Goal: Task Accomplishment & Management: Manage account settings

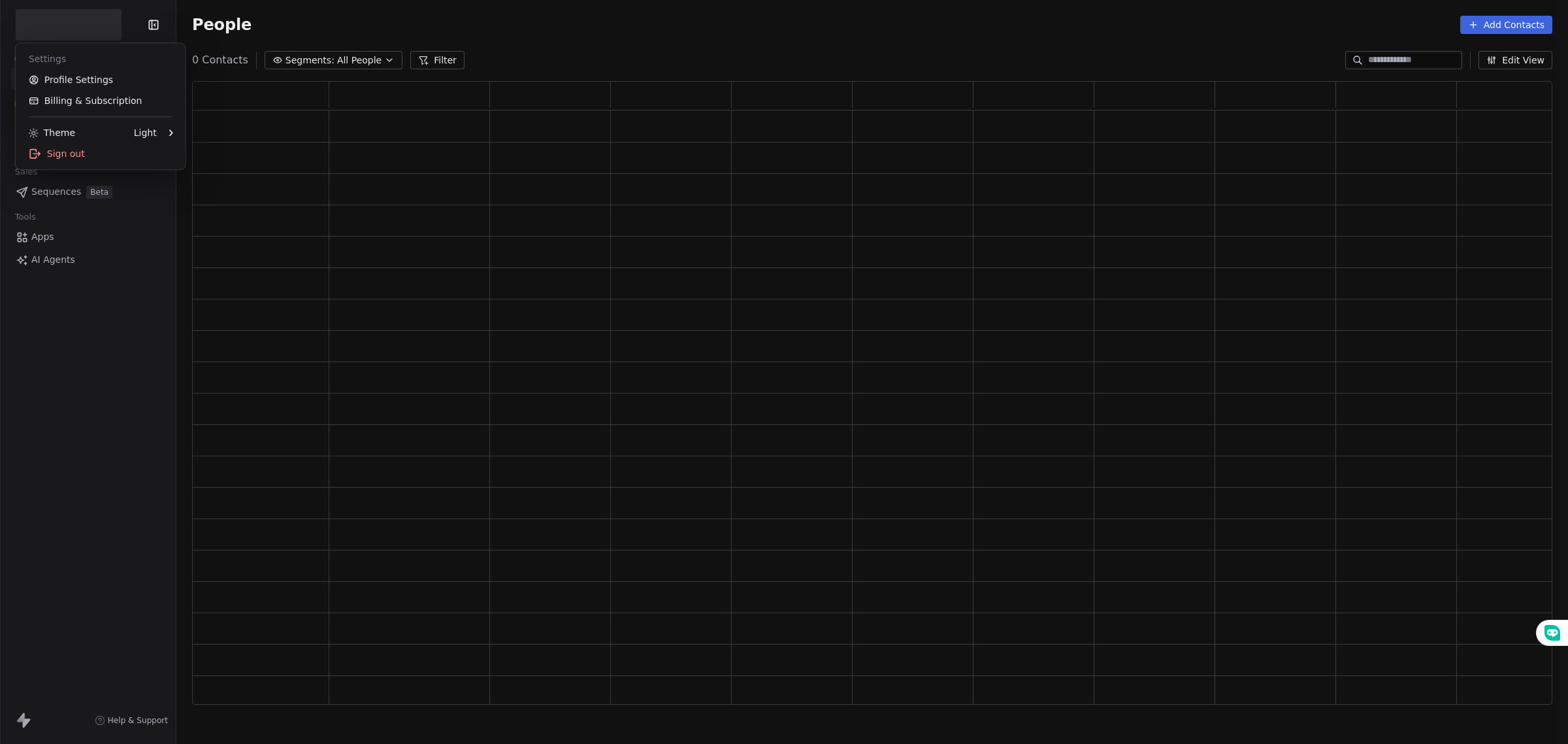
scroll to position [611, 1347]
click at [60, 29] on html "Contacts People Marketing Workflows Campaigns Sales Pipelines Sequences Beta To…" at bounding box center [784, 374] width 1568 height 749
click at [60, 29] on button "button" at bounding box center [69, 25] width 106 height 31
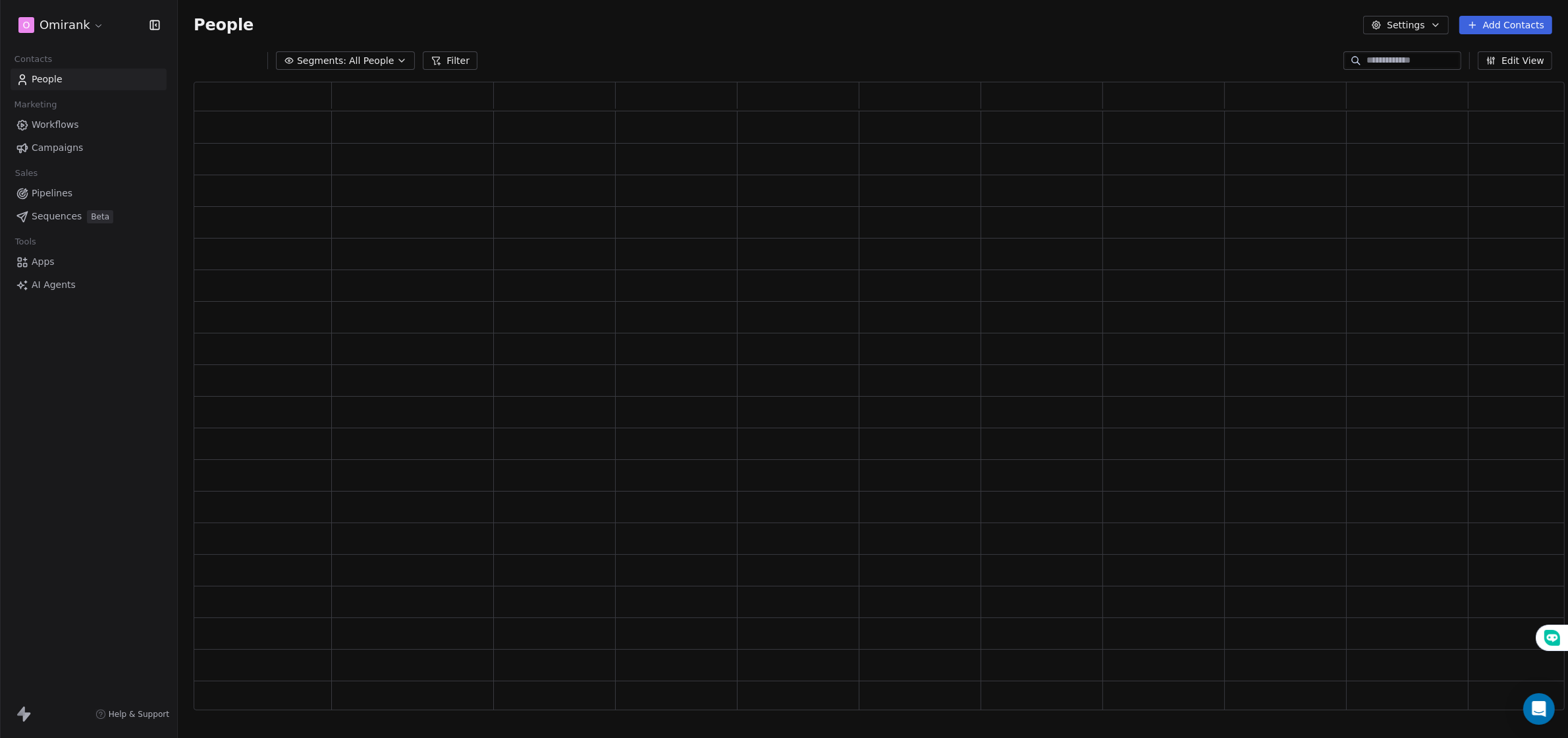
click at [61, 29] on html "O Omirank Contacts People Marketing Workflows Campaigns Sales Pipelines Sequenc…" at bounding box center [784, 371] width 1568 height 744
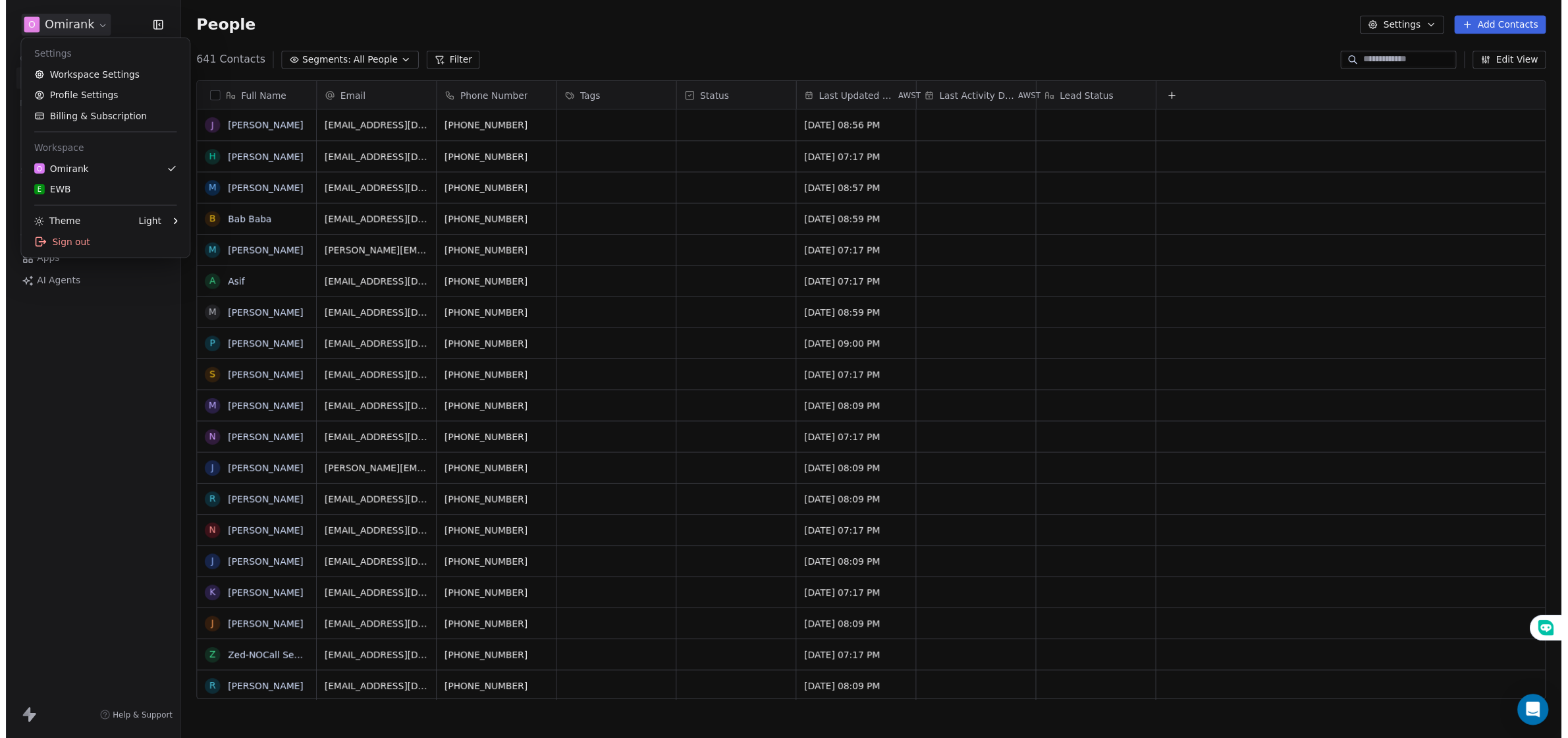
scroll to position [647, 1390]
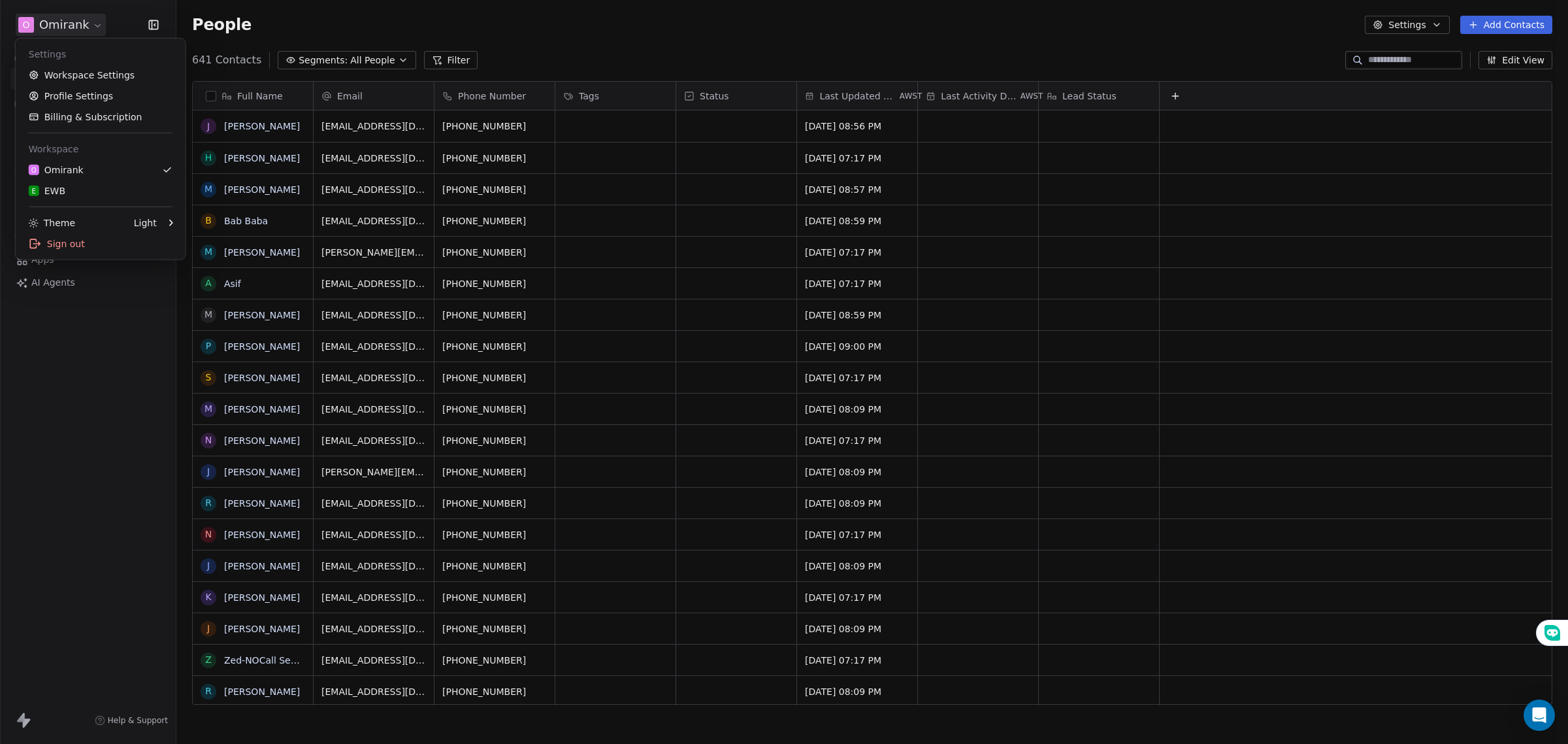
click at [70, 367] on html "O Omirank Contacts People Marketing Workflows Campaigns Sales Pipelines Sequenc…" at bounding box center [784, 374] width 1568 height 749
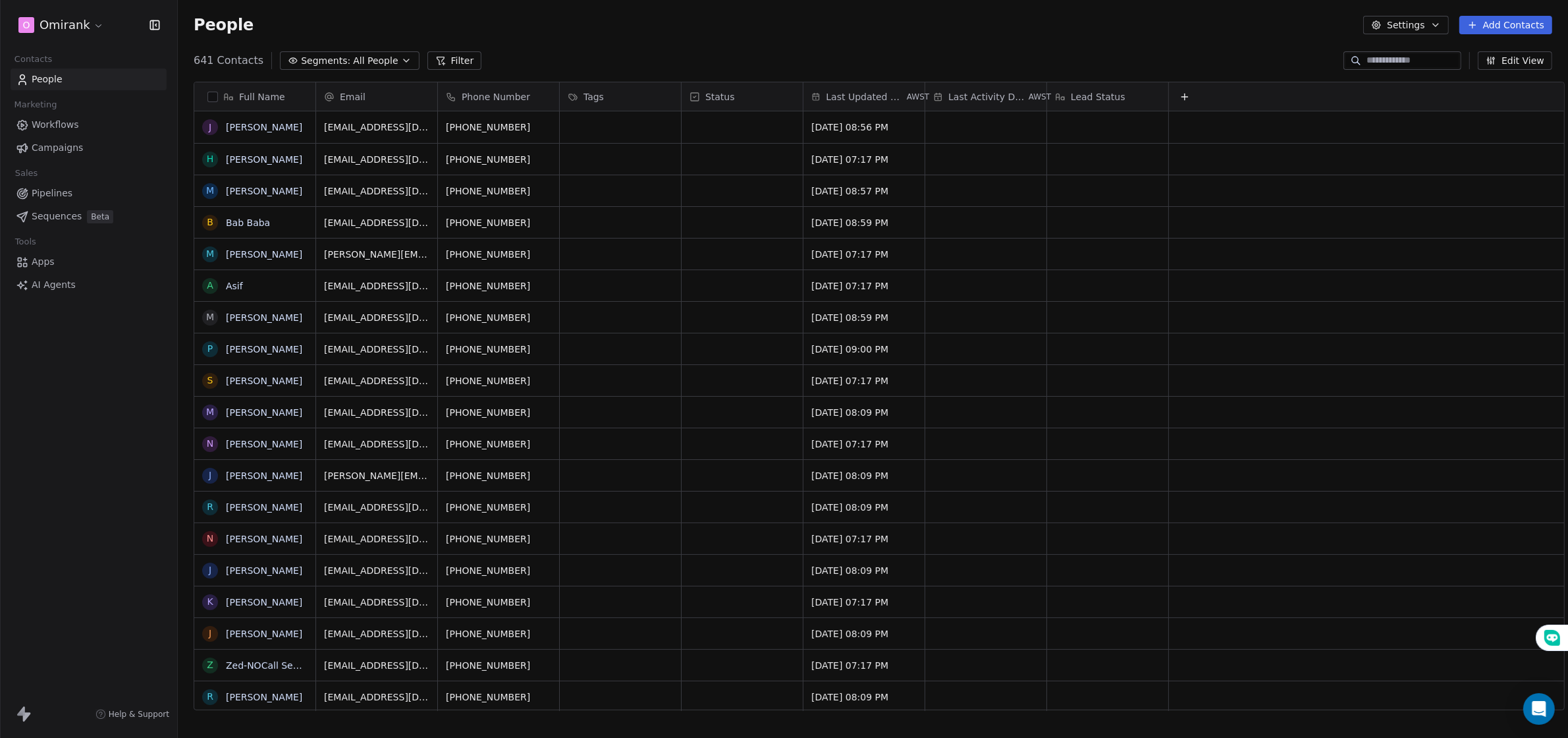
click at [1395, 63] on input at bounding box center [1413, 61] width 92 height 13
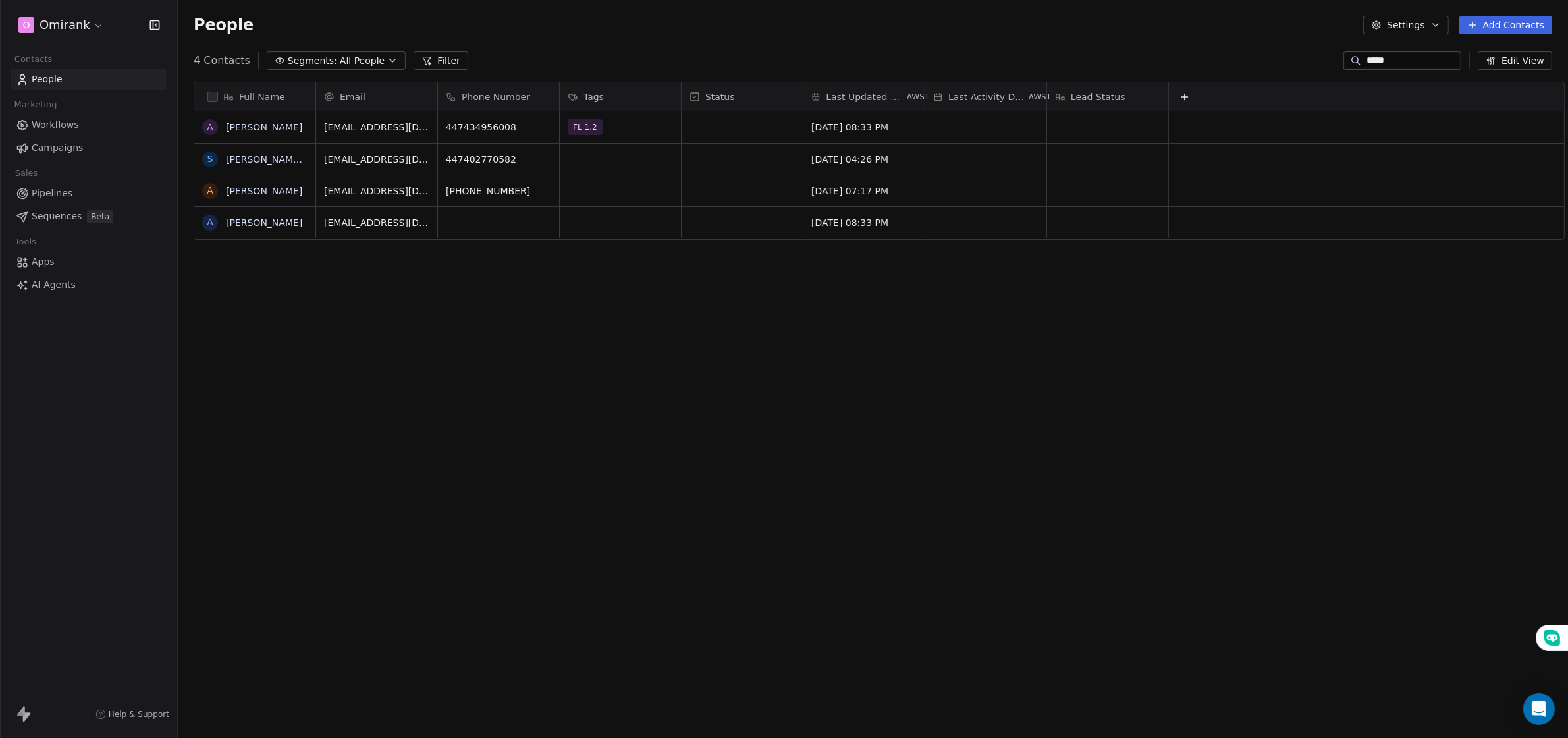
type input "*****"
click at [577, 195] on div "grid" at bounding box center [621, 191] width 122 height 31
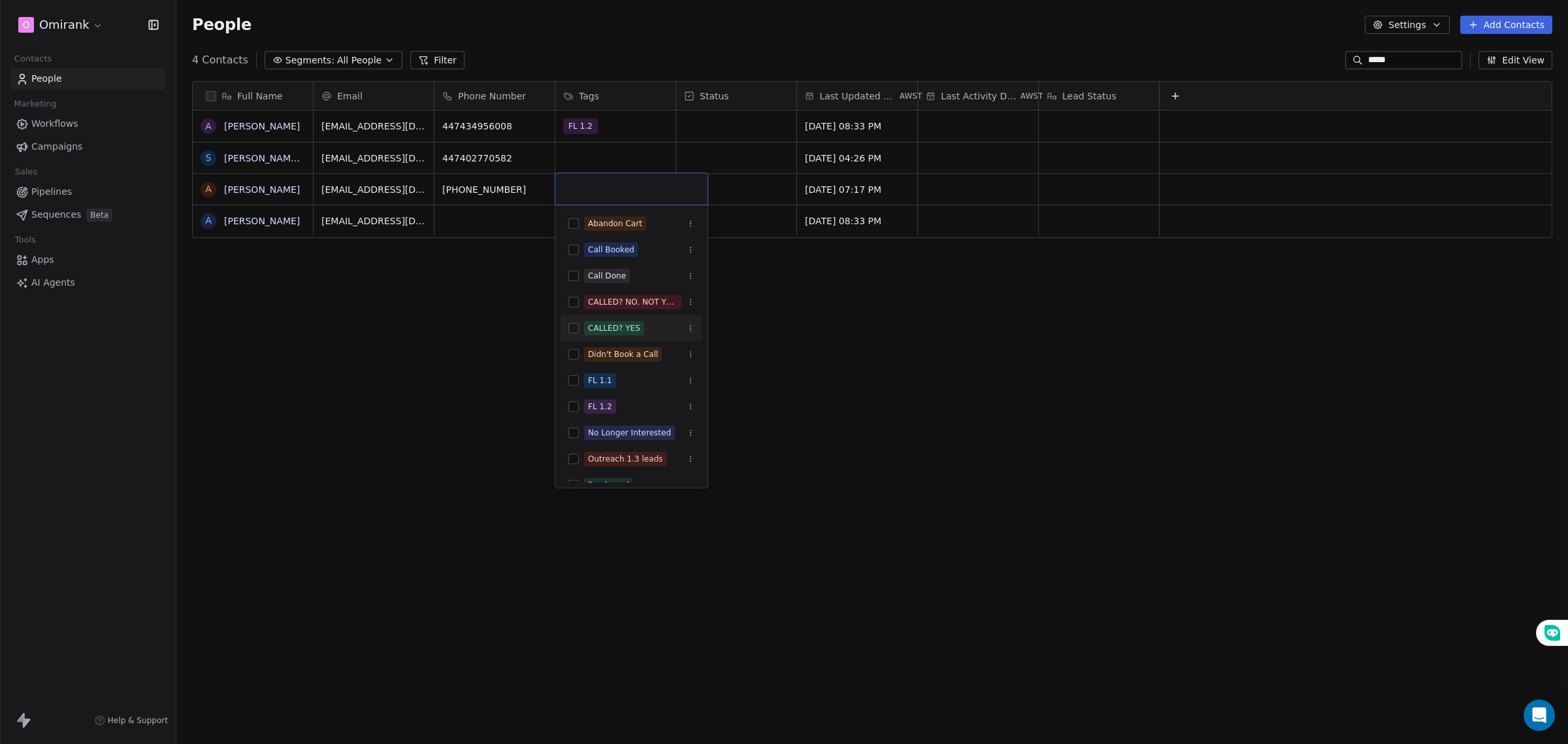
click at [574, 328] on button "Suggestions" at bounding box center [573, 327] width 10 height 10
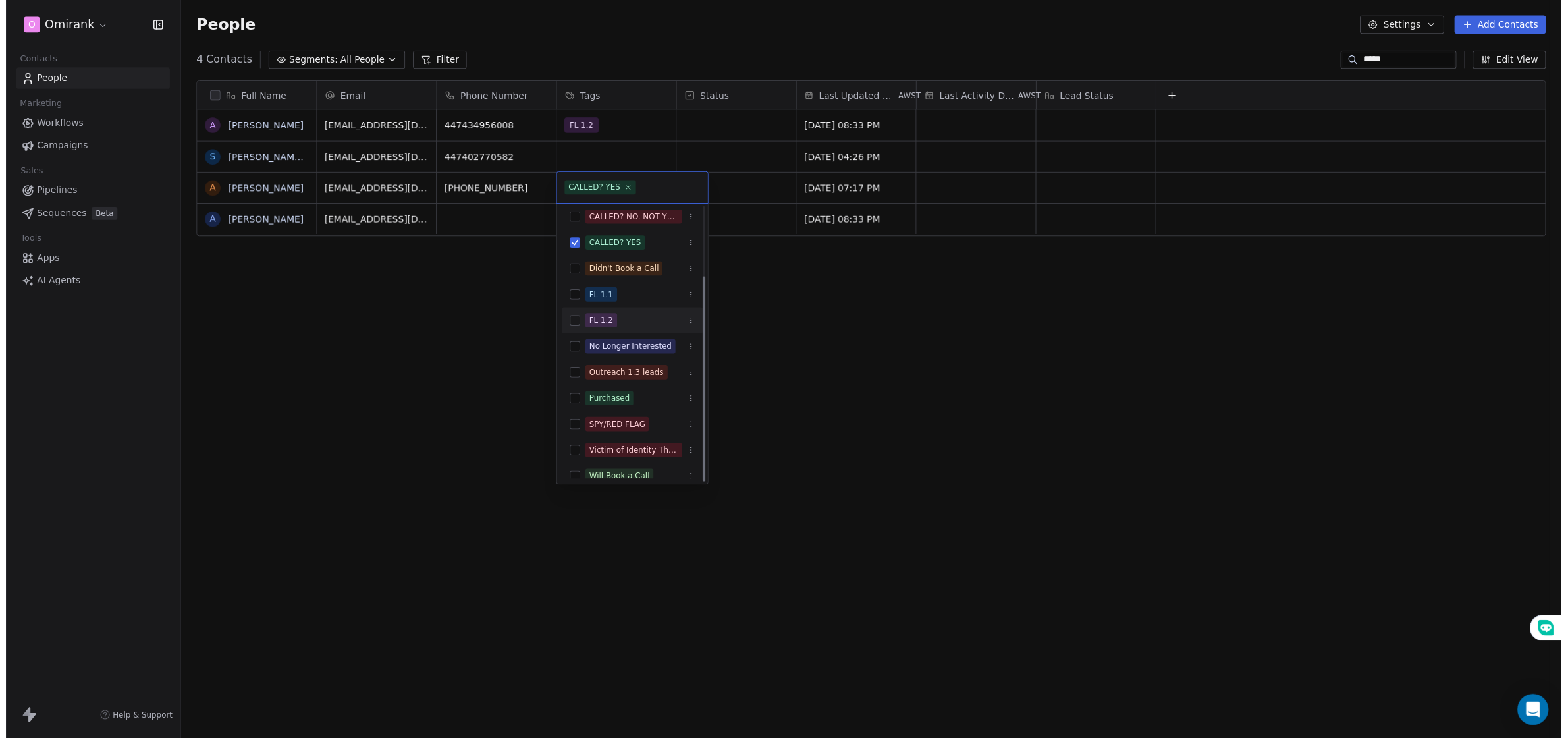
scroll to position [94, 0]
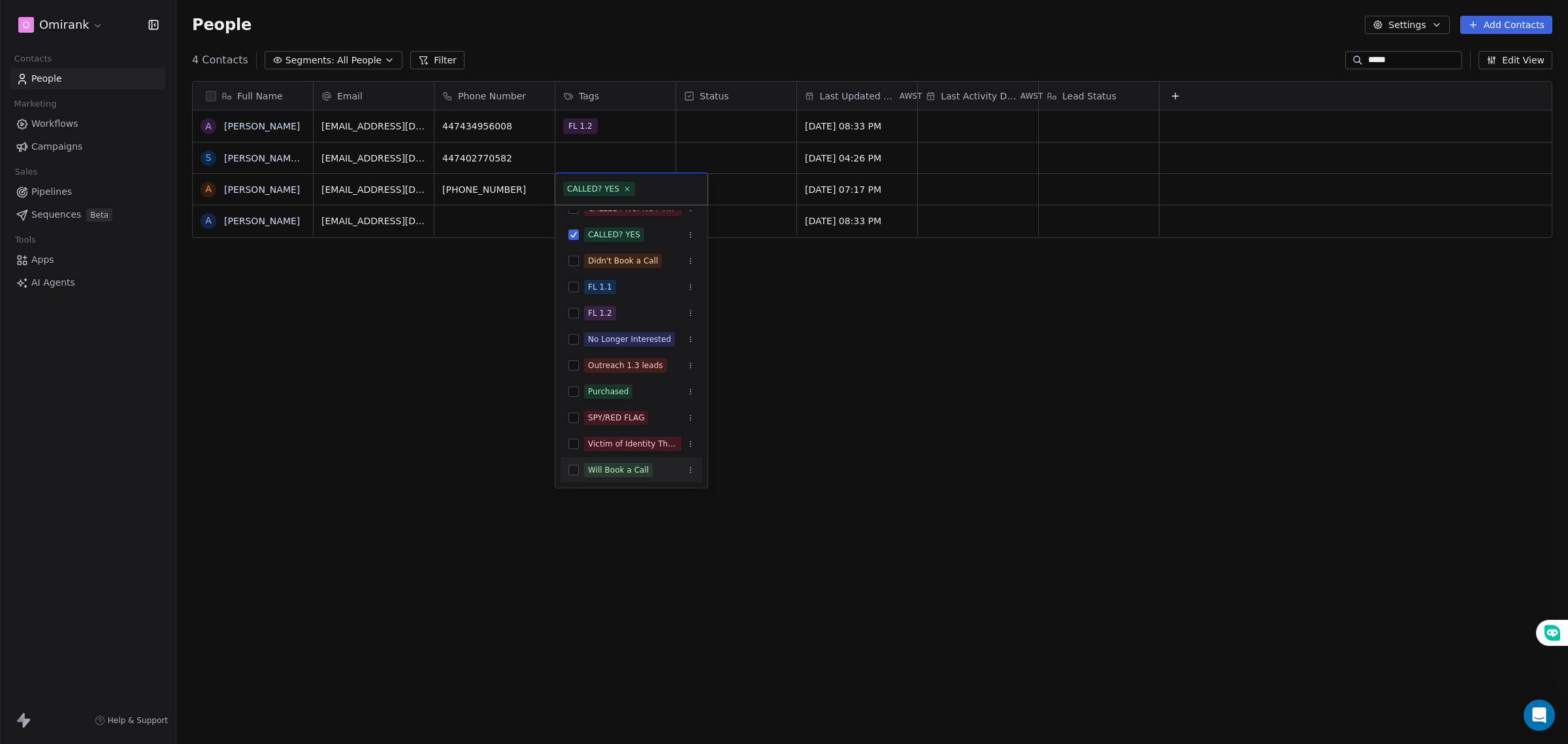
click at [577, 471] on button "Suggestions" at bounding box center [573, 469] width 10 height 10
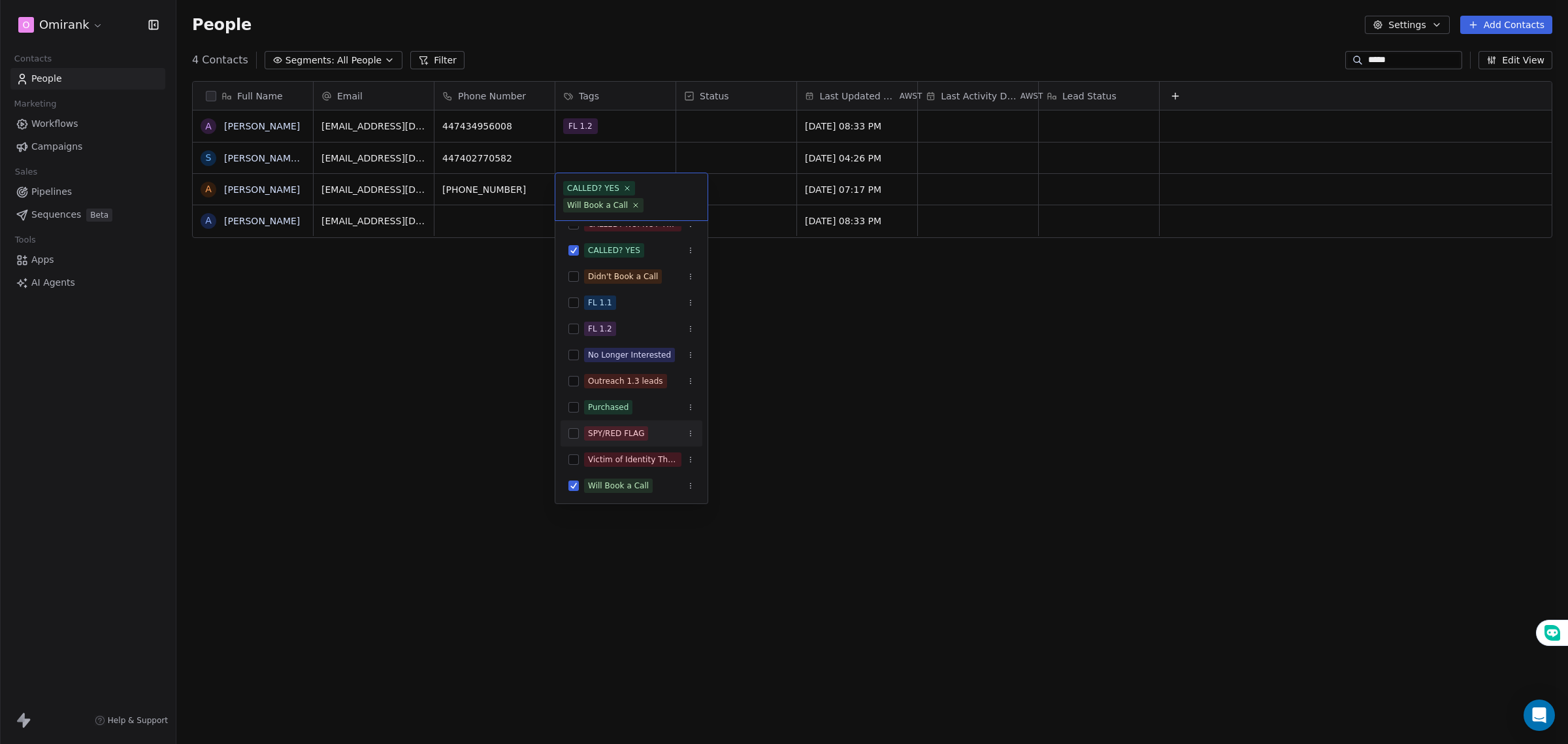
click at [758, 393] on html "O Omirank Contacts People Marketing Workflows Campaigns Sales Pipelines Sequenc…" at bounding box center [784, 374] width 1568 height 749
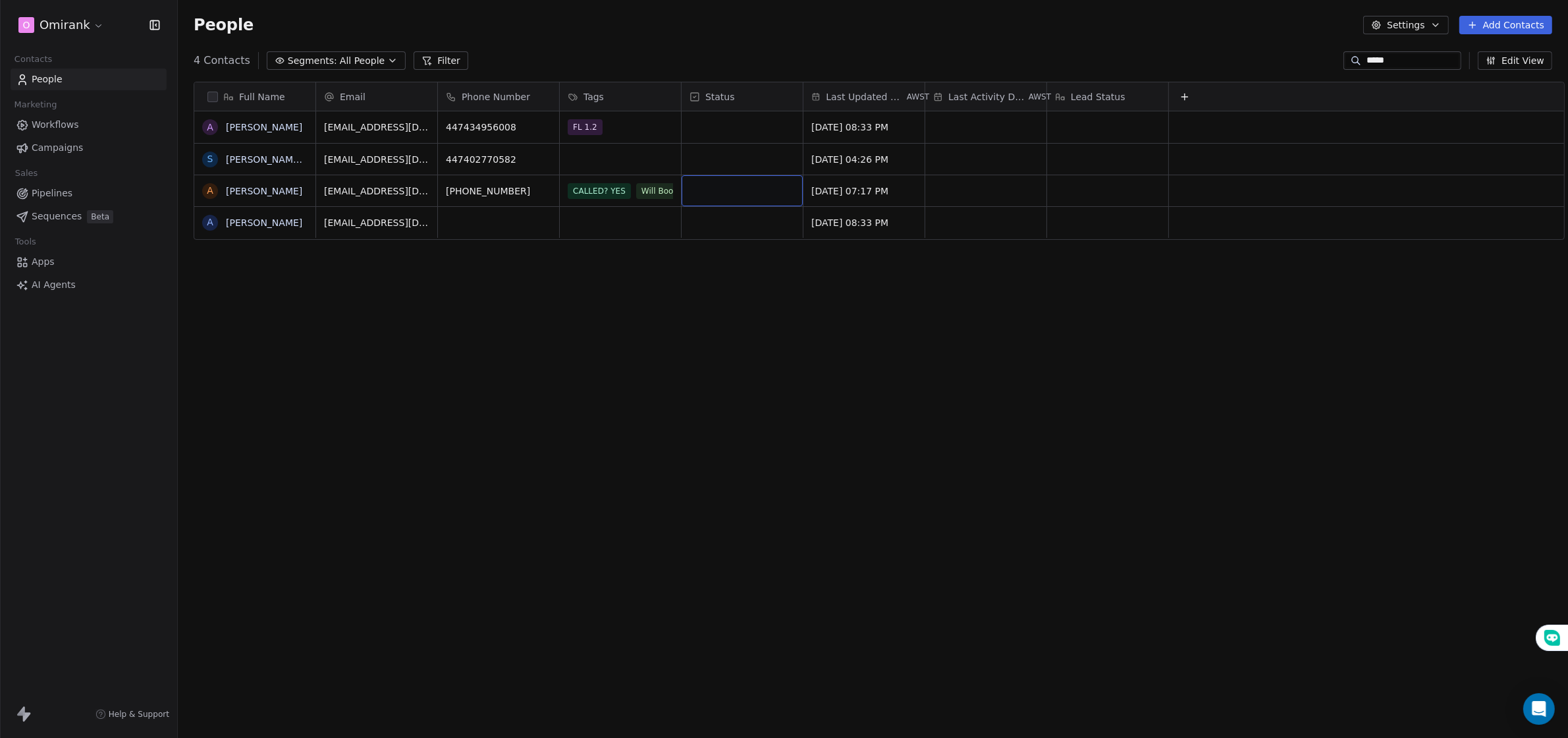
click at [738, 195] on div "grid" at bounding box center [743, 191] width 122 height 31
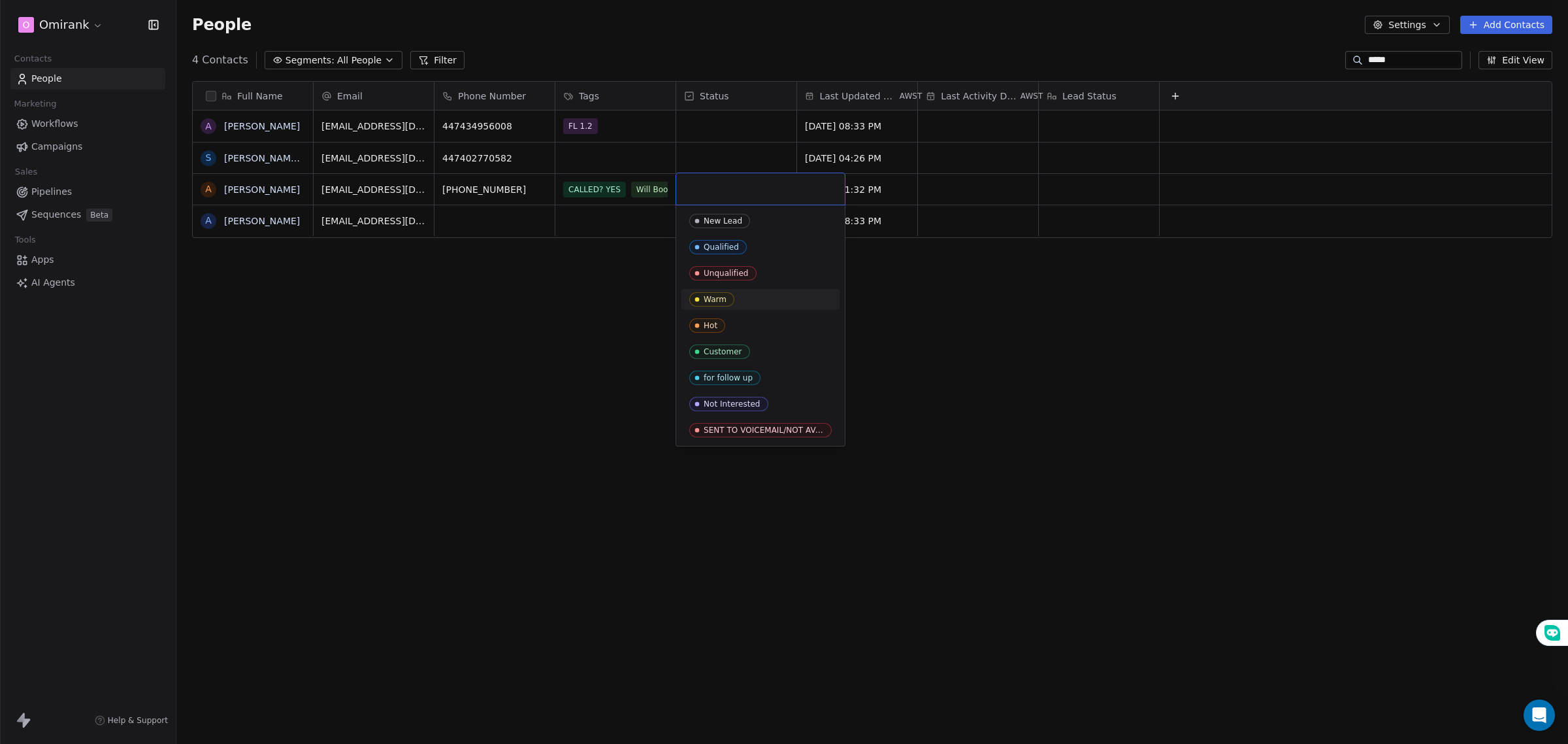
click at [715, 298] on div "Warm" at bounding box center [715, 299] width 23 height 9
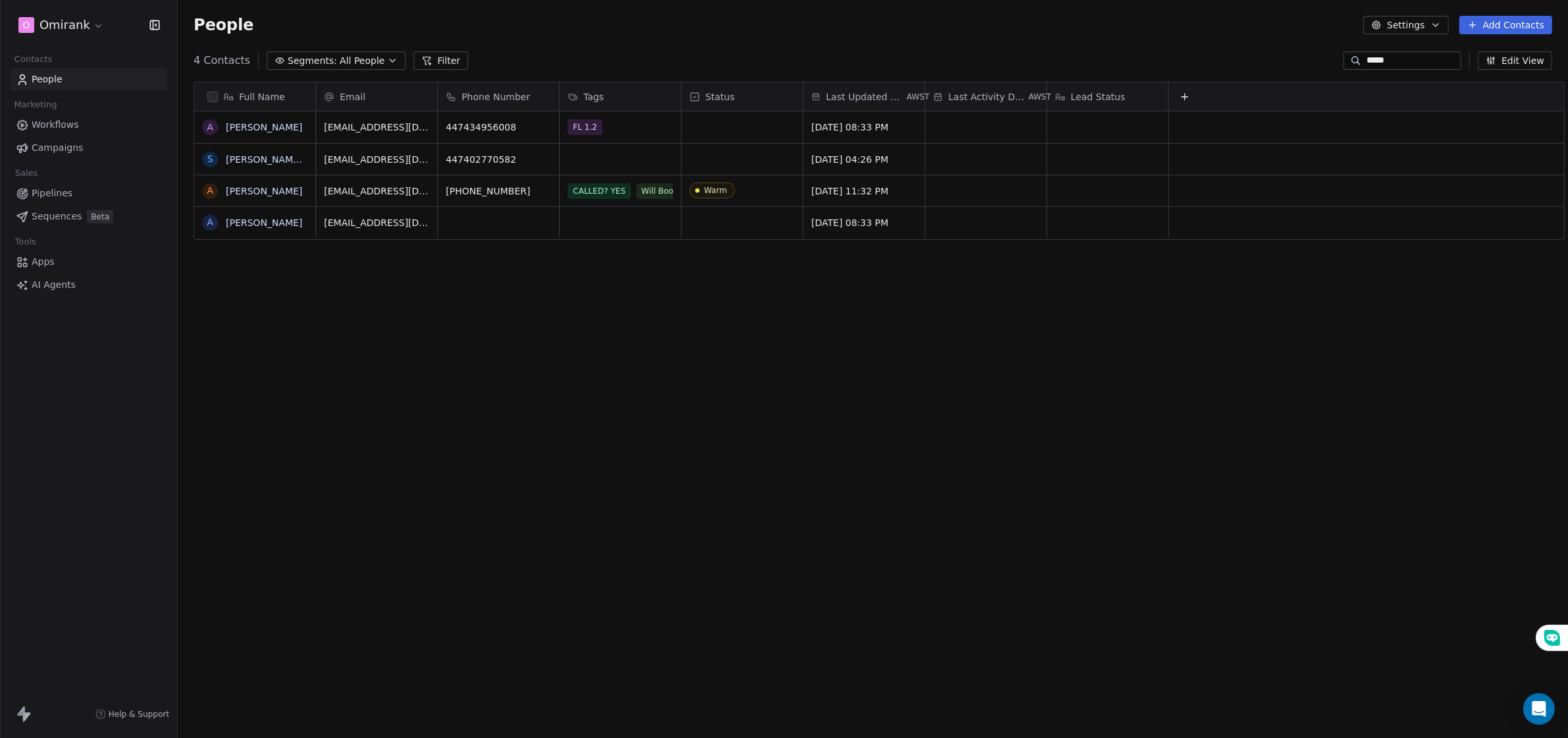
click at [876, 281] on div "Full Name A [PERSON_NAME] [PERSON_NAME] A [PERSON_NAME] A [PERSON_NAME] Email P…" at bounding box center [872, 395] width 1390 height 650
click at [1082, 182] on div "grid" at bounding box center [1108, 191] width 122 height 31
click at [963, 253] on html "O Omirank Contacts People Marketing Workflows Campaigns Sales Pipelines Sequenc…" at bounding box center [784, 371] width 1568 height 744
click at [963, 253] on div "Full Name A [PERSON_NAME] [PERSON_NAME] A [PERSON_NAME] A [PERSON_NAME] Email P…" at bounding box center [872, 395] width 1390 height 650
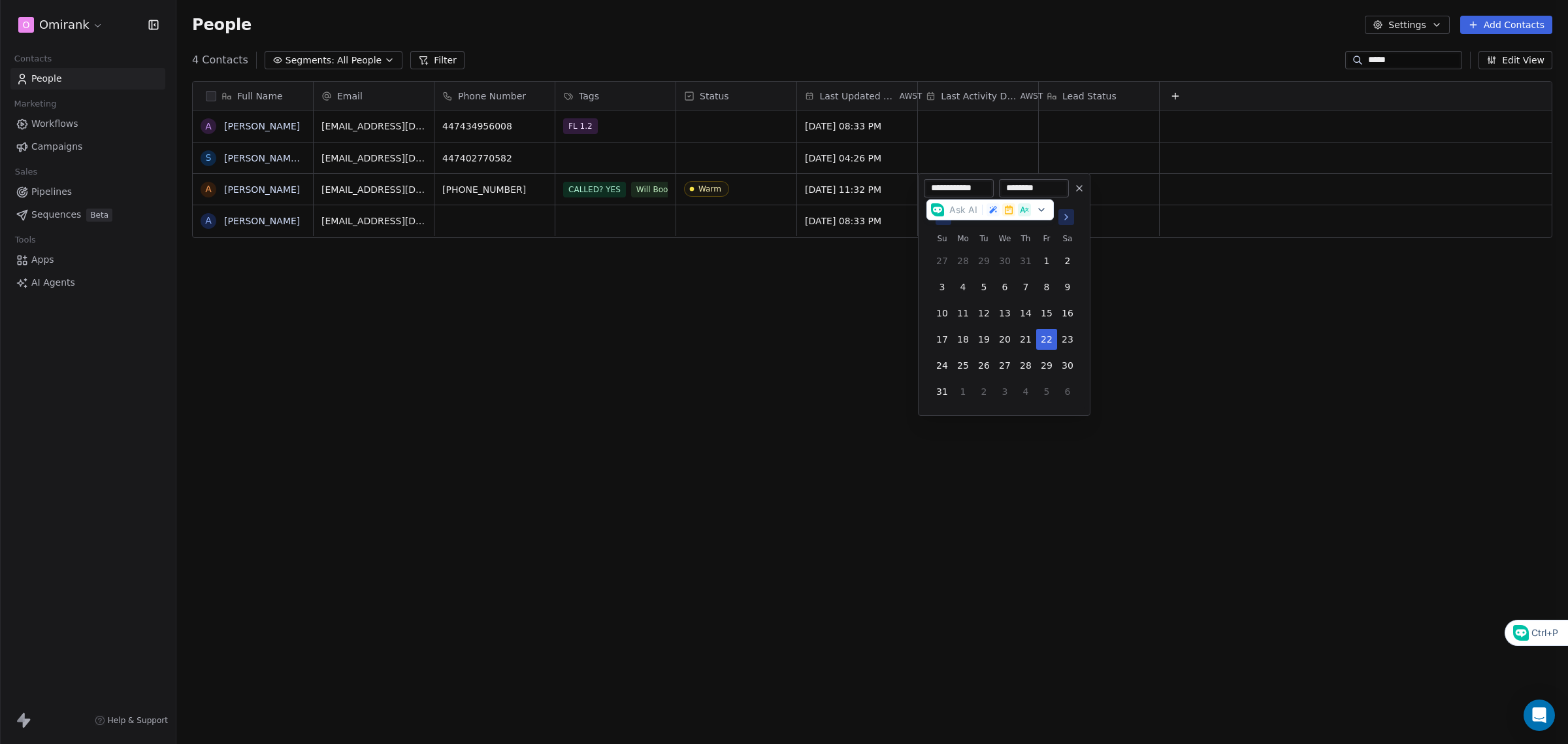
click at [871, 304] on html "**********" at bounding box center [784, 374] width 1568 height 749
click at [871, 304] on div "Full Name A [PERSON_NAME] [PERSON_NAME] A [PERSON_NAME] A [PERSON_NAME] Email P…" at bounding box center [872, 398] width 1392 height 654
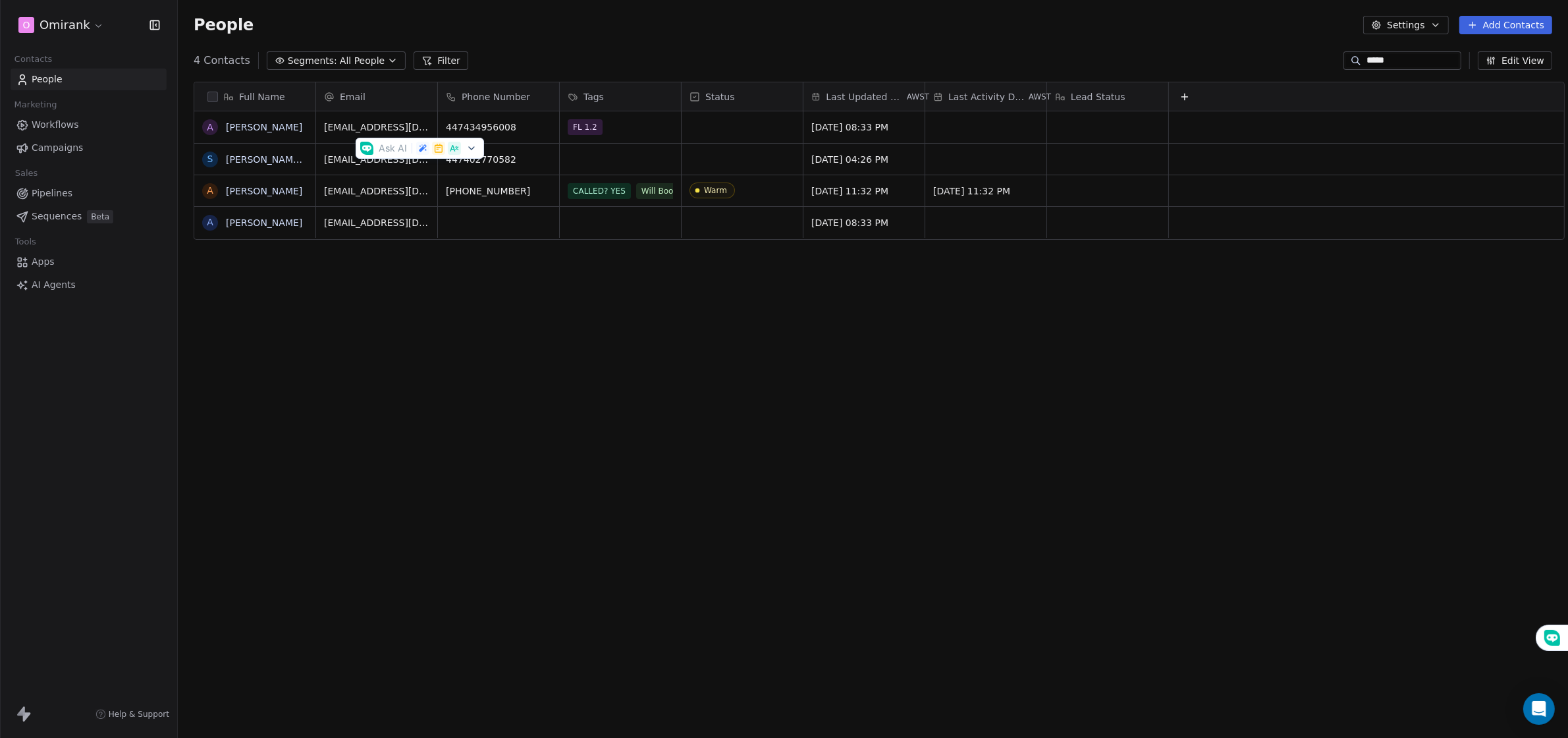
click at [328, 293] on div "Full Name A [PERSON_NAME] [PERSON_NAME] A [PERSON_NAME] A [PERSON_NAME] Email P…" at bounding box center [872, 395] width 1390 height 650
click at [260, 195] on link "[PERSON_NAME]" at bounding box center [263, 191] width 76 height 10
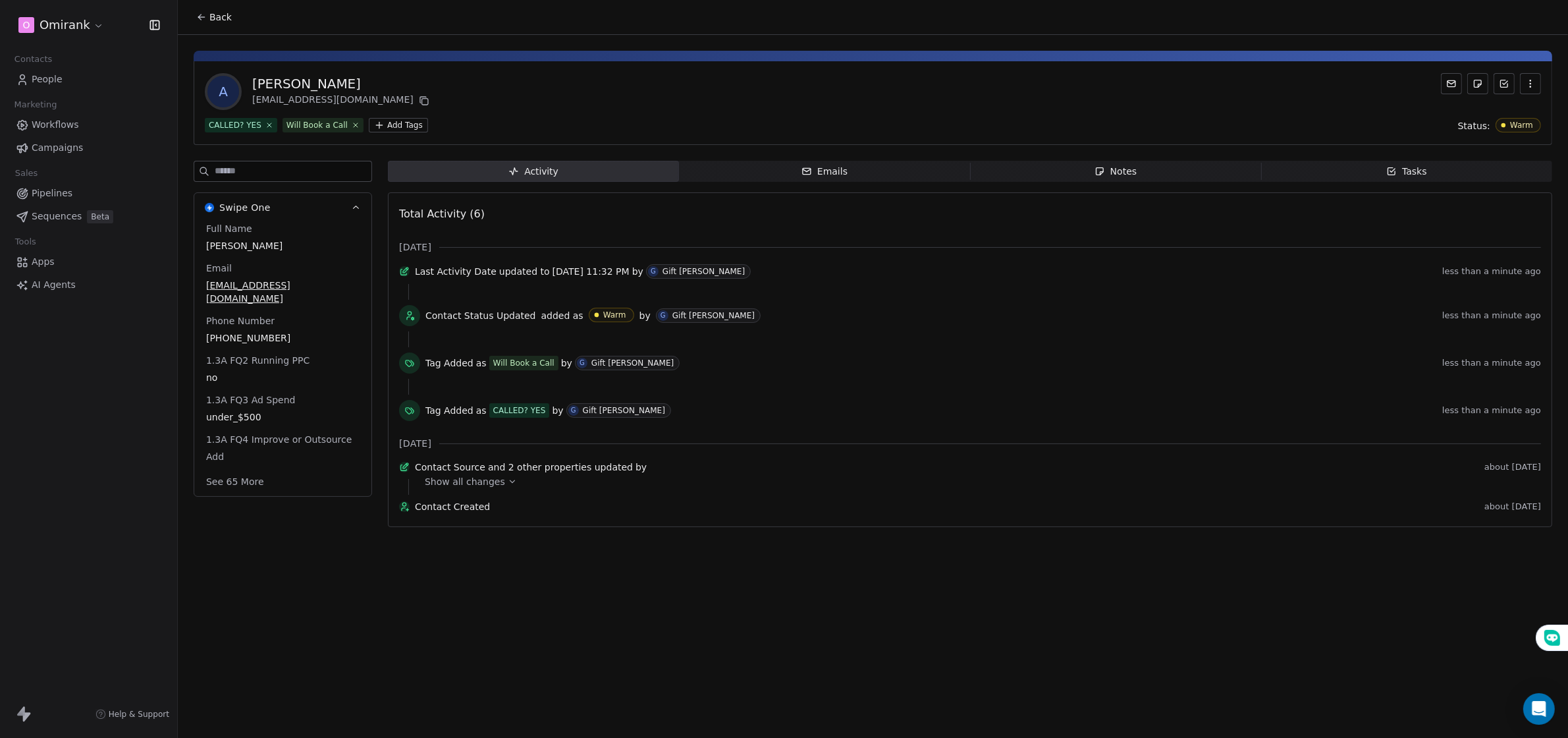
click at [1085, 174] on span "Notes Notes" at bounding box center [1116, 170] width 291 height 21
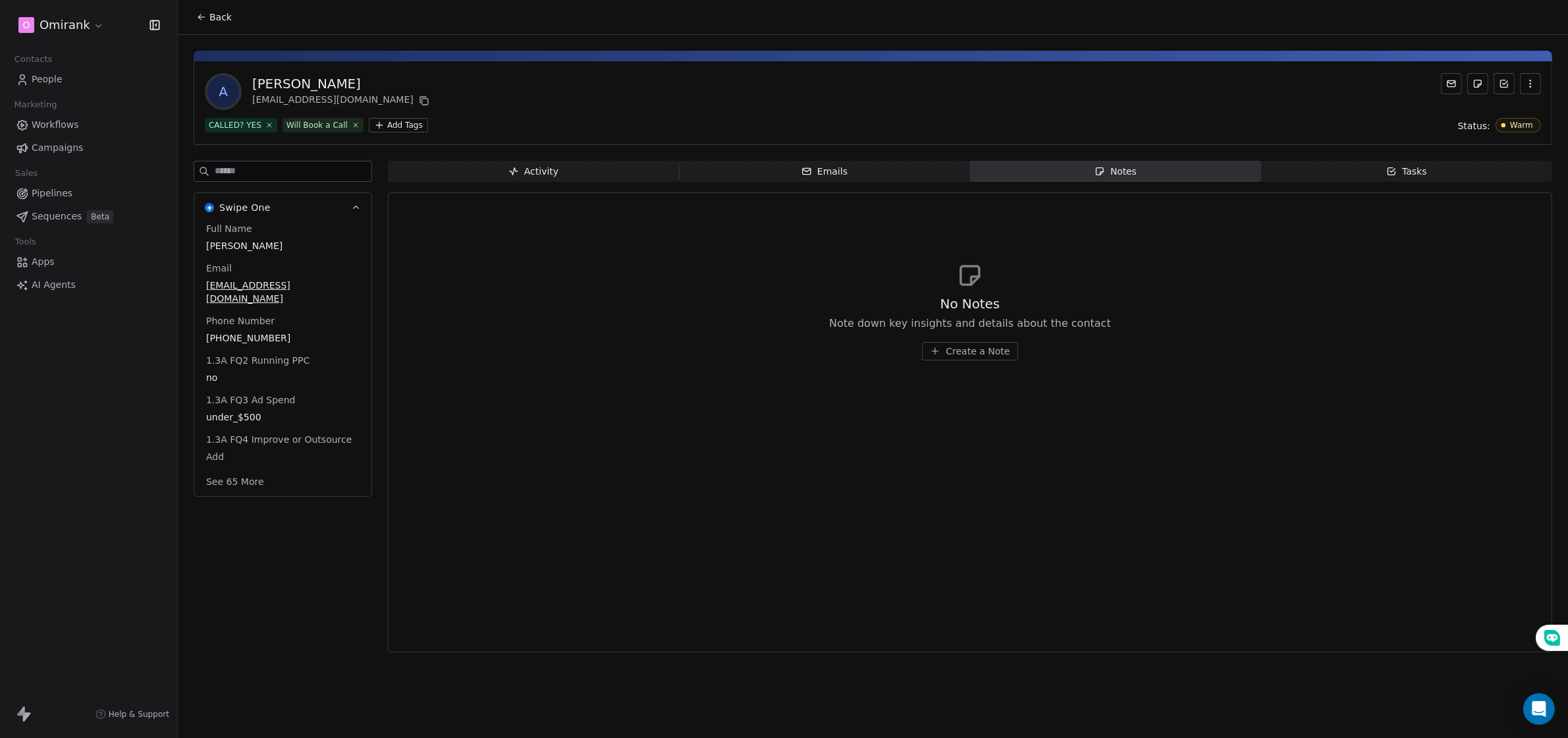
click at [1002, 356] on span "Create a Note" at bounding box center [977, 351] width 64 height 13
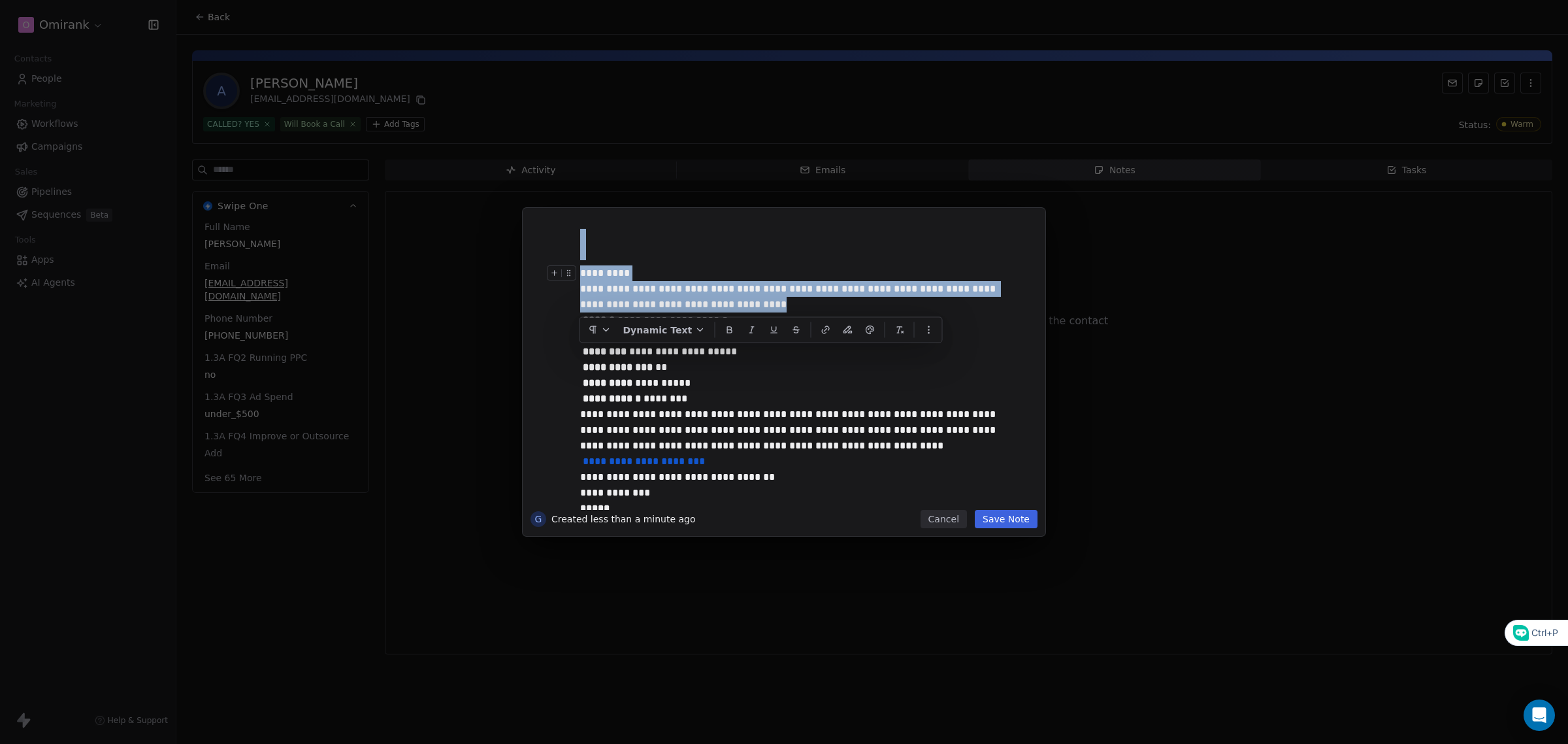
drag, startPoint x: 712, startPoint y: 303, endPoint x: 558, endPoint y: 263, distance: 159.1
click at [558, 263] on div "**********" at bounding box center [784, 363] width 507 height 294
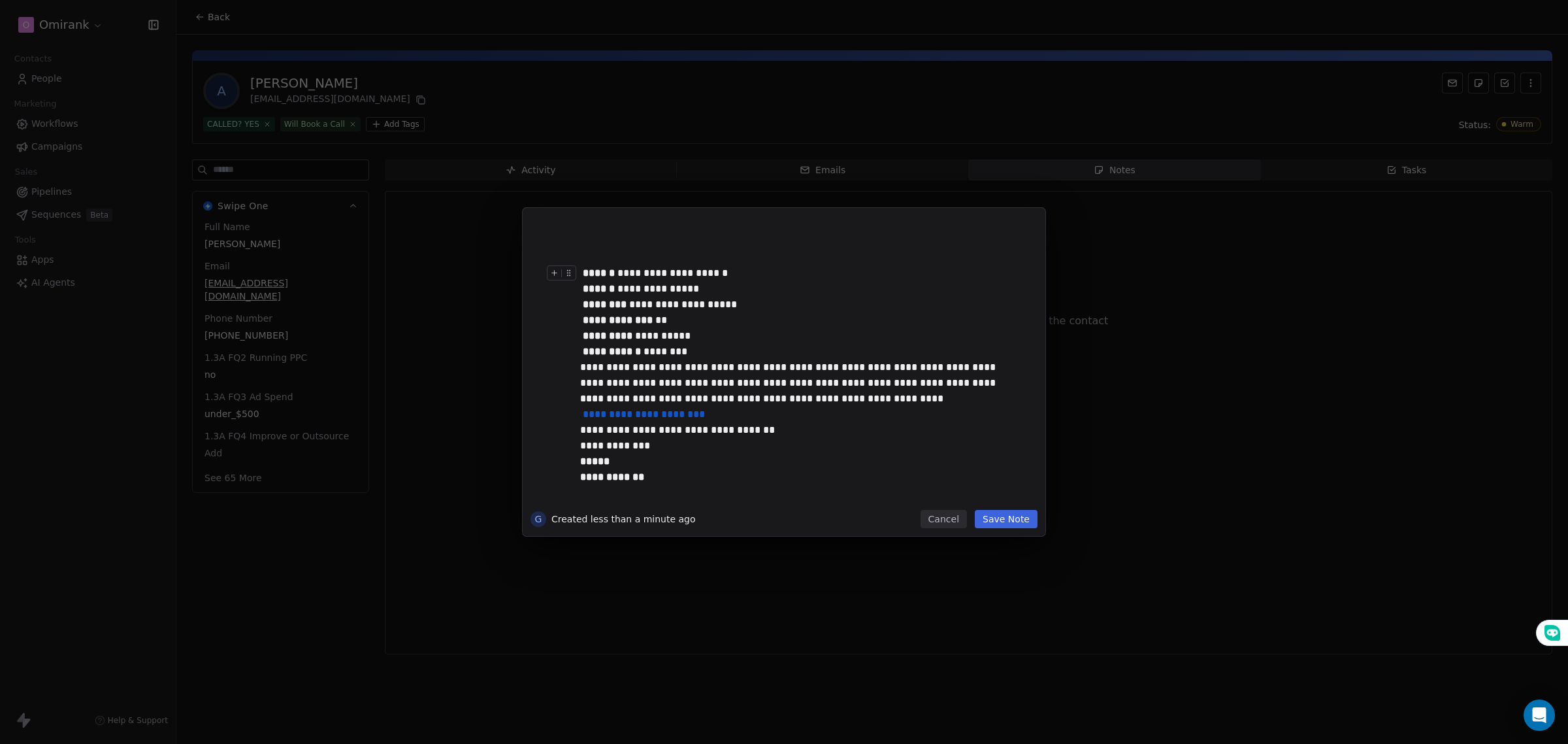
click at [717, 355] on div "**********" at bounding box center [797, 312] width 434 height 94
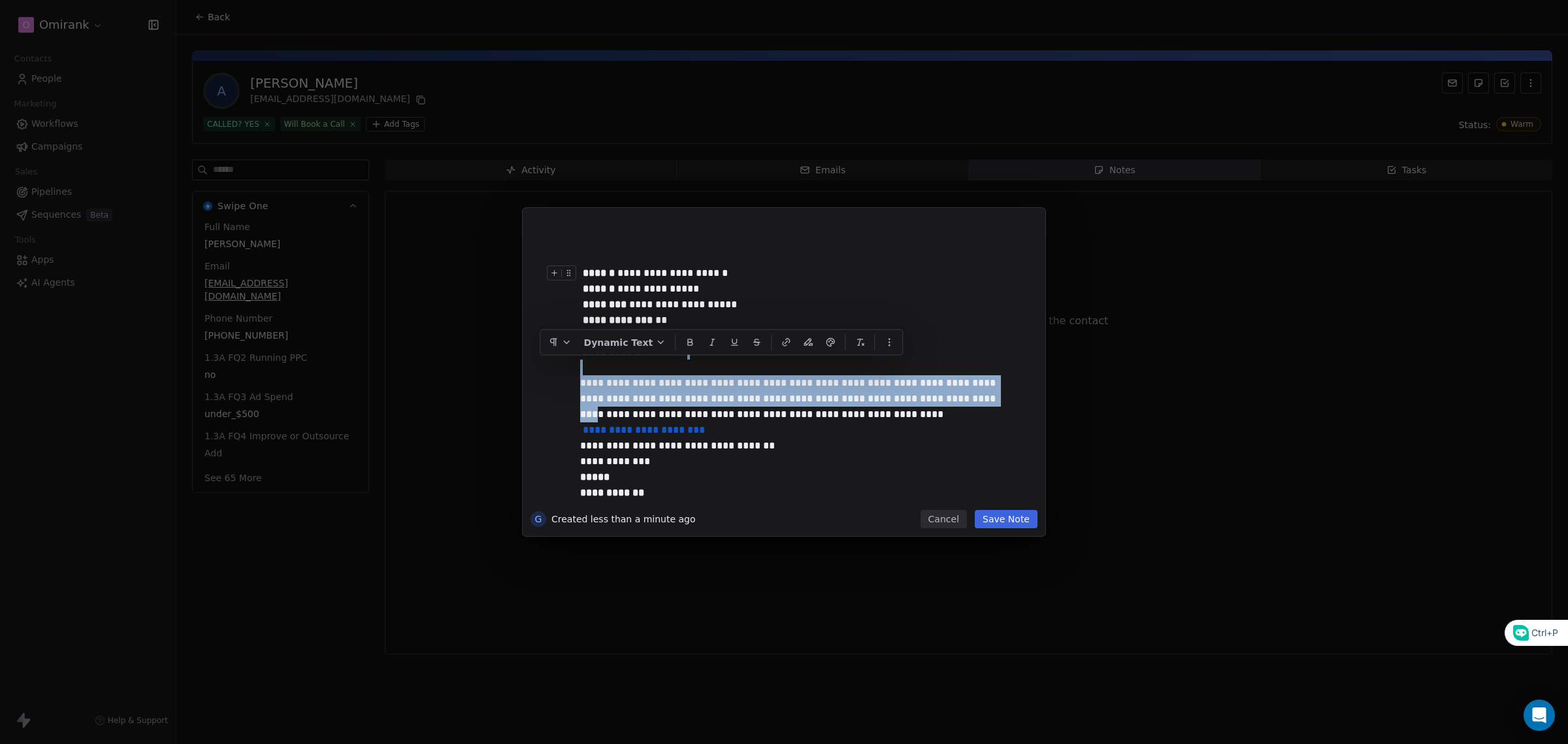
drag, startPoint x: 913, startPoint y: 398, endPoint x: 578, endPoint y: 367, distance: 336.4
click at [578, 367] on div "**********" at bounding box center [800, 363] width 455 height 294
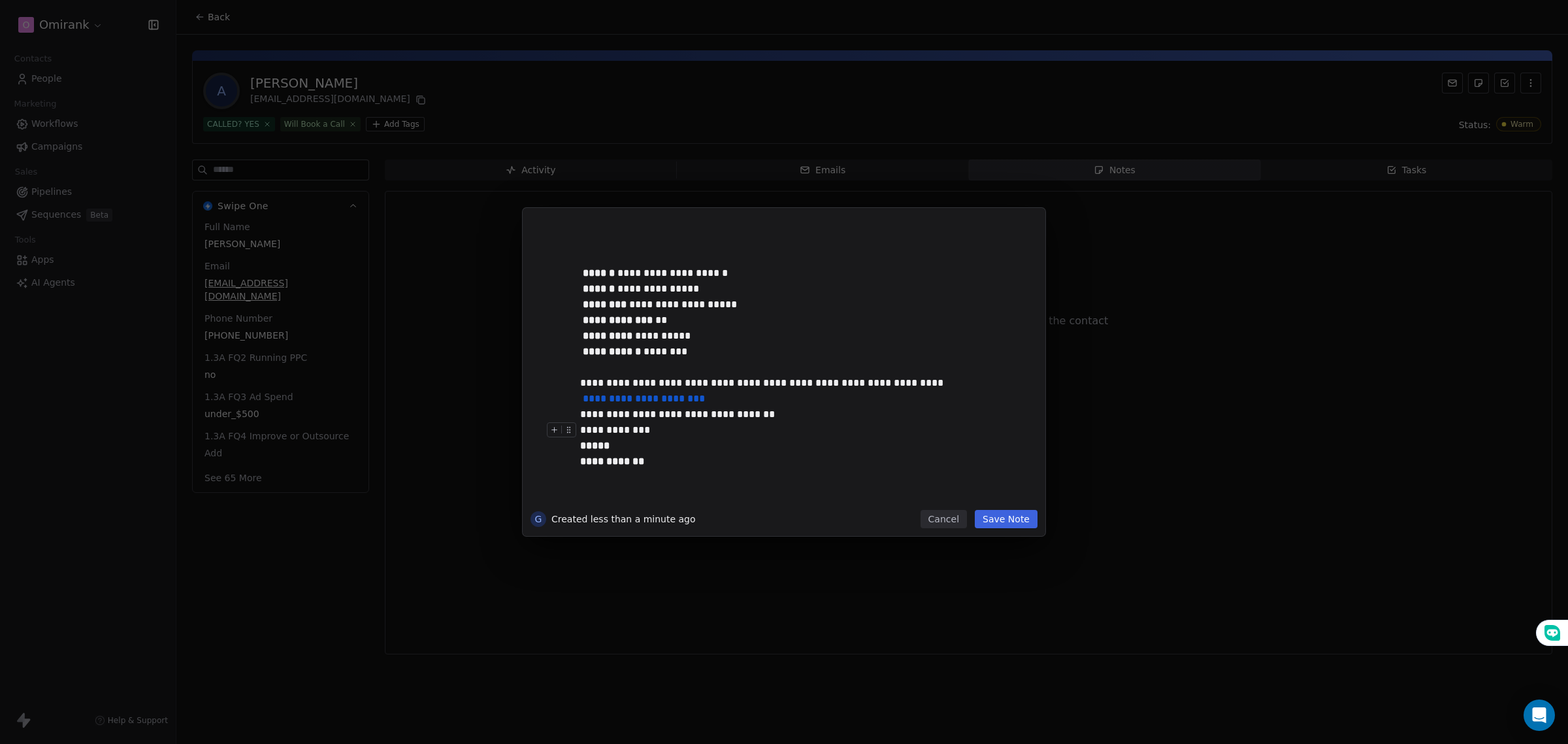
click at [729, 471] on div "**********" at bounding box center [803, 363] width 447 height 279
click at [1026, 517] on button "Save Note" at bounding box center [1006, 519] width 63 height 18
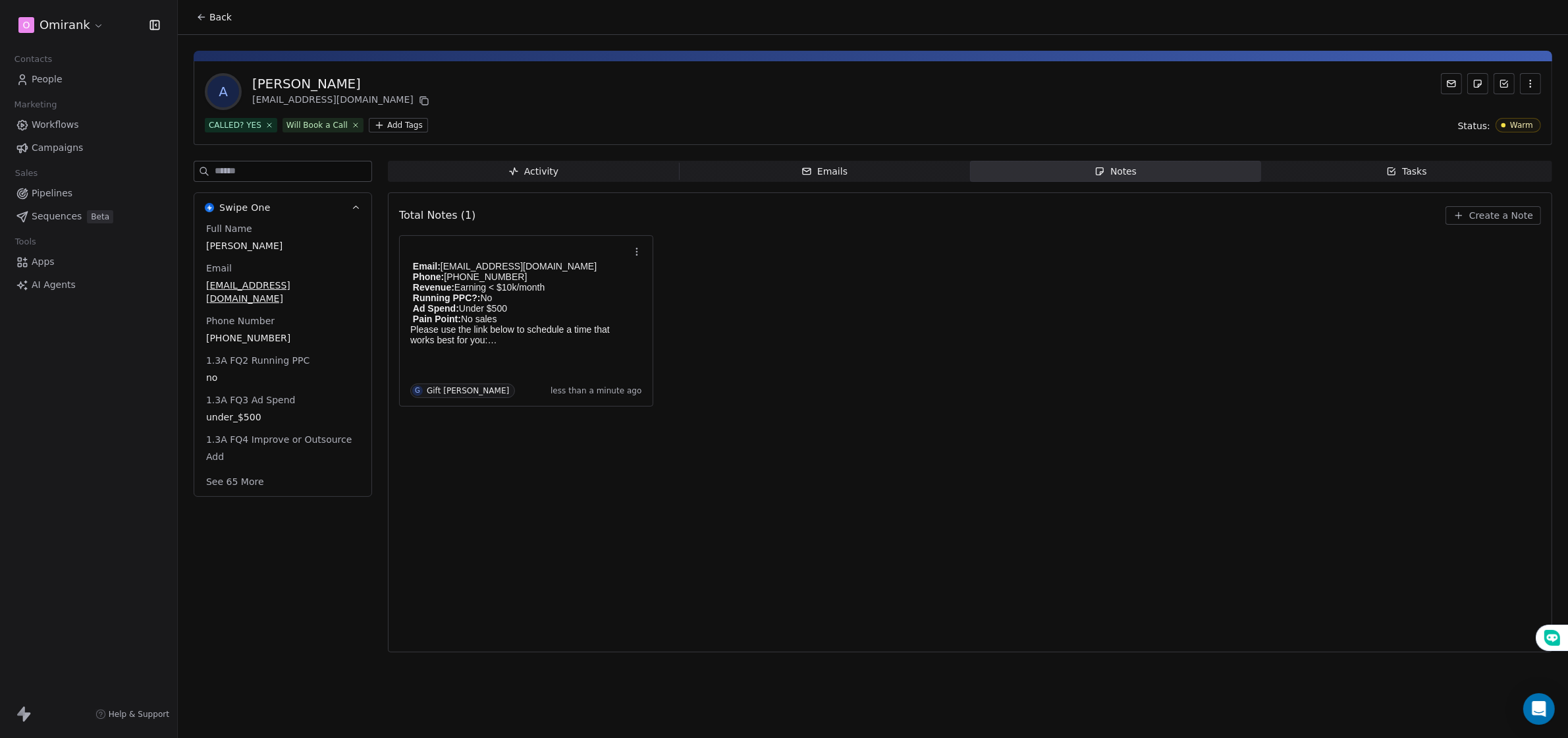
click at [684, 419] on div "Total Notes (1) Create a Note Email: [EMAIL_ADDRESS][DOMAIN_NAME] Phone: [PHONE…" at bounding box center [970, 422] width 1142 height 442
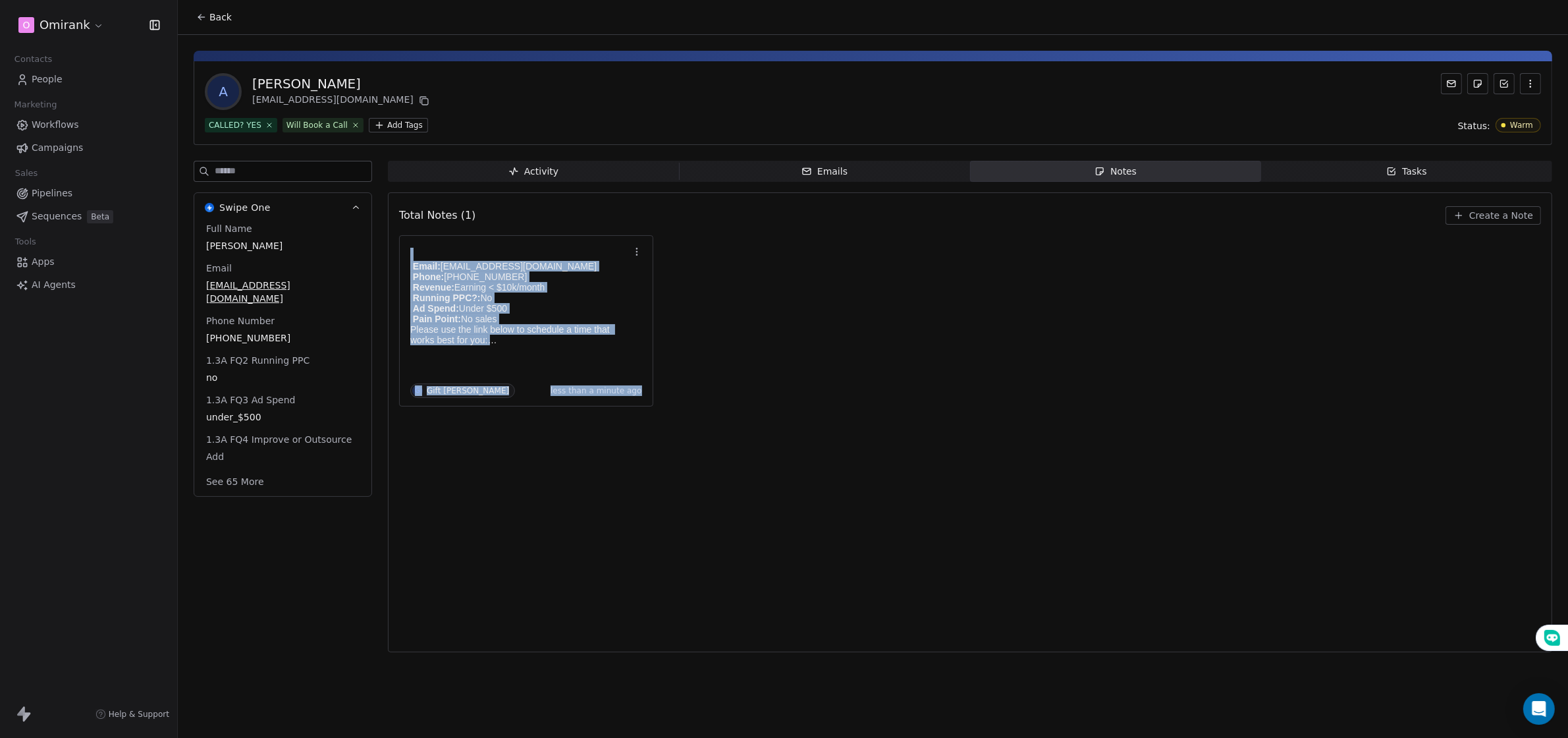
click at [710, 278] on div "Email: [EMAIL_ADDRESS][DOMAIN_NAME] Phone: [PHONE_NUMBER] Revenue: Earning < $1…" at bounding box center [970, 321] width 1142 height 171
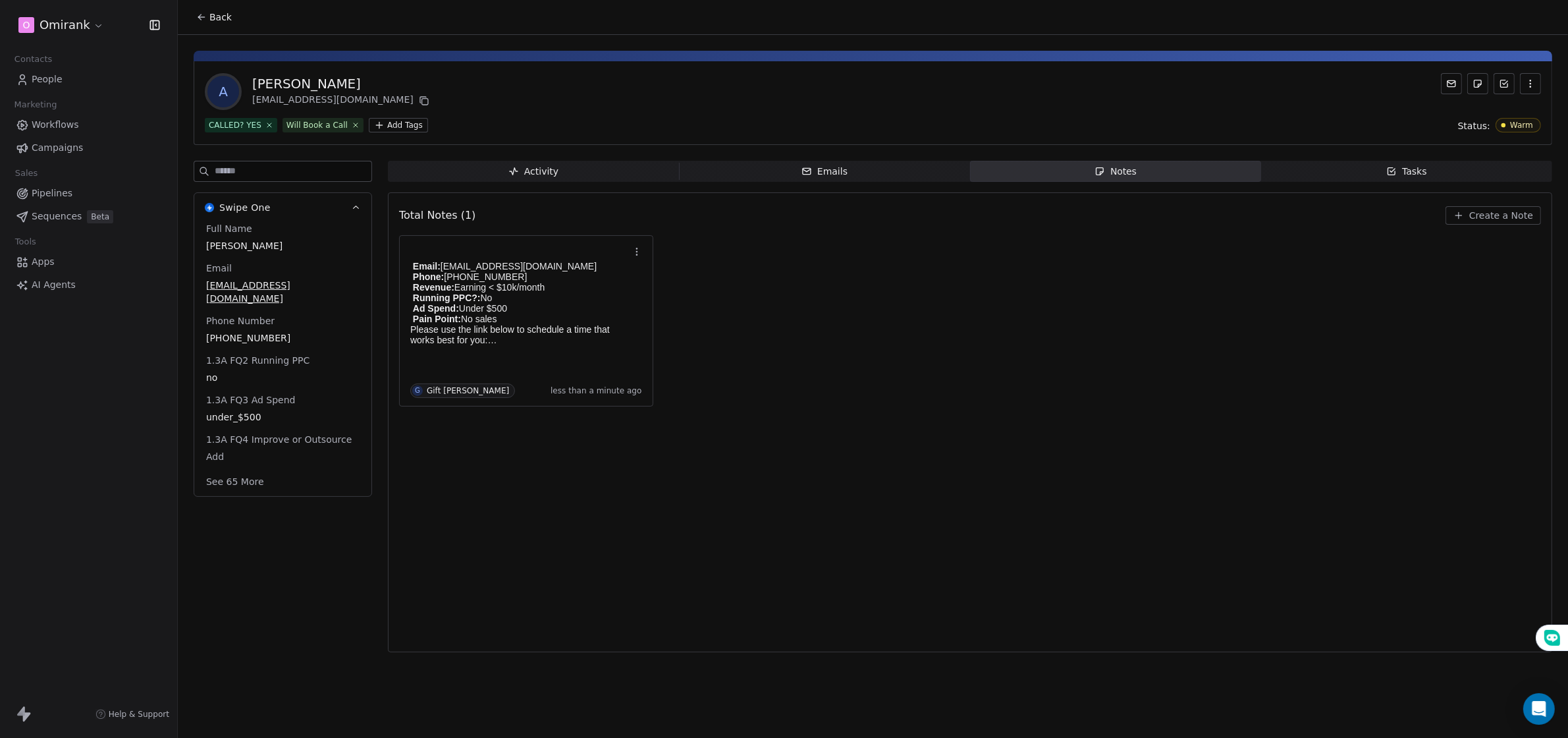
click at [532, 160] on span "Activity Activity" at bounding box center [533, 170] width 291 height 21
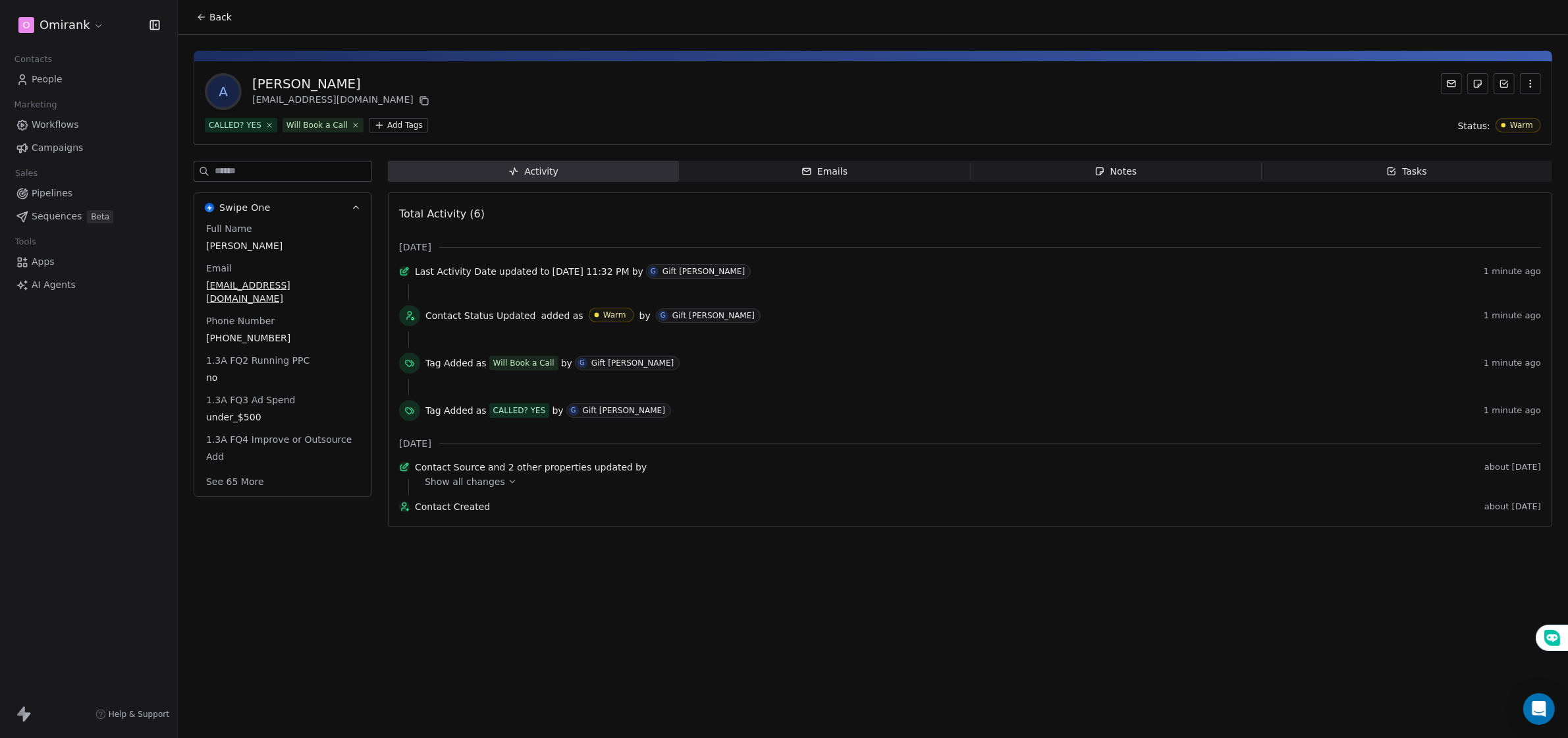
click at [730, 163] on span "Emails Emails" at bounding box center [825, 170] width 291 height 21
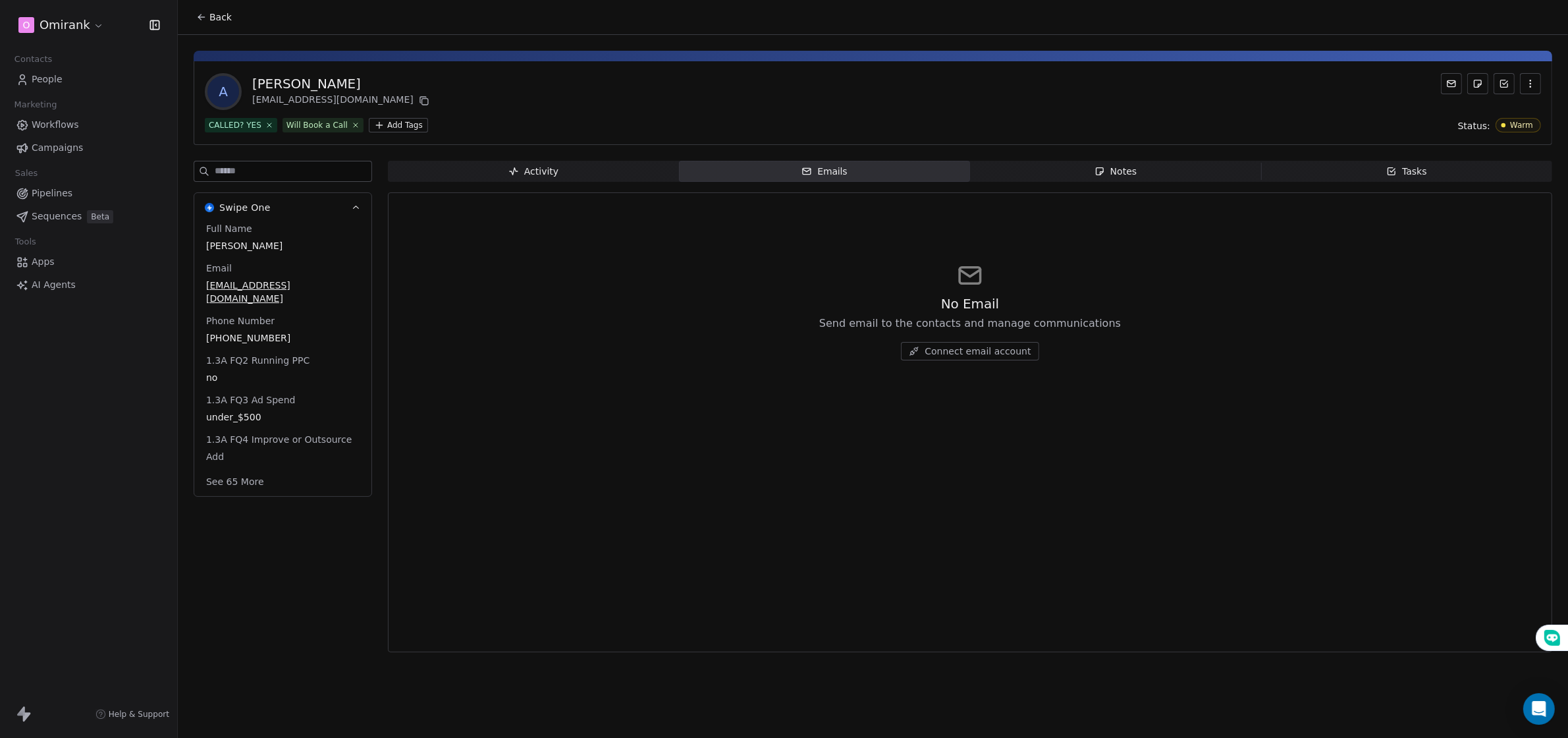
click at [196, 13] on icon at bounding box center [201, 17] width 10 height 10
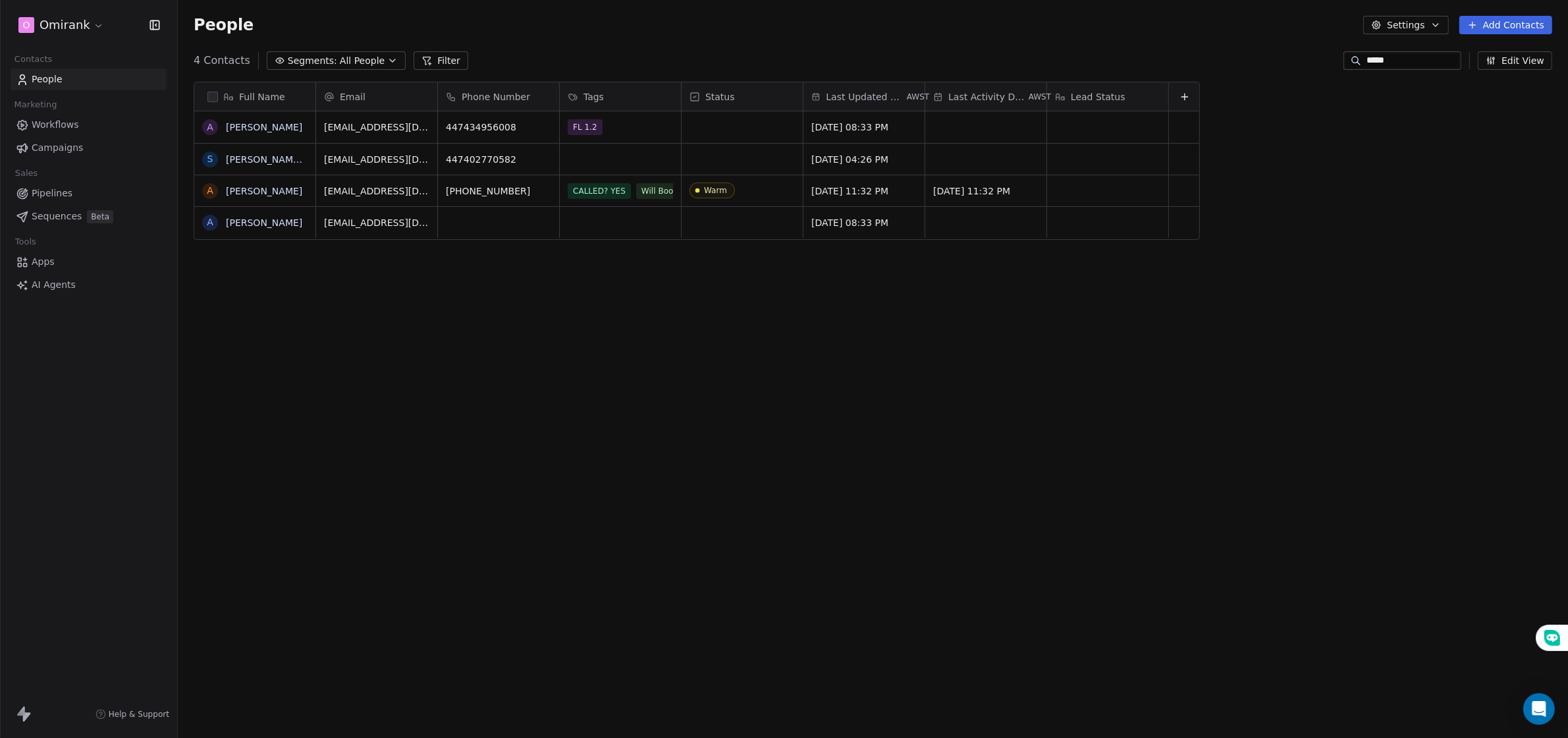
scroll to position [647, 1390]
click at [89, 73] on link "People" at bounding box center [88, 79] width 156 height 22
click at [81, 82] on link "People" at bounding box center [88, 79] width 156 height 22
click at [73, 88] on link "People" at bounding box center [88, 79] width 156 height 22
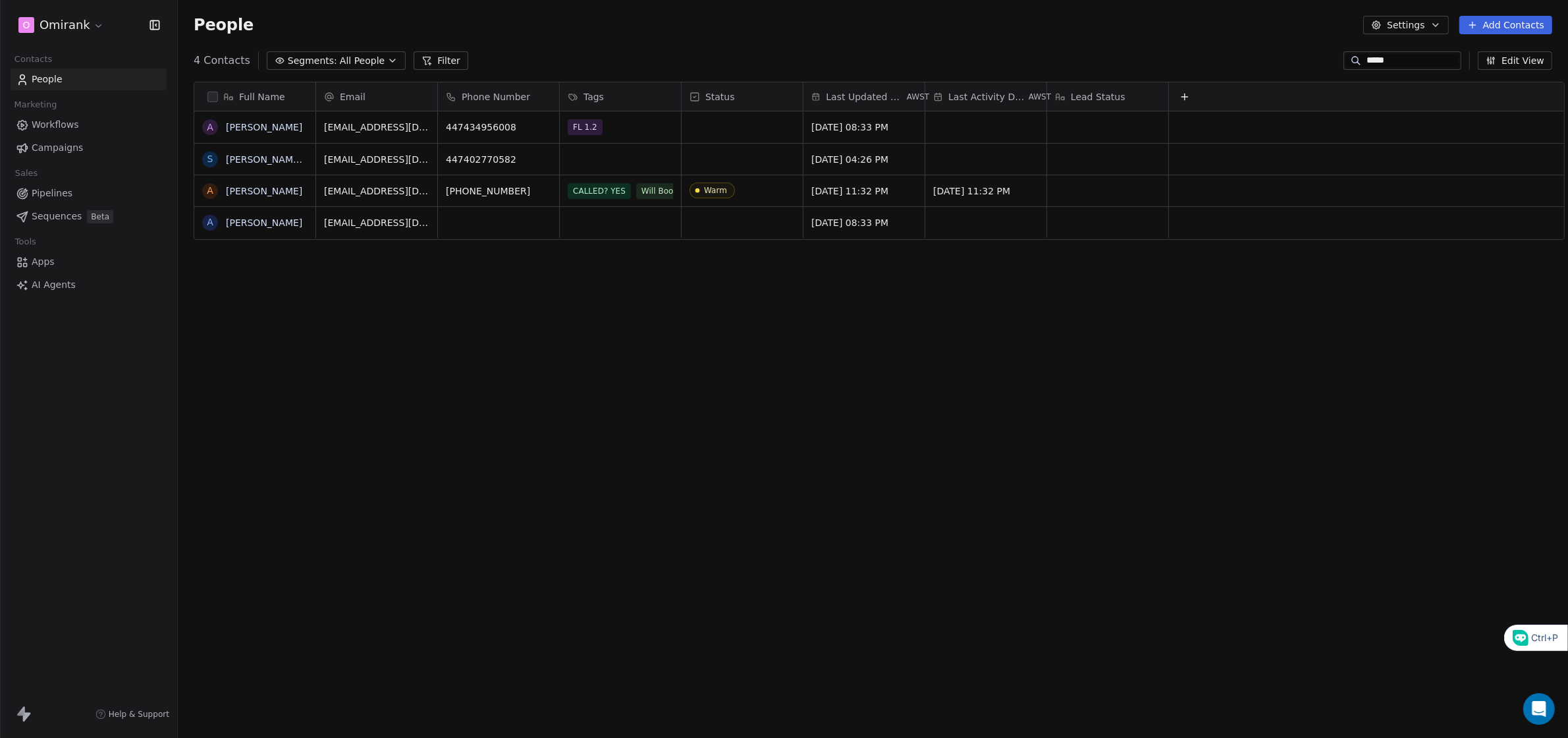
drag, startPoint x: 1451, startPoint y: 56, endPoint x: 1272, endPoint y: 79, distance: 180.5
click at [1272, 79] on section "People Settings Add Contacts 4 Contacts Segments: All People Filter ***** Edit …" at bounding box center [872, 369] width 1390 height 738
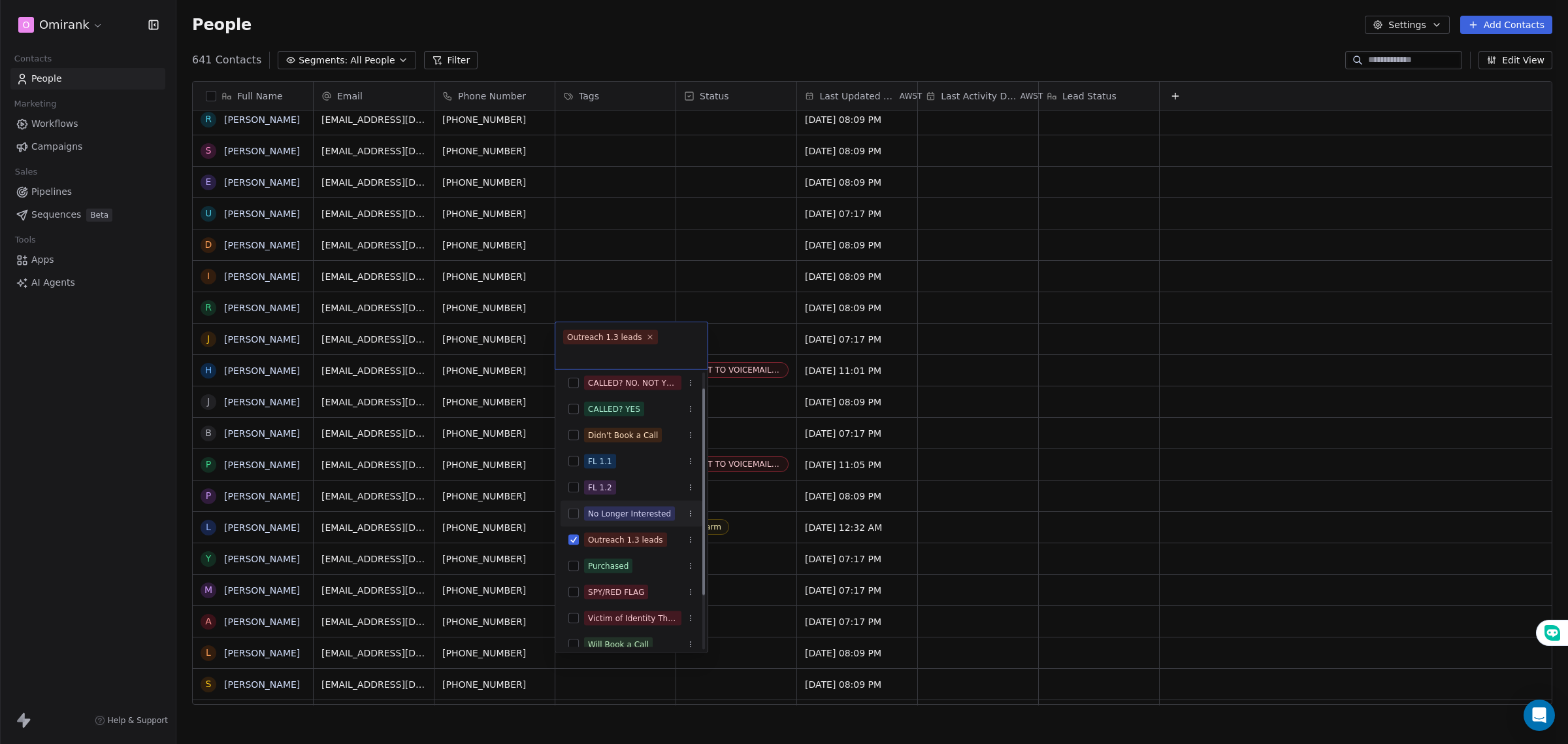
scroll to position [93, 0]
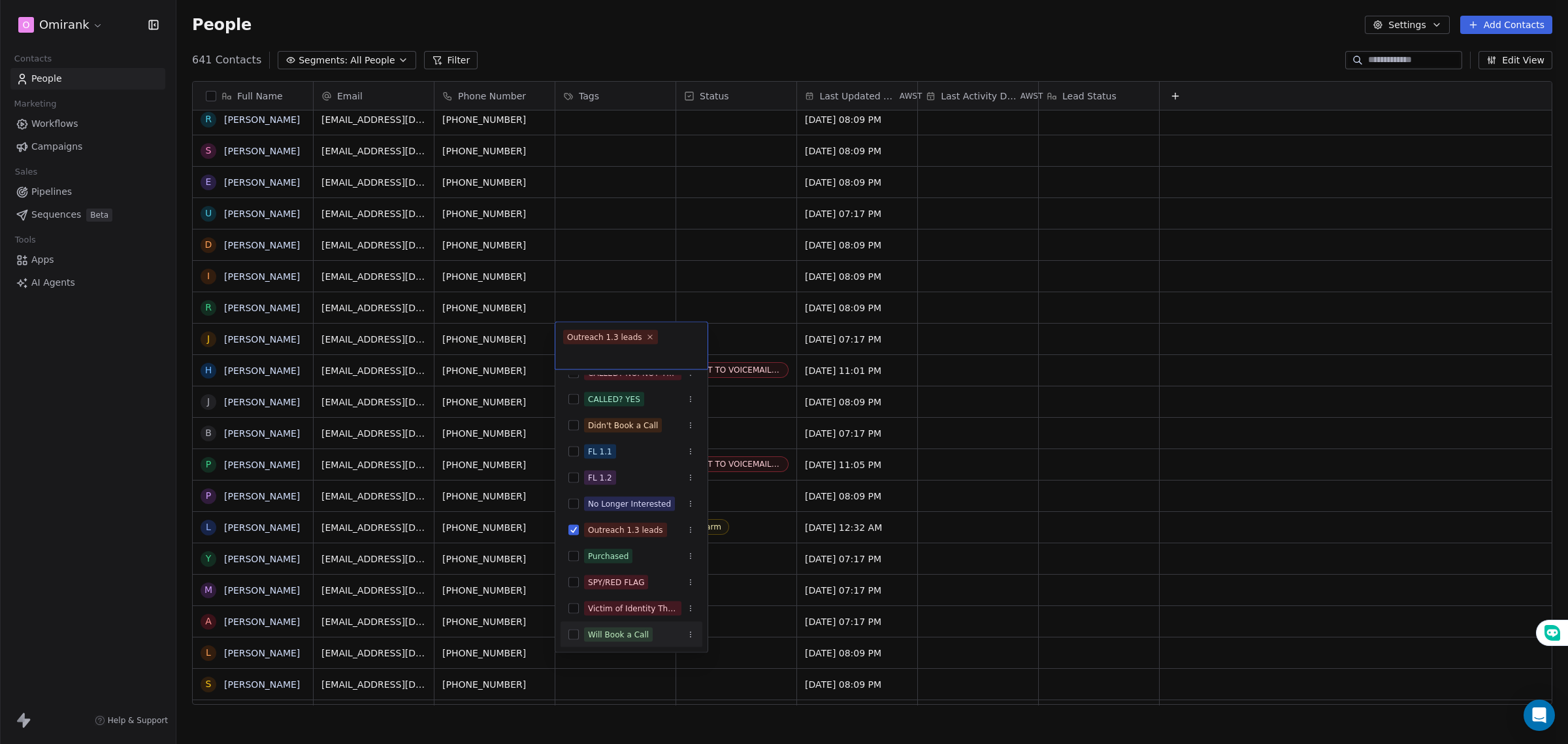
click at [572, 630] on button "Suggestions" at bounding box center [573, 634] width 10 height 10
click at [572, 615] on div "Abandon Cart Call Booked Call Done CALLED? NO. NOT YET. CALLED? YES Didn't Book…" at bounding box center [630, 464] width 142 height 366
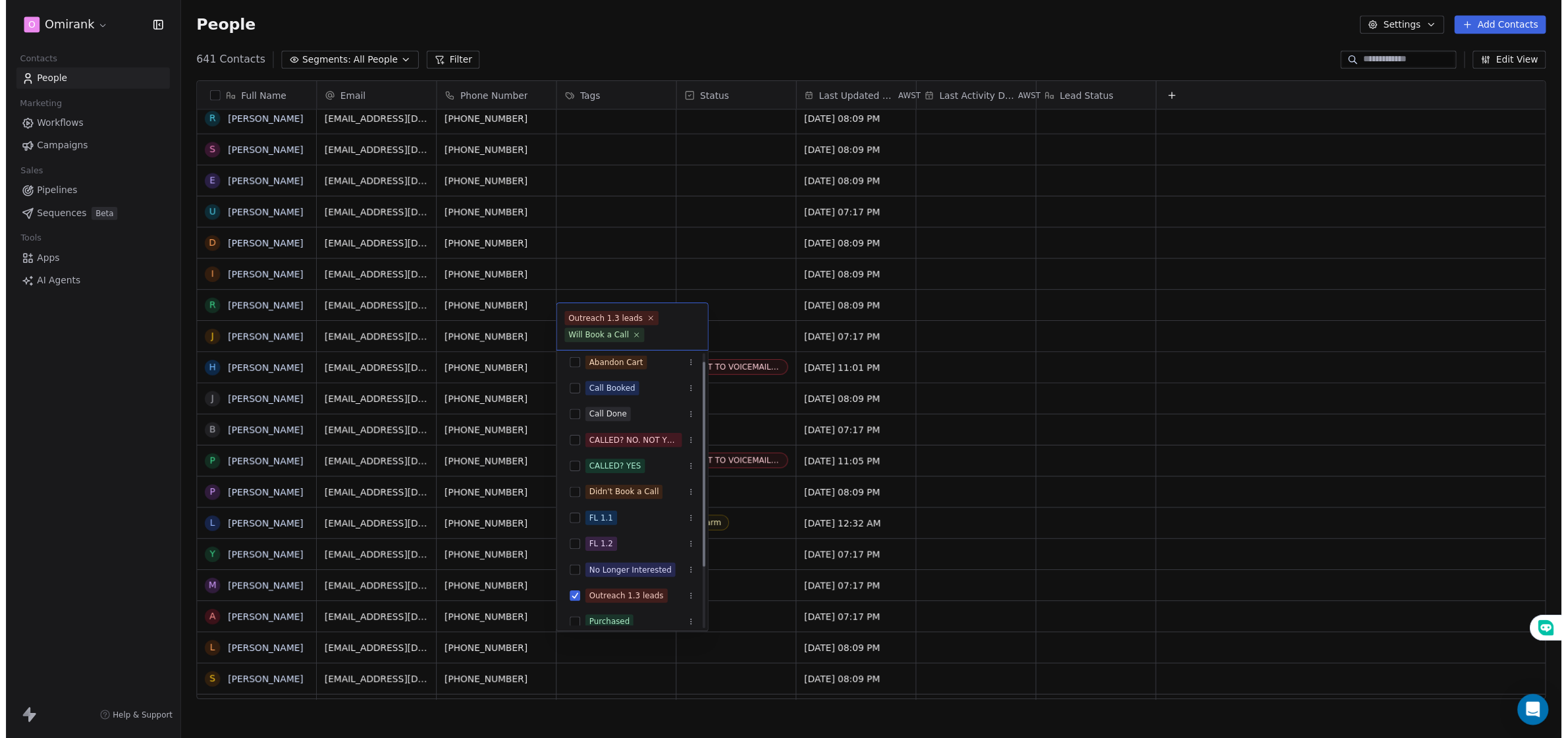
scroll to position [0, 0]
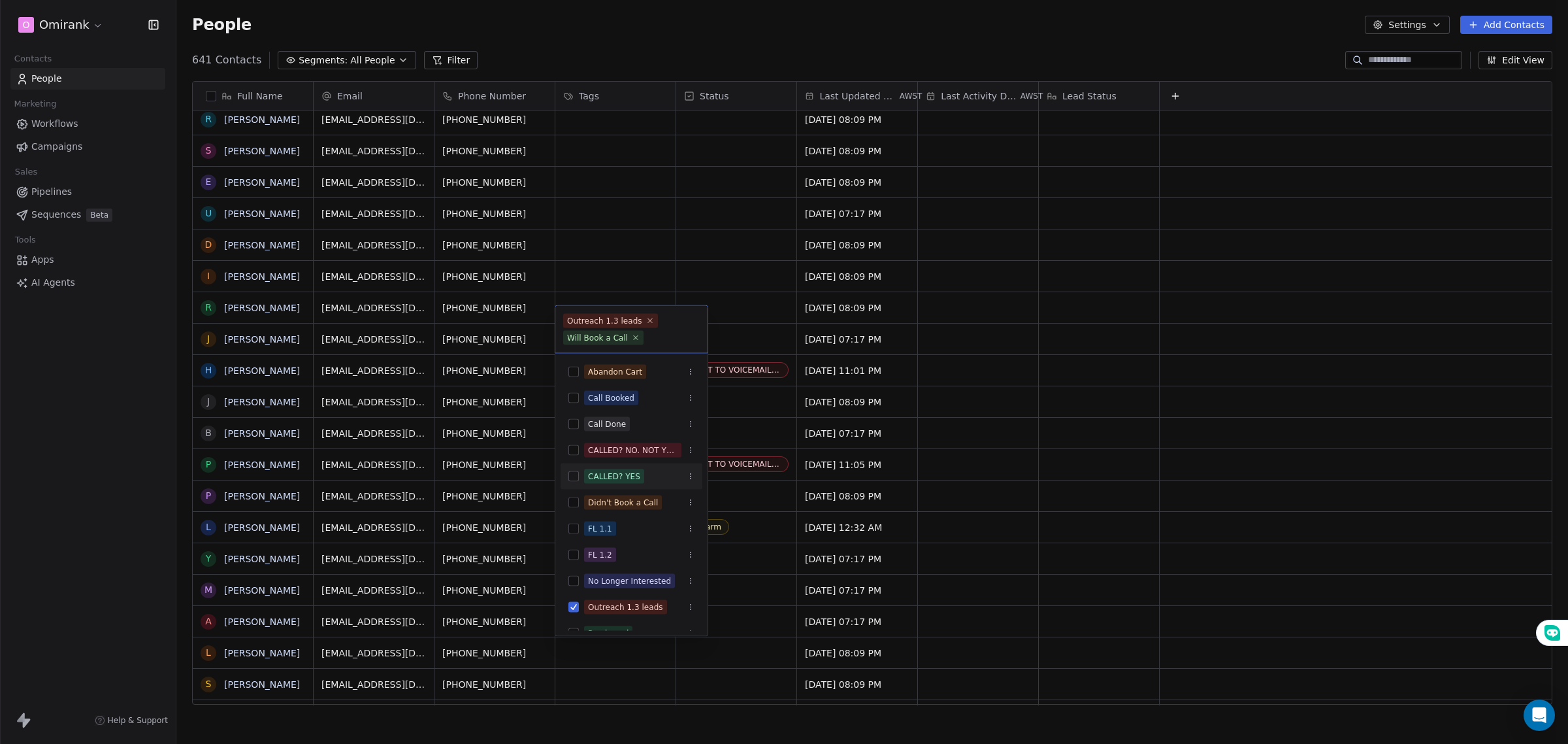
click at [576, 473] on button "Suggestions" at bounding box center [573, 476] width 10 height 10
click at [719, 311] on html "O Omirank Contacts People Marketing Workflows Campaigns Sales Pipelines Sequenc…" at bounding box center [784, 374] width 1568 height 749
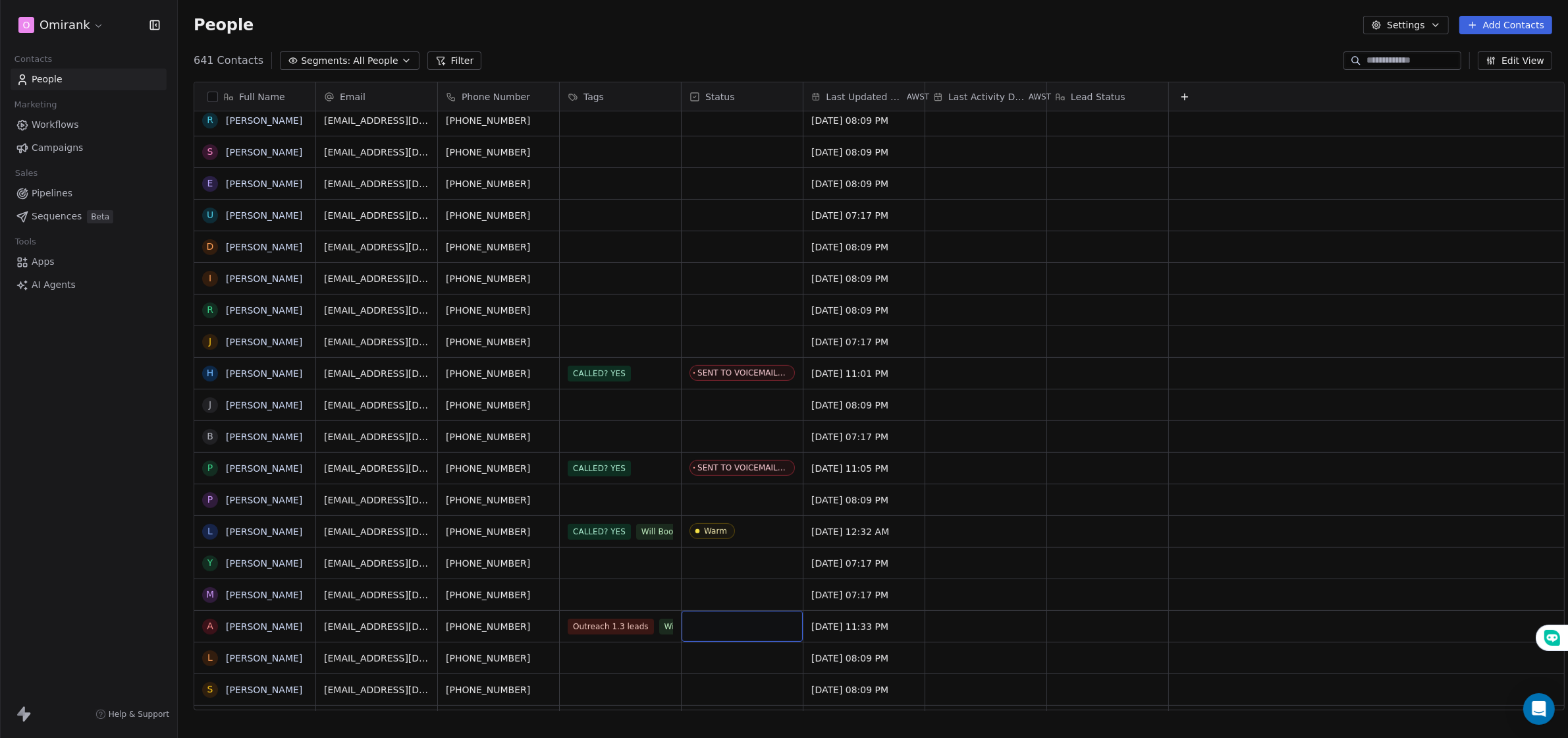
click at [725, 626] on div "grid" at bounding box center [743, 627] width 122 height 31
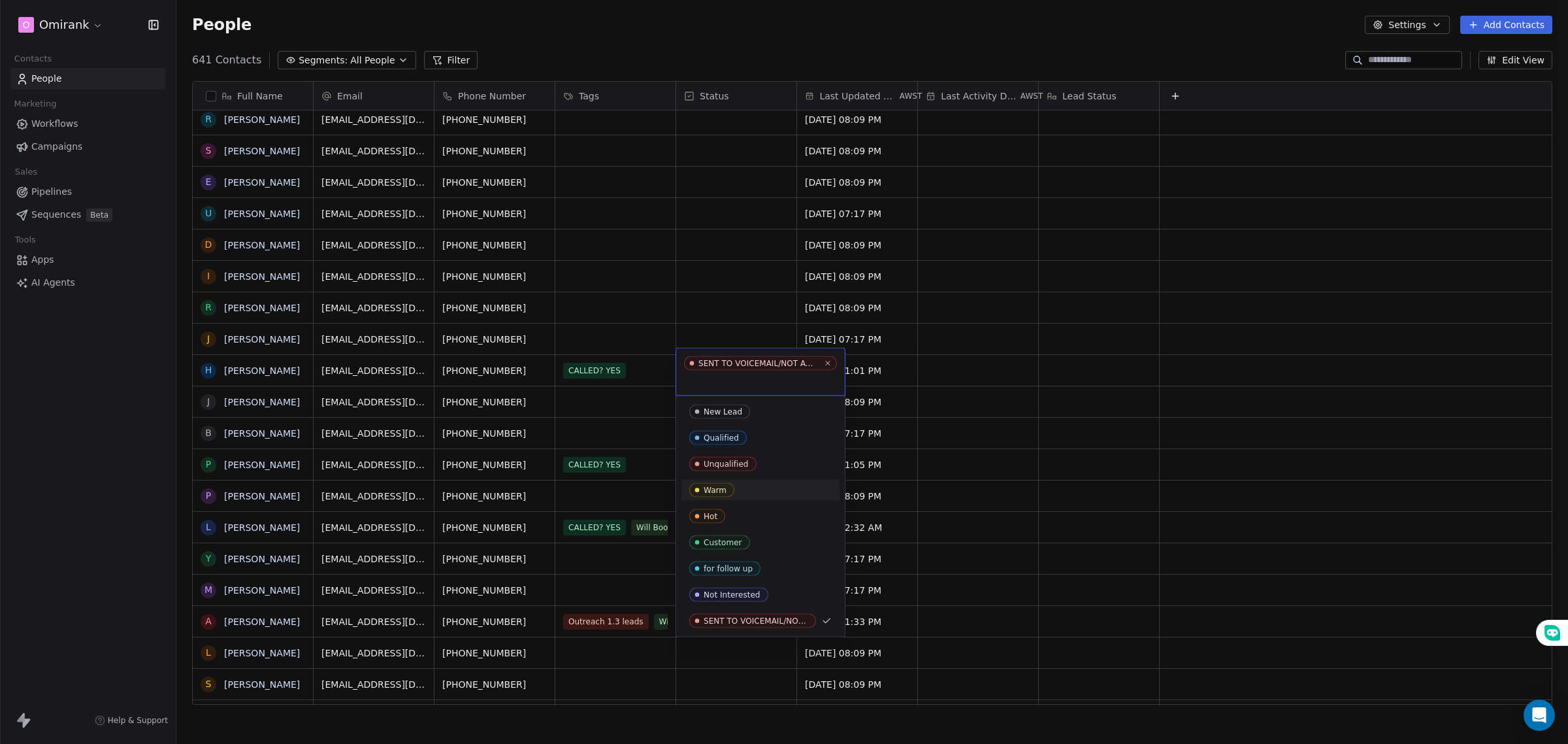
click at [715, 484] on span "Warm" at bounding box center [711, 490] width 45 height 15
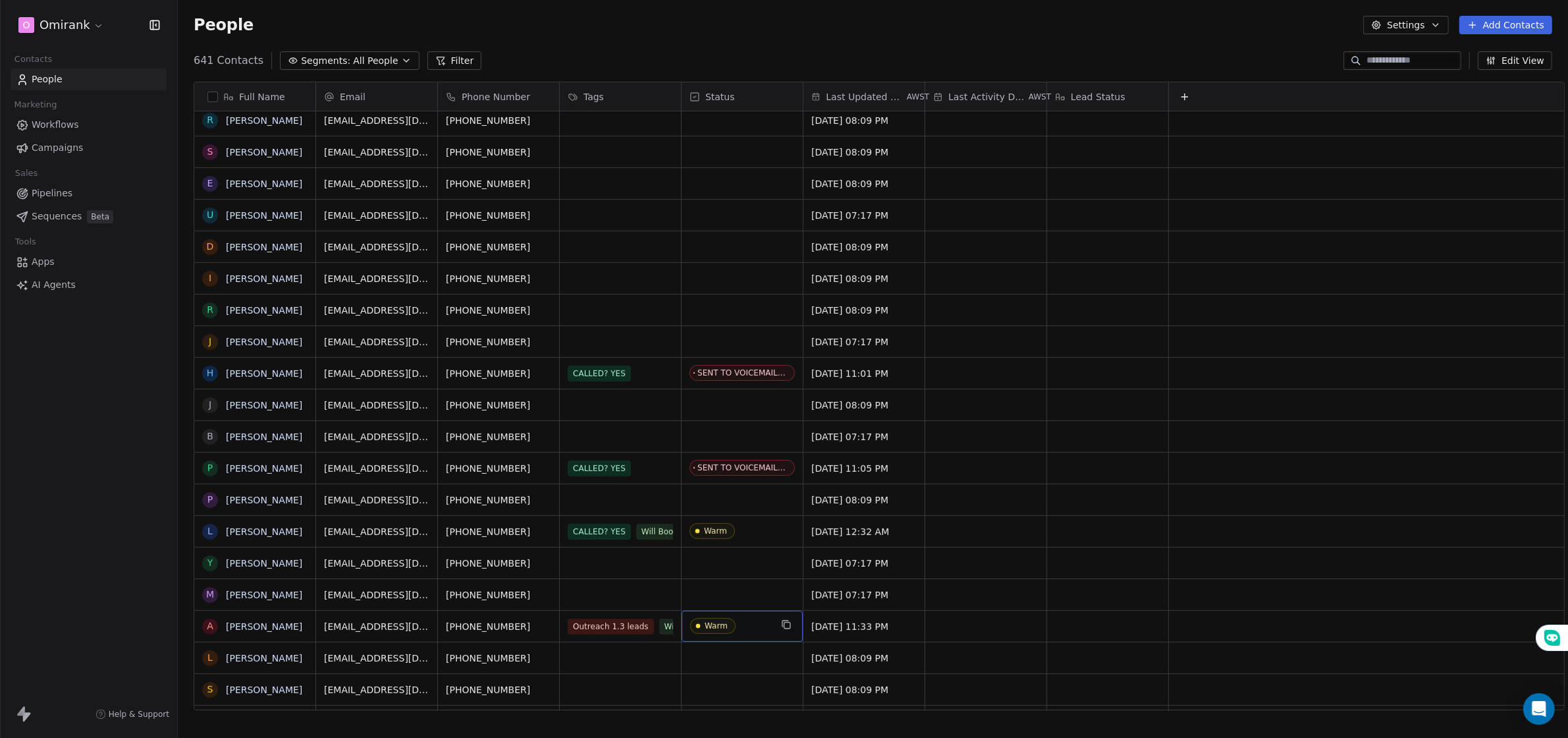
click at [741, 621] on span "Warm" at bounding box center [730, 627] width 80 height 17
click at [728, 623] on div "SENT TO VOICEMAIL/NOT AVAILABLE/CANNOT BE REACHED" at bounding box center [781, 626] width 161 height 9
click at [720, 630] on span "SENT TO VOICEMAIL/NOT AVAILABLE/CANNOT BE REACHED" at bounding box center [780, 626] width 181 height 16
click at [720, 612] on div "SENT TO VOICEMAIL/NOT AVAILABLE/CANNOT BE REACHED" at bounding box center [780, 627] width 198 height 31
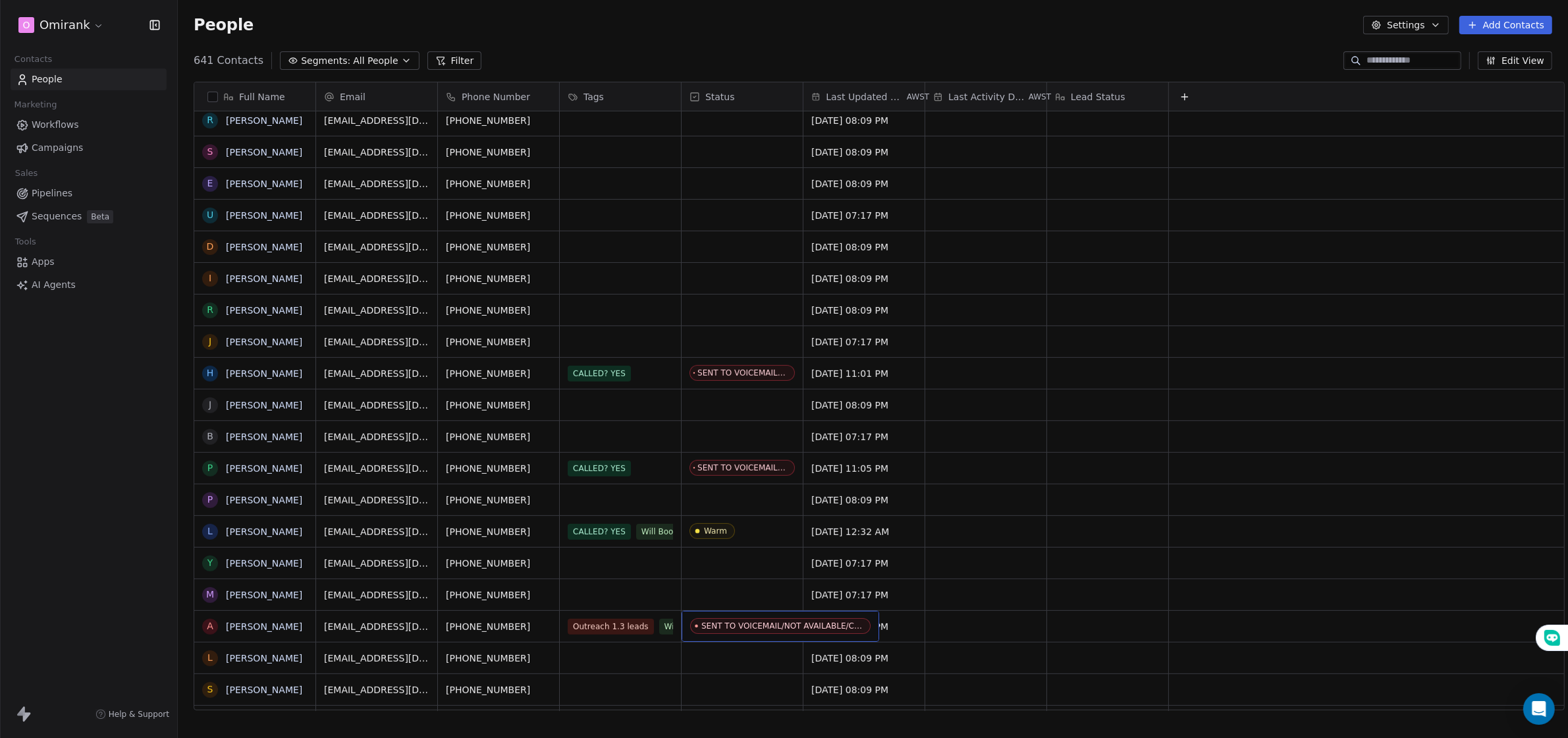
click at [720, 623] on div "SENT TO VOICEMAIL/NOT AVAILABLE/CANNOT BE REACHED" at bounding box center [781, 626] width 161 height 9
click at [720, 626] on div "SENT TO VOICEMAIL/NOT AVAILABLE/CANNOT BE REACHED" at bounding box center [781, 626] width 161 height 9
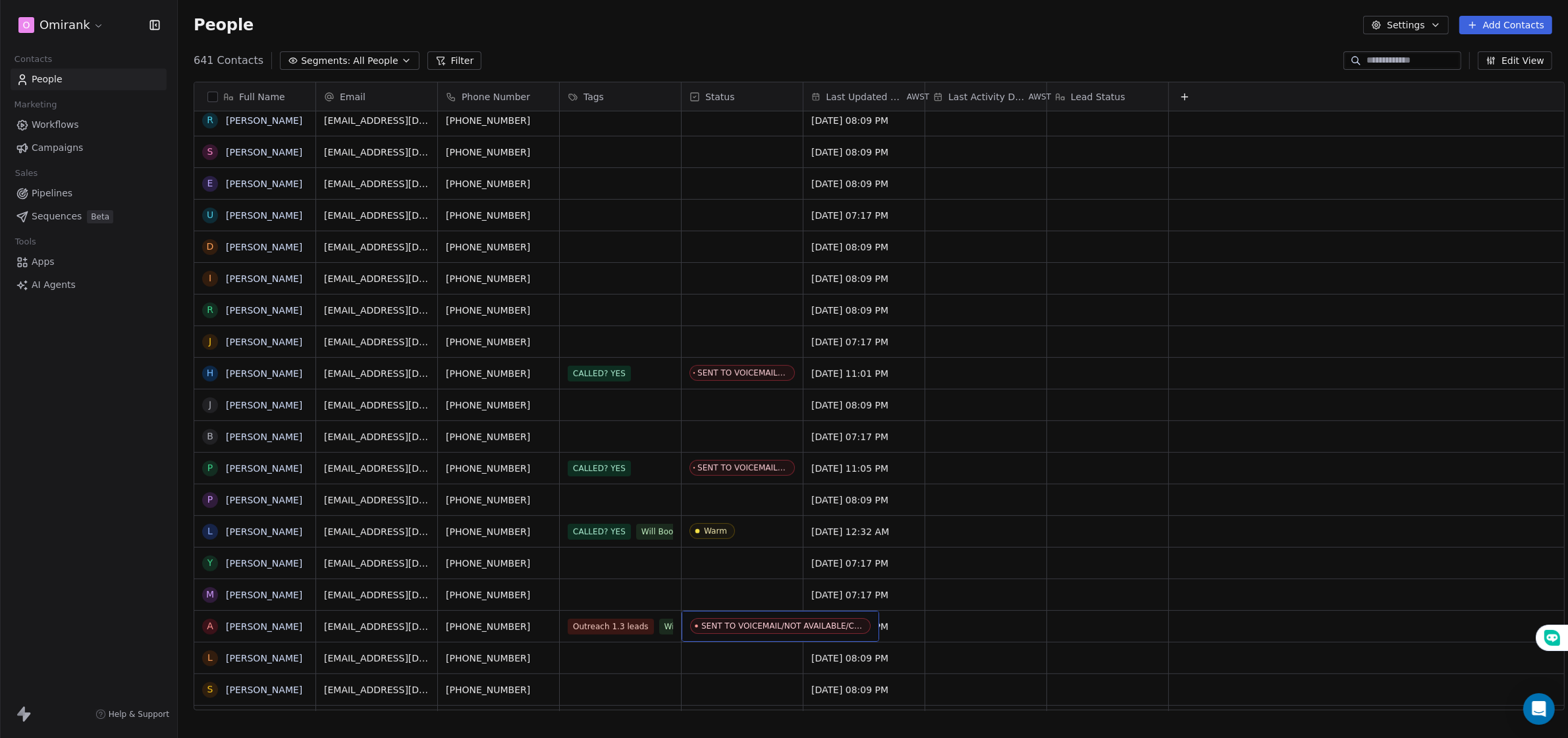
click at [683, 623] on div "SENT TO VOICEMAIL/NOT AVAILABLE/CANNOT BE REACHED" at bounding box center [780, 627] width 198 height 31
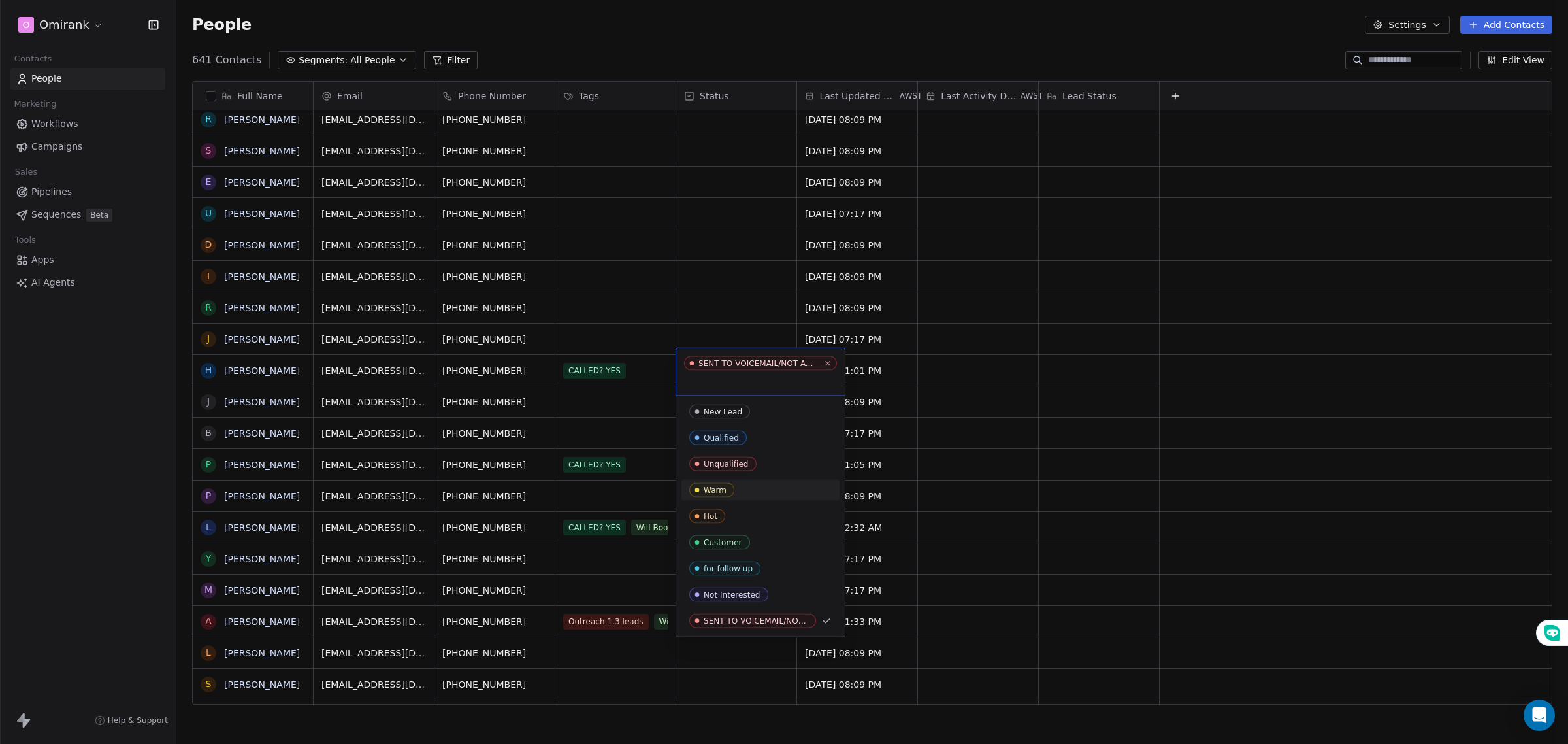
click at [716, 485] on div "Warm" at bounding box center [715, 490] width 23 height 9
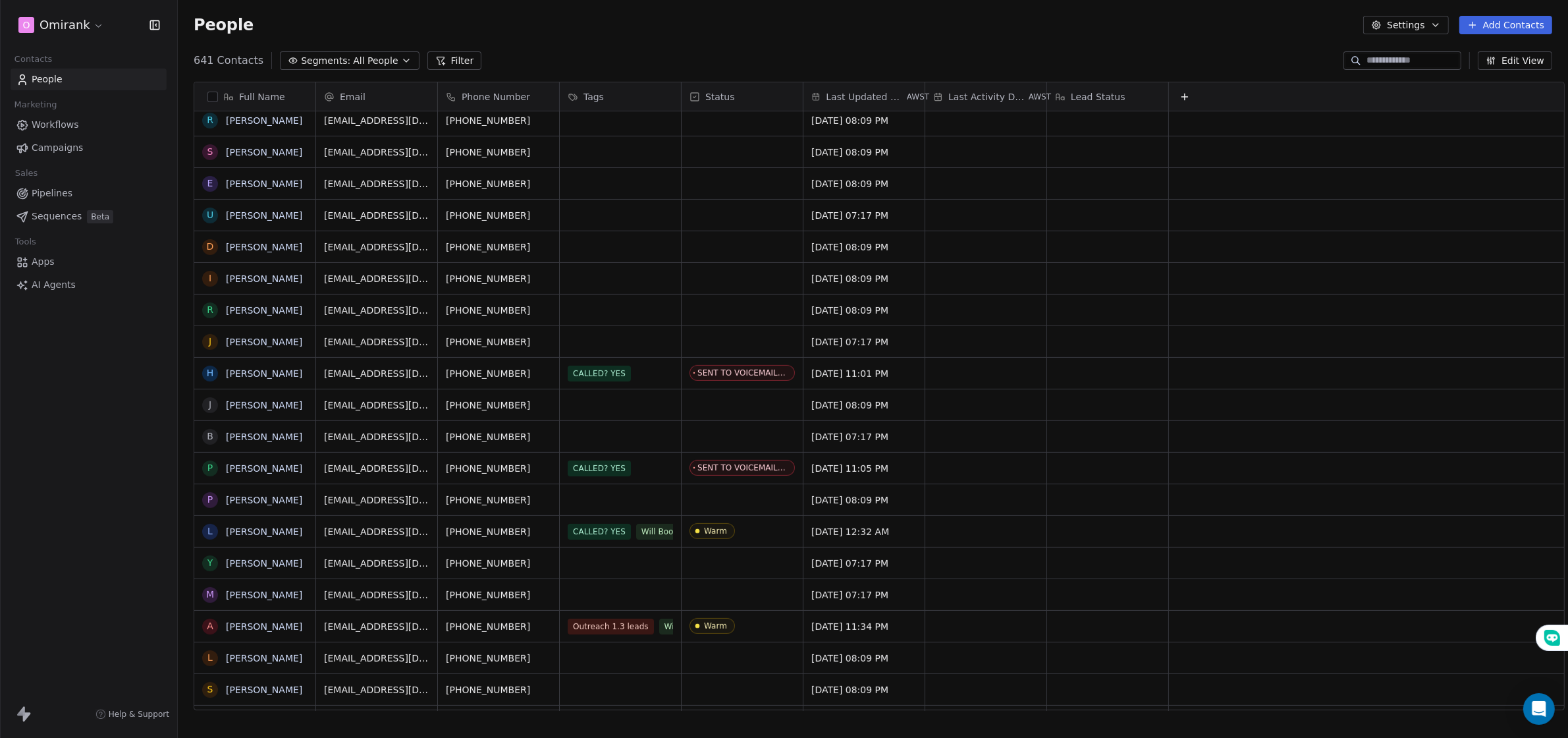
click at [1367, 58] on input at bounding box center [1413, 61] width 92 height 13
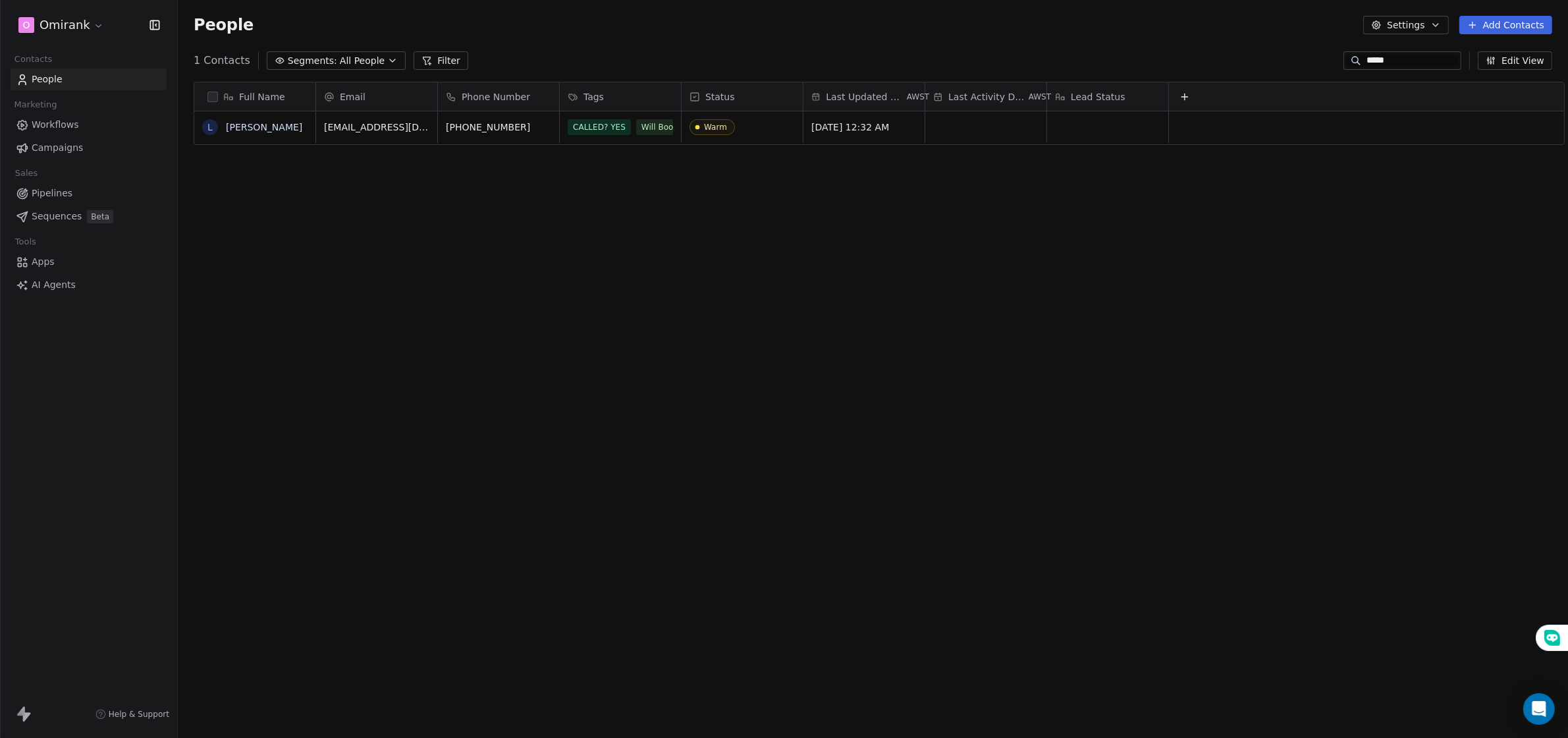
scroll to position [647, 1390]
type input "*****"
click at [255, 131] on link "[PERSON_NAME]" at bounding box center [263, 126] width 76 height 10
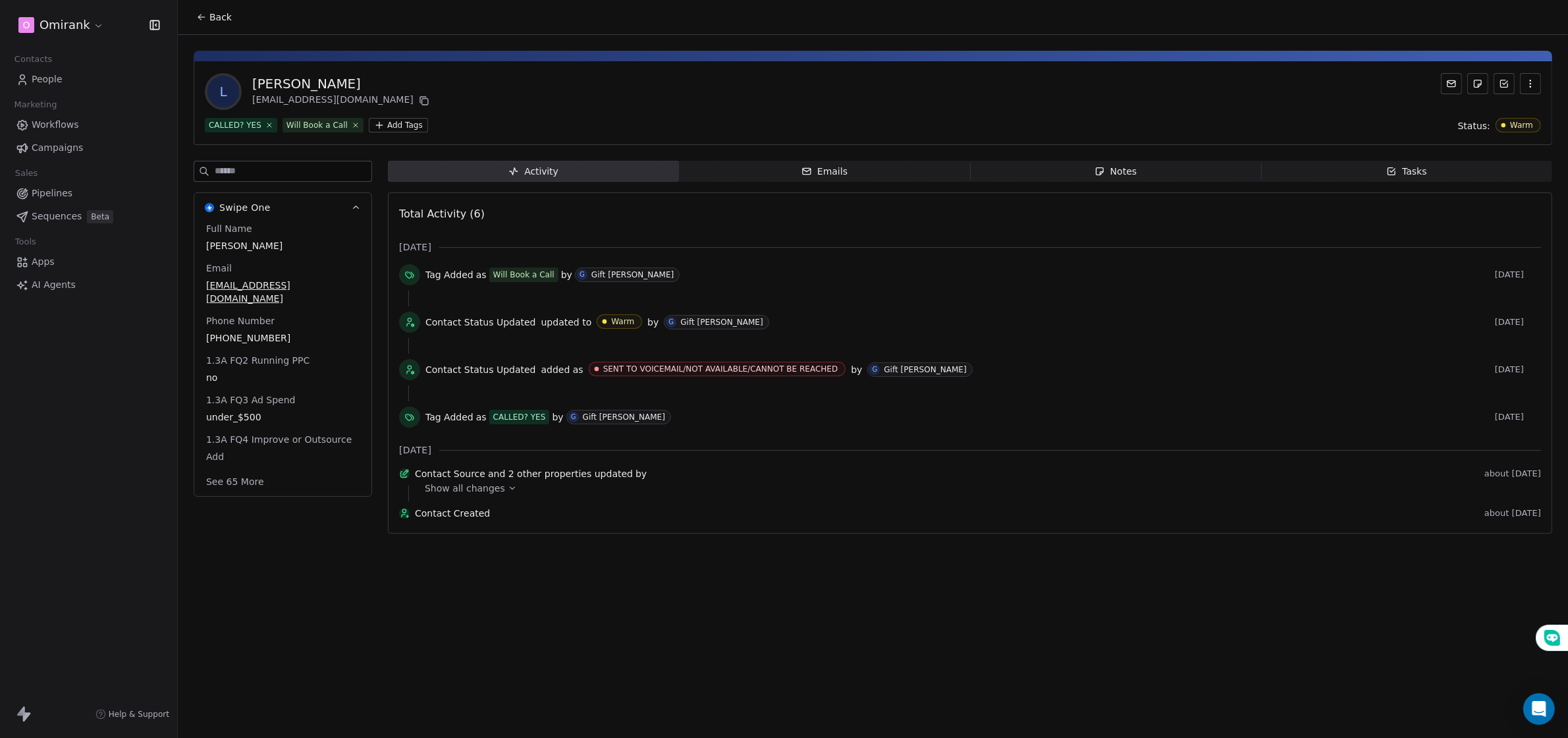
click at [1084, 179] on span "Notes Notes" at bounding box center [1116, 170] width 291 height 21
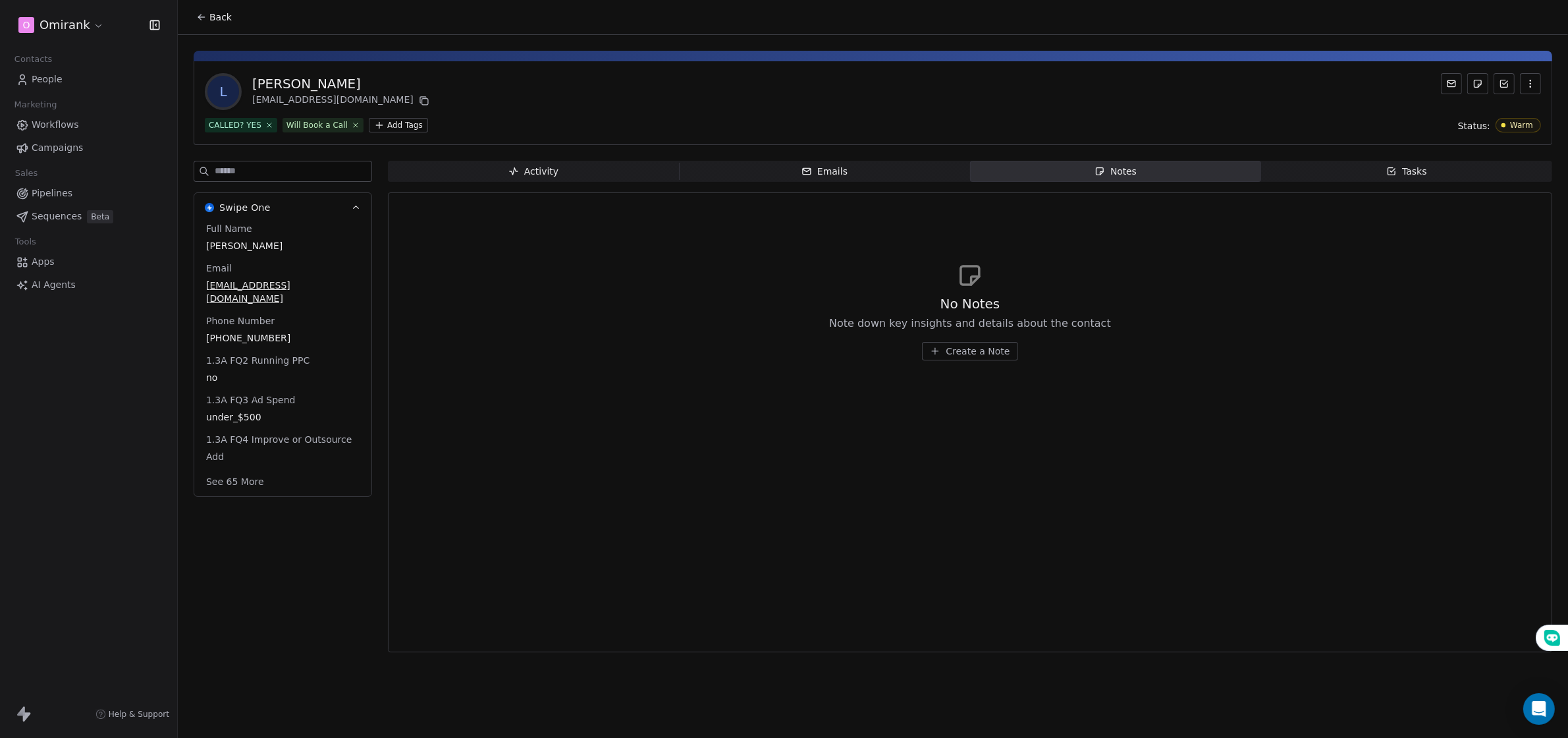
click at [996, 355] on span "Create a Note" at bounding box center [977, 351] width 64 height 13
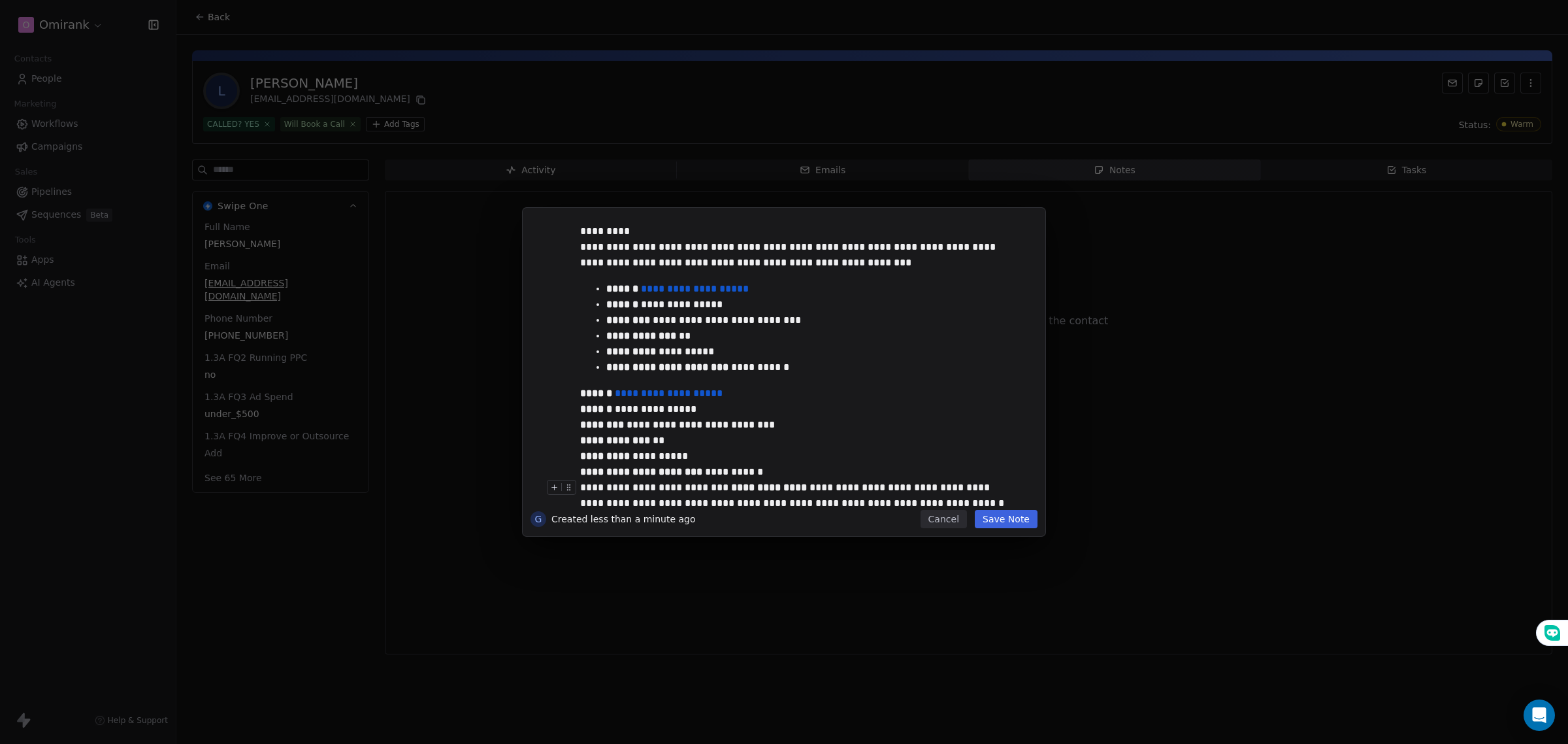
click at [1010, 513] on button "Save Note" at bounding box center [1006, 519] width 63 height 18
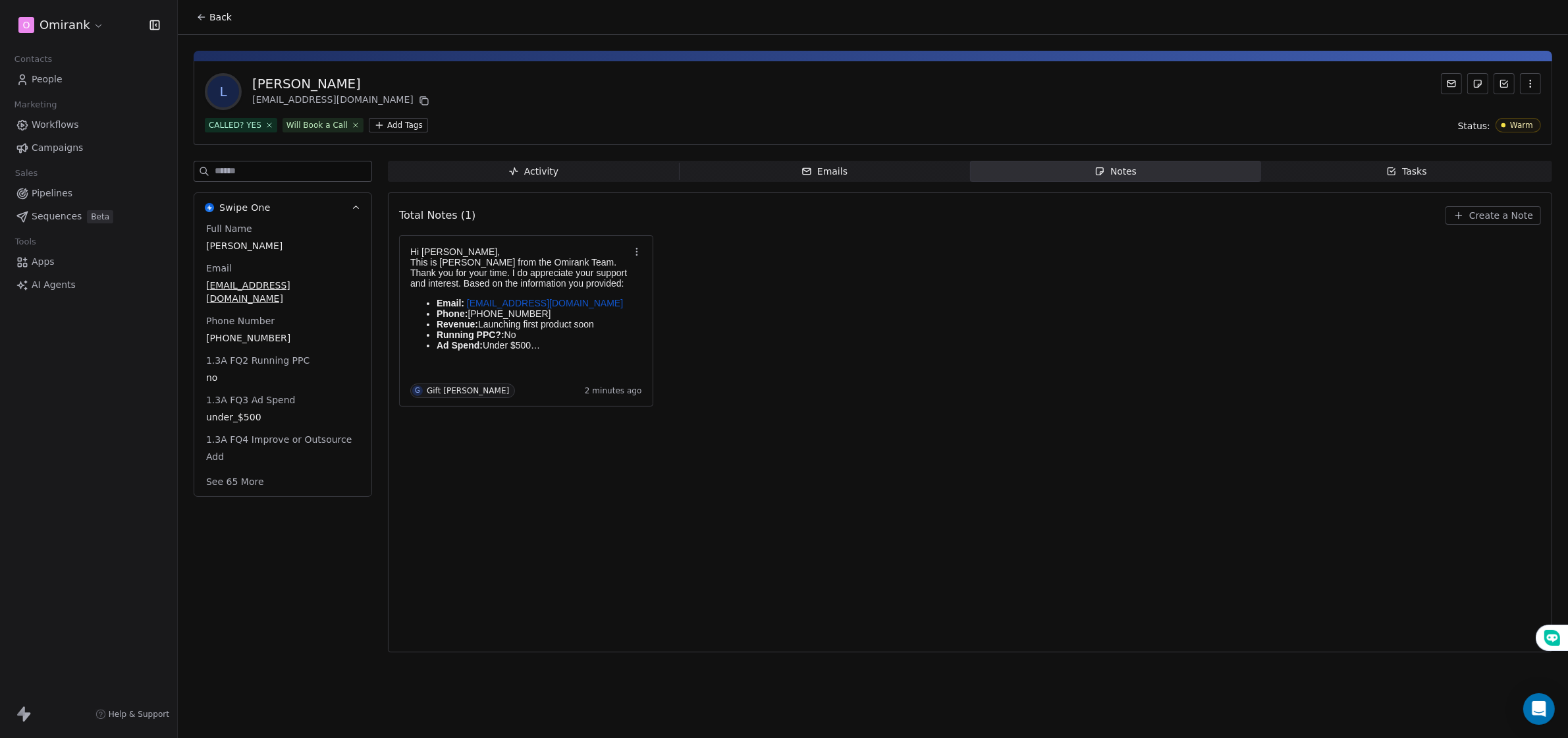
click at [199, 15] on icon at bounding box center [201, 17] width 10 height 10
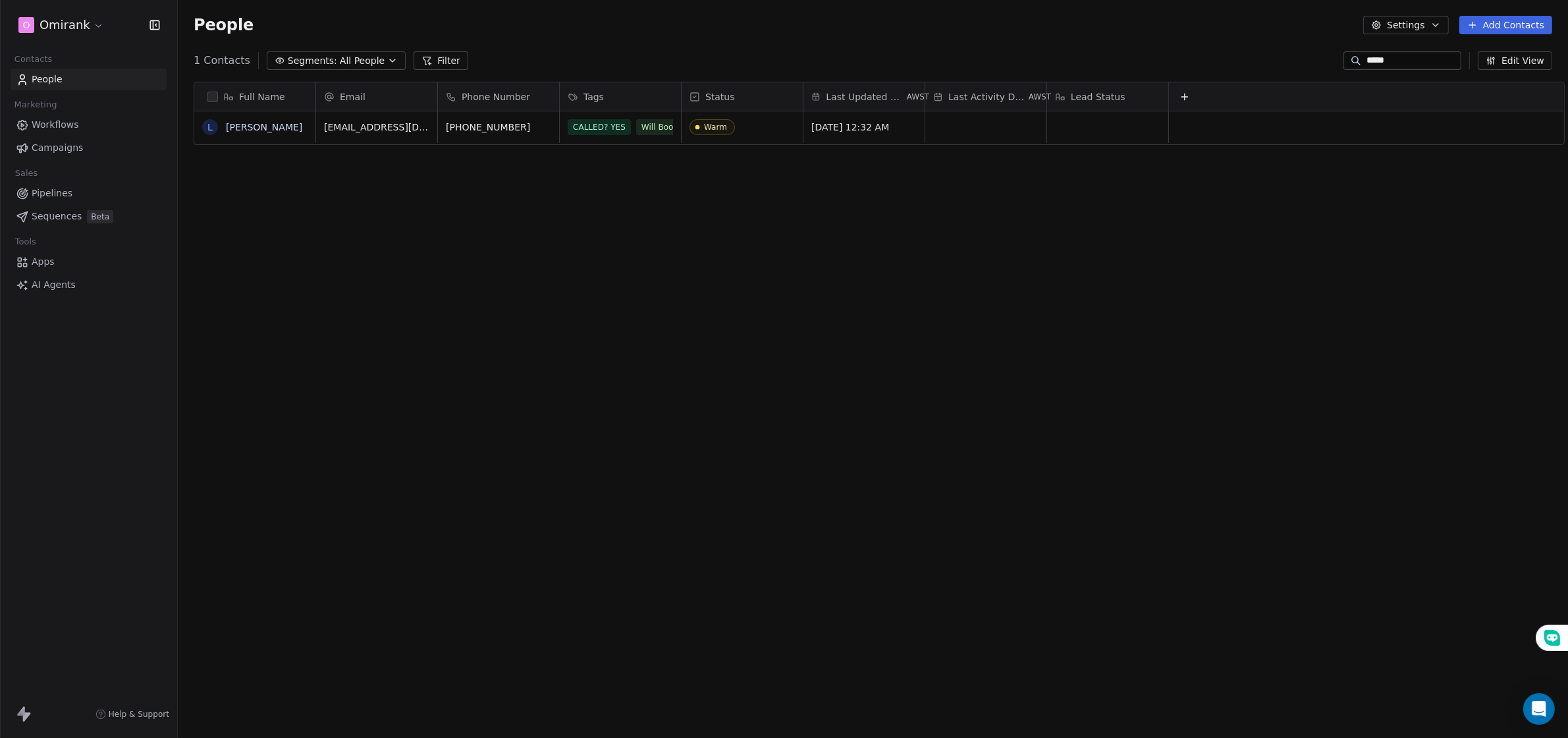
scroll to position [647, 1390]
drag, startPoint x: 1375, startPoint y: 63, endPoint x: 1292, endPoint y: 53, distance: 83.6
click at [1295, 58] on div "1 Contacts Segments: All People Filter ***** Edit View" at bounding box center [872, 60] width 1390 height 21
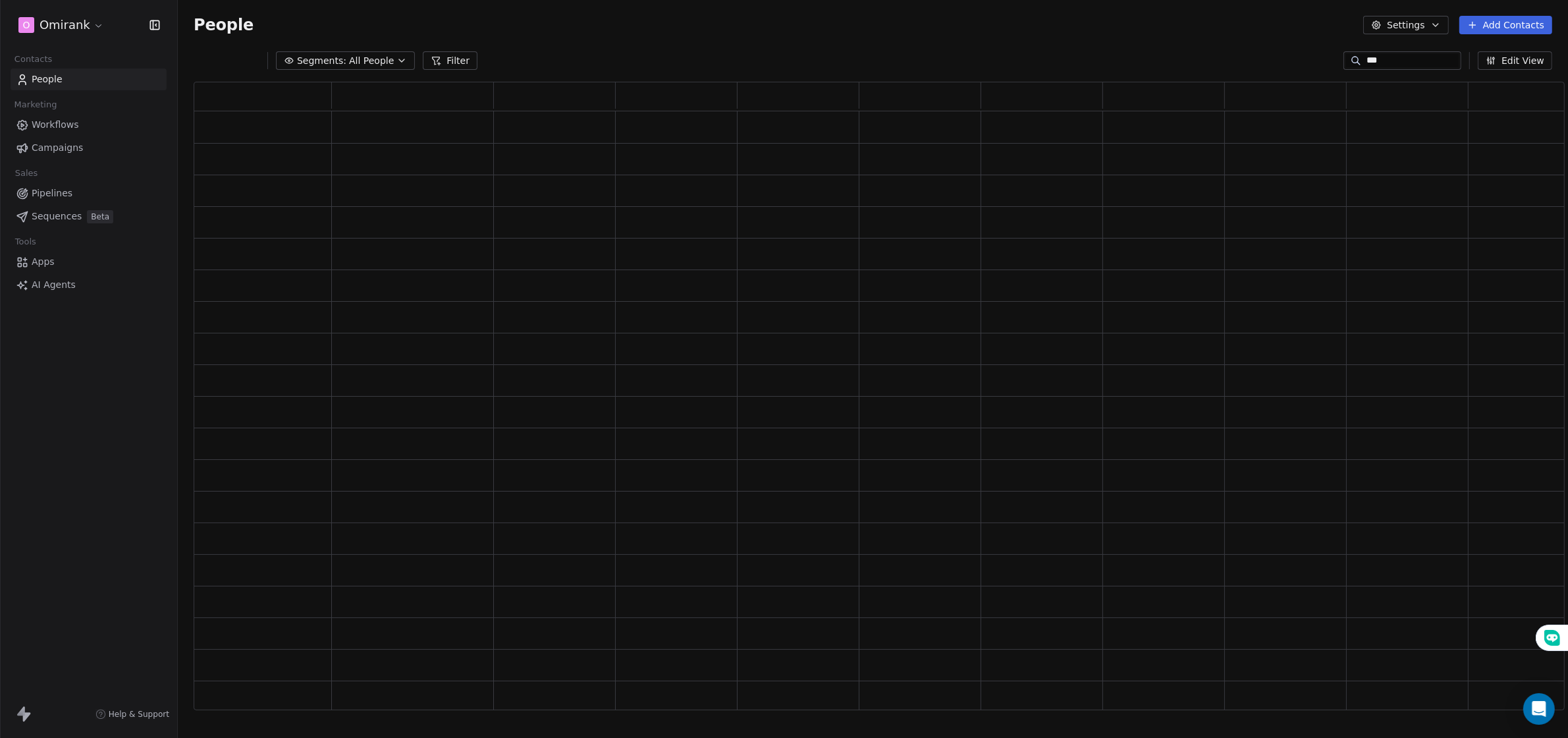
scroll to position [616, 1358]
type input "*"
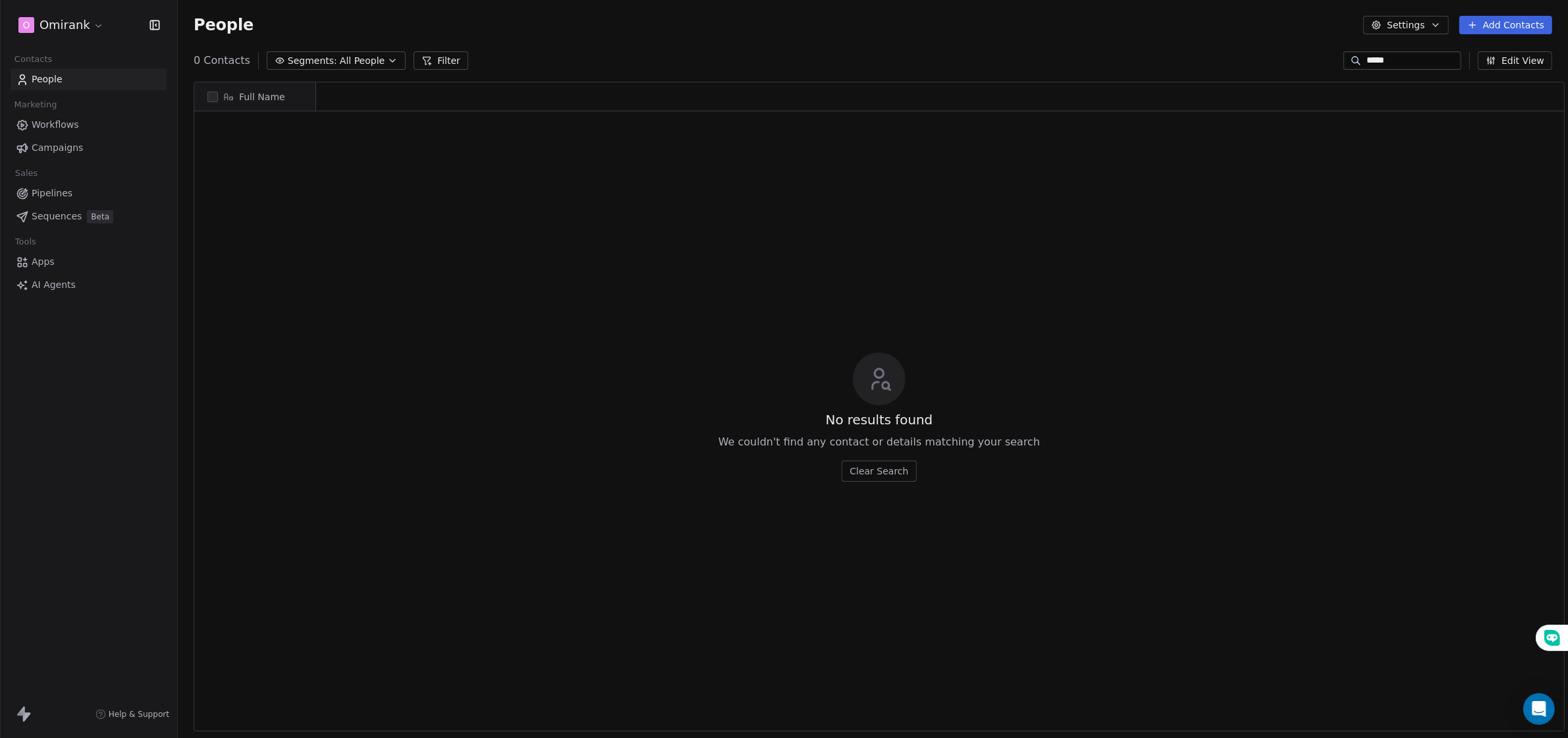
scroll to position [647, 1390]
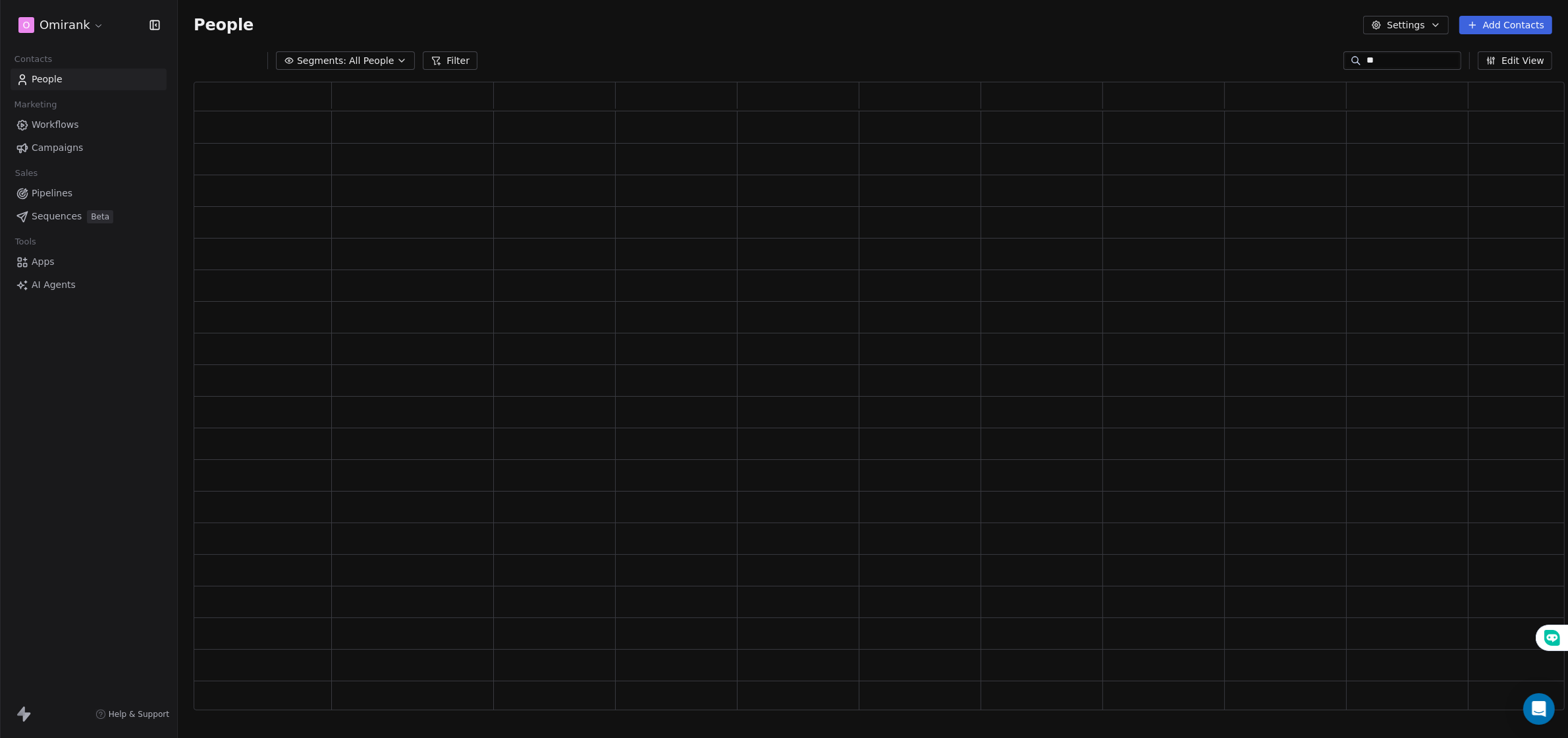
type input "*"
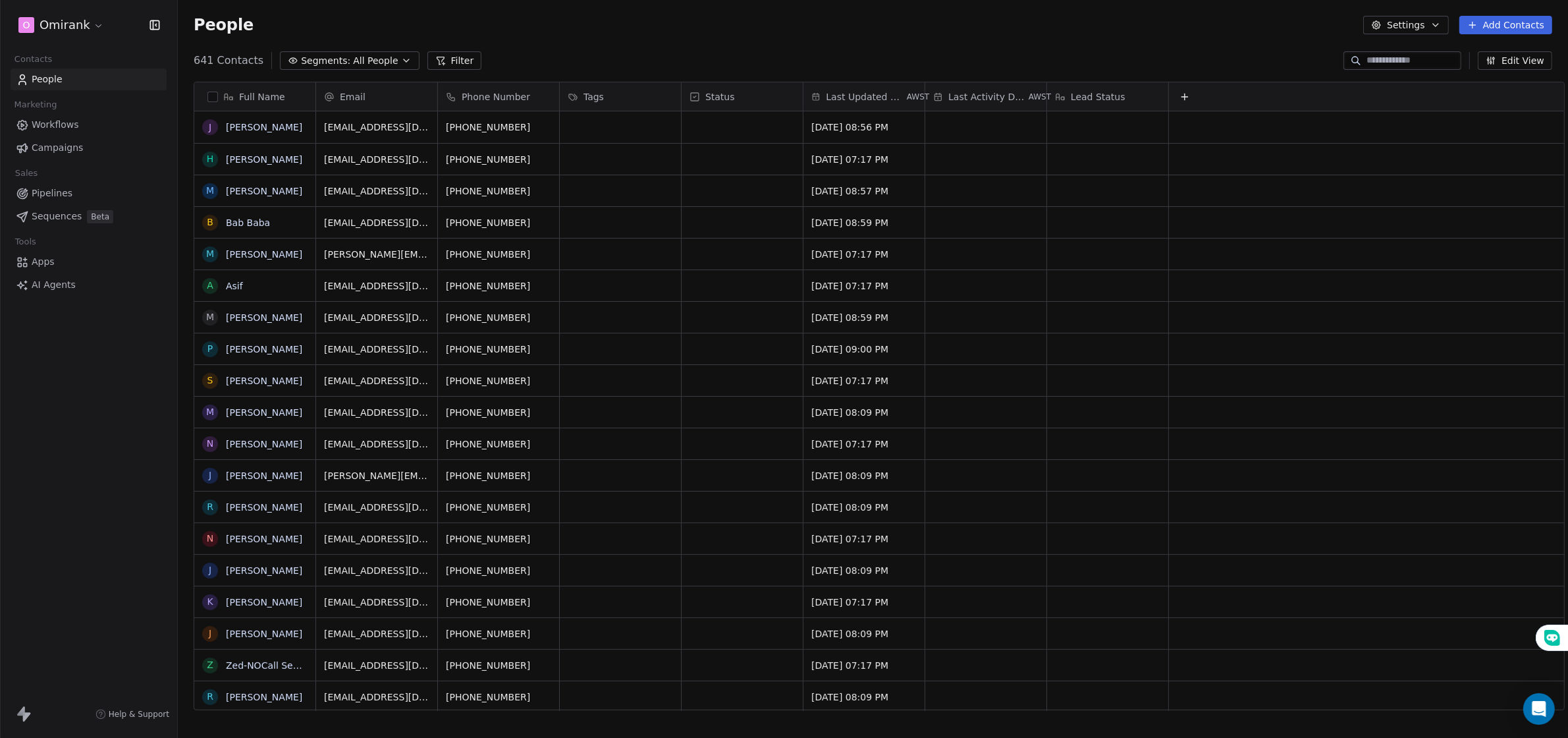
click at [1386, 58] on input at bounding box center [1413, 61] width 92 height 13
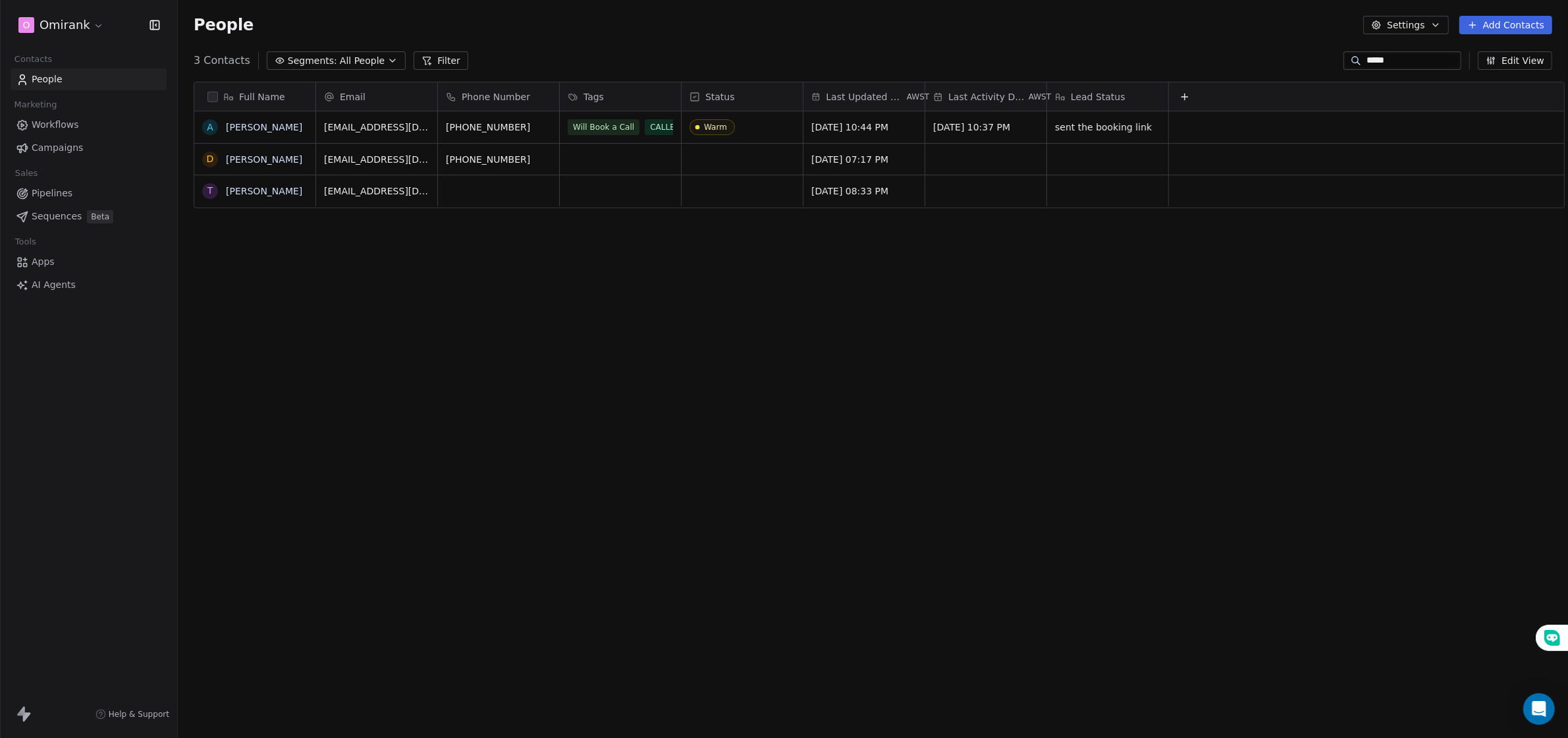
type input "*****"
click at [472, 327] on div "Full Name A Abbas [PERSON_NAME] T [PERSON_NAME] Email Phone Number Tags Status …" at bounding box center [872, 395] width 1390 height 650
click at [248, 127] on link "[PERSON_NAME]" at bounding box center [263, 126] width 76 height 10
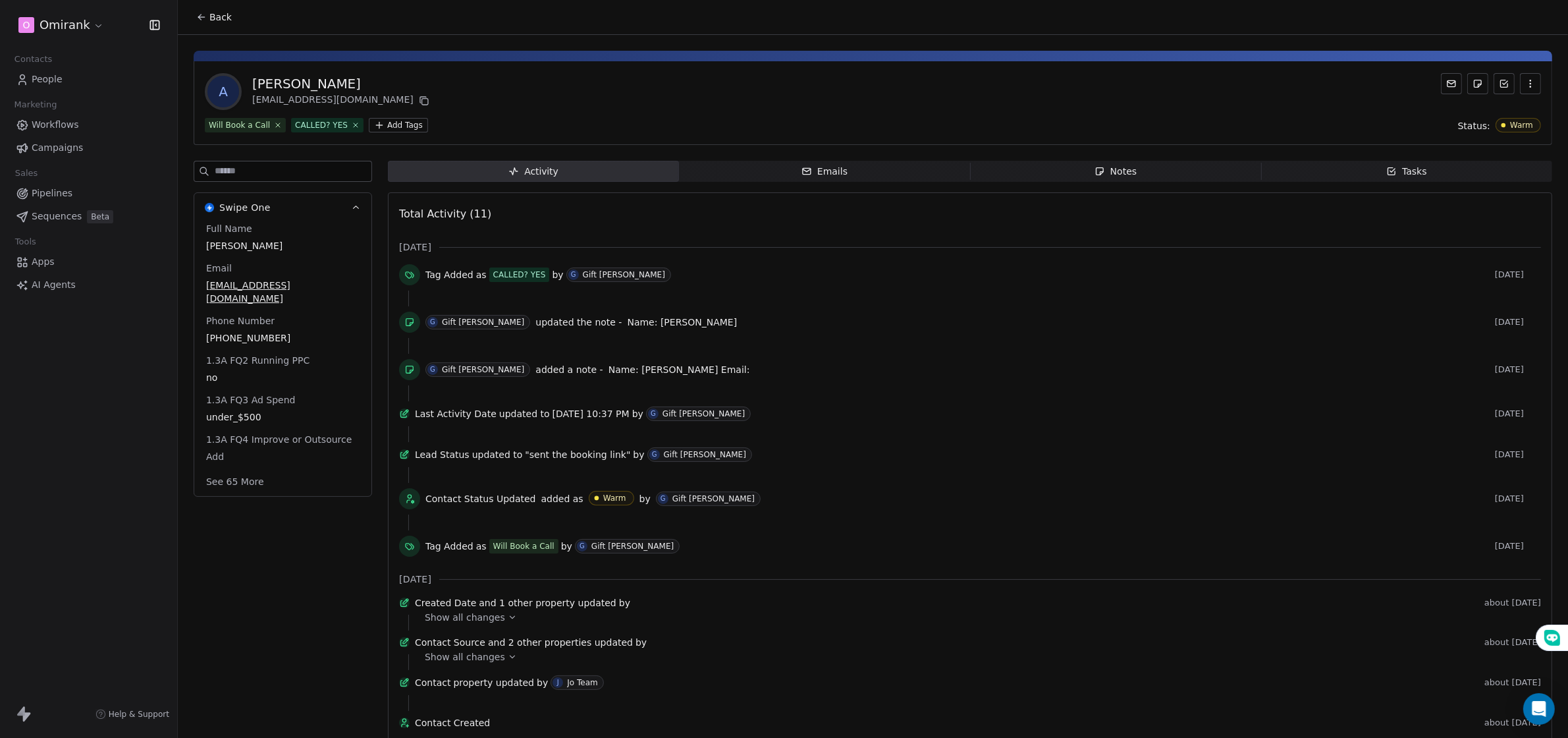
click at [1118, 169] on div "Notes" at bounding box center [1116, 171] width 42 height 14
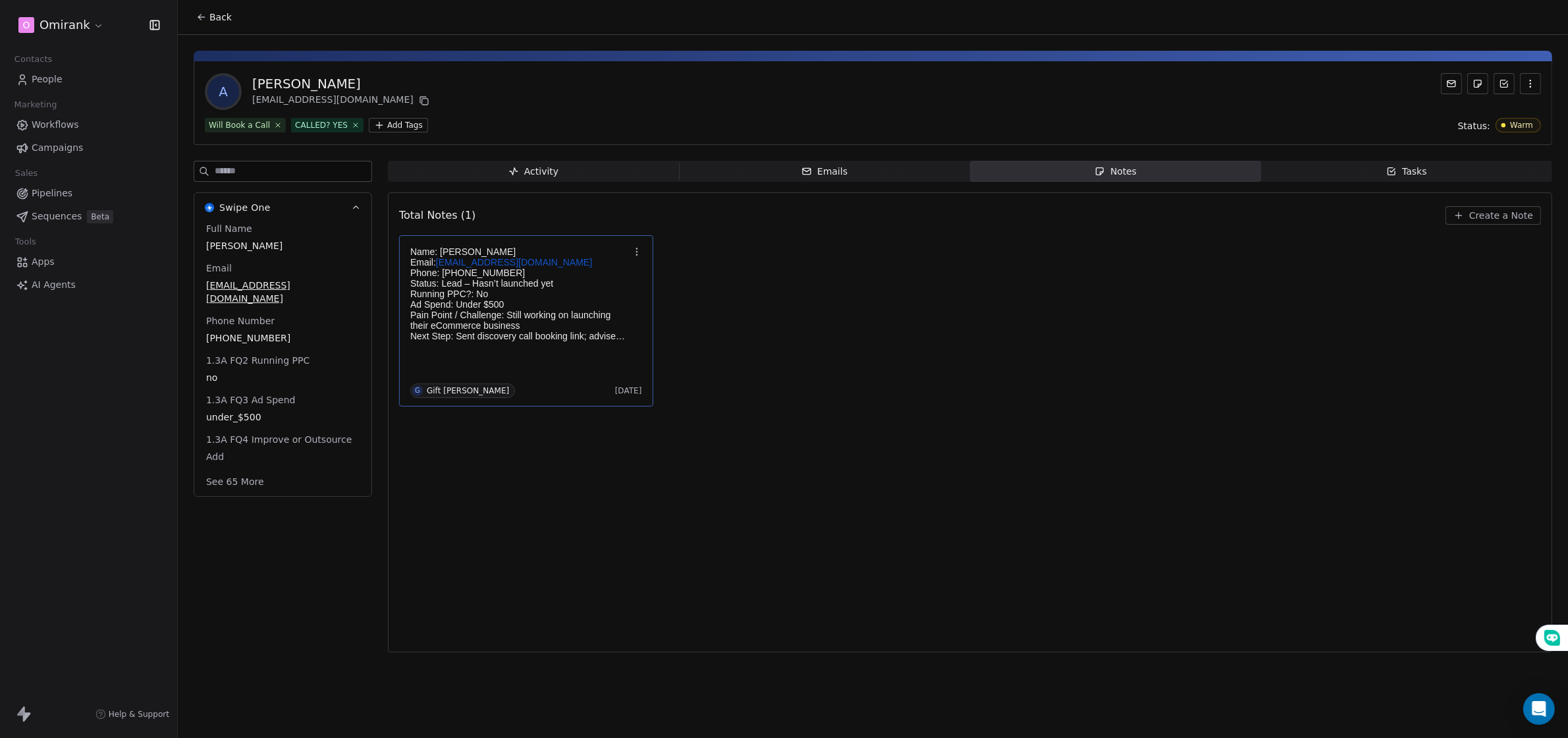
click at [485, 324] on p "Pain Point / Challenge: Still working on launching their eCommerce business" at bounding box center [519, 320] width 218 height 21
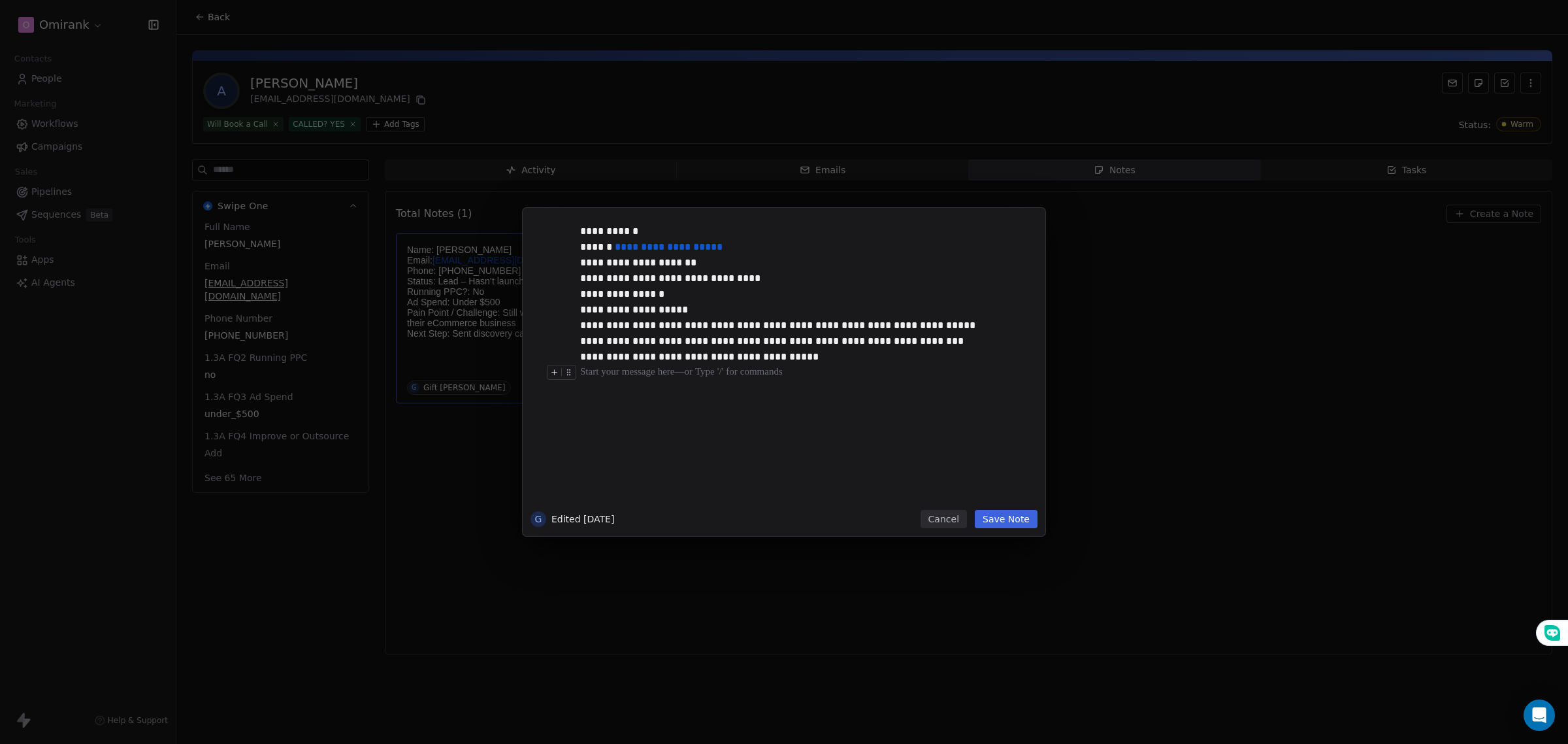
click at [821, 365] on div at bounding box center [803, 372] width 447 height 16
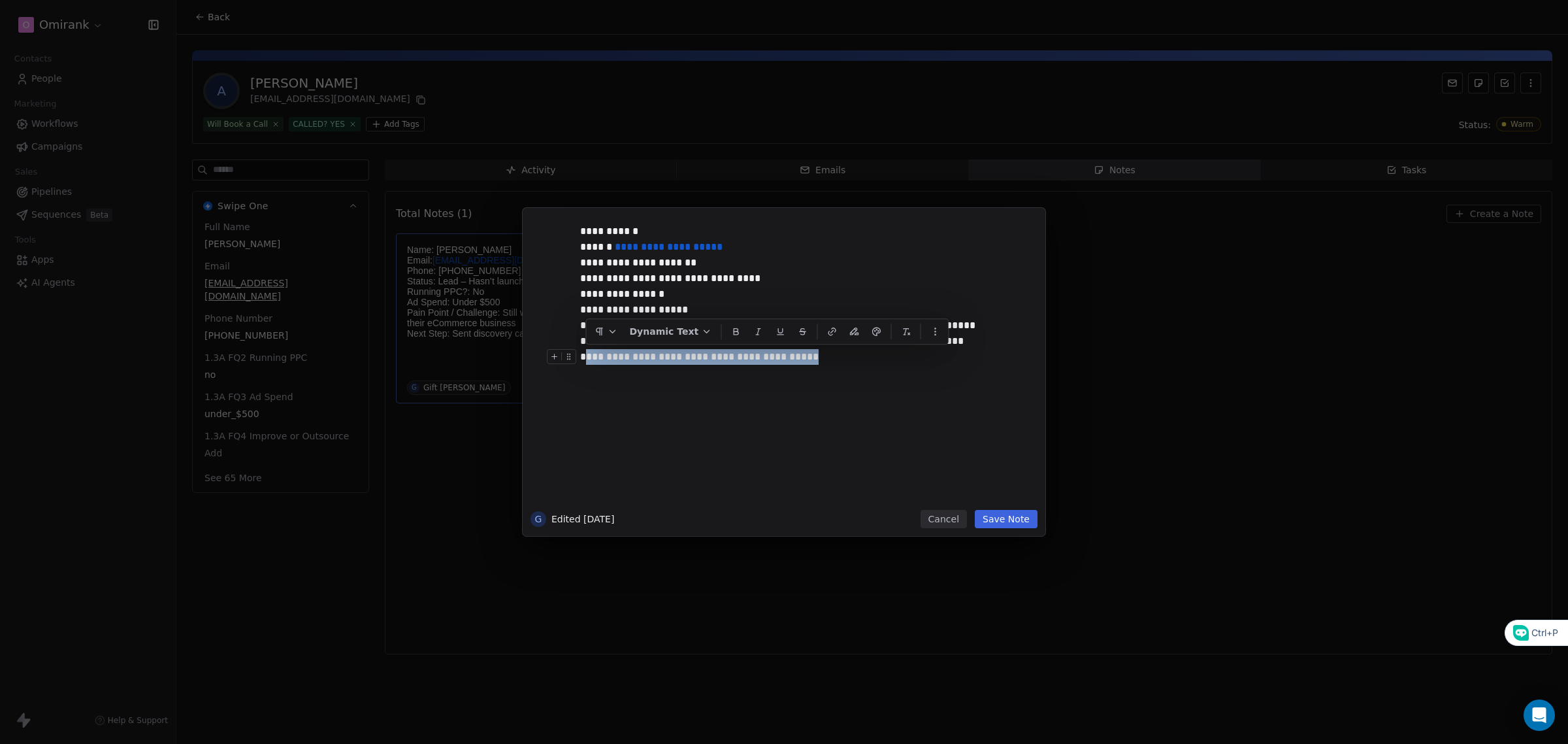
drag, startPoint x: 806, startPoint y: 359, endPoint x: 586, endPoint y: 364, distance: 220.1
click at [586, 364] on div "**********" at bounding box center [797, 356] width 434 height 16
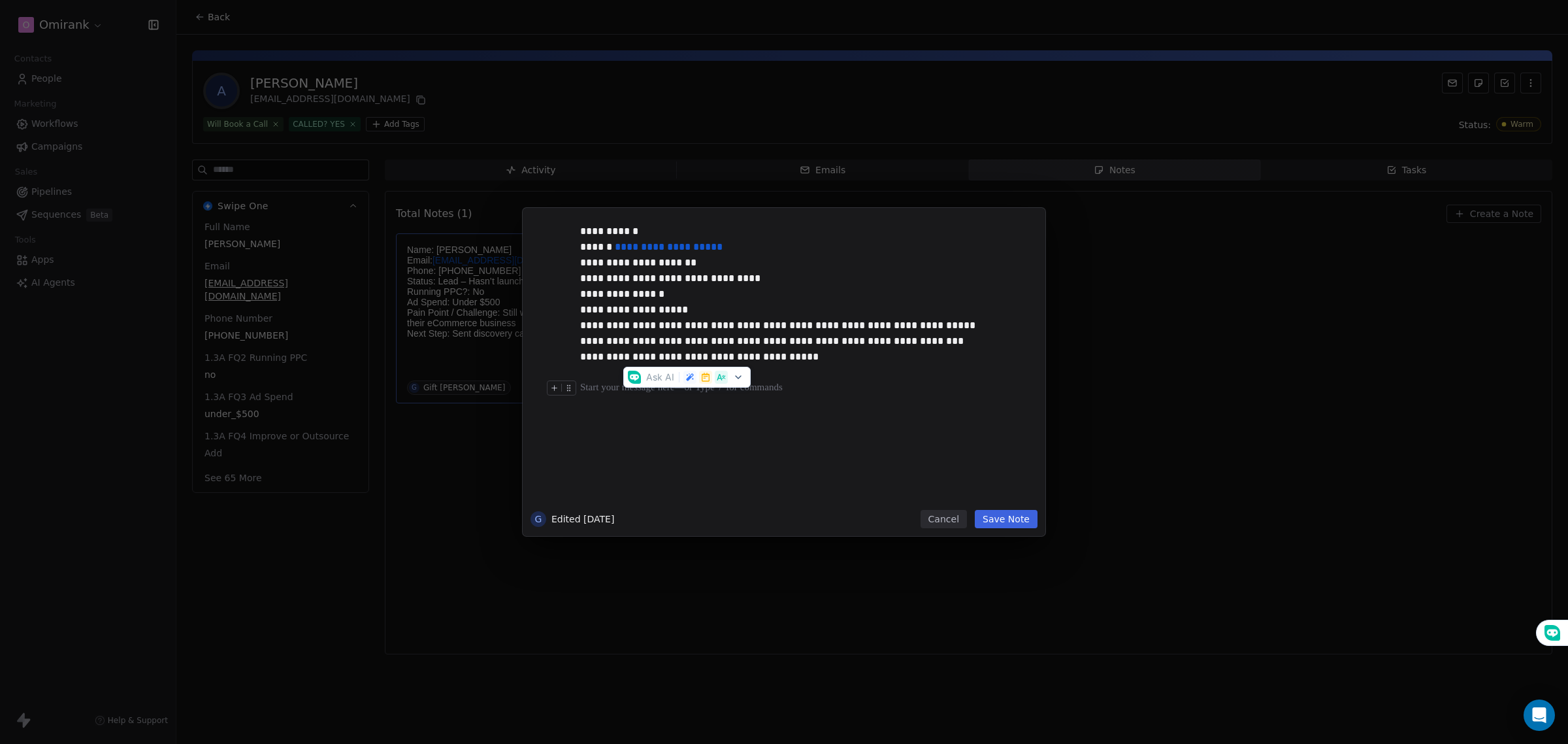
click at [684, 430] on div "**********" at bounding box center [803, 363] width 447 height 279
click at [1006, 521] on button "Save Note" at bounding box center [1006, 519] width 63 height 18
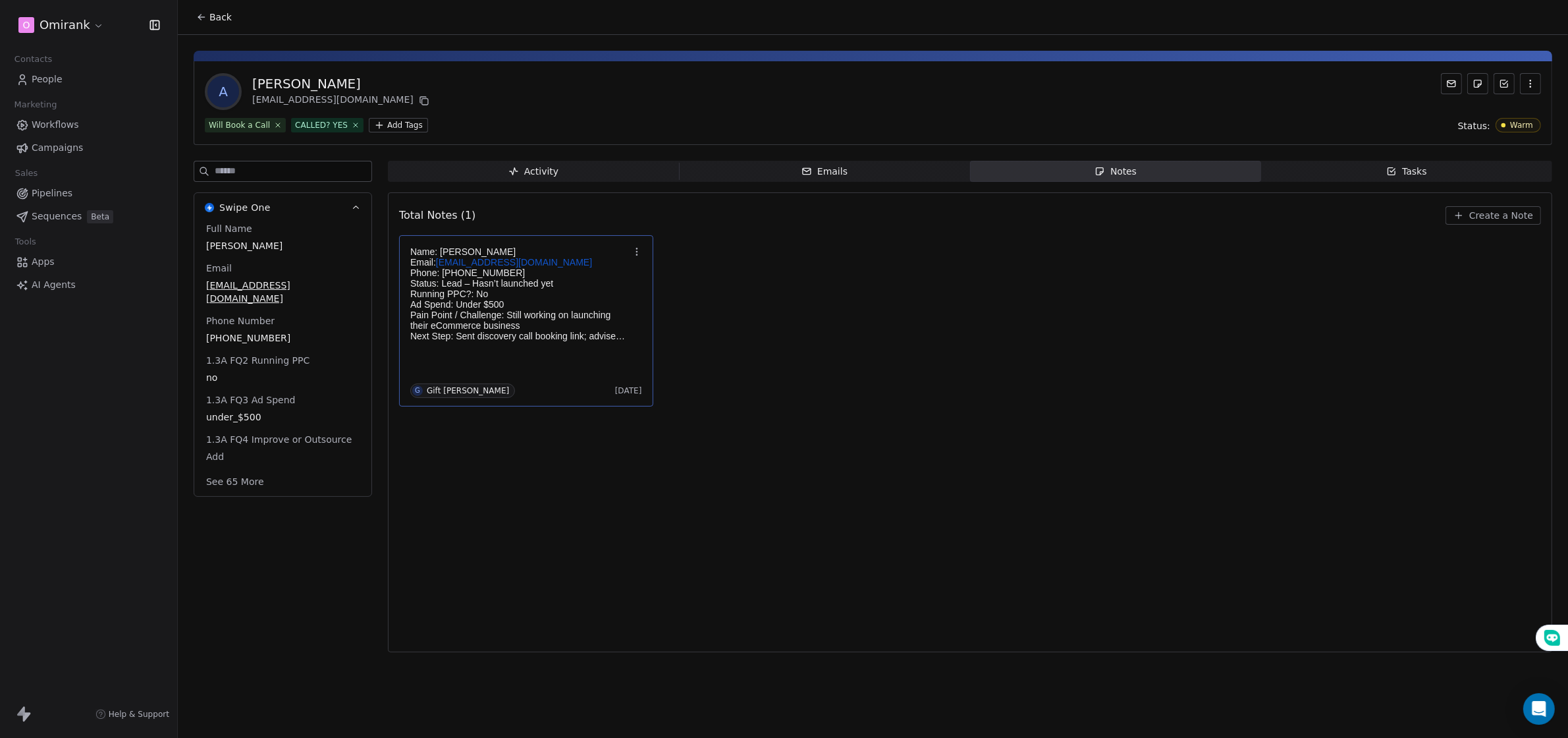
click at [206, 28] on button "Back" at bounding box center [214, 18] width 52 height 24
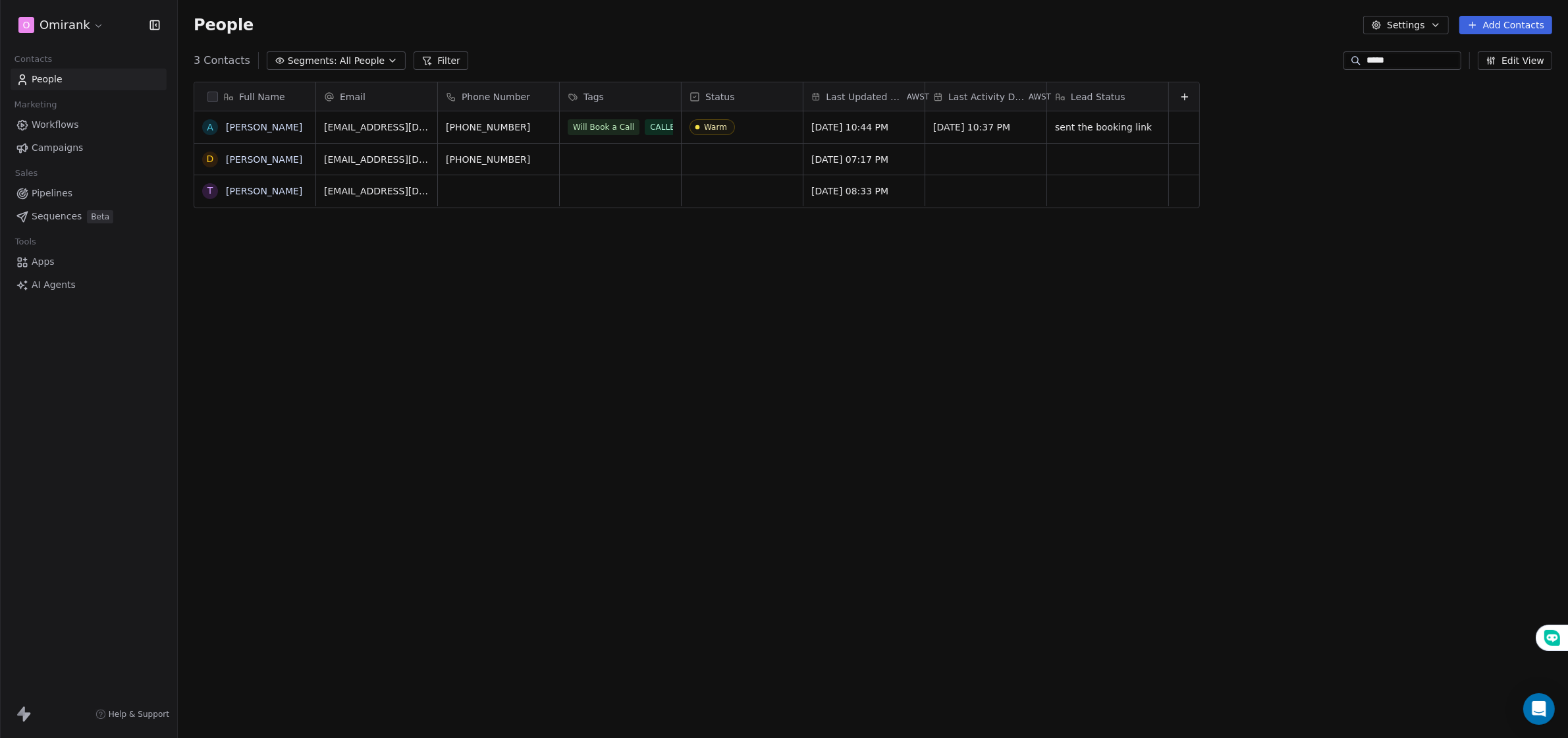
scroll to position [647, 1390]
click at [619, 323] on div "Full Name A Abbas [PERSON_NAME] T [PERSON_NAME] Email Phone Number Tags Status …" at bounding box center [872, 395] width 1390 height 650
drag, startPoint x: 1405, startPoint y: 57, endPoint x: 1334, endPoint y: 58, distance: 71.0
click at [1334, 58] on div "3 Contacts Segments: All People Filter ***** Edit View" at bounding box center [872, 60] width 1390 height 21
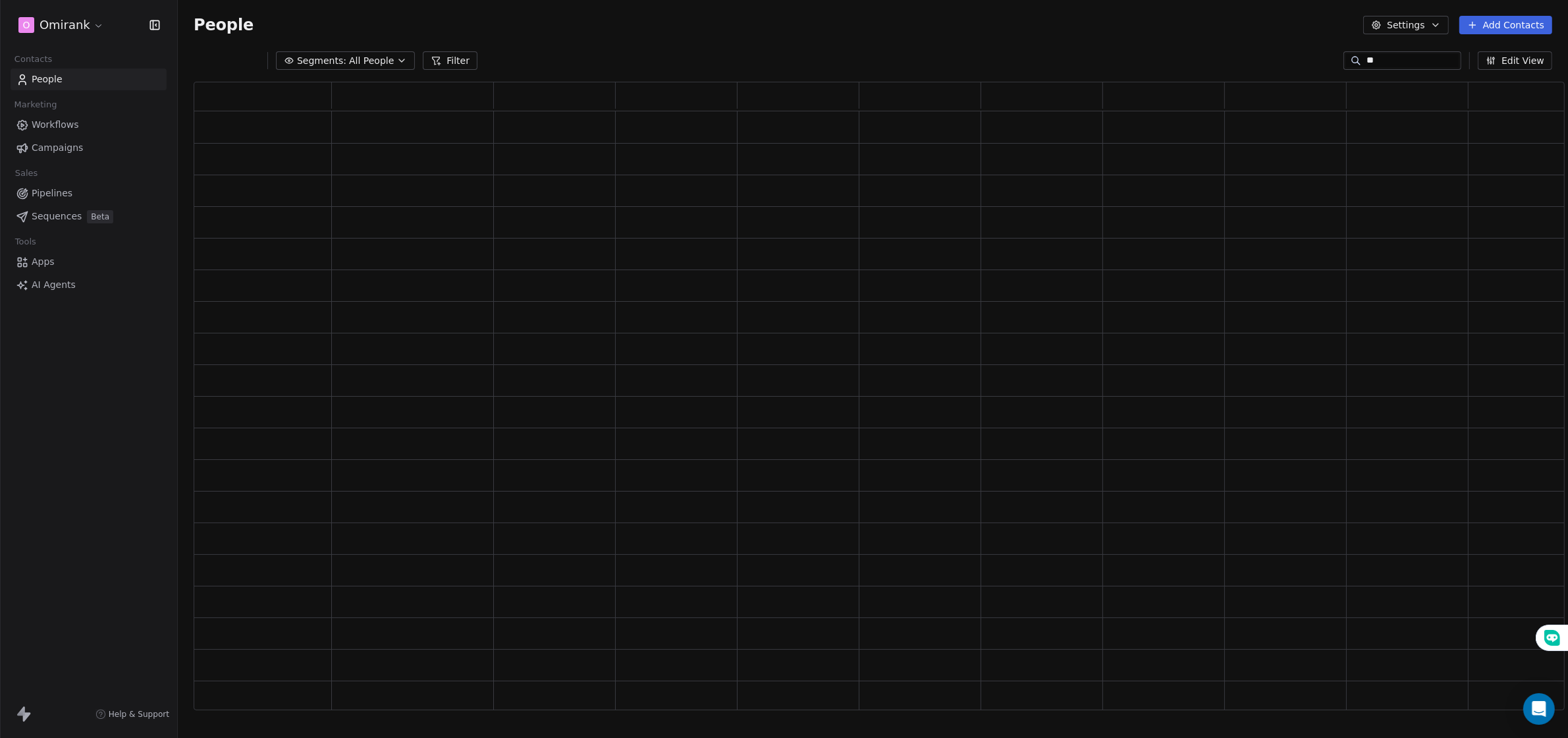
scroll to position [616, 1358]
type input "*"
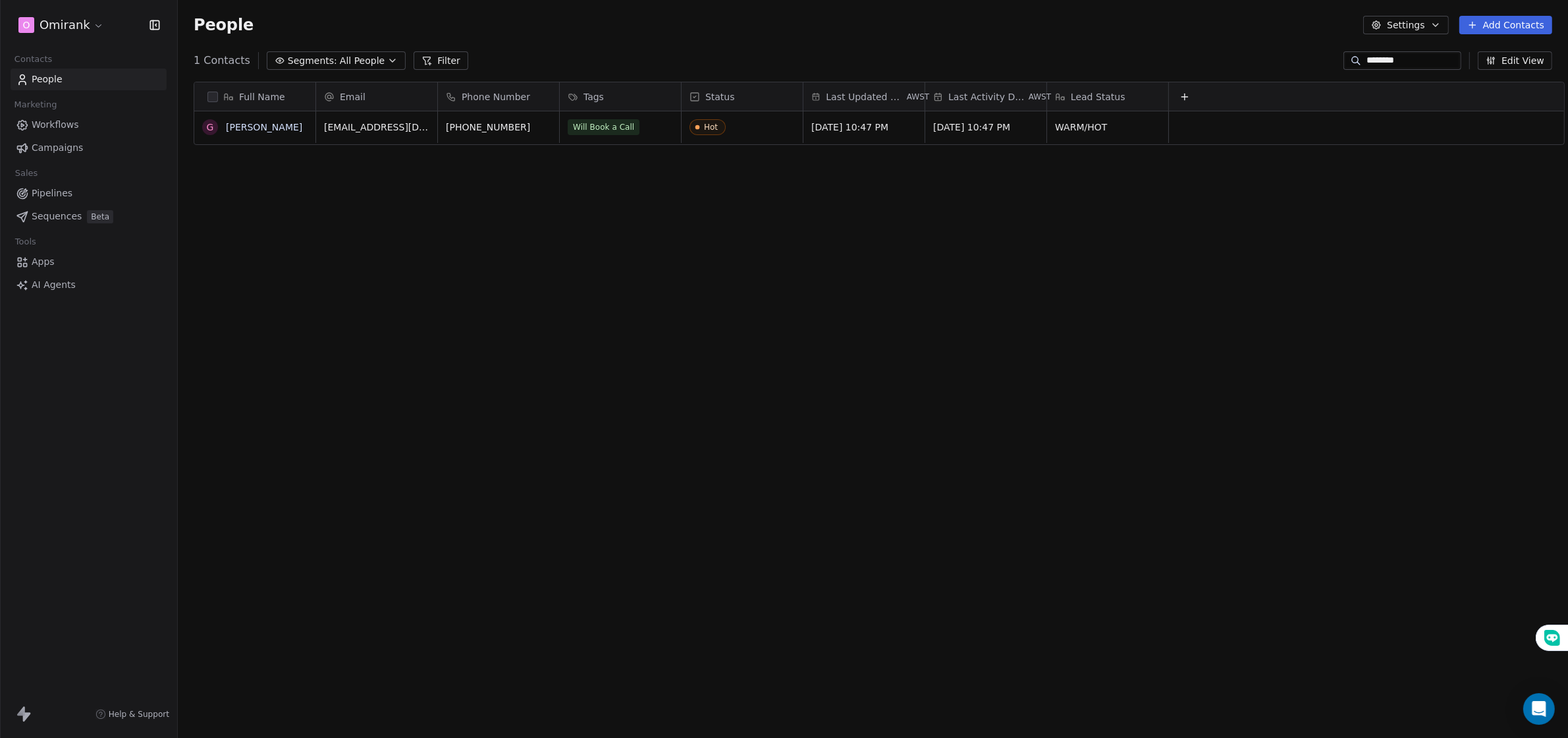
scroll to position [647, 1390]
type input "********"
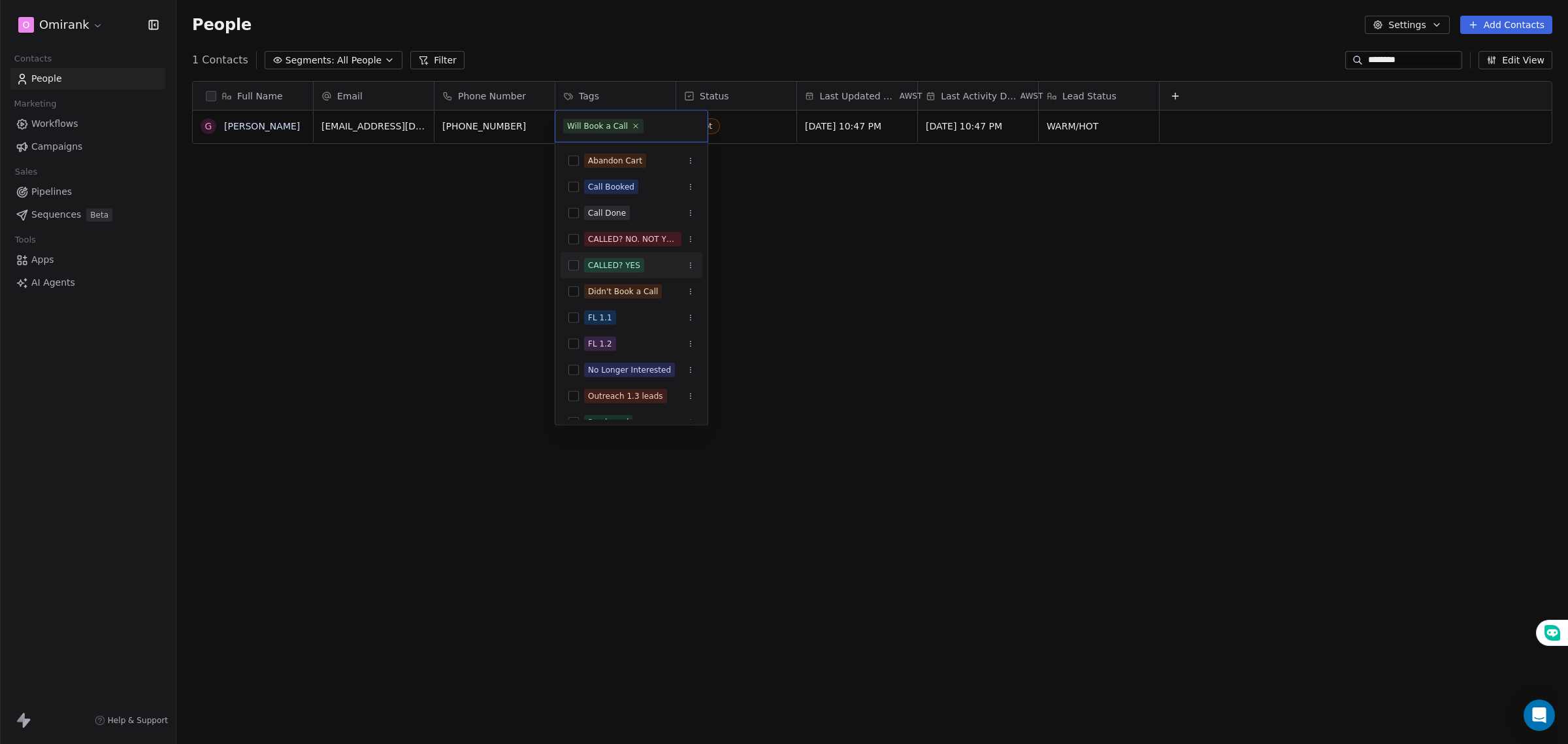
click at [572, 261] on button "Suggestions" at bounding box center [573, 265] width 10 height 10
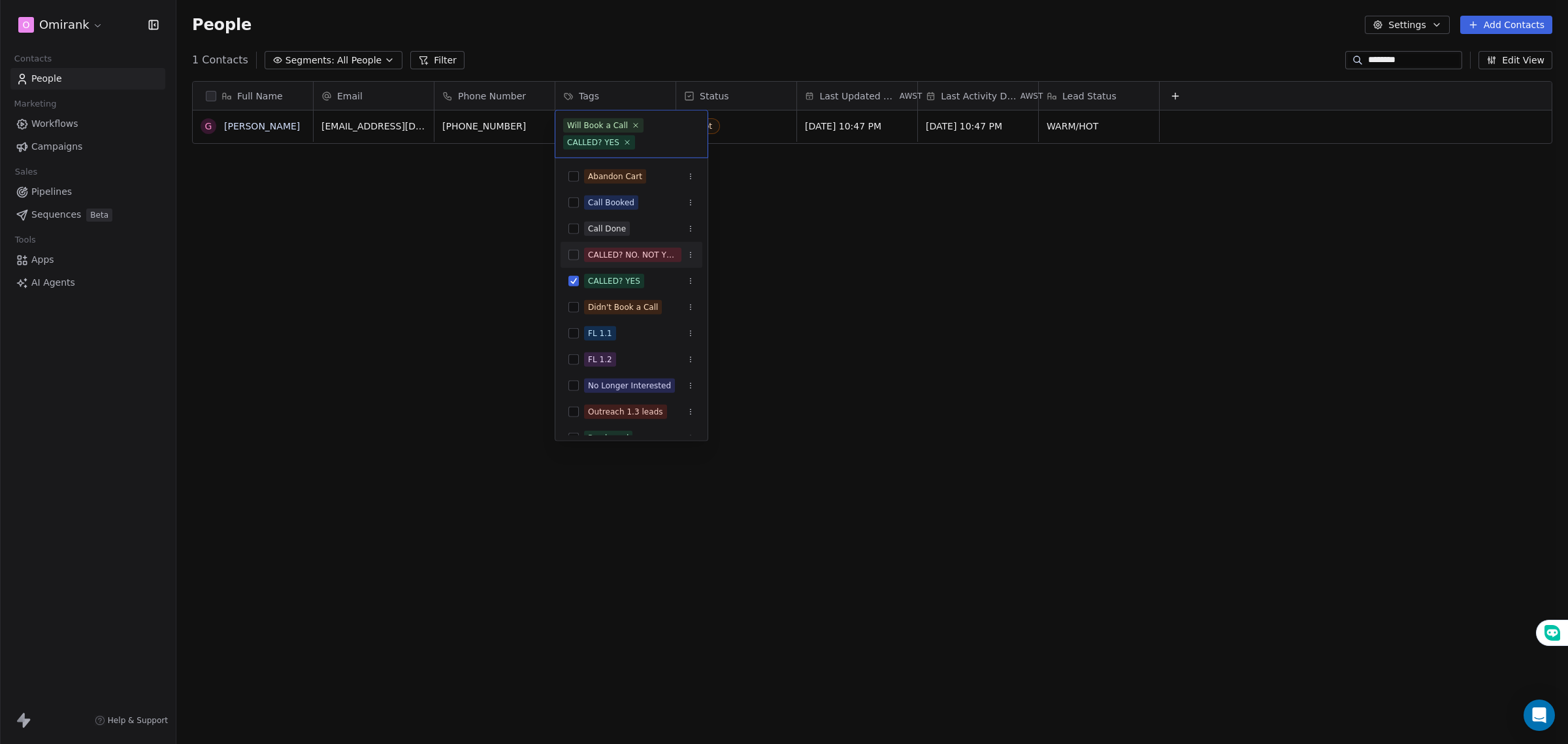
click at [733, 247] on html "O Omirank Contacts People Marketing Workflows Campaigns Sales Pipelines Sequenc…" at bounding box center [784, 374] width 1568 height 749
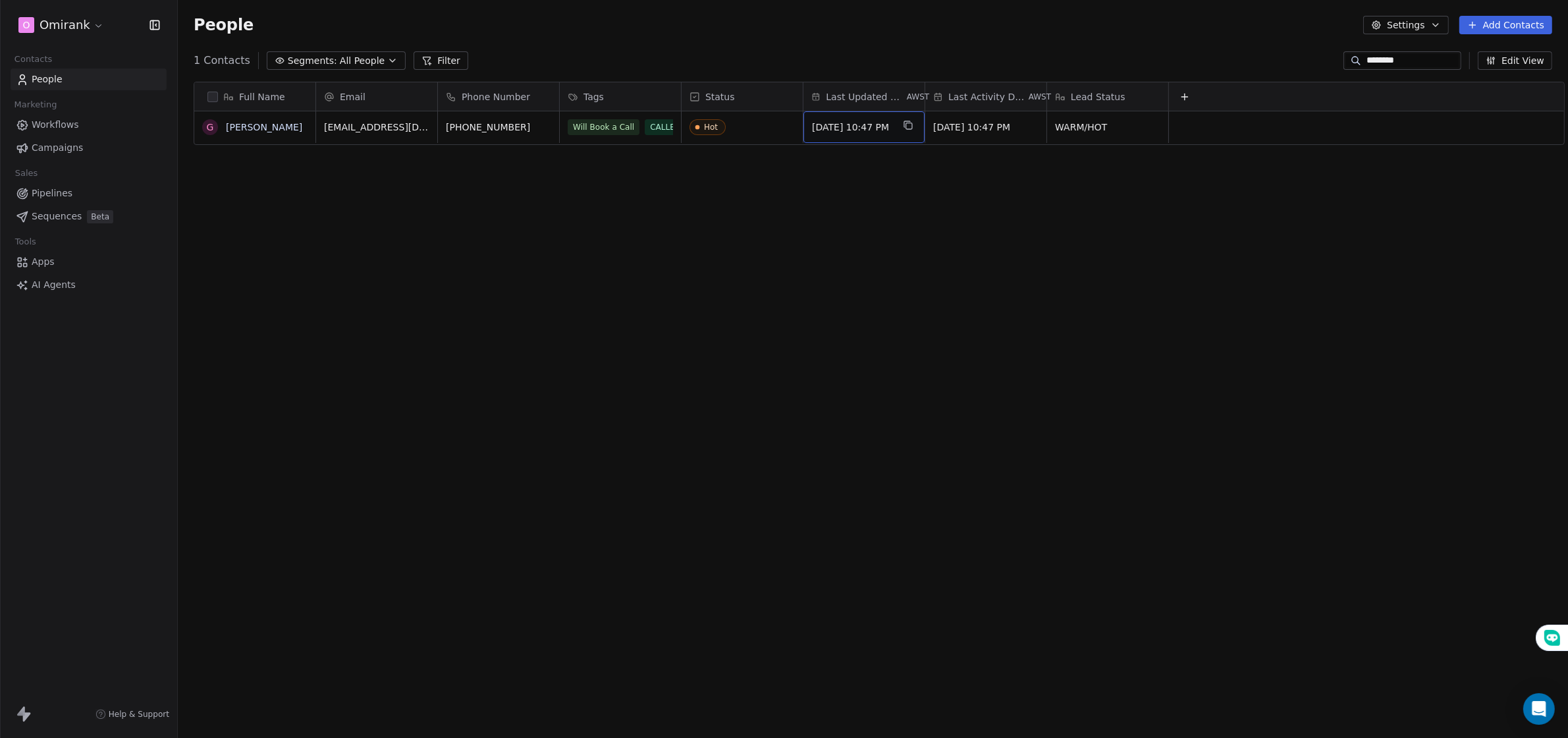
click at [867, 123] on span "[DATE] 10:47 PM" at bounding box center [852, 127] width 80 height 13
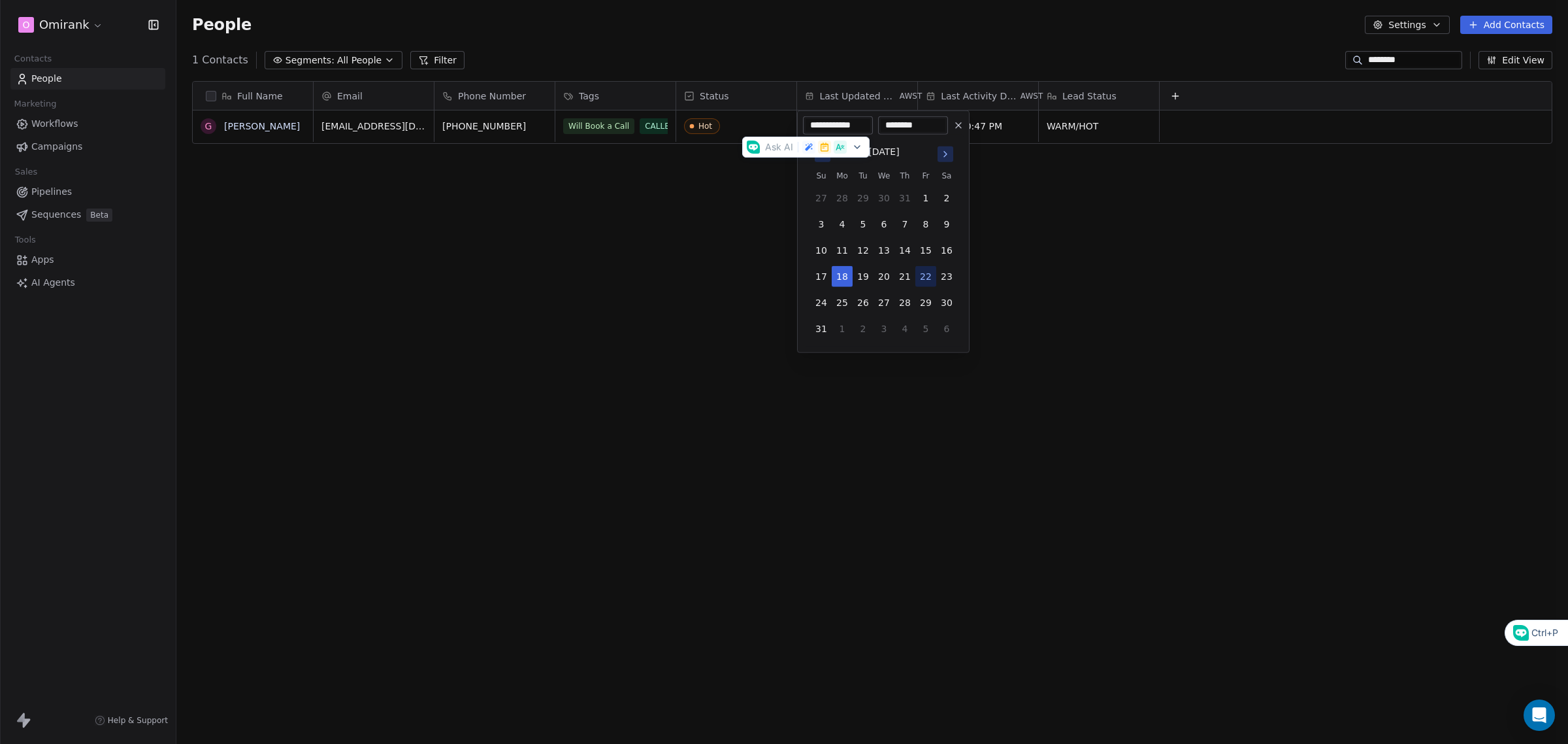
click at [680, 237] on html "**********" at bounding box center [784, 374] width 1568 height 749
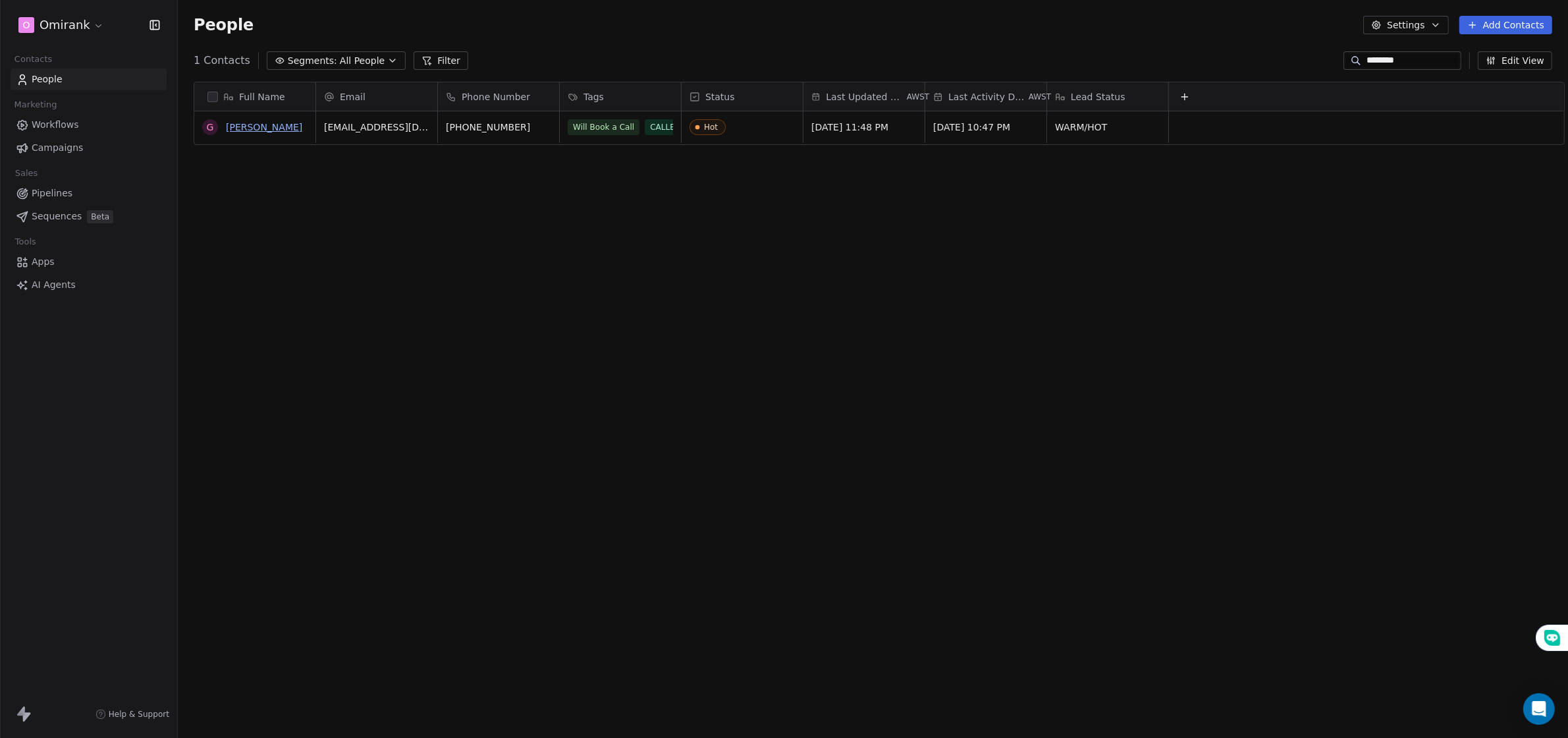
click at [272, 123] on link "[PERSON_NAME]" at bounding box center [263, 126] width 76 height 10
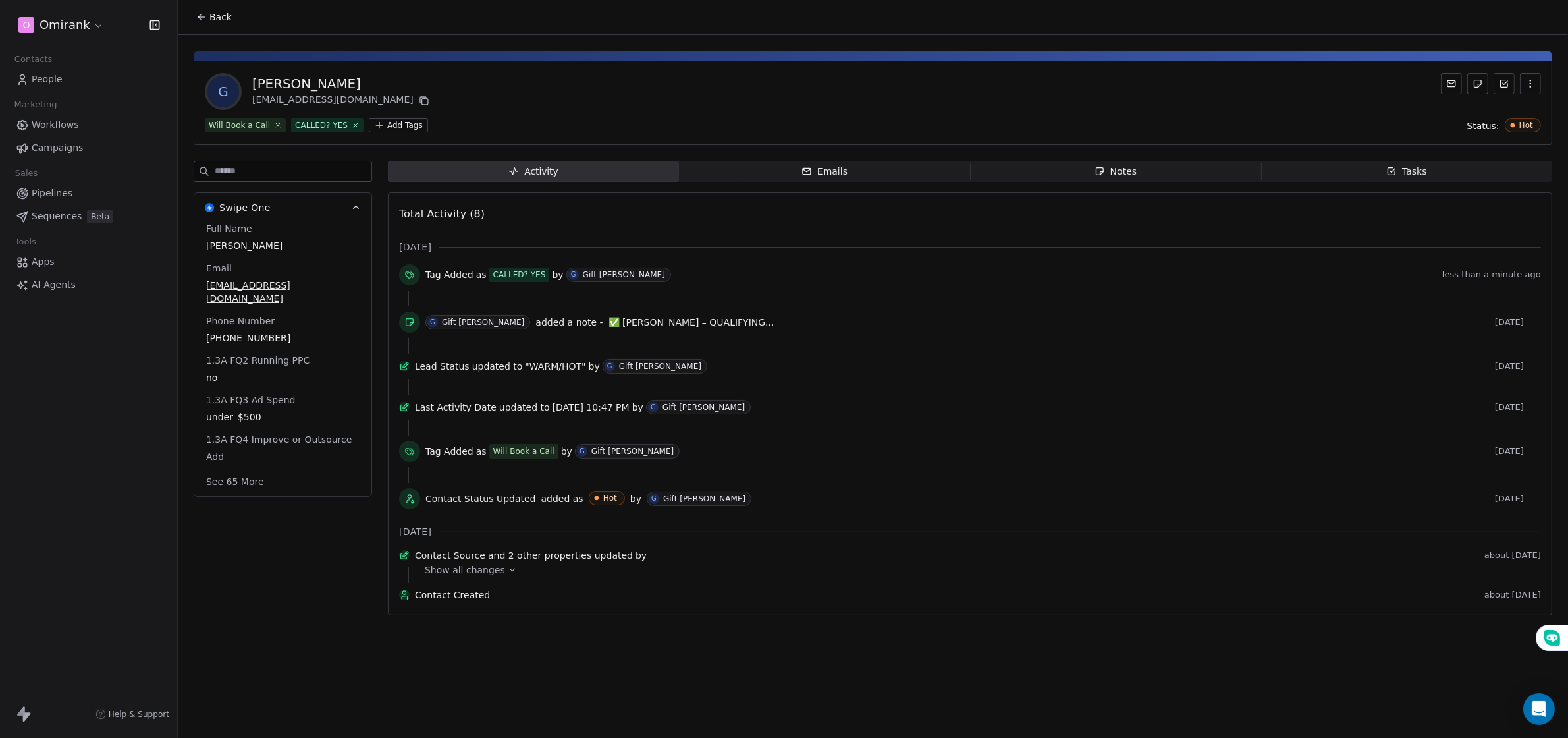
click at [1096, 167] on span "Notes Notes" at bounding box center [1116, 170] width 291 height 21
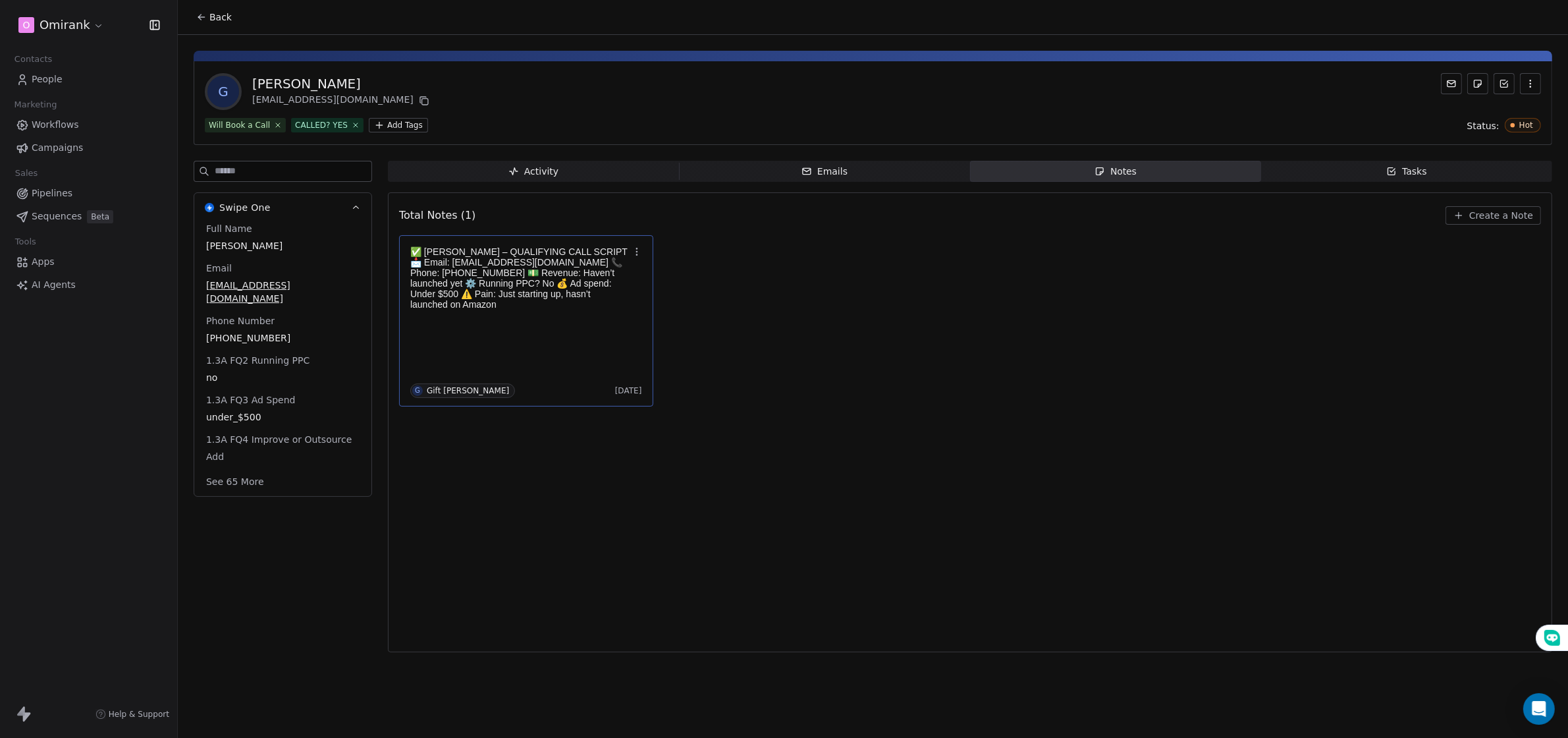
click at [567, 278] on p "✅ [PERSON_NAME] – QUALIFYING CALL SCRIPT 📩 Email: [EMAIL_ADDRESS][DOMAIN_NAME] …" at bounding box center [519, 277] width 218 height 64
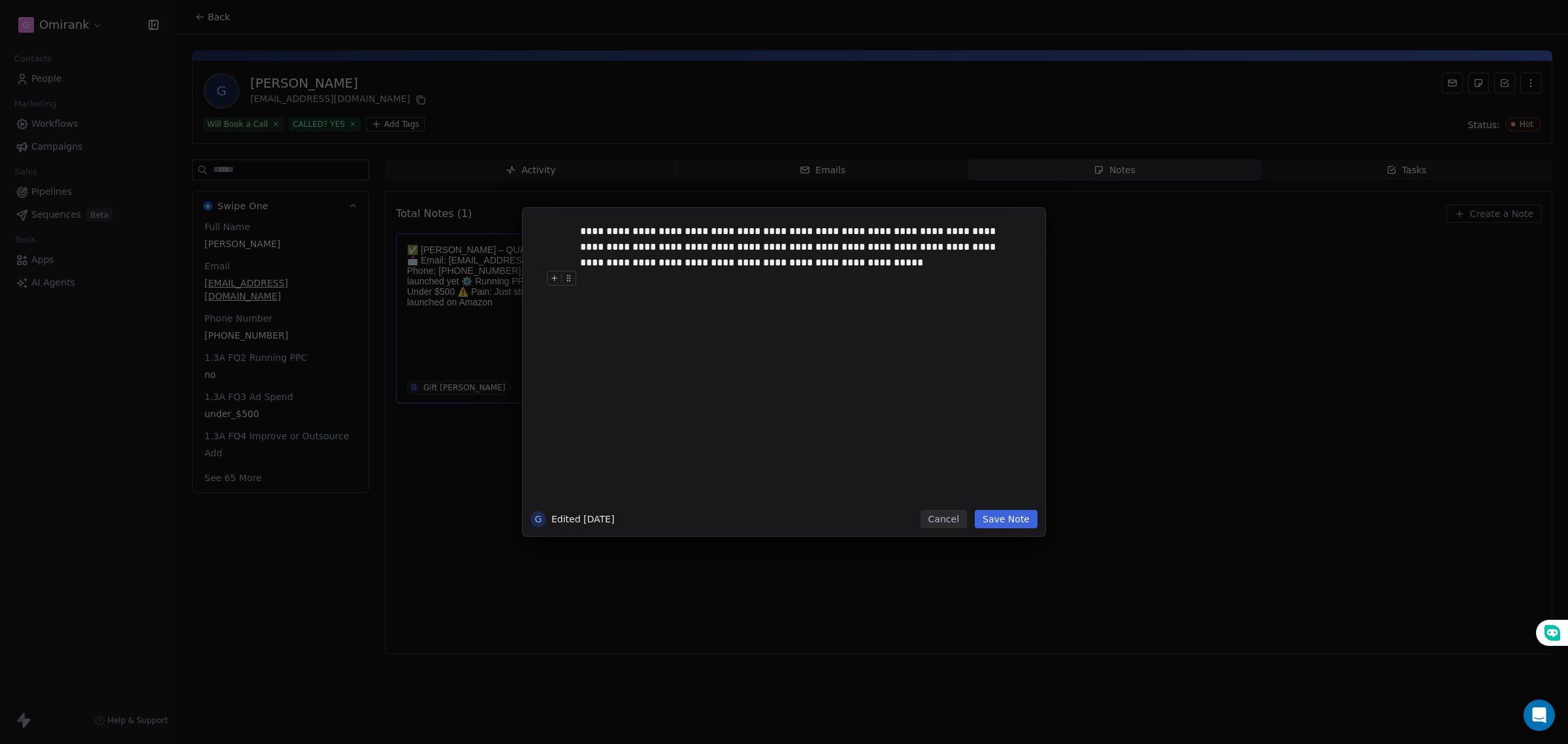
click at [791, 271] on div at bounding box center [803, 278] width 447 height 16
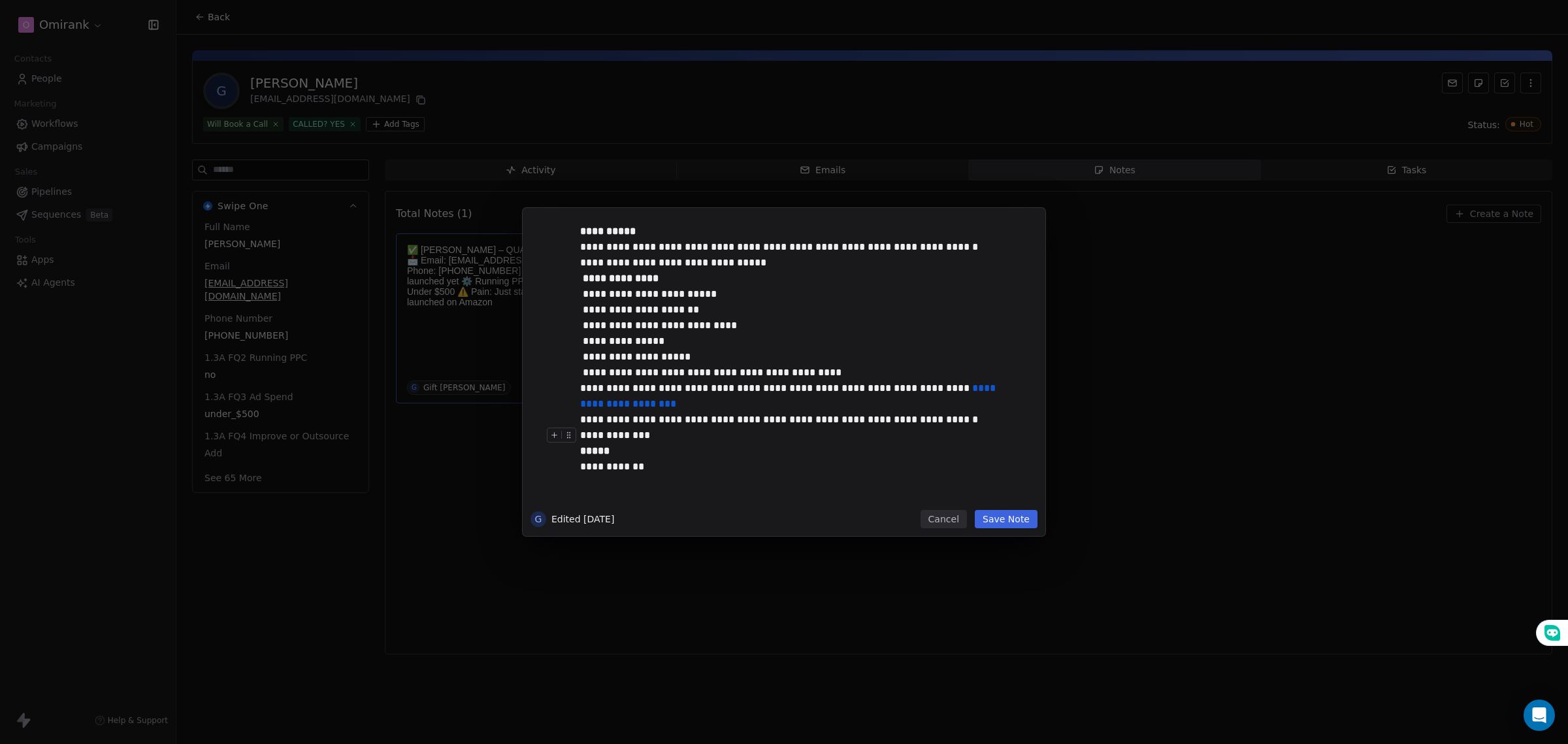
click at [1004, 522] on button "Save Note" at bounding box center [1006, 519] width 63 height 18
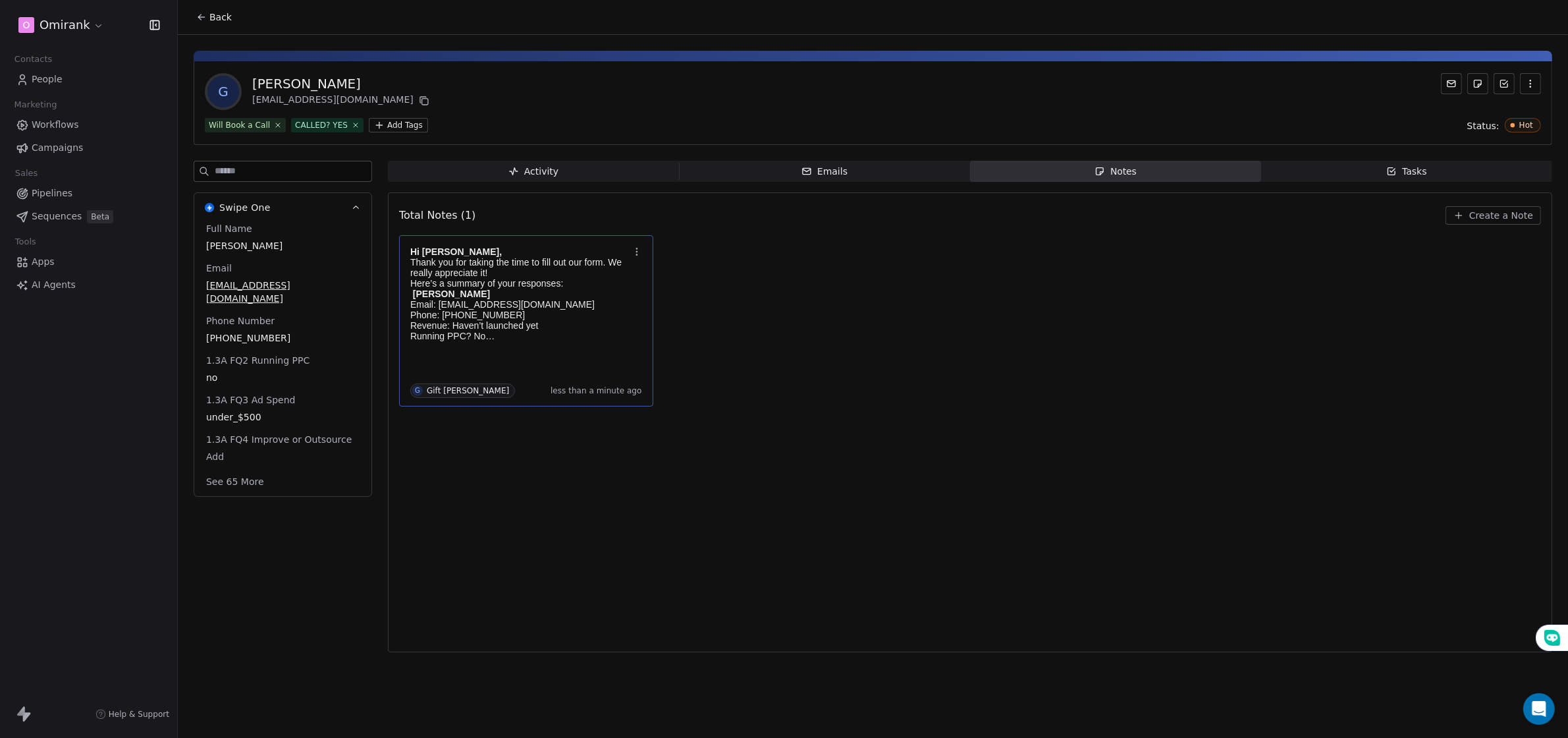
click at [703, 494] on div "Total Notes (1) Create a Note Hi [PERSON_NAME], Thank you for taking the time t…" at bounding box center [970, 422] width 1142 height 442
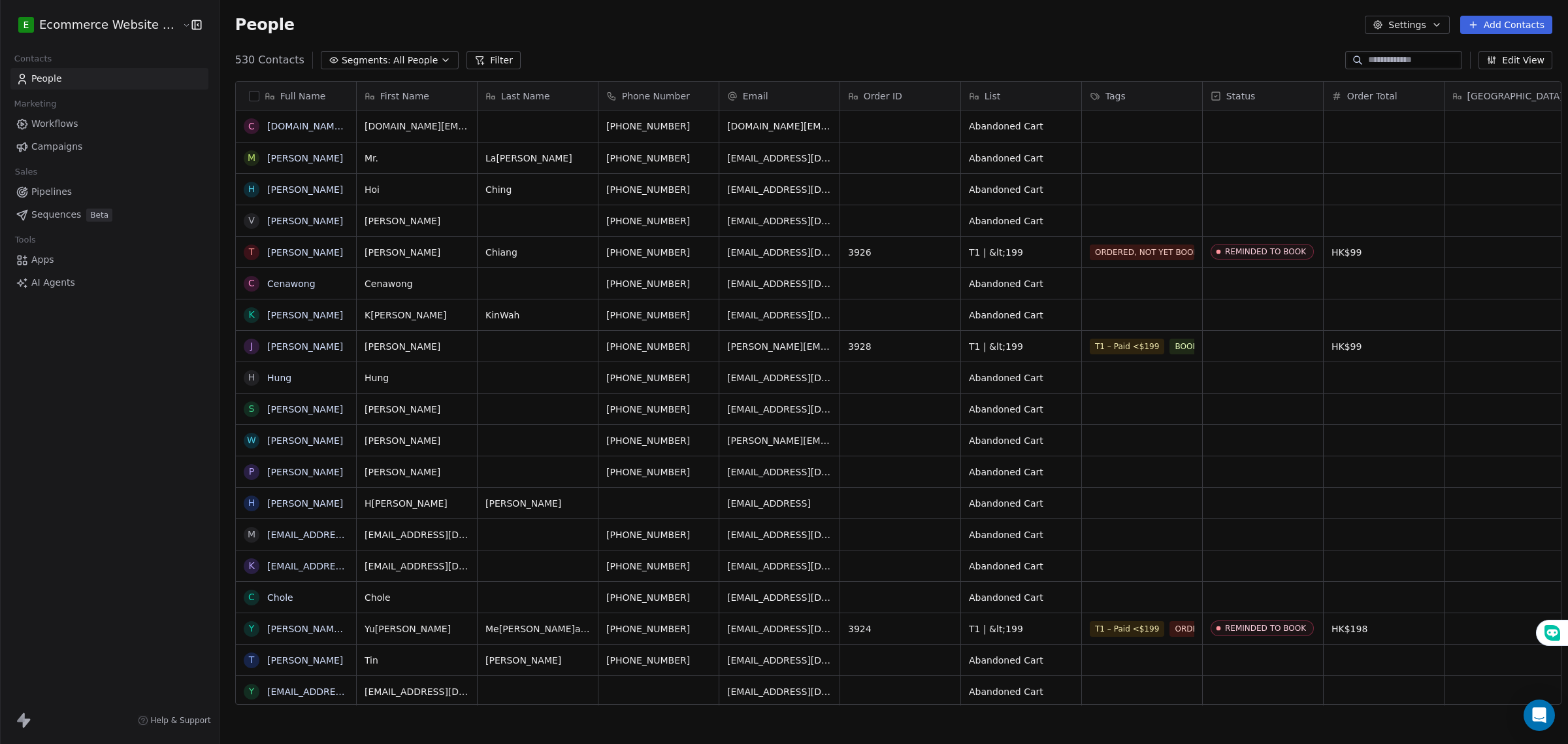
scroll to position [12, 13]
click at [1368, 60] on input at bounding box center [1414, 60] width 91 height 13
click at [471, 59] on button "Filter" at bounding box center [493, 60] width 54 height 18
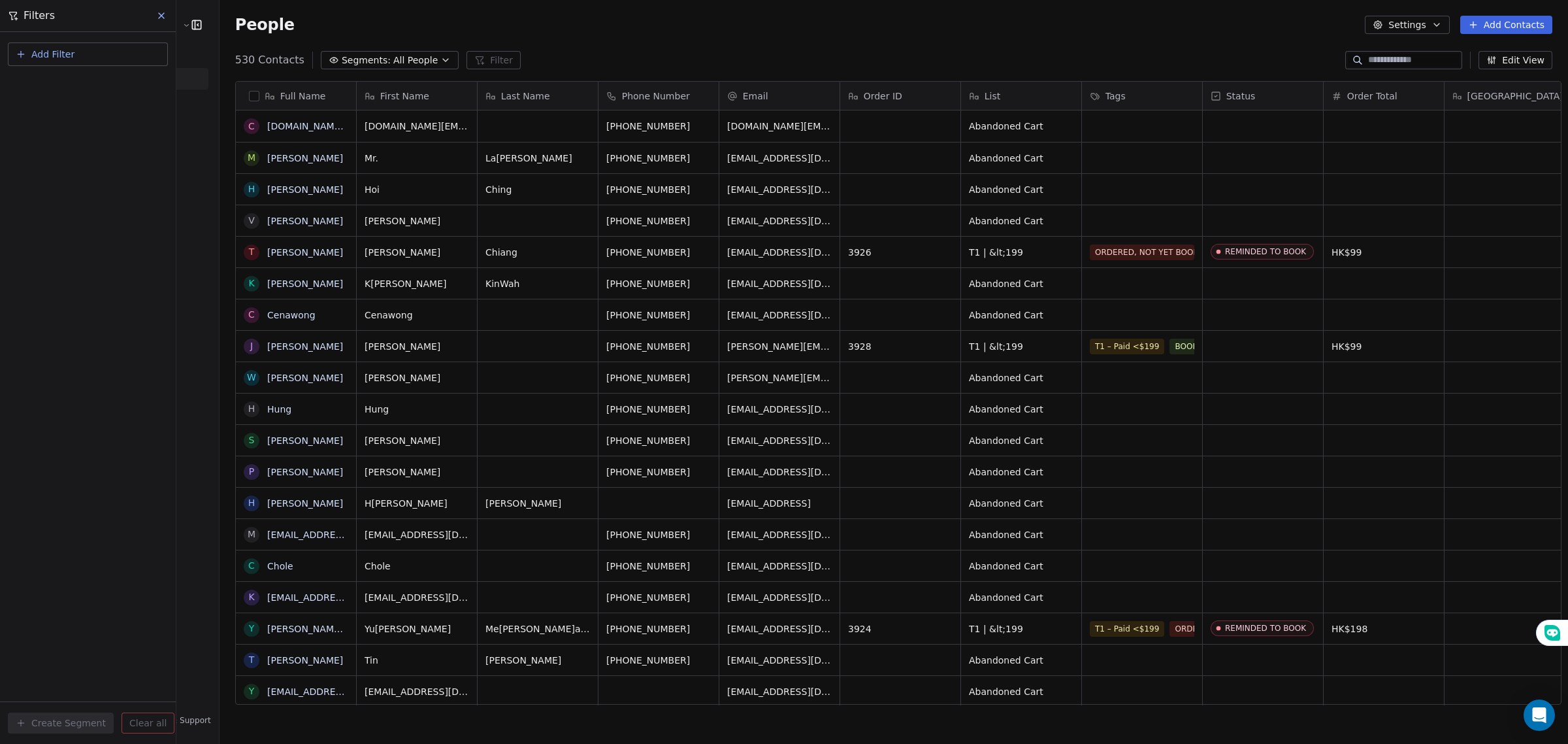
click at [69, 48] on span "Add Filter" at bounding box center [52, 54] width 43 height 14
click at [79, 90] on span "Contact properties" at bounding box center [64, 85] width 85 height 14
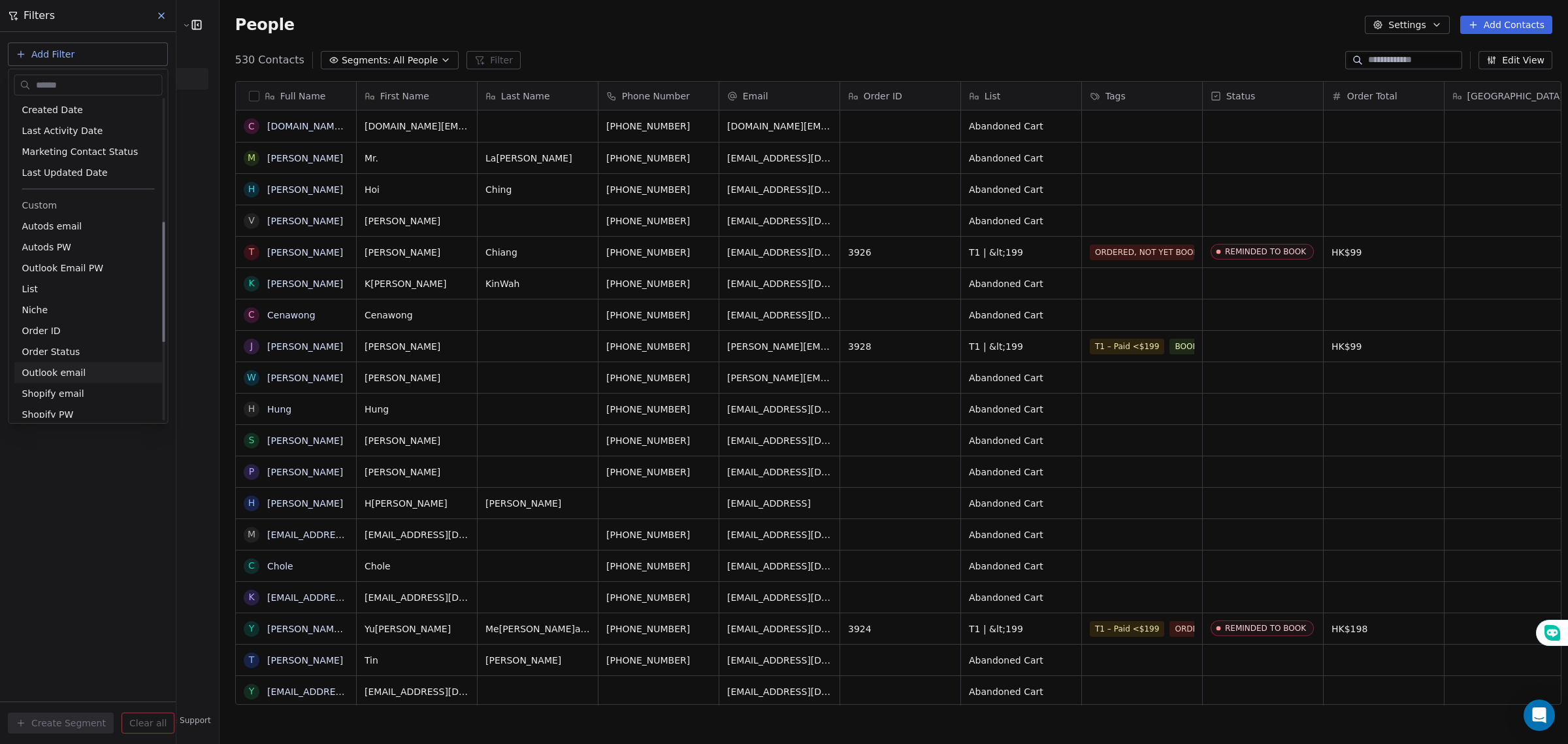
scroll to position [327, 0]
drag, startPoint x: 60, startPoint y: 250, endPoint x: 67, endPoint y: 236, distance: 15.7
click at [67, 236] on div "Custom Autods email Autods PW Outlook Email PW List Niche Order ID Order Status…" at bounding box center [89, 309] width 148 height 314
click at [67, 247] on div "List" at bounding box center [88, 247] width 132 height 13
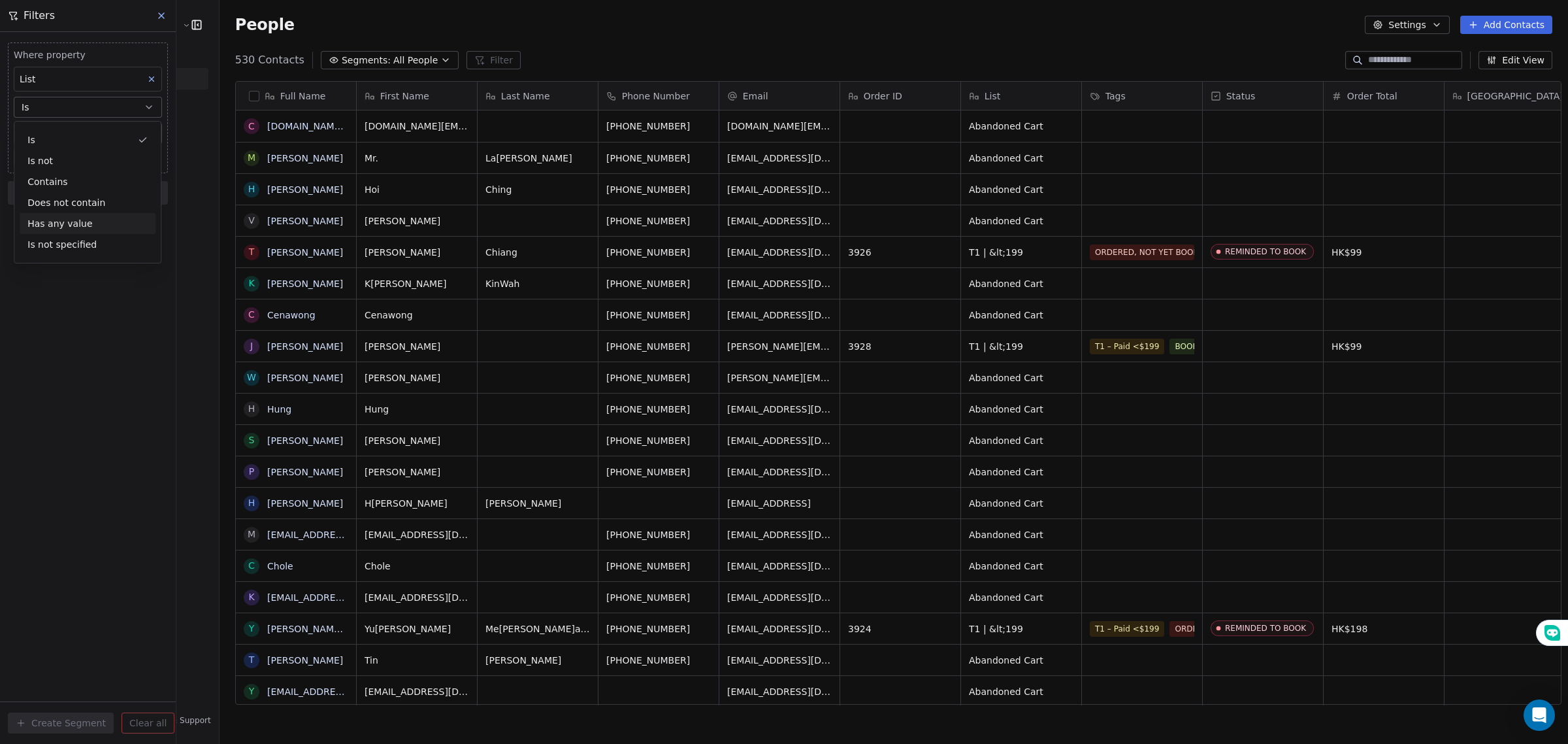
click at [72, 219] on div "Has any value" at bounding box center [87, 223] width 136 height 21
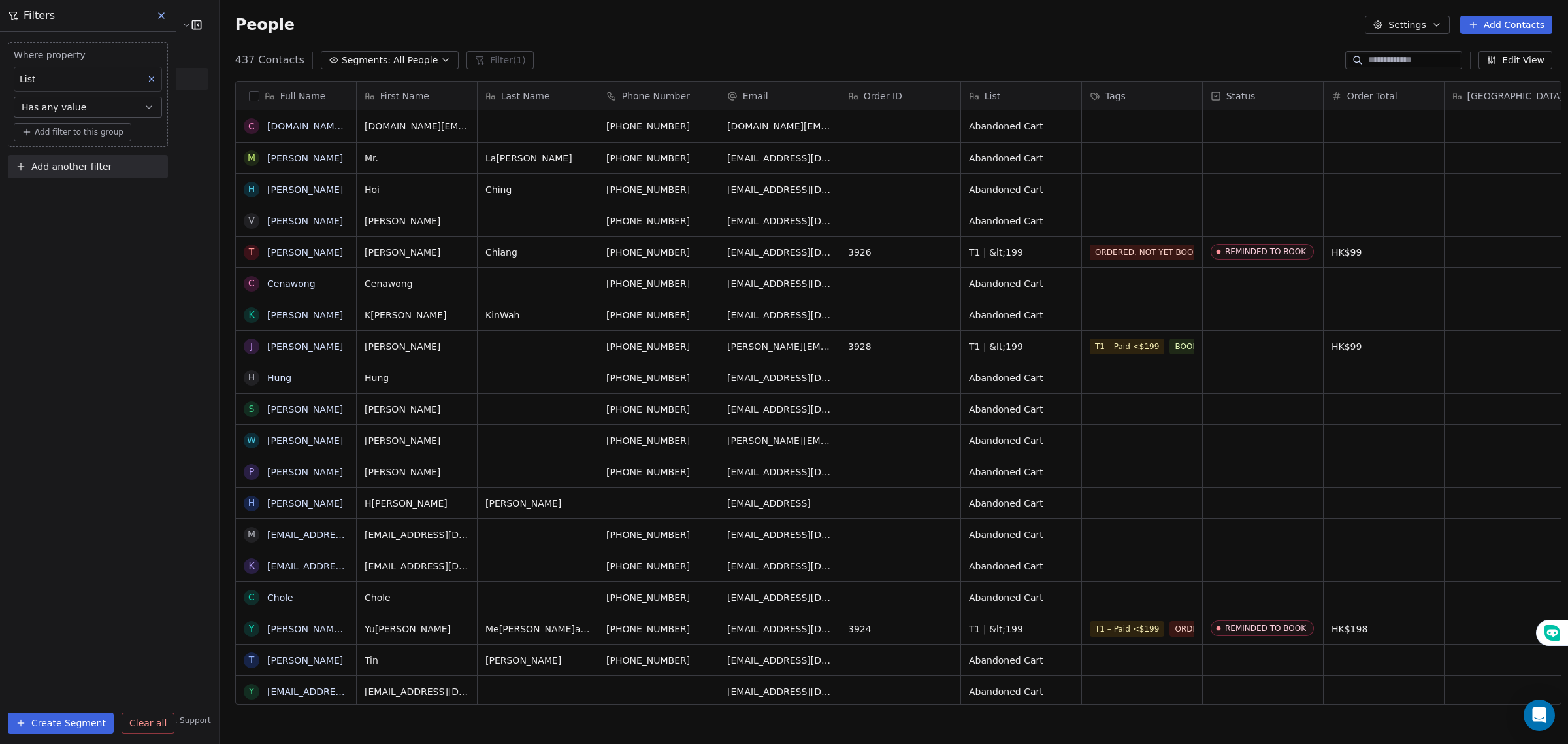
scroll to position [642, 1346]
click at [100, 132] on span "Add filter to this group" at bounding box center [79, 132] width 89 height 10
click at [100, 132] on html "E Ecommerce Website Builder Contacts People Marketing Workflows Campaigns Sales…" at bounding box center [784, 372] width 1568 height 744
click at [102, 108] on html "E Ecommerce Website Builder Contacts People Marketing Workflows Campaigns Sales…" at bounding box center [784, 372] width 1568 height 744
click at [103, 83] on div "List" at bounding box center [88, 79] width 148 height 25
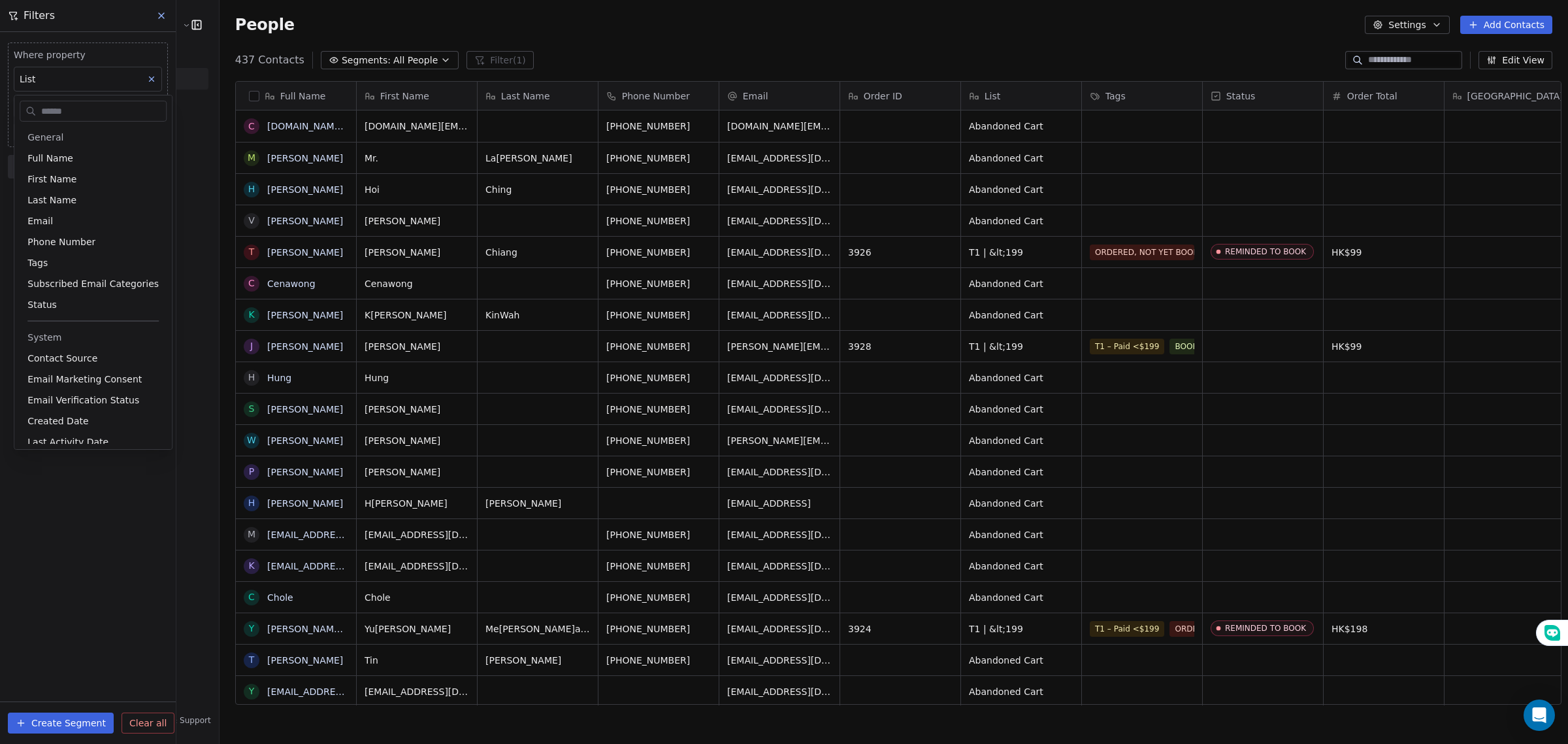
scroll to position [167, 0]
click at [45, 488] on html "E Ecommerce Website Builder Contacts People Marketing Workflows Campaigns Sales…" at bounding box center [784, 372] width 1568 height 744
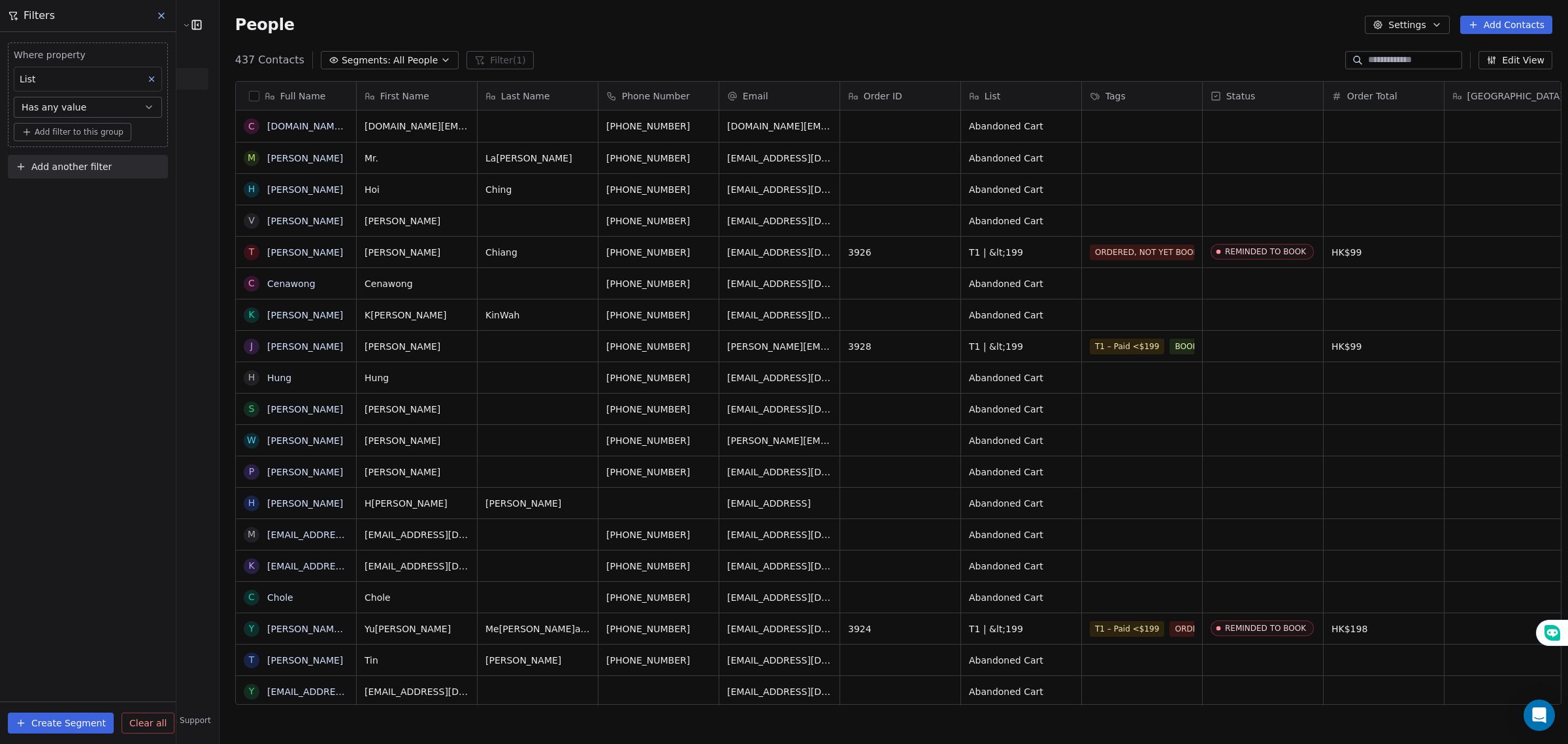
click at [109, 113] on button "Has any value" at bounding box center [88, 107] width 148 height 21
click at [52, 184] on div "Contains" at bounding box center [87, 181] width 136 height 21
click at [52, 143] on input at bounding box center [88, 133] width 147 height 19
type input "**********"
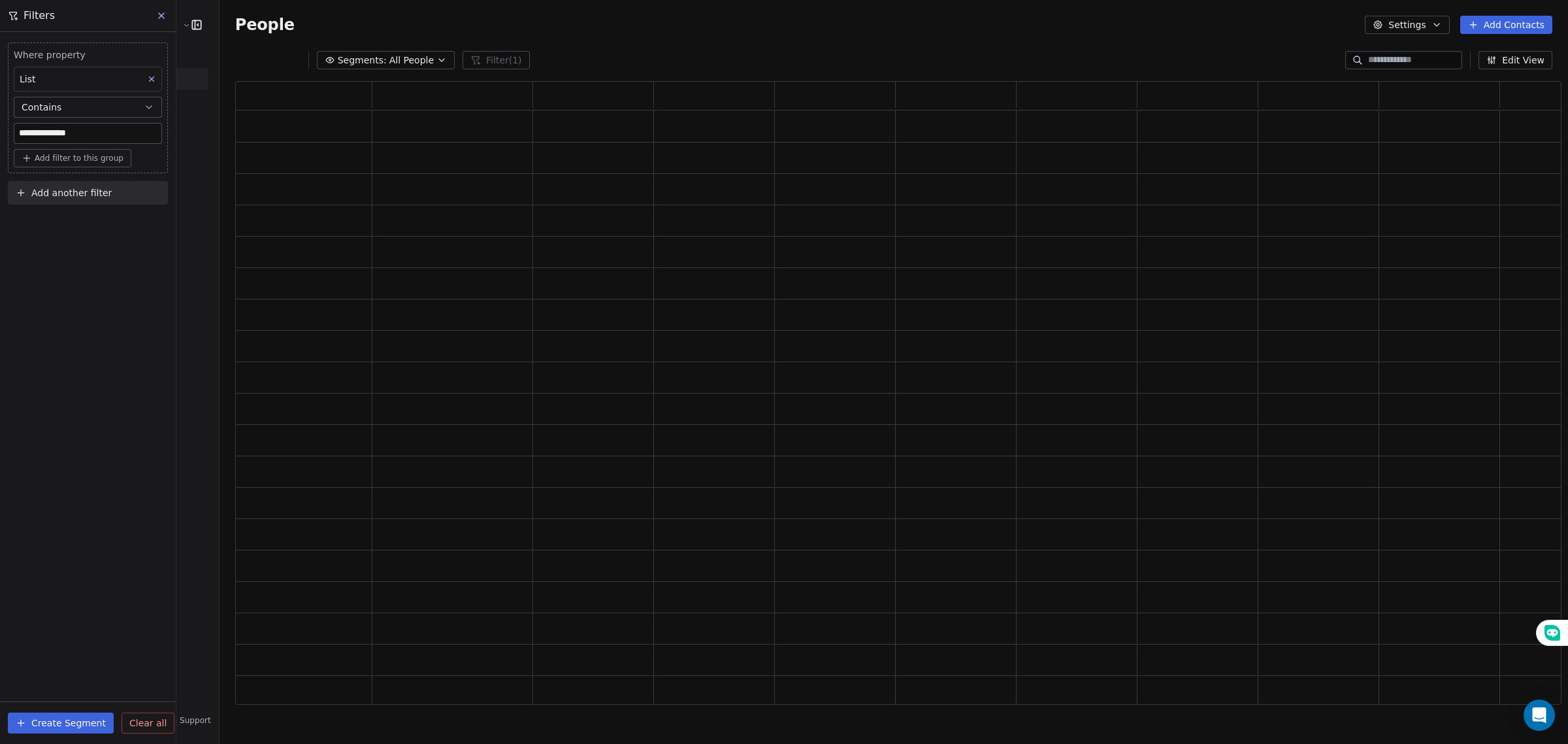
click at [79, 343] on div "**********" at bounding box center [88, 388] width 175 height 712
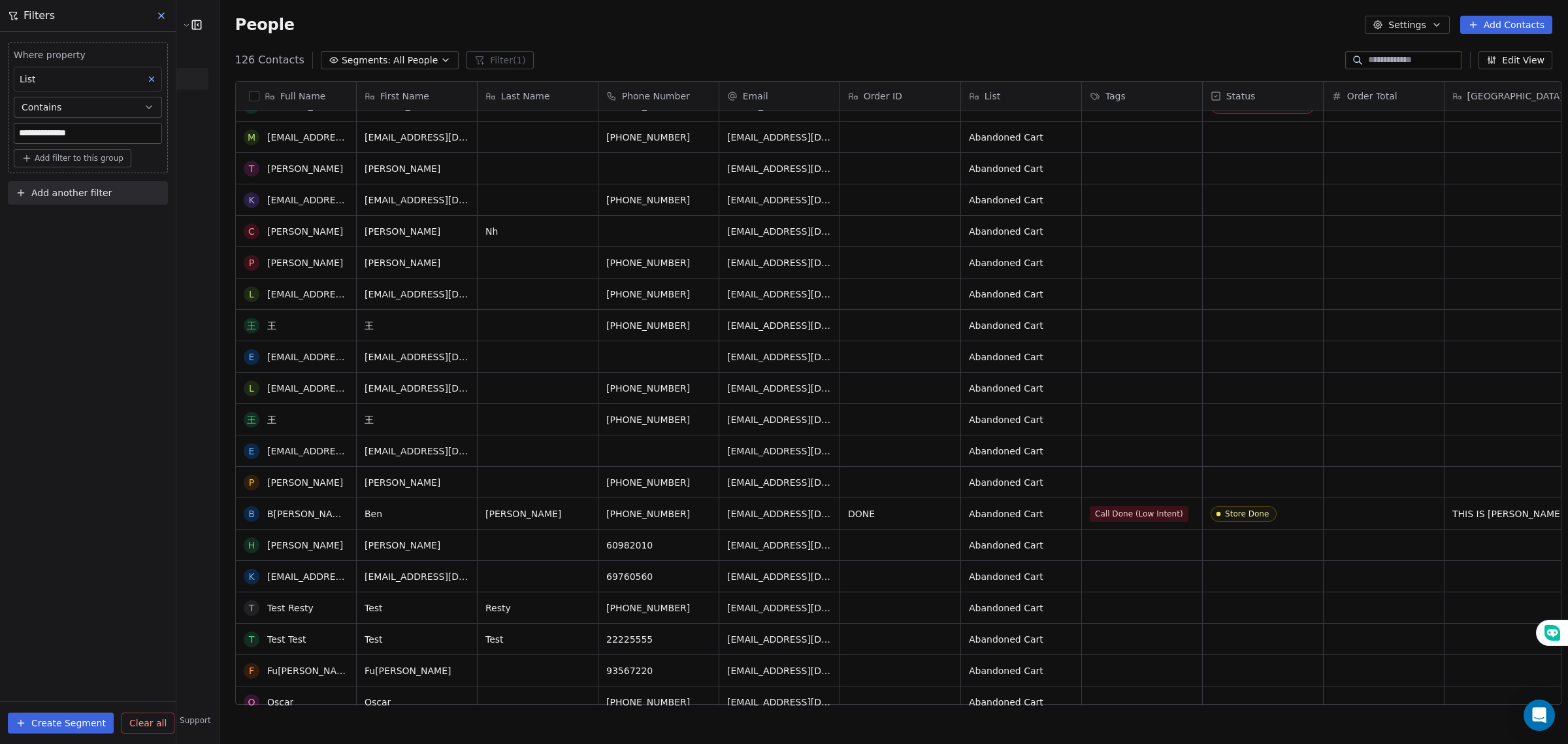
scroll to position [1307, 0]
click at [85, 106] on button "Contains" at bounding box center [88, 107] width 148 height 21
click at [33, 141] on div "Is" at bounding box center [87, 140] width 136 height 21
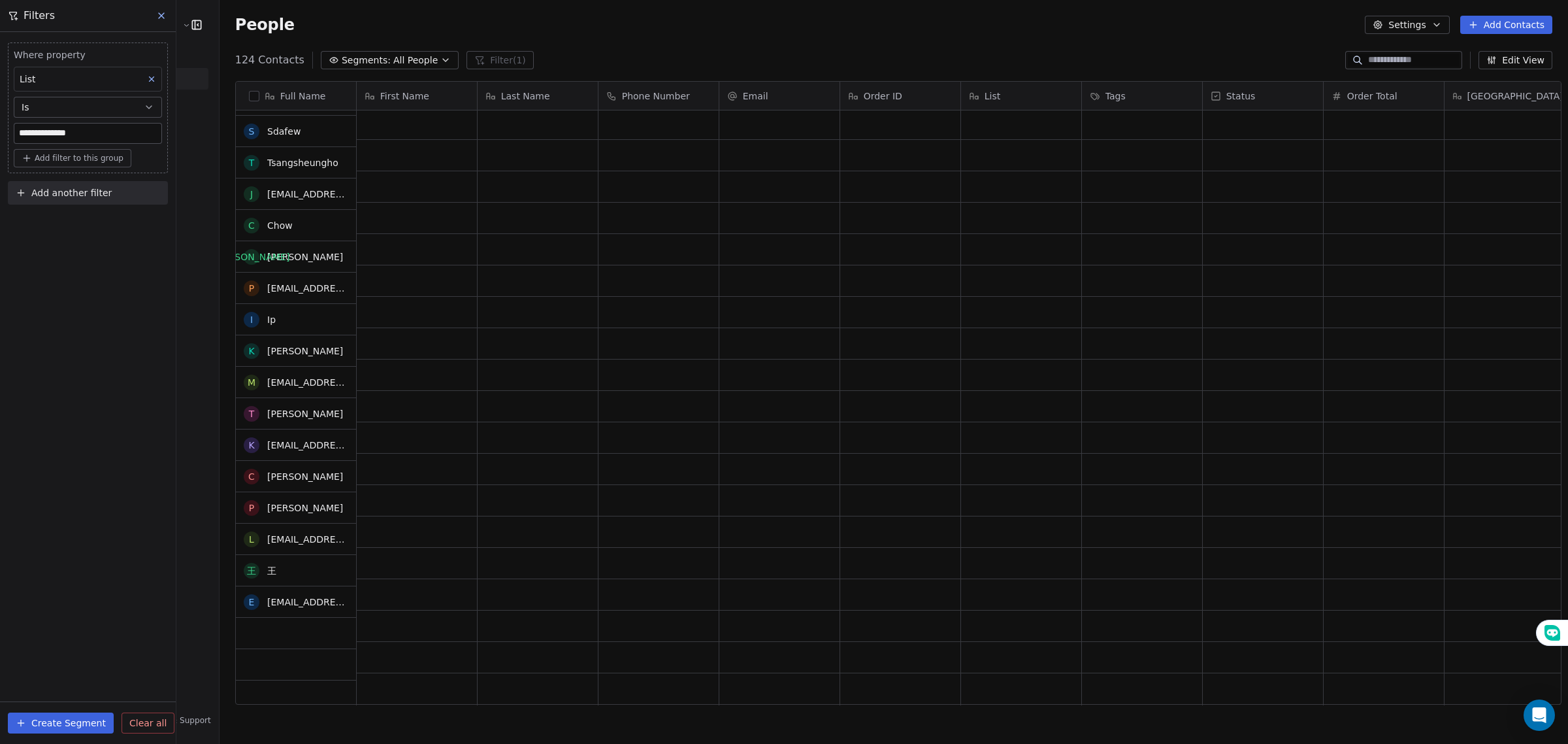
scroll to position [1634, 0]
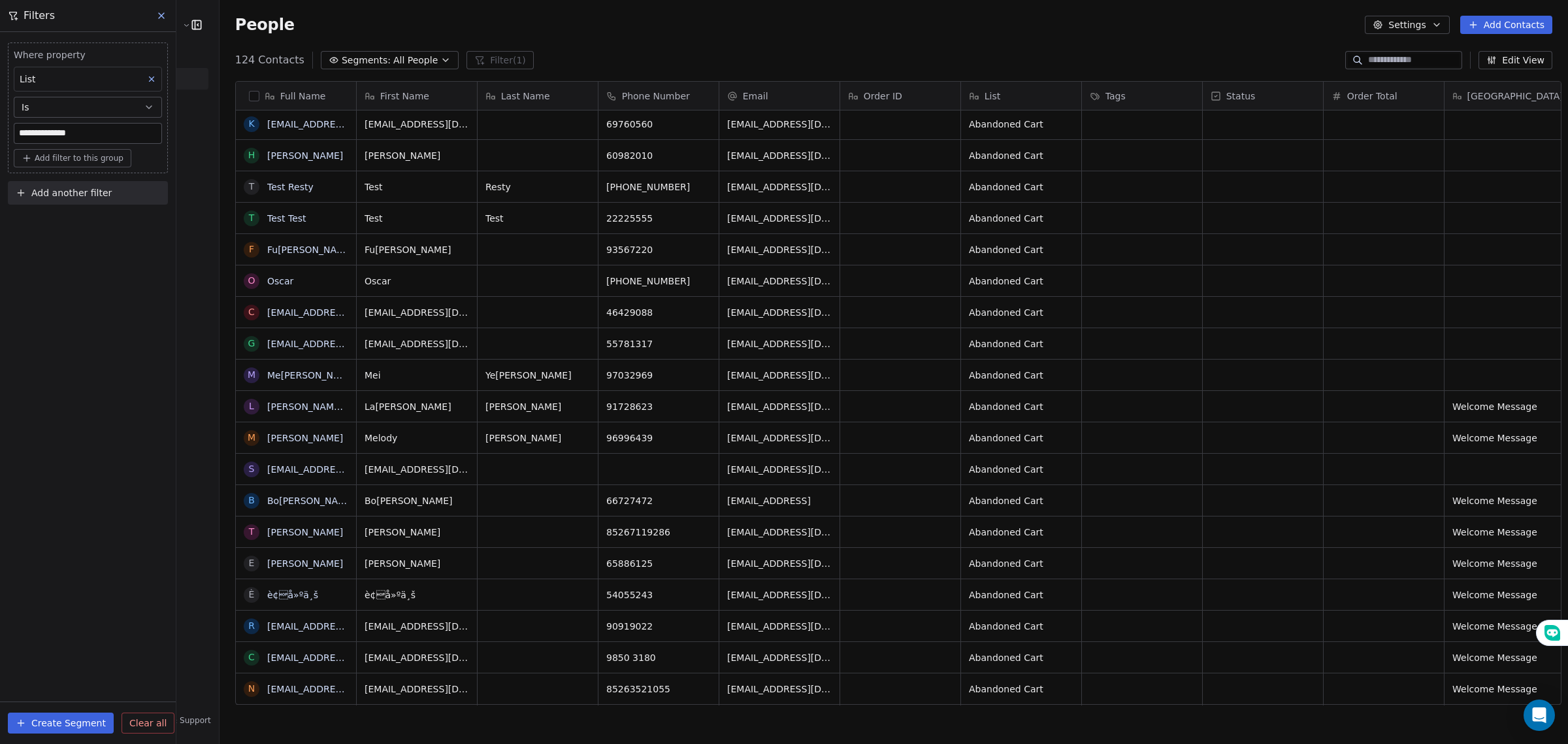
click at [70, 194] on span "Add another filter" at bounding box center [71, 193] width 80 height 14
click at [69, 245] on span "Contact activity" at bounding box center [58, 244] width 72 height 14
click at [47, 360] on html "**********" at bounding box center [784, 372] width 1568 height 744
click at [67, 249] on span "Swipe One" at bounding box center [68, 250] width 49 height 13
click at [67, 194] on html "**********" at bounding box center [784, 372] width 1568 height 744
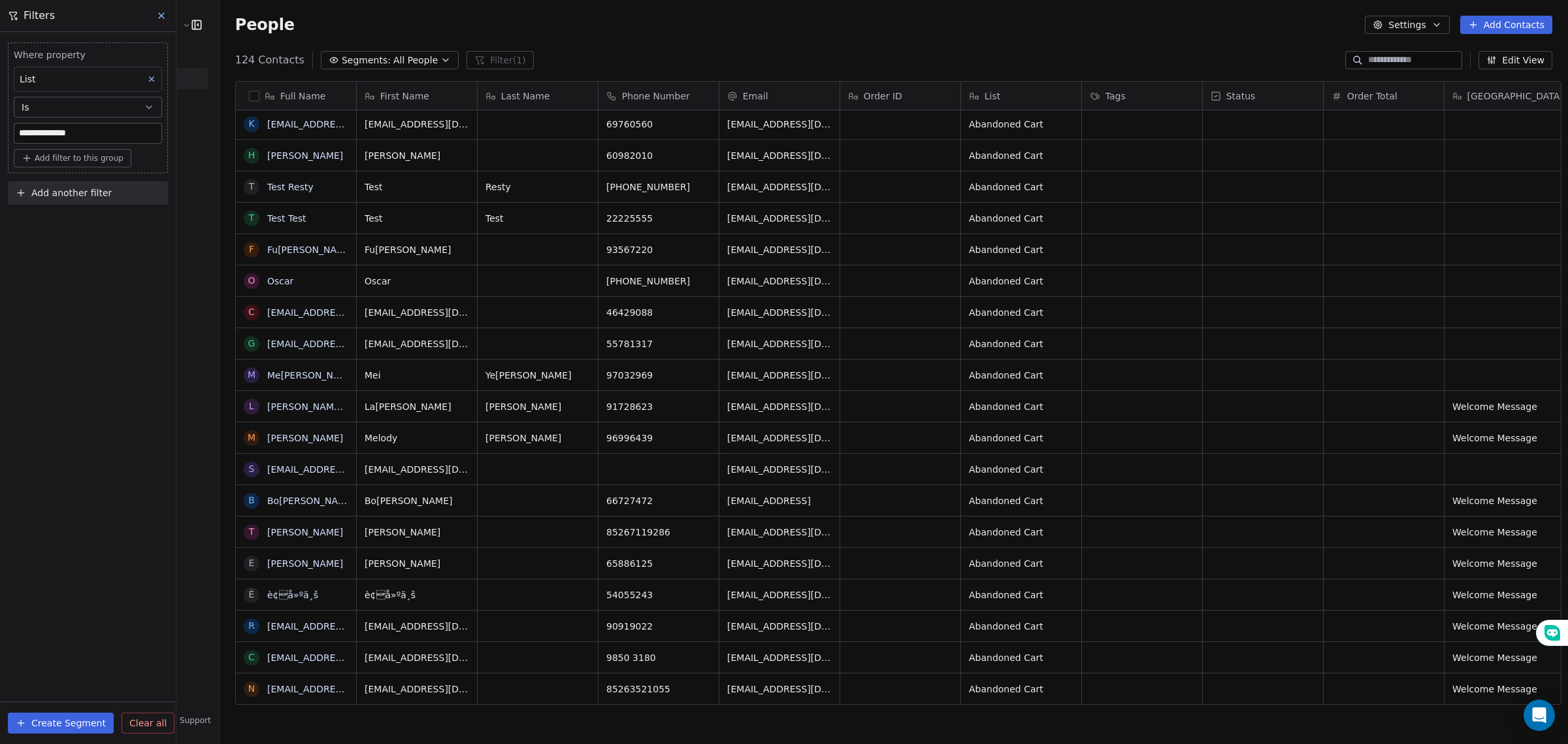
click at [67, 194] on span "Add another filter" at bounding box center [71, 193] width 80 height 14
click at [73, 224] on span "Contact properties" at bounding box center [64, 223] width 85 height 14
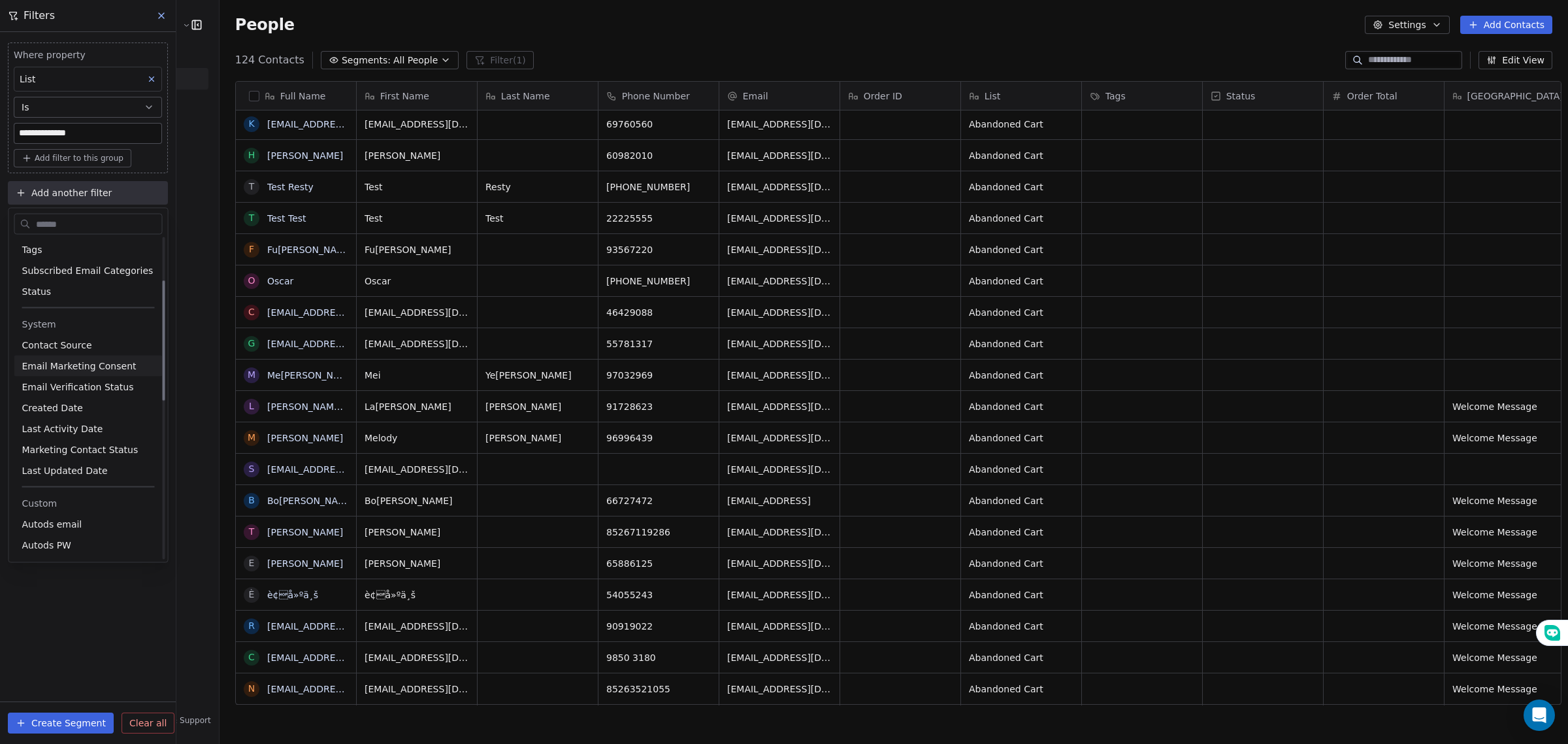
scroll to position [164, 0]
click at [95, 373] on div "Created Date" at bounding box center [88, 370] width 132 height 13
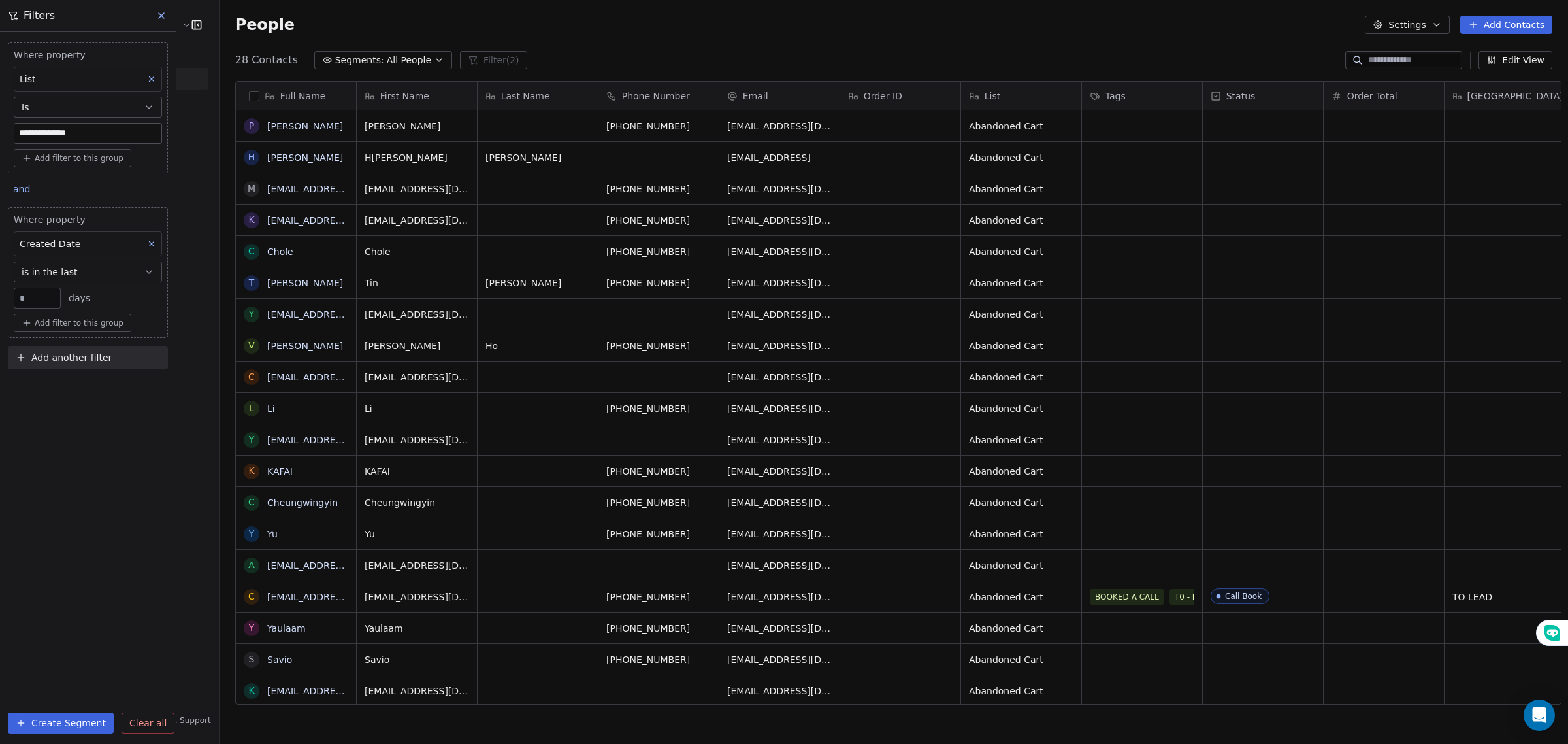
scroll to position [12, 0]
click at [132, 276] on button "is in the last" at bounding box center [88, 271] width 148 height 21
click at [93, 272] on button "is in the last" at bounding box center [88, 271] width 148 height 21
click at [102, 278] on button "is in the last" at bounding box center [88, 271] width 148 height 21
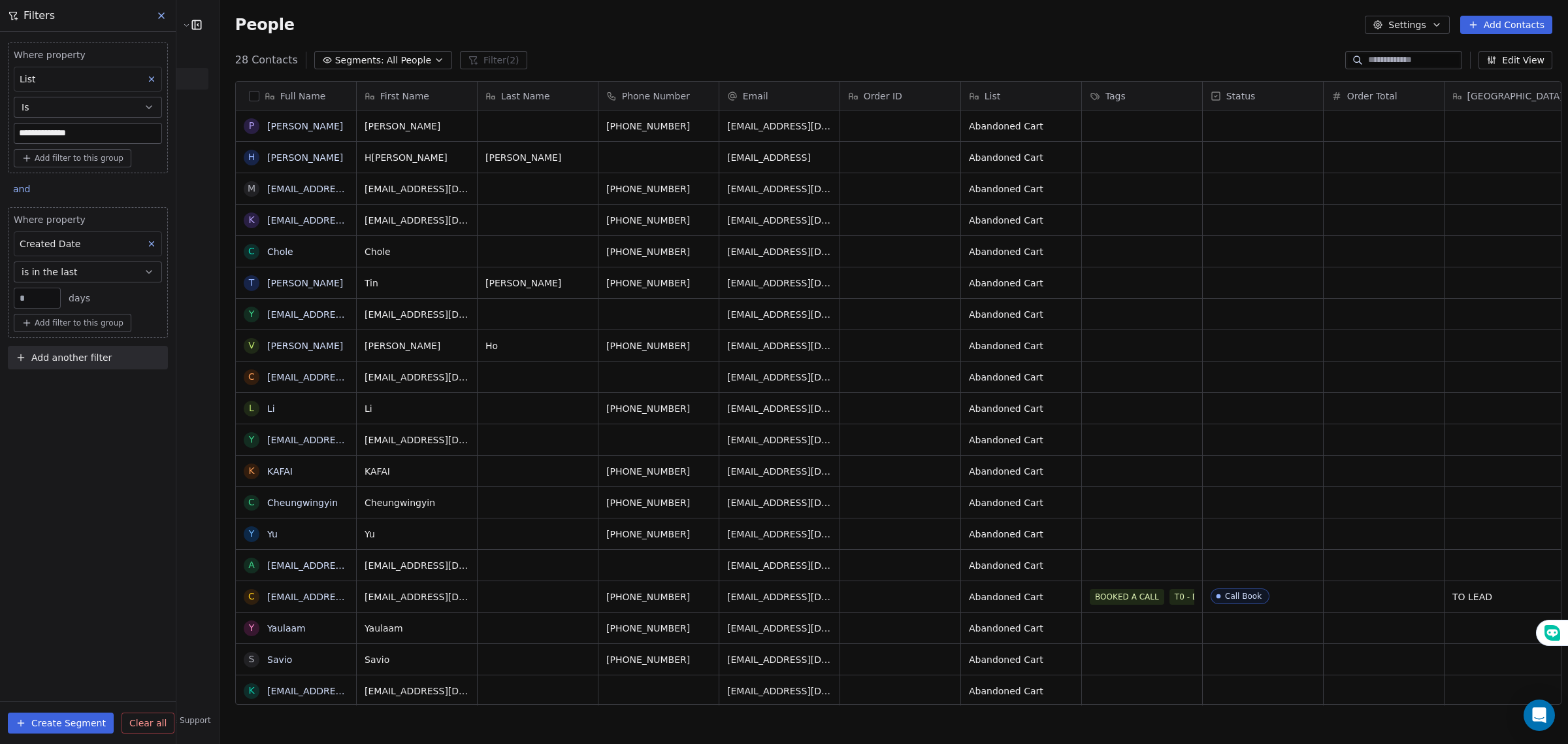
click at [99, 278] on button "is in the last" at bounding box center [88, 271] width 148 height 21
click at [86, 276] on button "is in the last" at bounding box center [88, 271] width 148 height 21
click at [103, 413] on div "**********" at bounding box center [88, 388] width 175 height 712
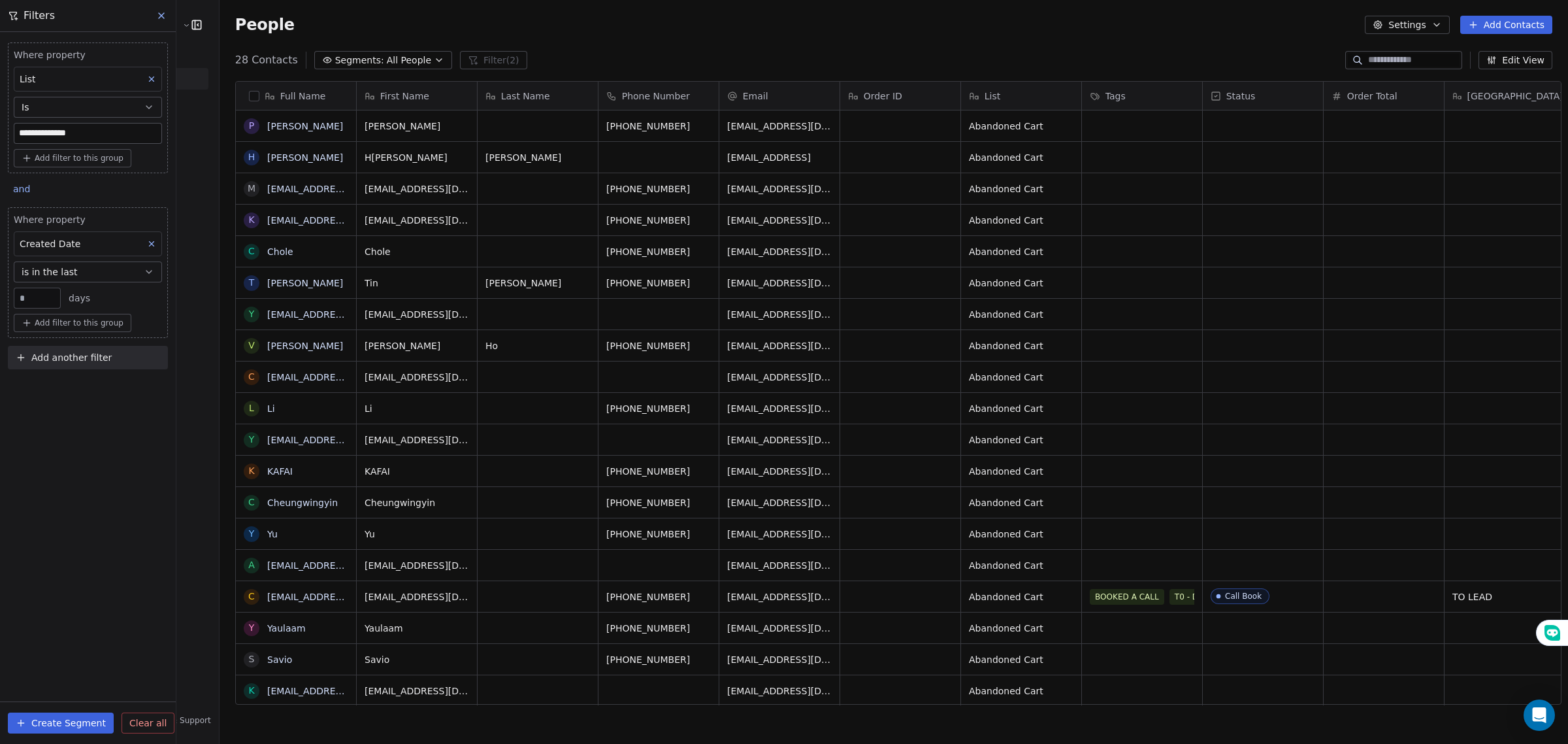
click at [109, 632] on div "**********" at bounding box center [88, 388] width 175 height 712
click at [59, 717] on button "Create Segment" at bounding box center [61, 722] width 106 height 21
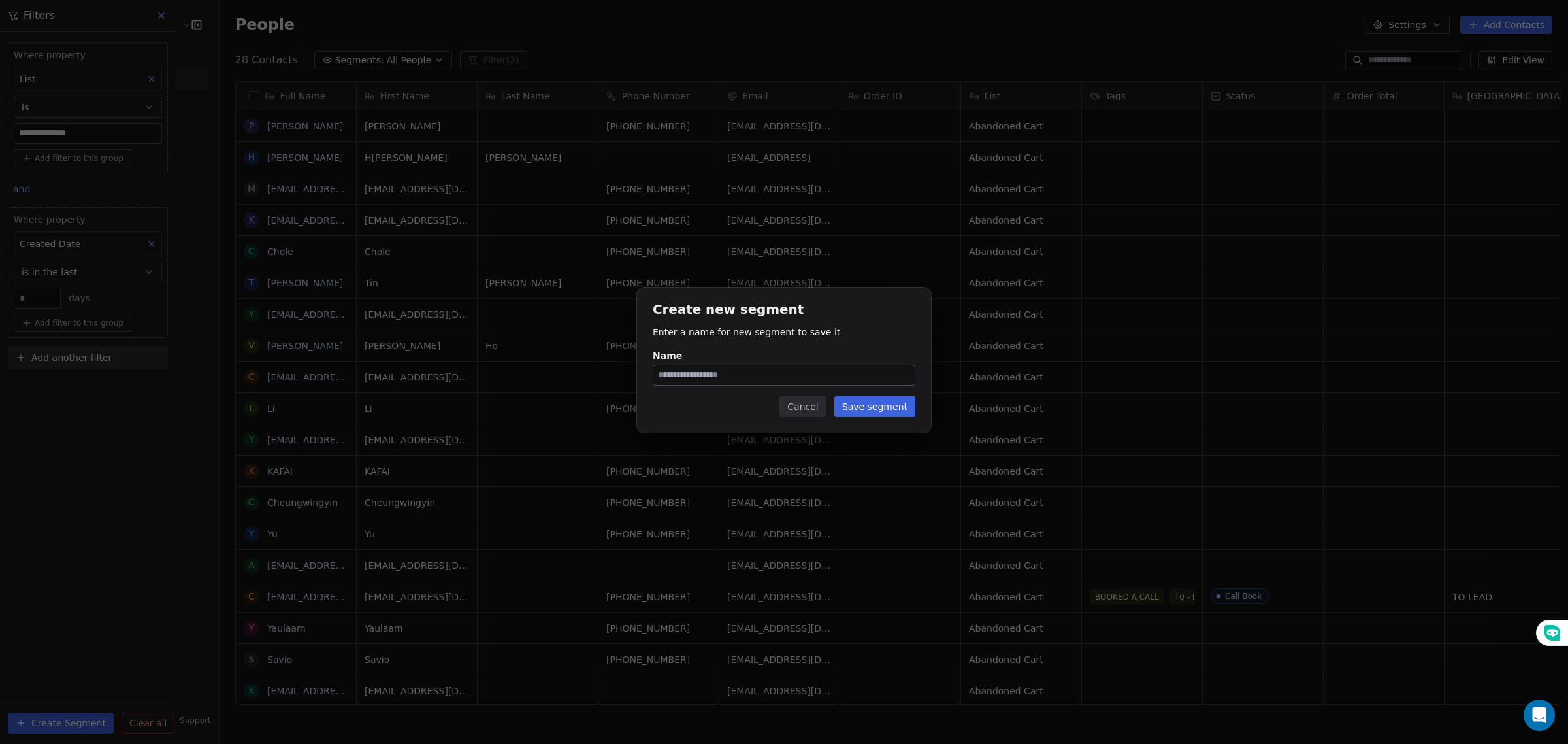
click at [695, 374] on input "Name" at bounding box center [784, 375] width 261 height 19
type input "**********"
click at [885, 409] on button "Save segment" at bounding box center [874, 406] width 81 height 21
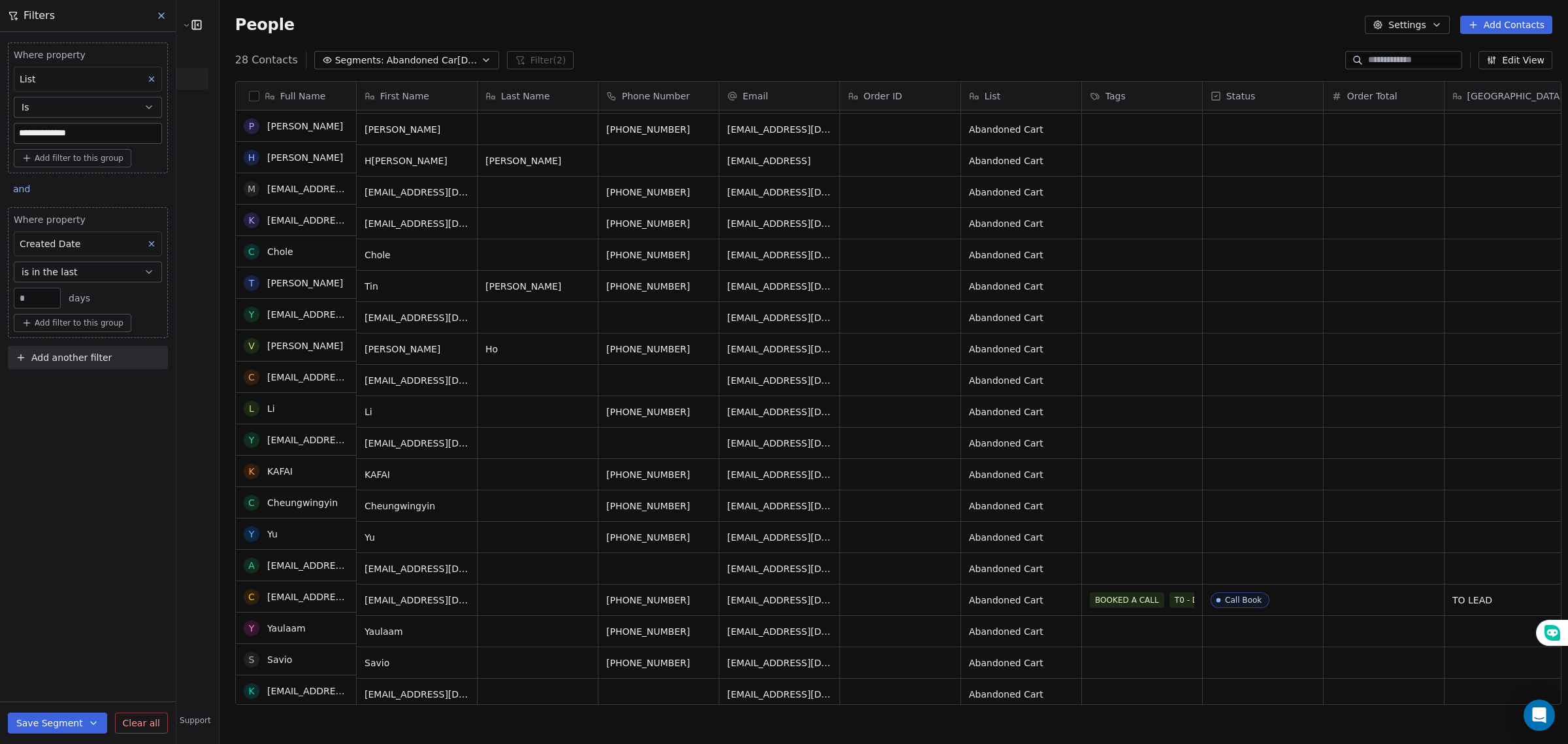
scroll to position [283, 0]
click at [404, 66] on span "Abandoned Cart 14 days ago" at bounding box center [432, 60] width 91 height 14
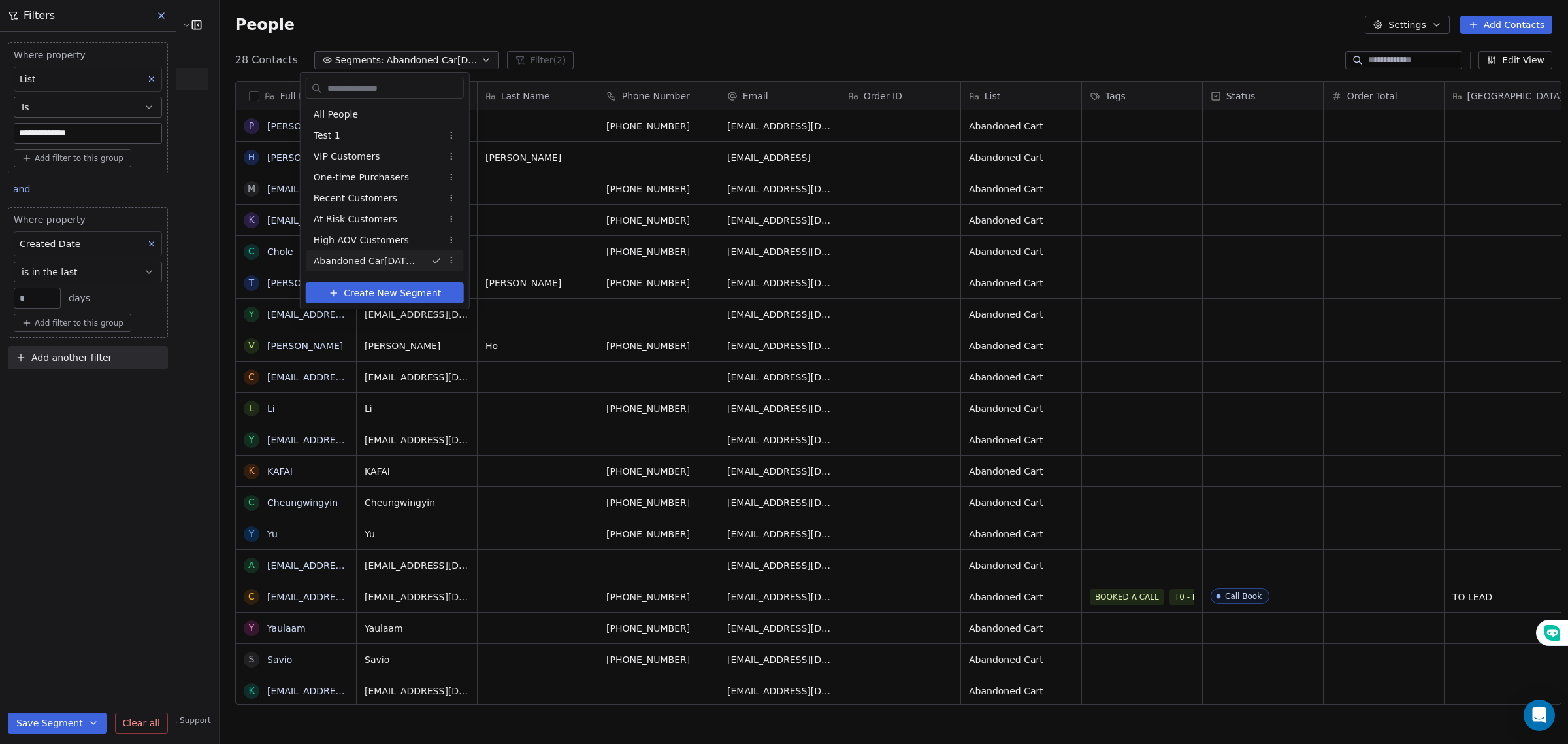
click at [410, 66] on html "**********" at bounding box center [784, 372] width 1568 height 744
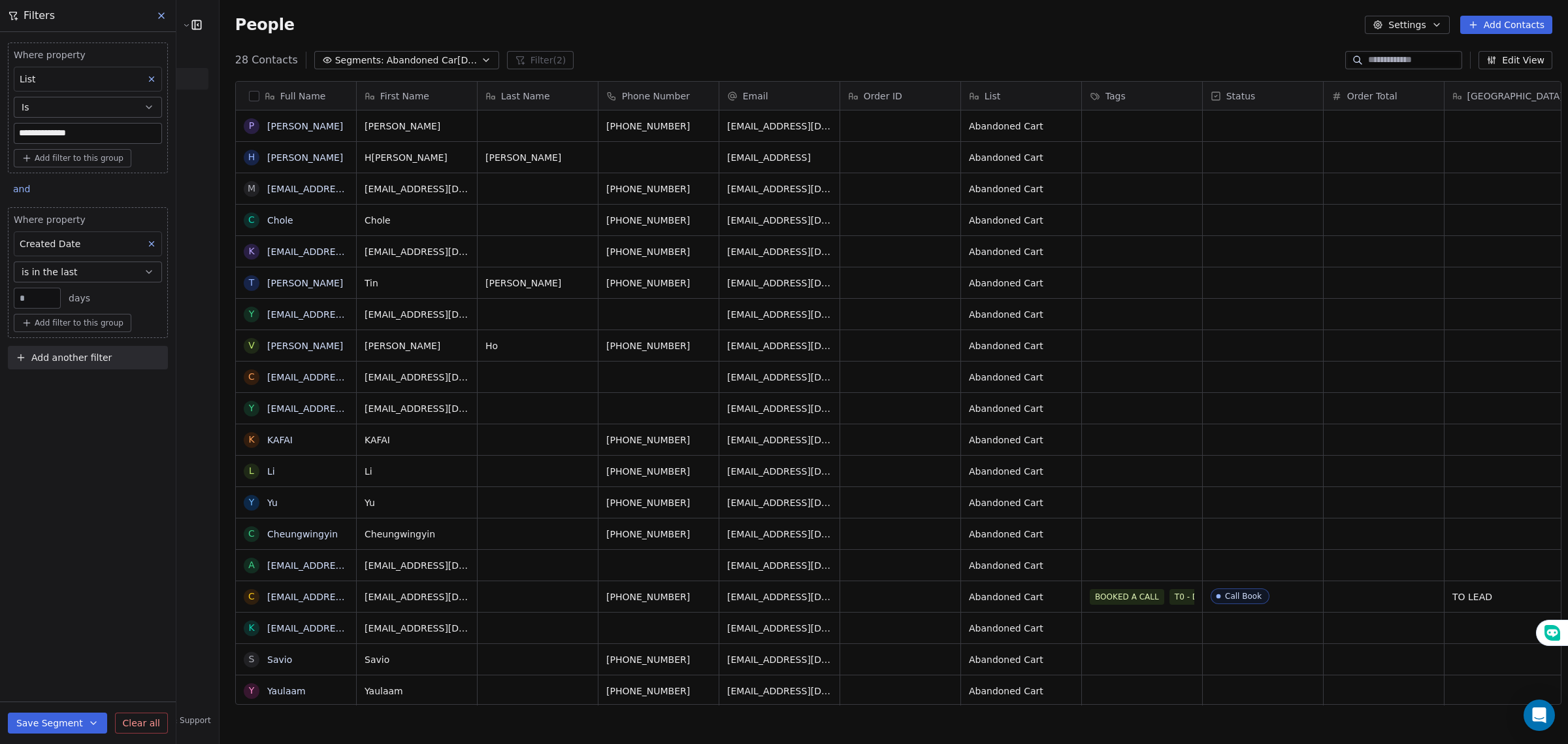
scroll to position [12, 0]
drag, startPoint x: 406, startPoint y: 677, endPoint x: 347, endPoint y: 677, distance: 59.0
click at [456, 684] on icon "grid" at bounding box center [460, 688] width 10 height 10
click at [703, 685] on icon "grid" at bounding box center [705, 687] width 5 height 5
click at [41, 298] on input "**" at bounding box center [37, 298] width 40 height 10
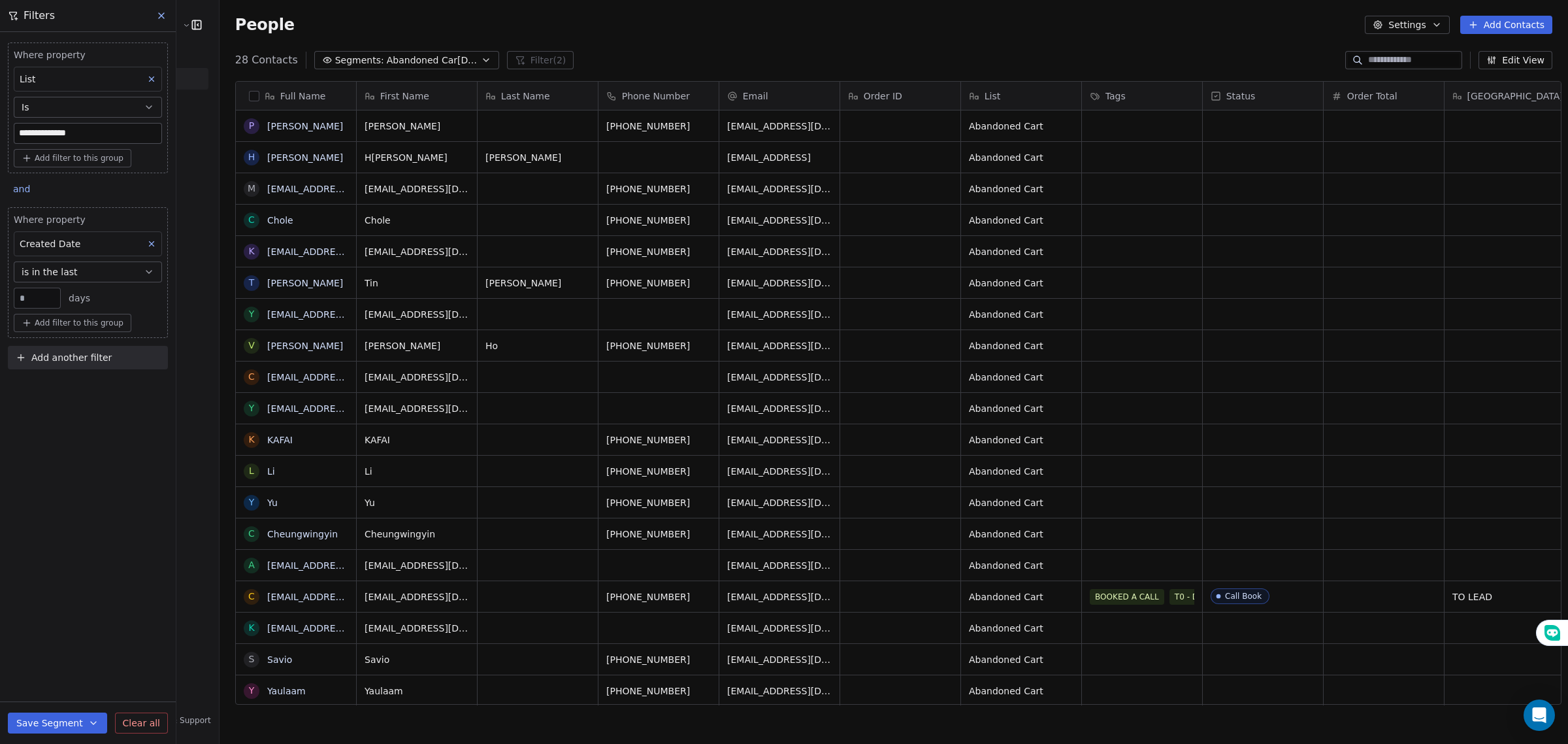
click at [95, 275] on button "is in the last" at bounding box center [88, 271] width 148 height 21
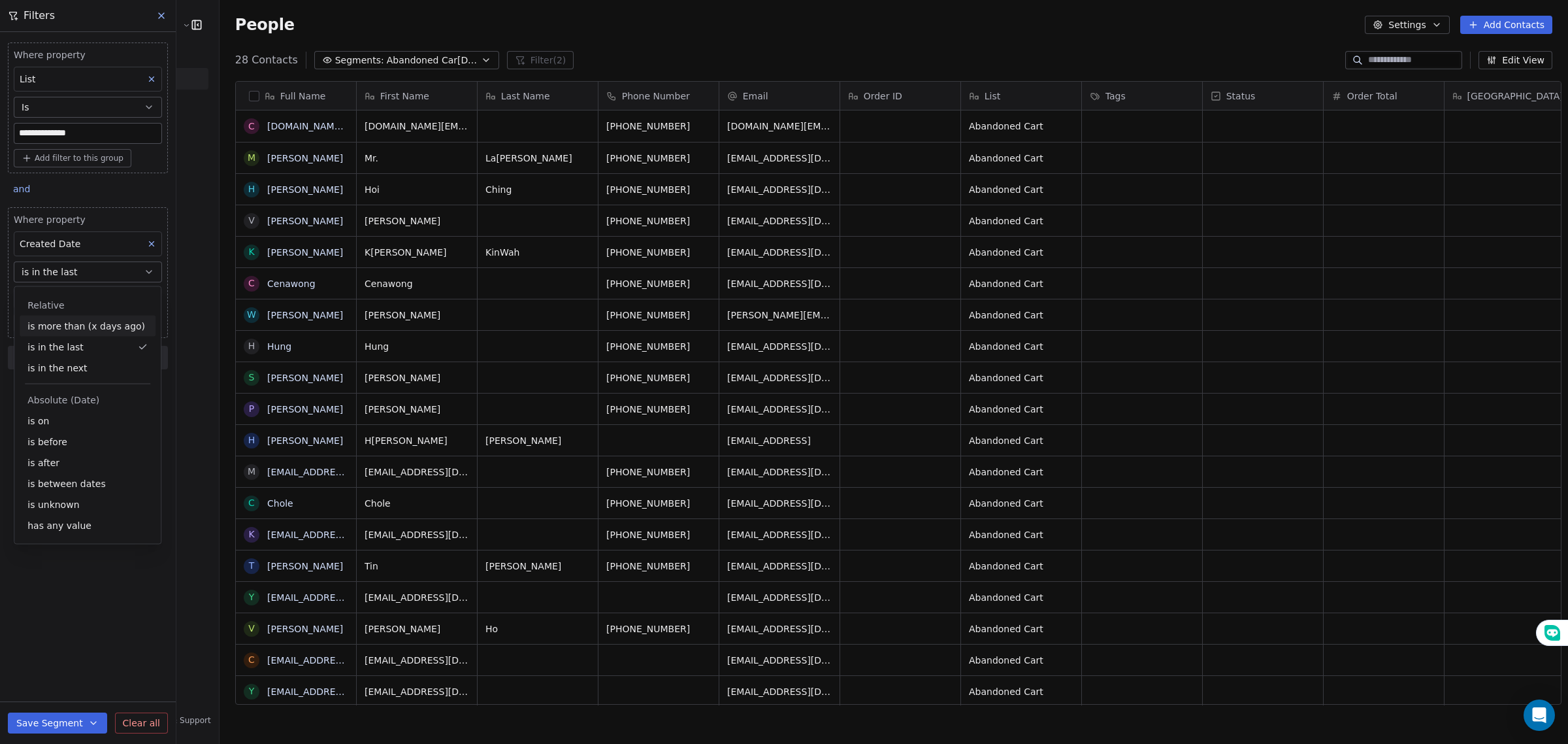
click at [77, 263] on button "is in the last" at bounding box center [88, 271] width 148 height 21
click at [79, 250] on div "Created Date" at bounding box center [88, 243] width 148 height 25
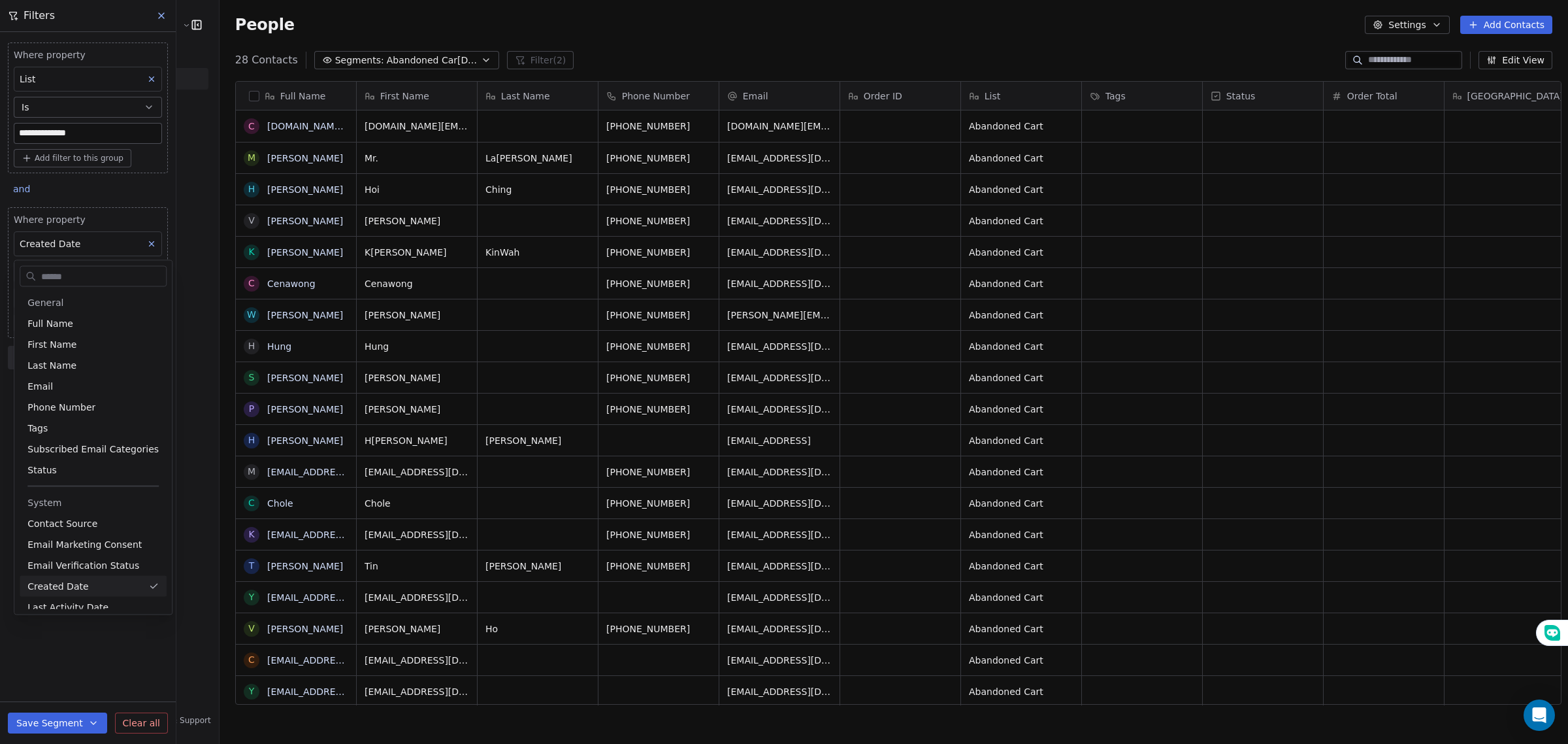
click at [81, 246] on html "**********" at bounding box center [784, 372] width 1568 height 744
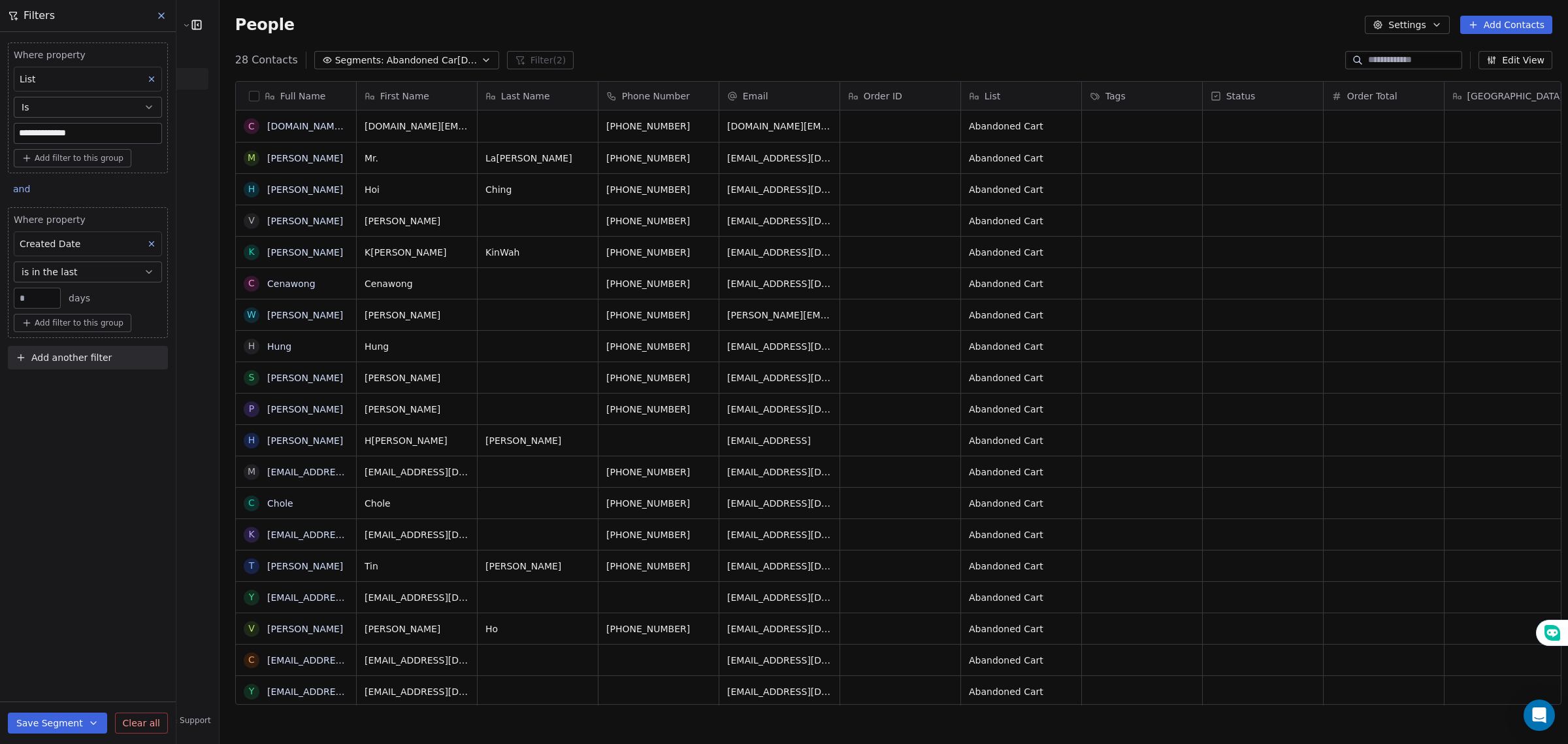
click at [37, 295] on input "**" at bounding box center [37, 298] width 40 height 10
type input "*"
click at [147, 270] on icon "button" at bounding box center [148, 271] width 10 height 10
click at [63, 345] on div "is in the last" at bounding box center [87, 346] width 136 height 21
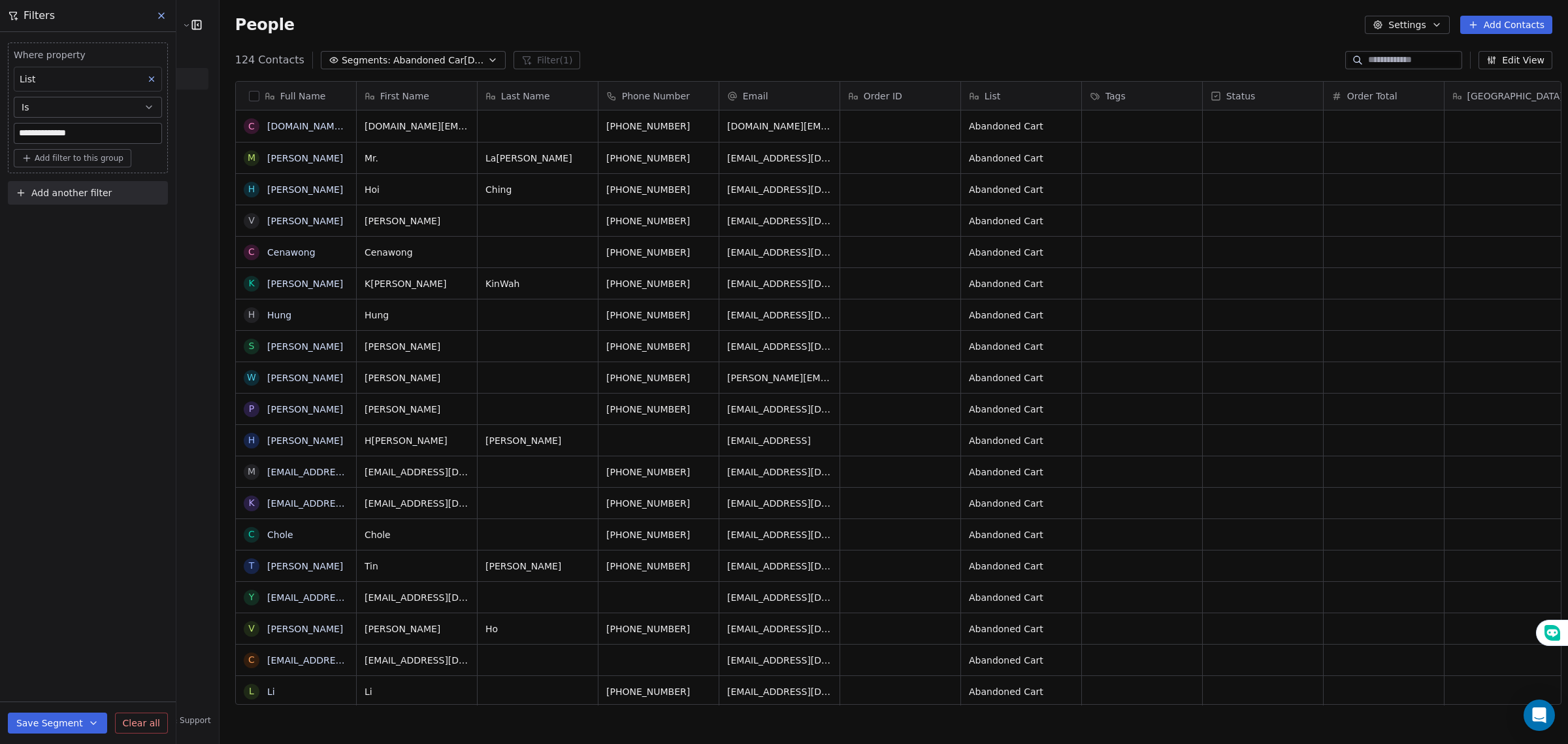
scroll to position [642, 1346]
click at [80, 154] on span "Add filter to this group" at bounding box center [79, 157] width 89 height 10
click at [70, 187] on span "Contact properties" at bounding box center [69, 186] width 85 height 14
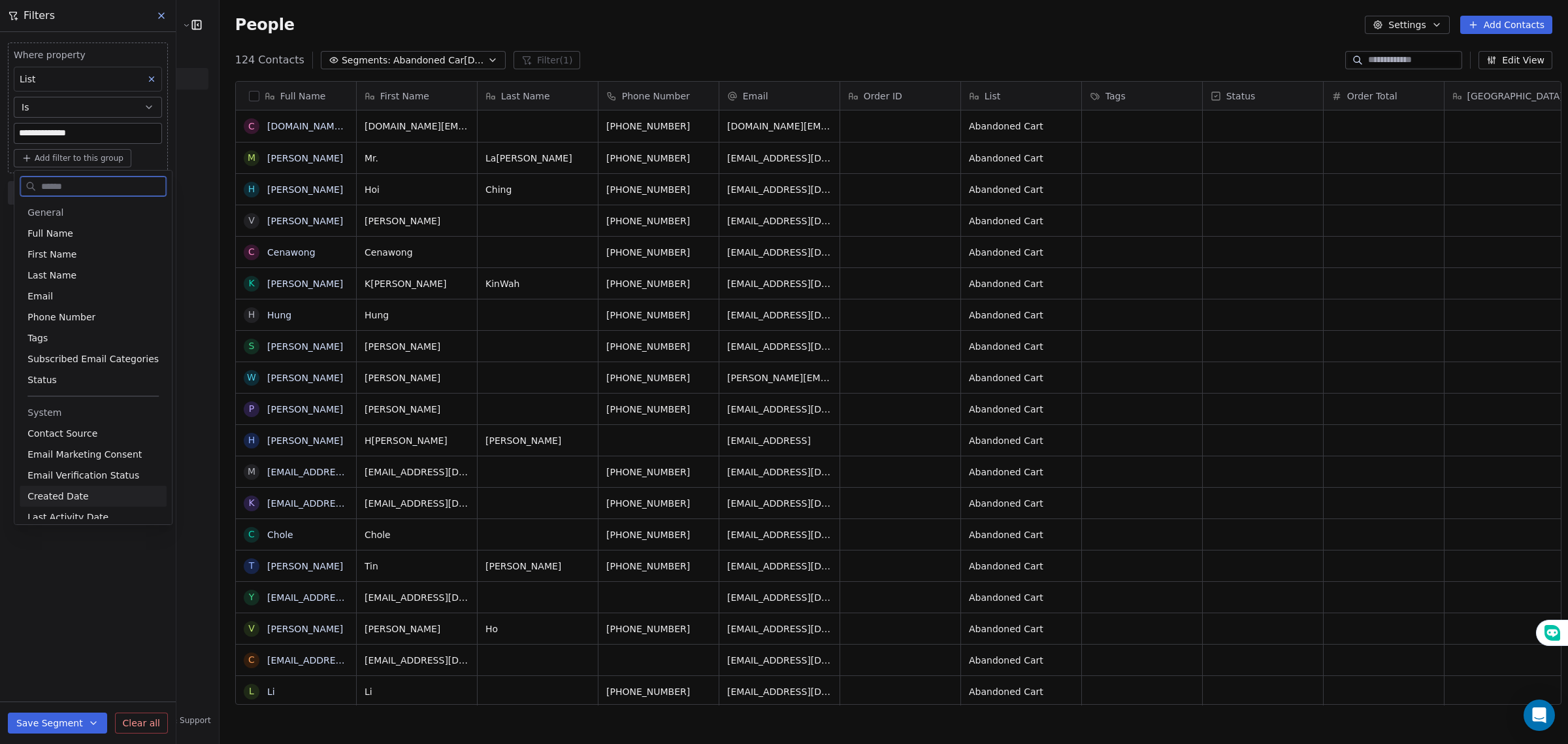
click at [63, 497] on span "Created Date" at bounding box center [58, 496] width 60 height 13
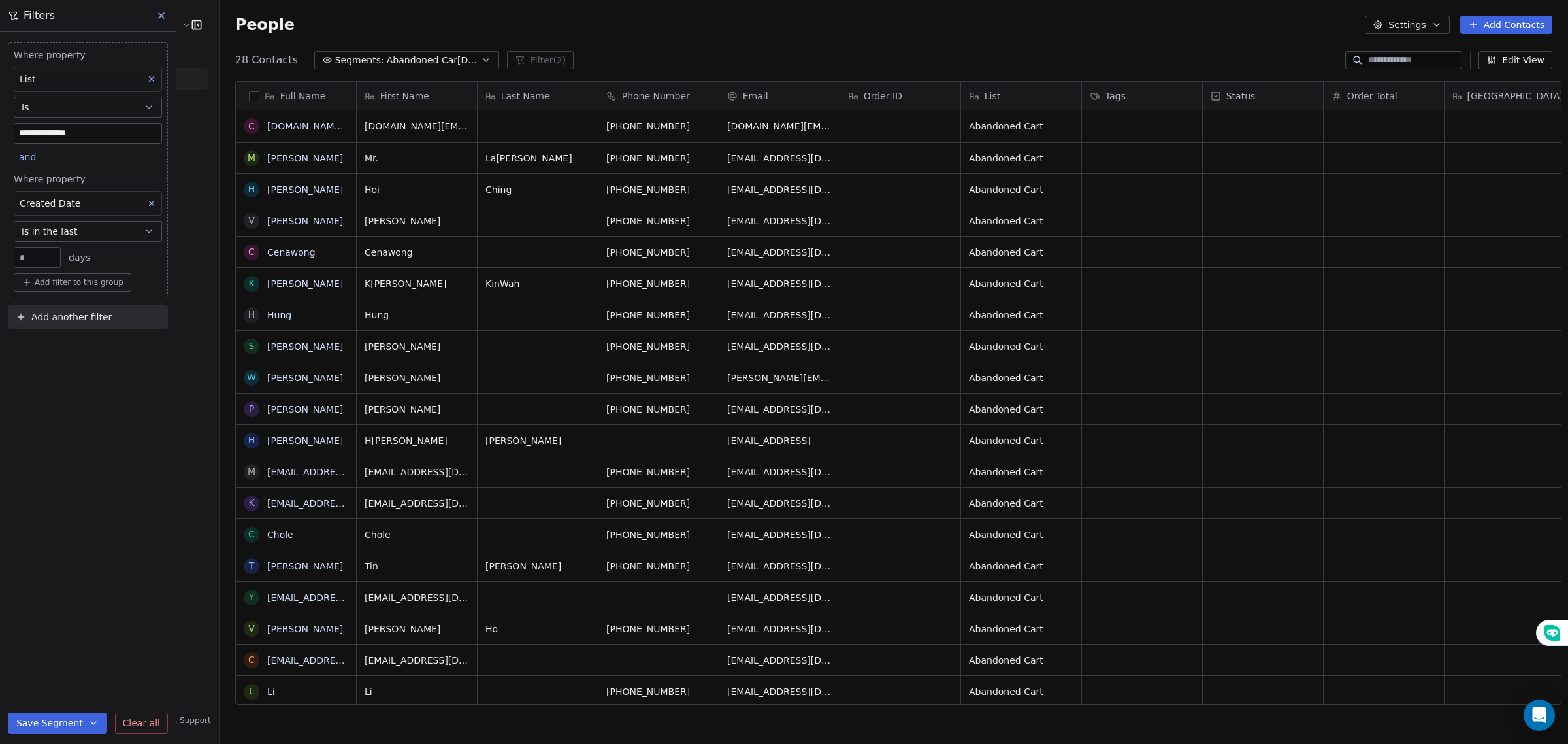
click at [49, 256] on input "**" at bounding box center [37, 258] width 40 height 10
type input "*"
click at [63, 238] on span "is in the last" at bounding box center [49, 231] width 56 height 13
click at [46, 307] on div "is in the last" at bounding box center [87, 305] width 136 height 21
click at [62, 157] on span "Add filter to this group" at bounding box center [79, 157] width 89 height 10
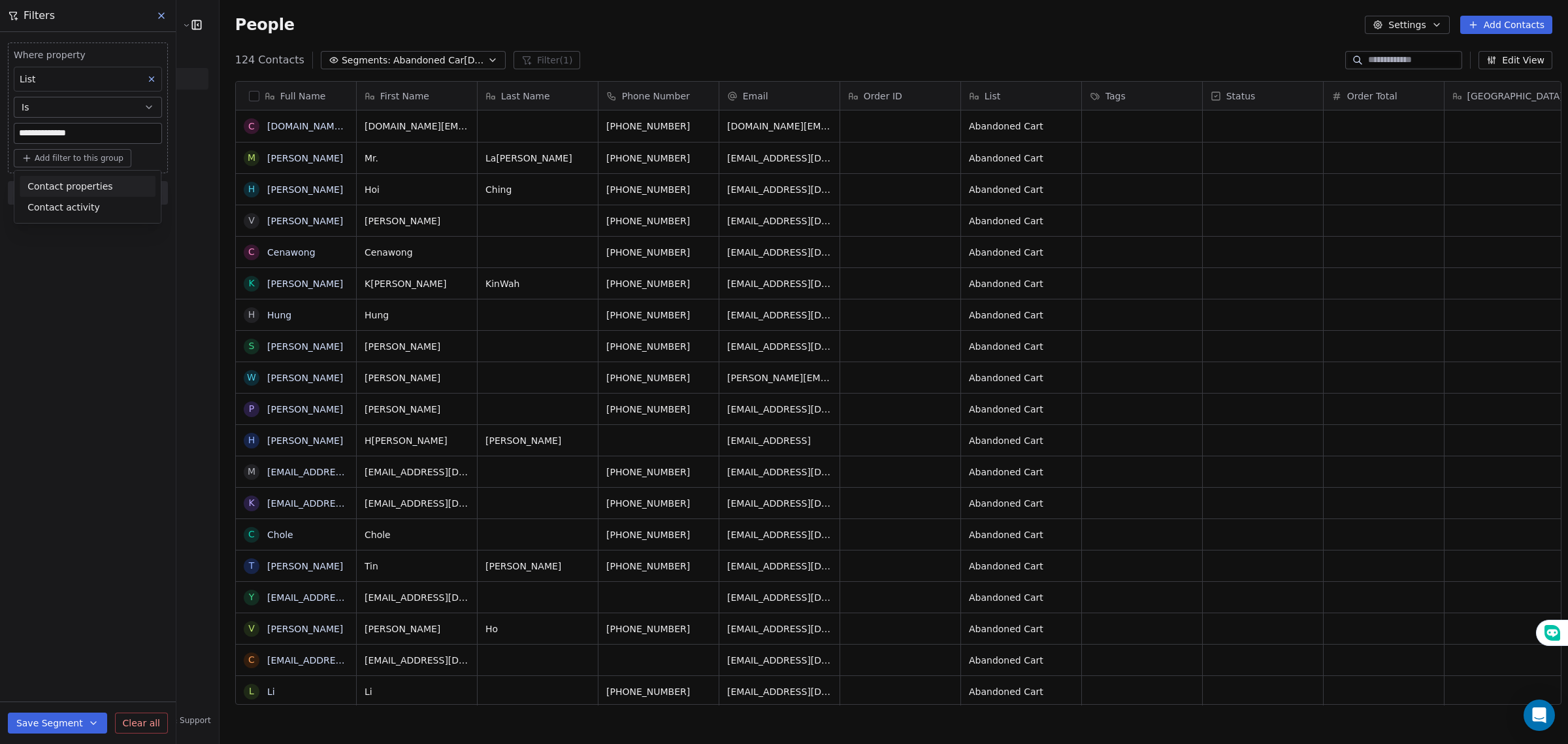
click at [63, 185] on span "Contact properties" at bounding box center [69, 186] width 85 height 14
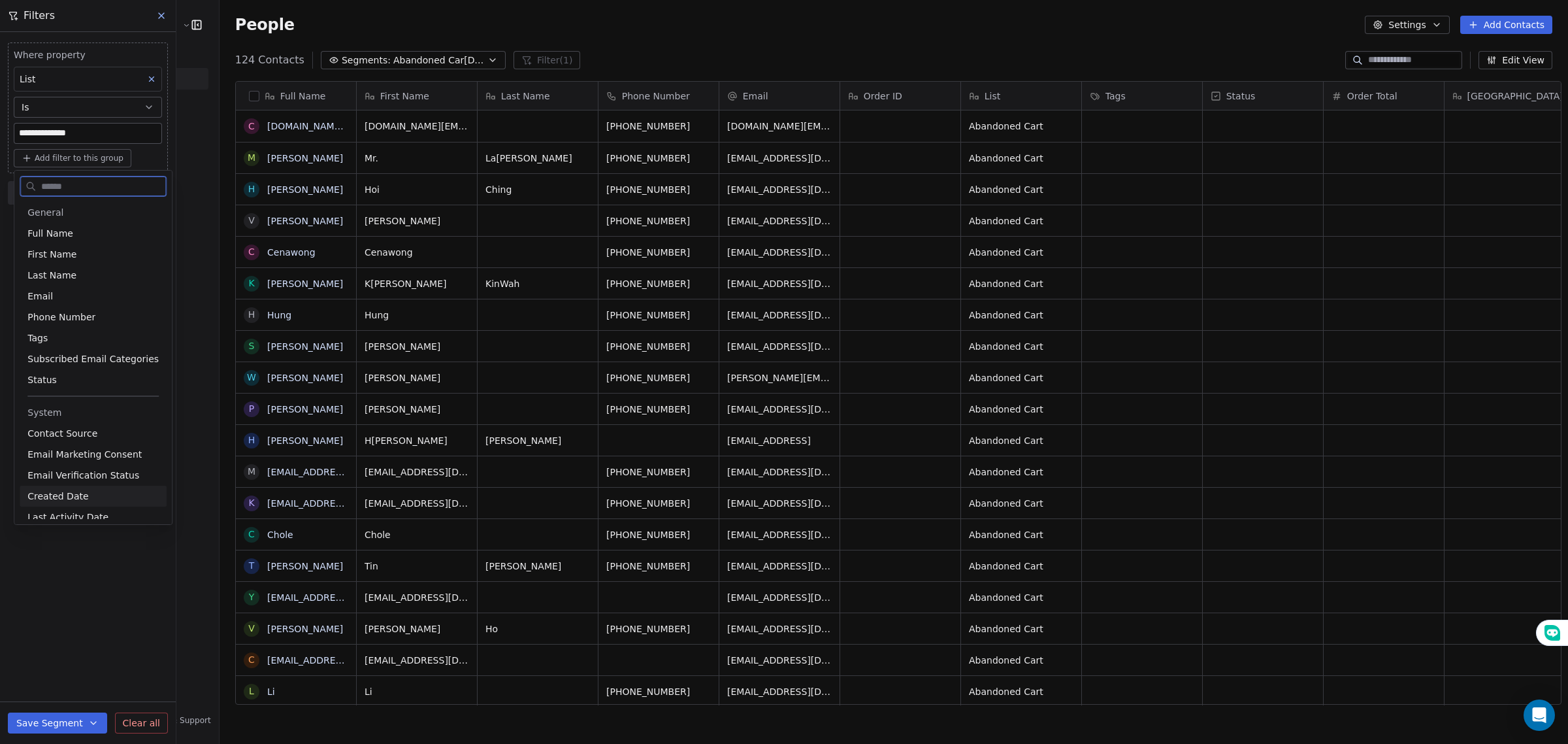
click at [66, 492] on span "Created Date" at bounding box center [58, 496] width 60 height 13
click at [66, 492] on div "**********" at bounding box center [88, 388] width 175 height 712
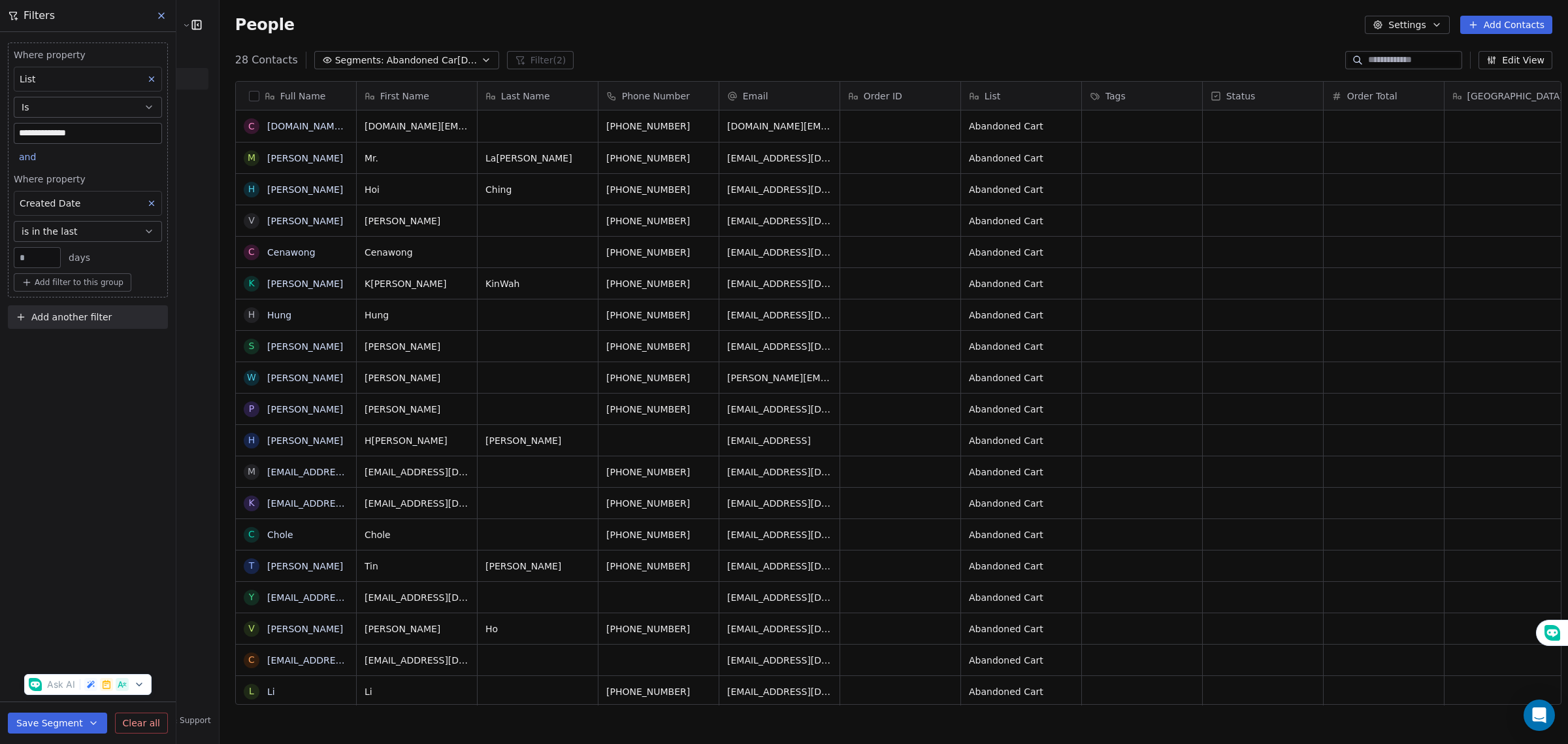
click at [86, 230] on button "is in the last" at bounding box center [88, 231] width 148 height 21
click at [76, 198] on div "Created Date" at bounding box center [88, 203] width 148 height 25
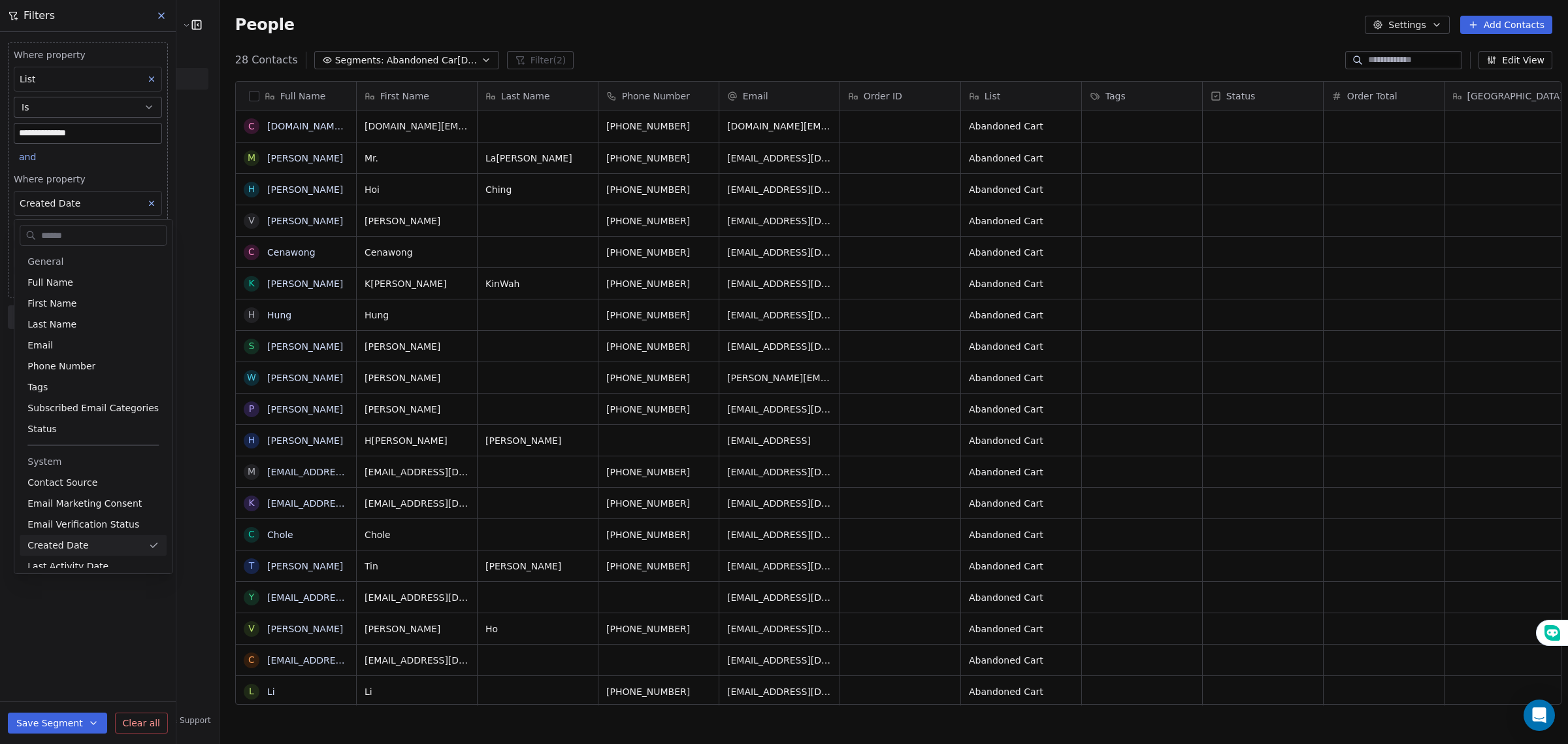
click at [148, 207] on html "**********" at bounding box center [784, 372] width 1568 height 744
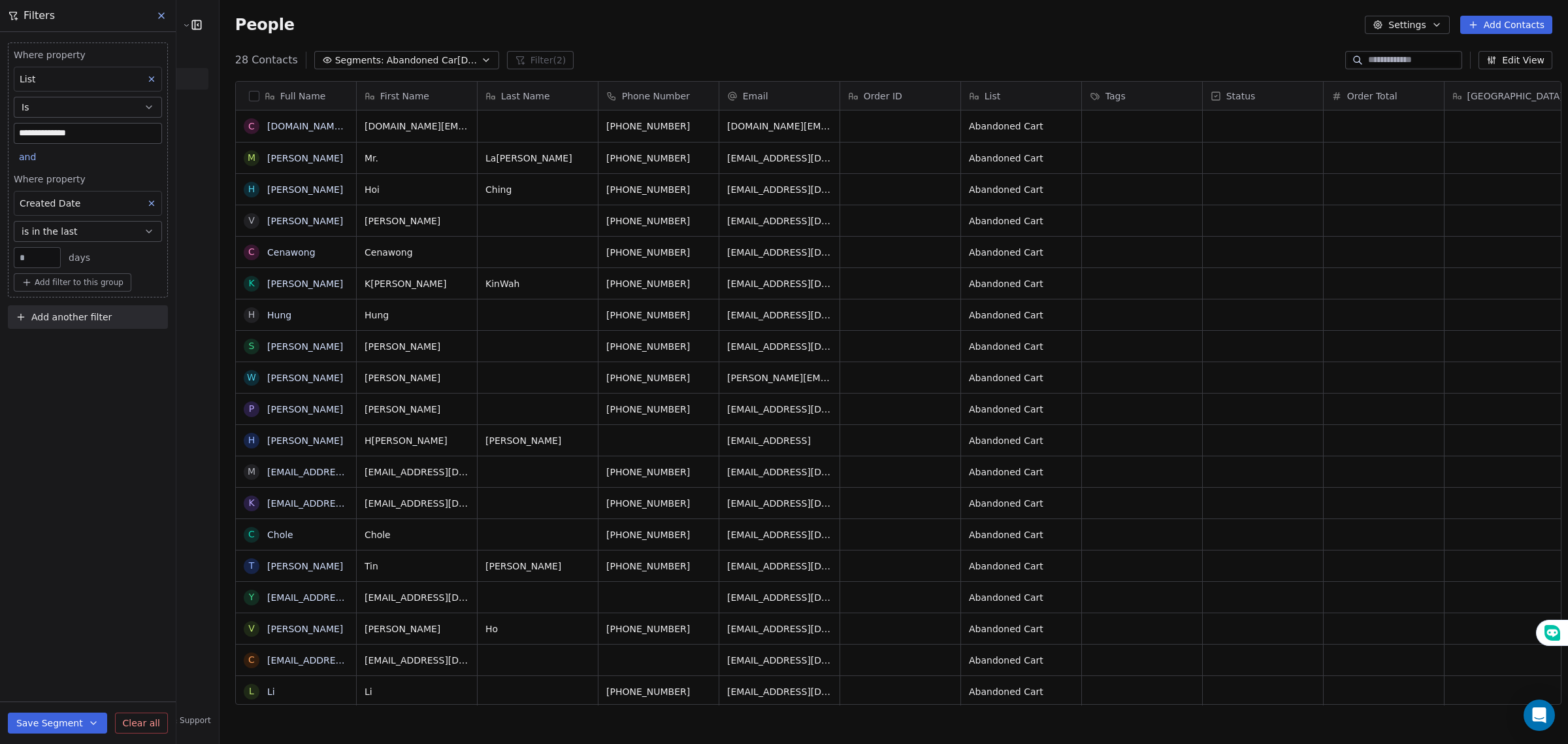
click at [151, 201] on icon at bounding box center [152, 203] width 9 height 9
click at [73, 151] on button "Add filter to this group" at bounding box center [72, 158] width 118 height 18
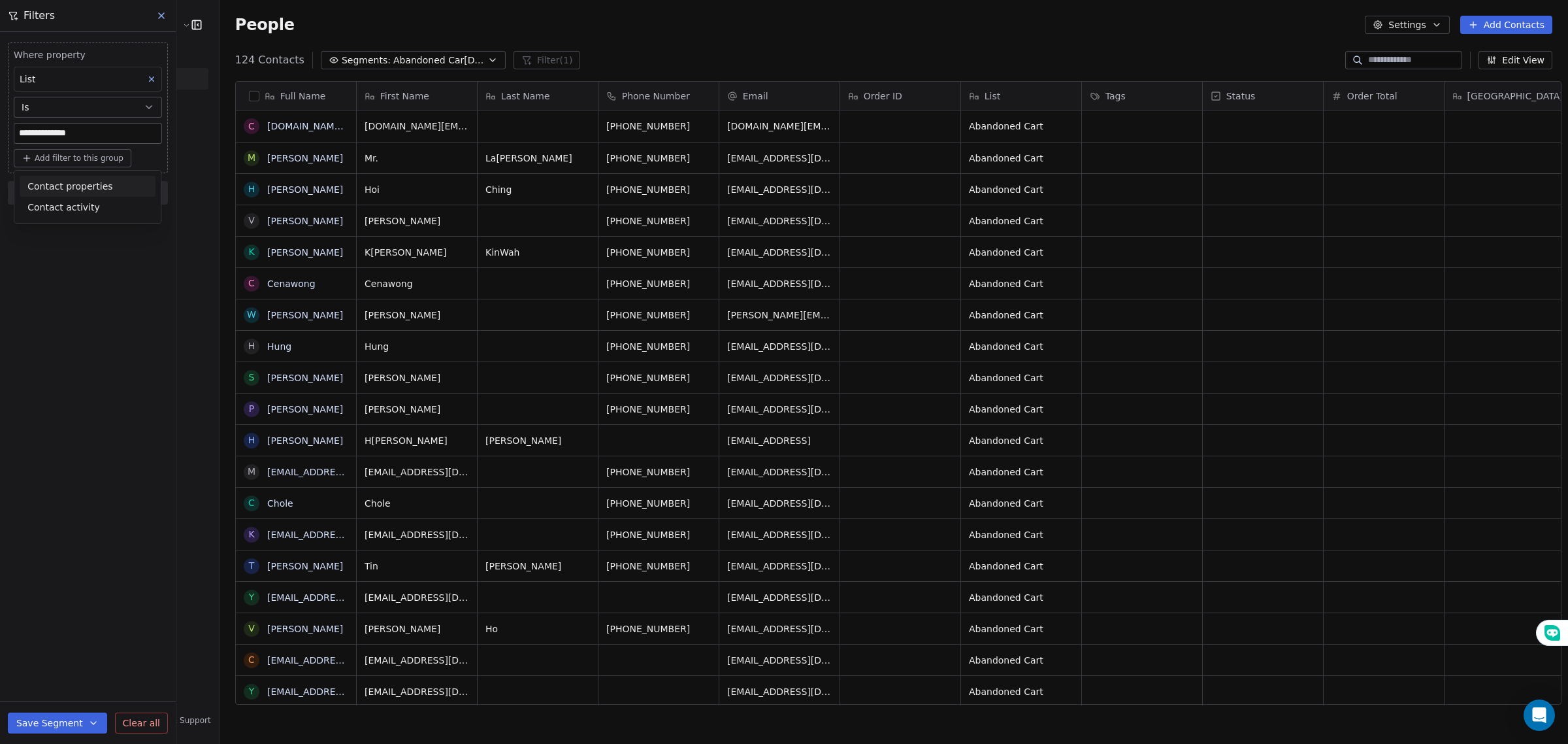
click at [84, 180] on span "Contact properties" at bounding box center [69, 186] width 85 height 14
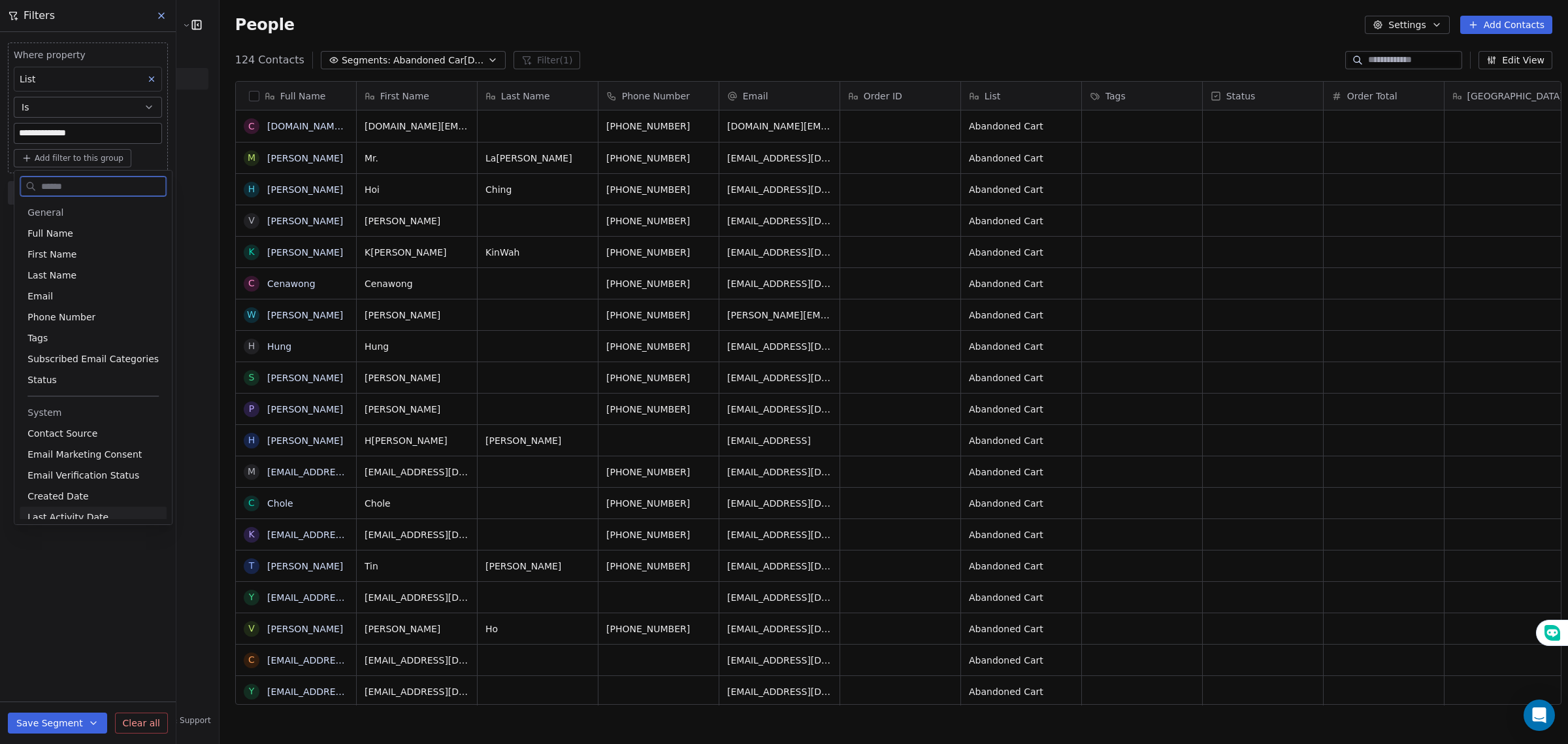
click at [66, 510] on span "Last Activity Date" at bounding box center [68, 516] width 81 height 13
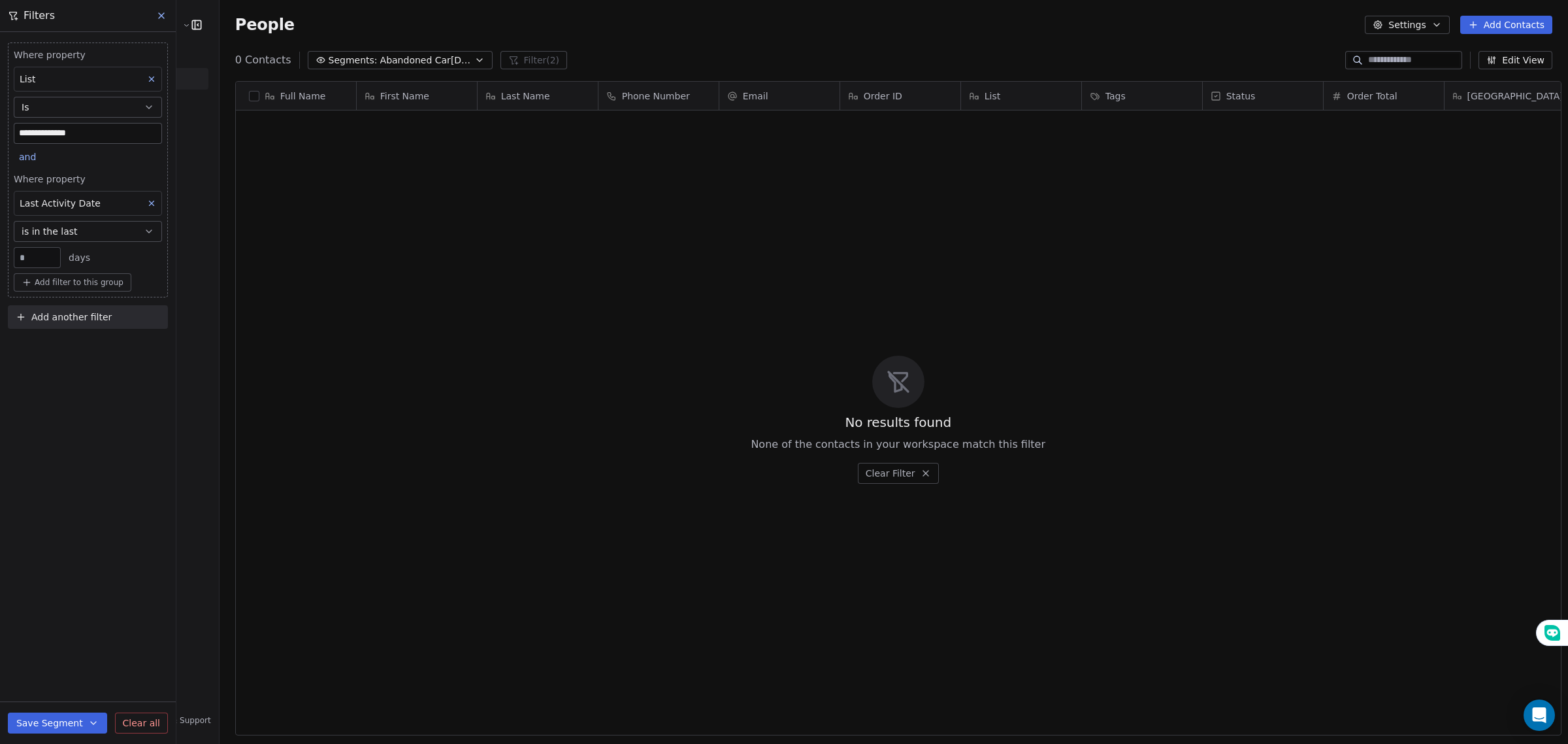
click at [154, 201] on icon at bounding box center [152, 203] width 9 height 9
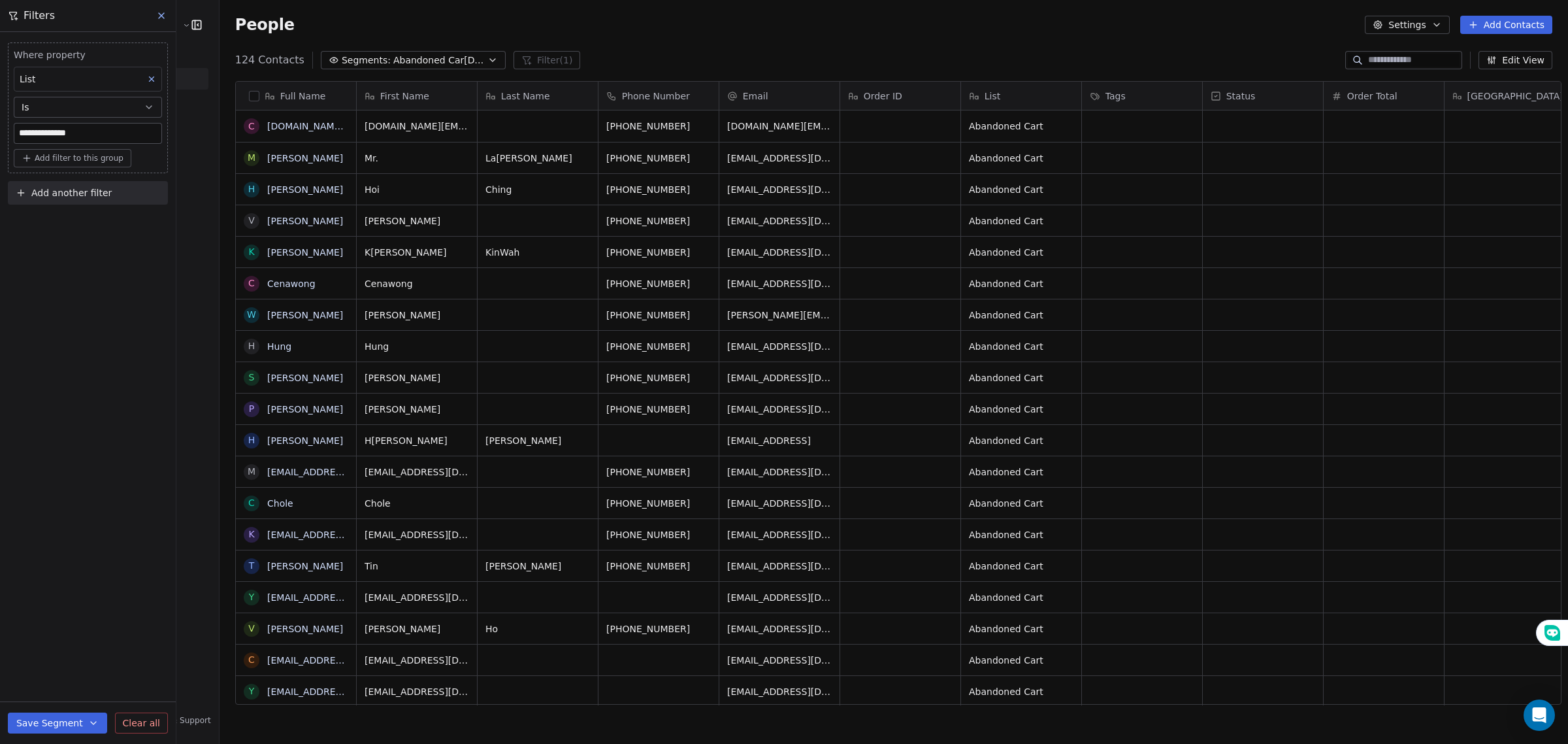
click at [93, 158] on span "Add filter to this group" at bounding box center [79, 157] width 89 height 10
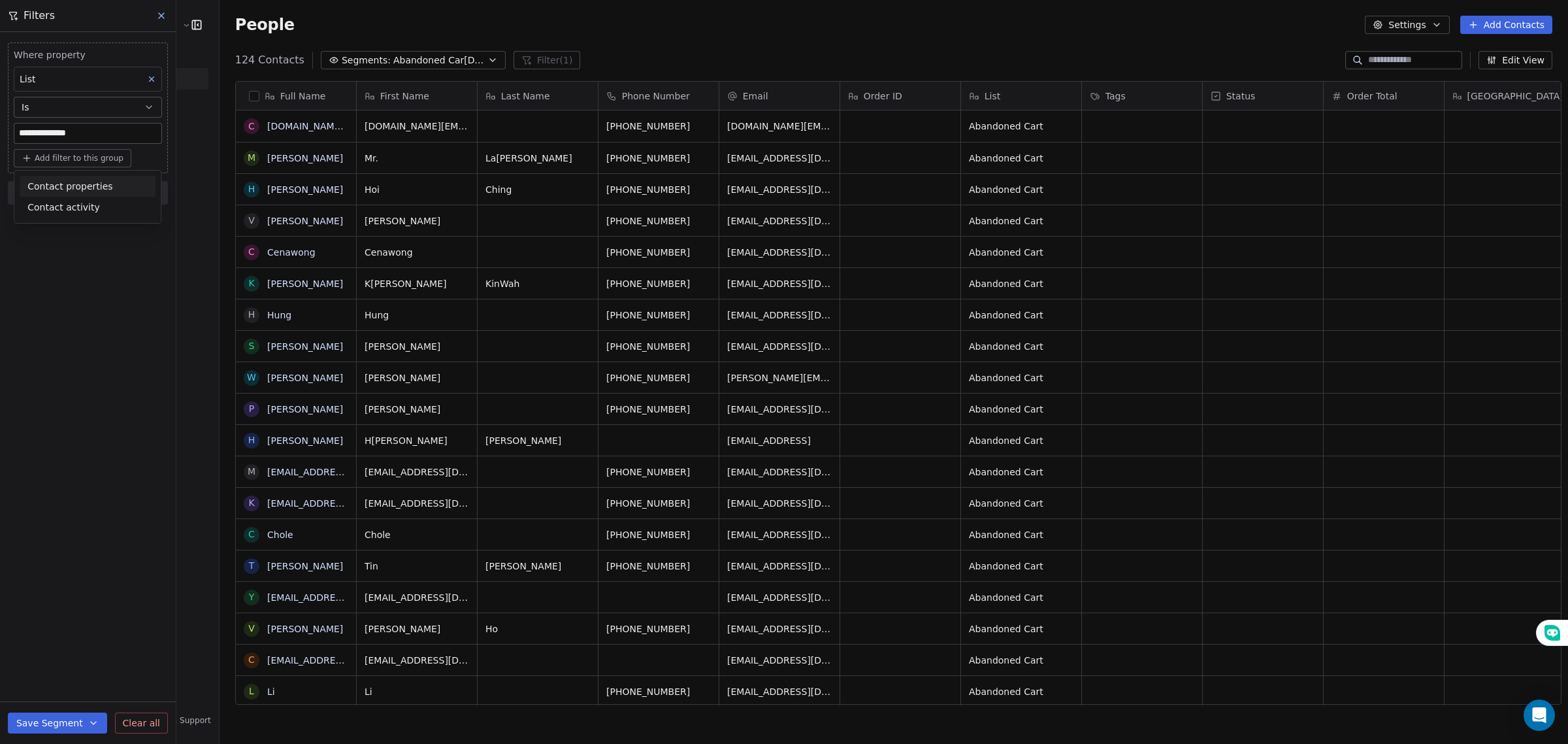
click at [79, 184] on span "Contact properties" at bounding box center [69, 186] width 85 height 14
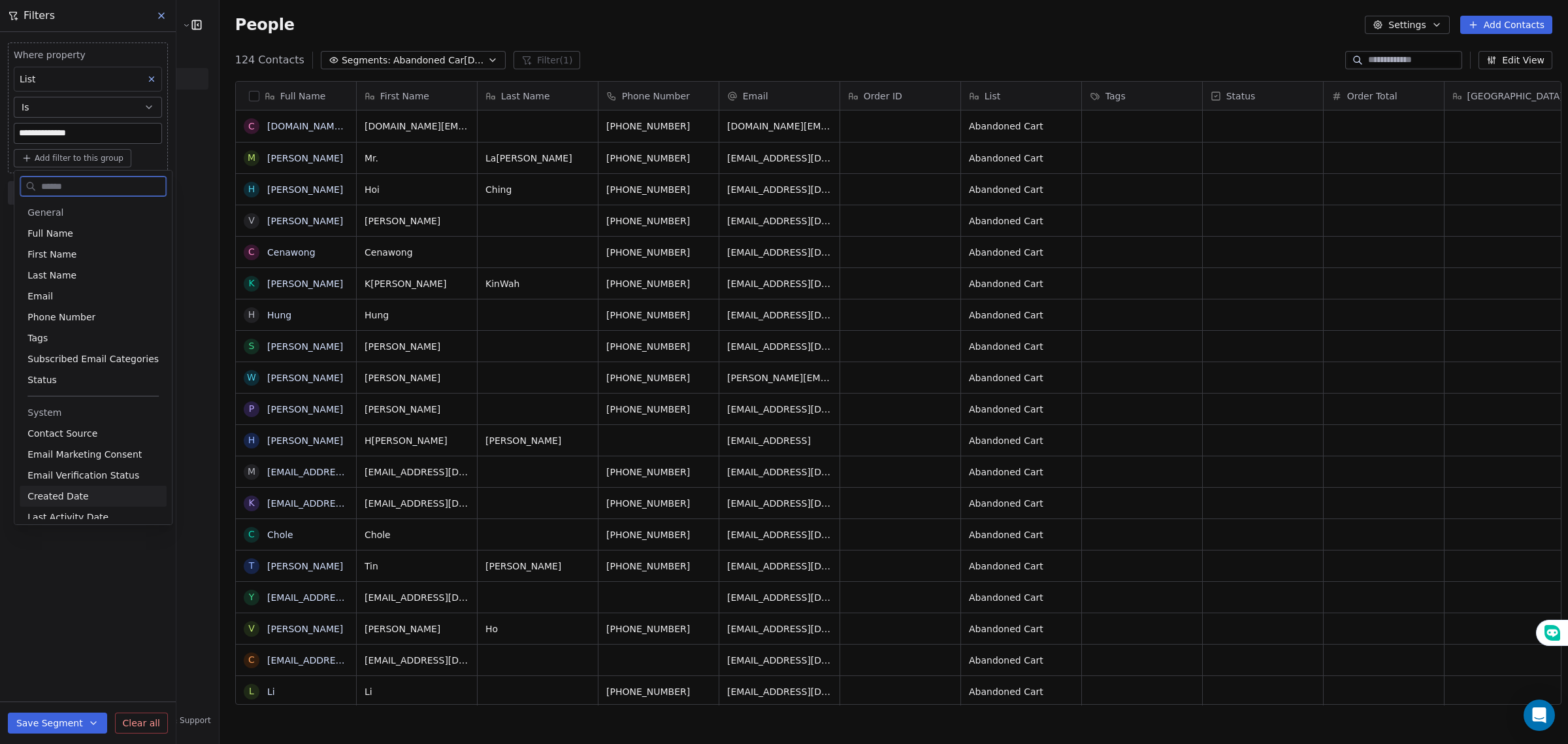
click at [54, 504] on div "Created Date" at bounding box center [92, 495] width 147 height 21
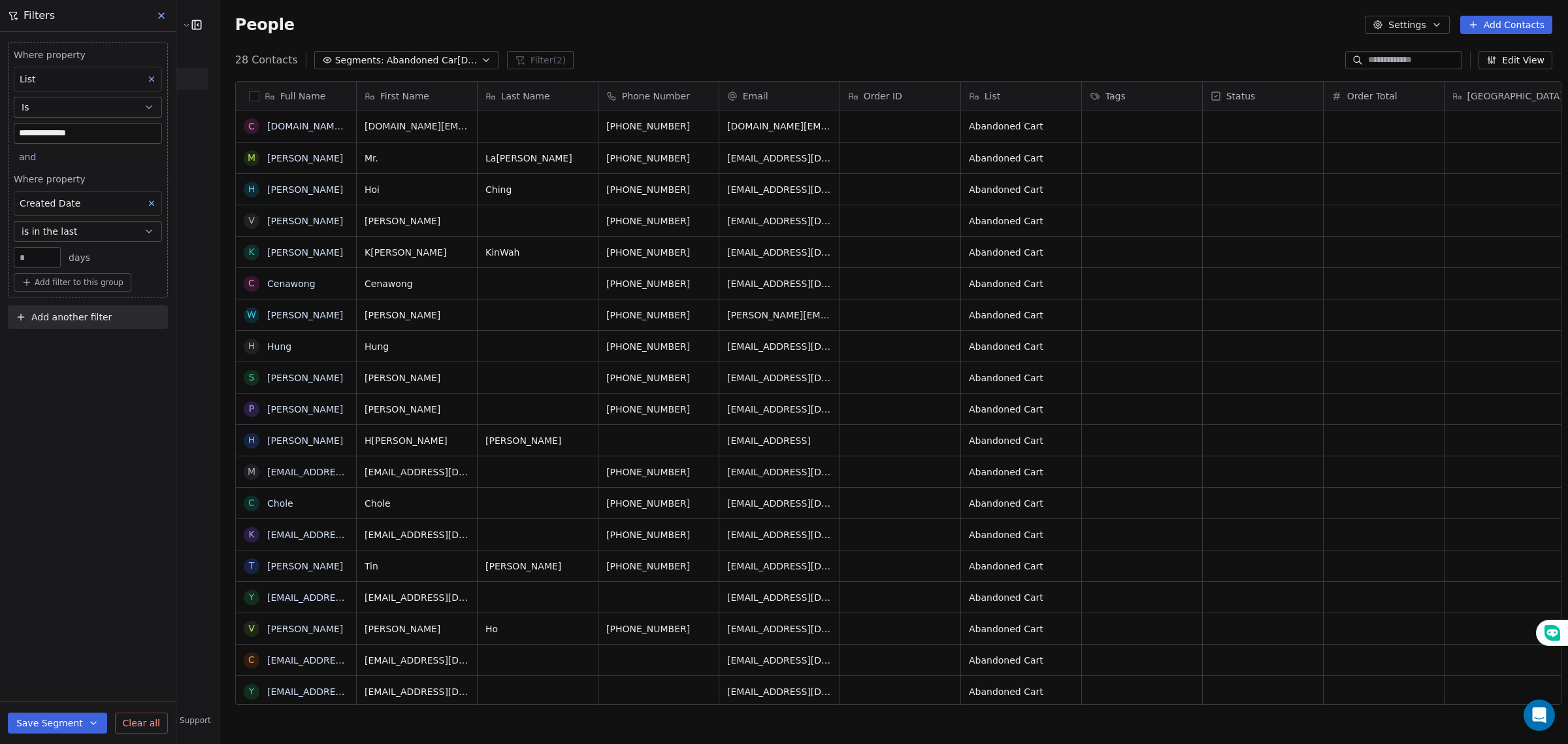
click at [37, 259] on input "**" at bounding box center [37, 258] width 40 height 10
type input "*"
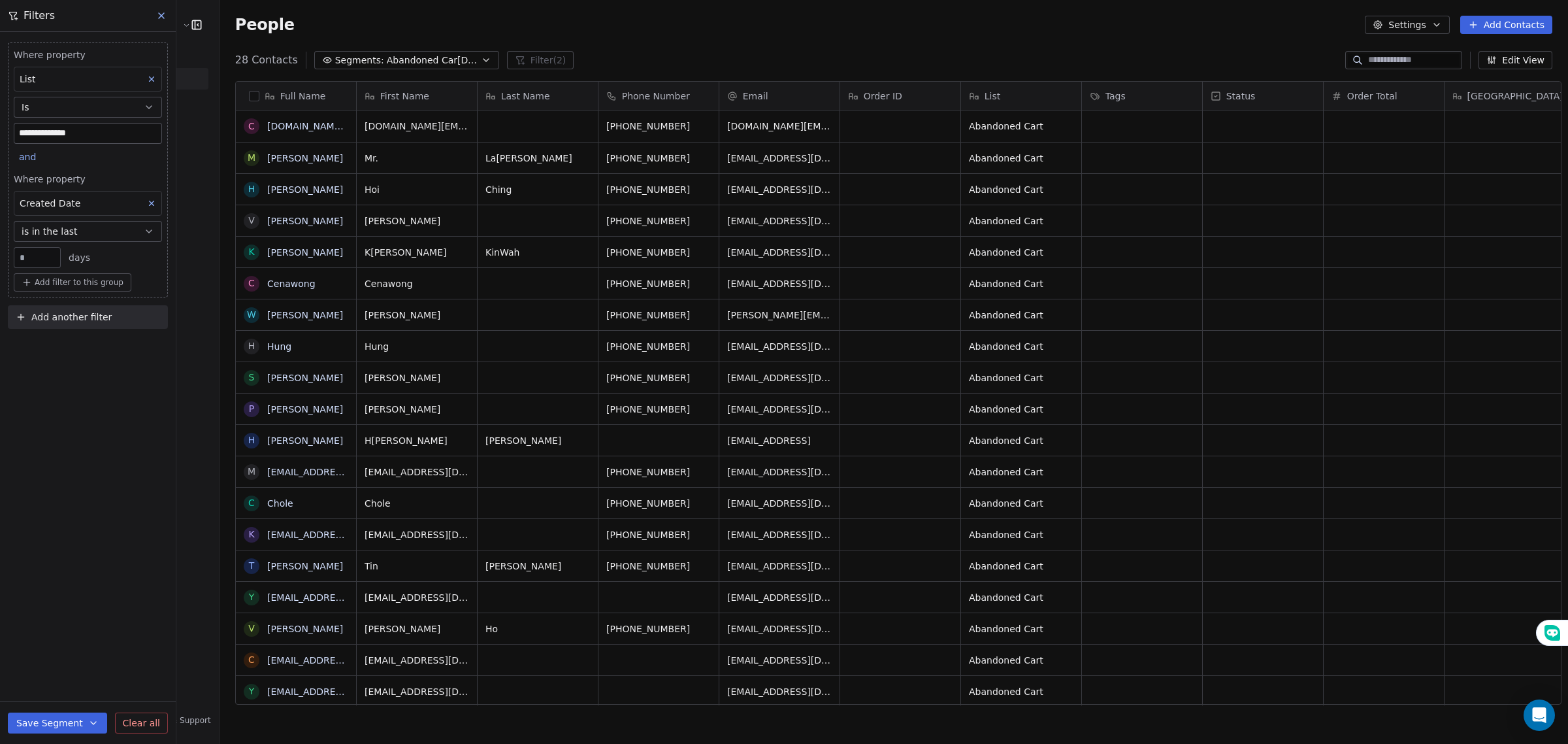
type input "*"
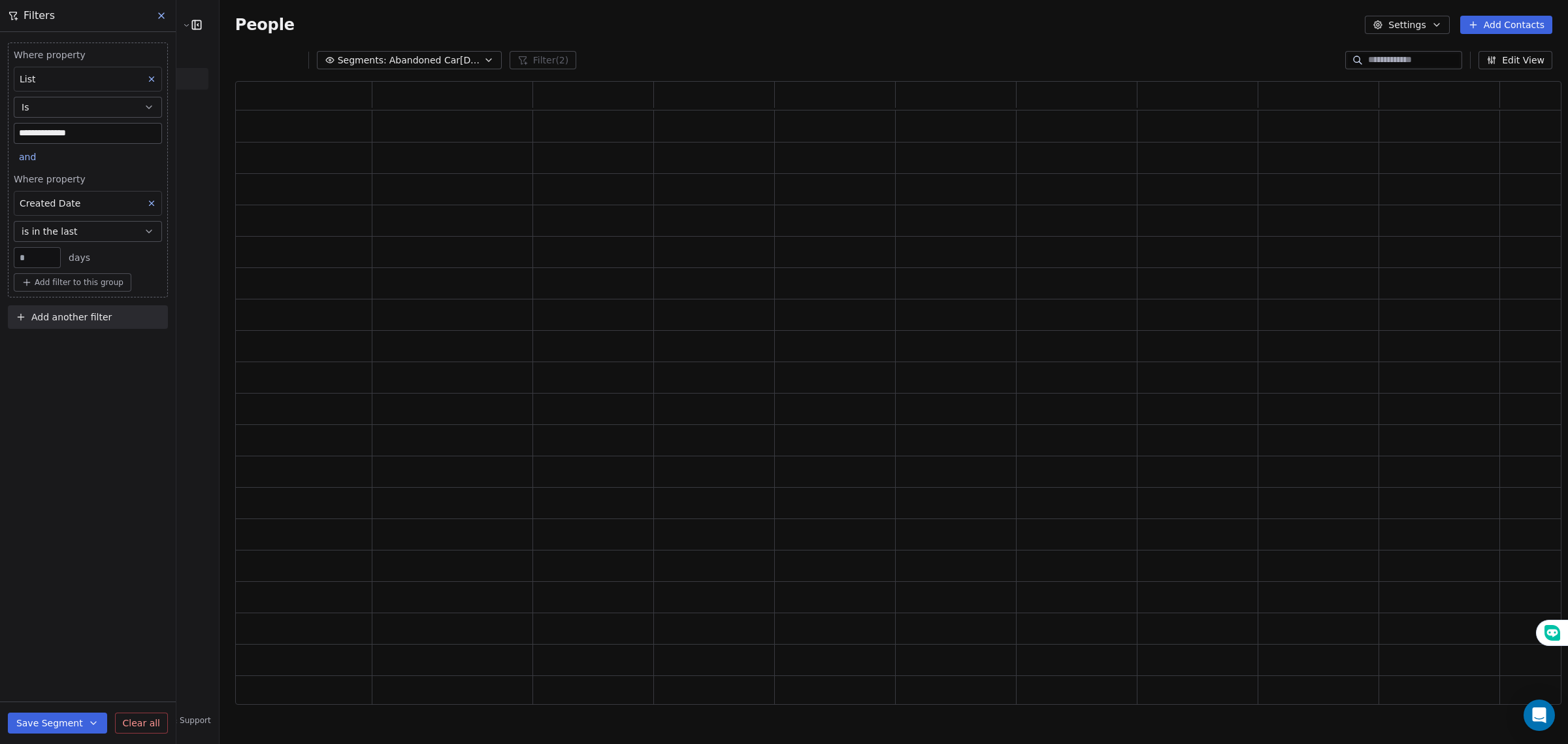
click at [58, 366] on div "**********" at bounding box center [88, 388] width 175 height 712
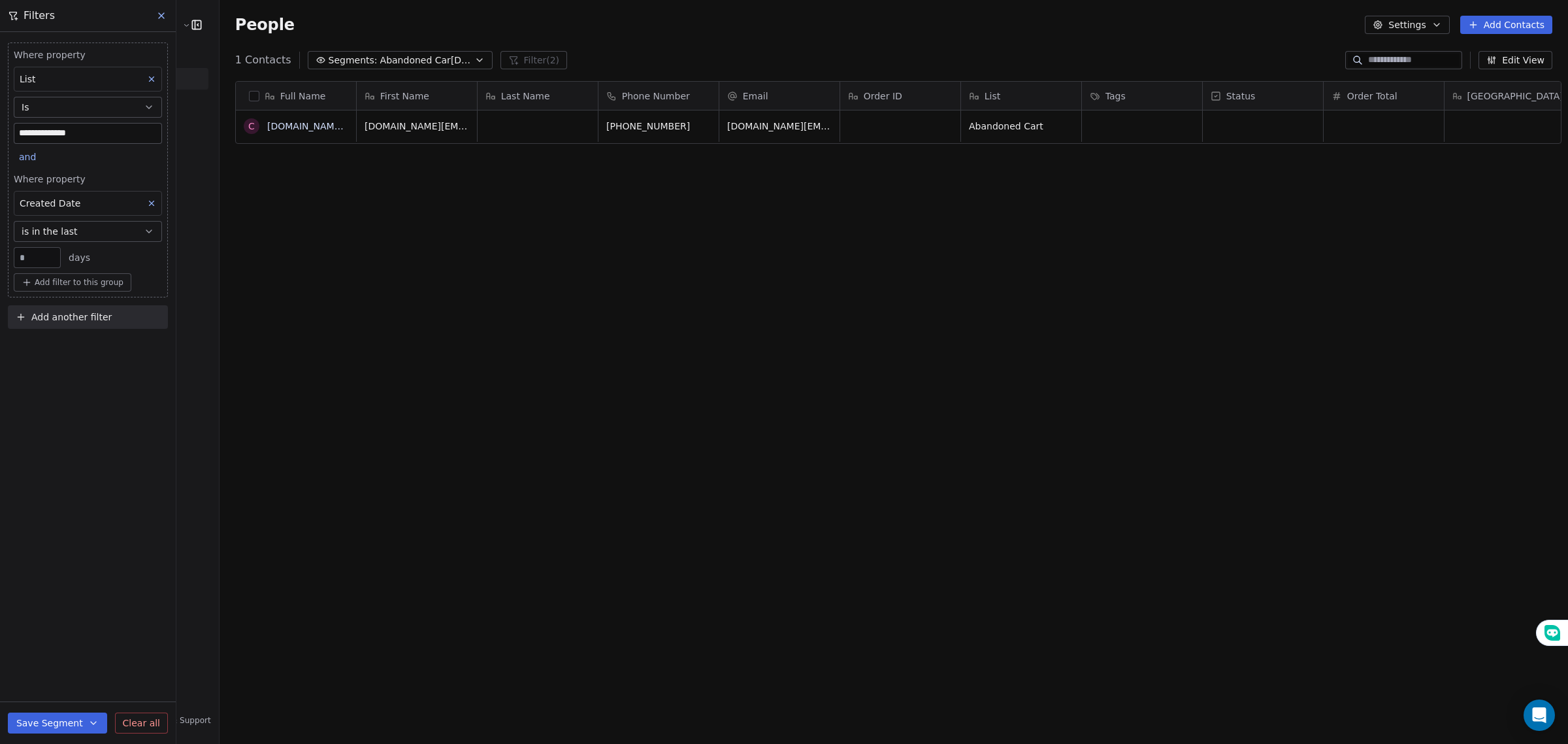
click at [53, 258] on input "*" at bounding box center [37, 258] width 40 height 10
type input "*"
type input "**"
click at [317, 313] on div "Full Name c clarence.eu.biz@gmail.com First Name Last Name Phone Number Email O…" at bounding box center [894, 398] width 1349 height 654
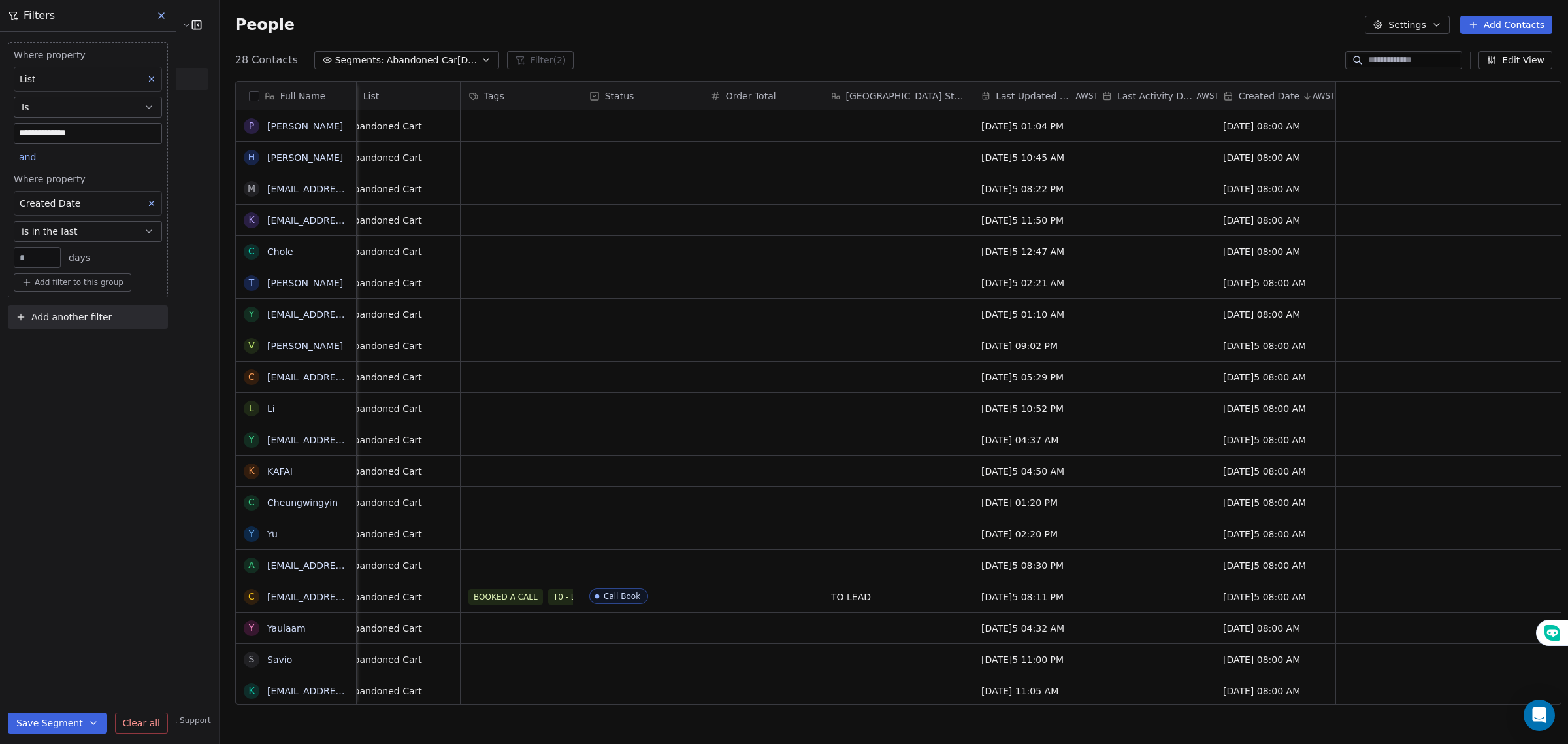
scroll to position [12, 0]
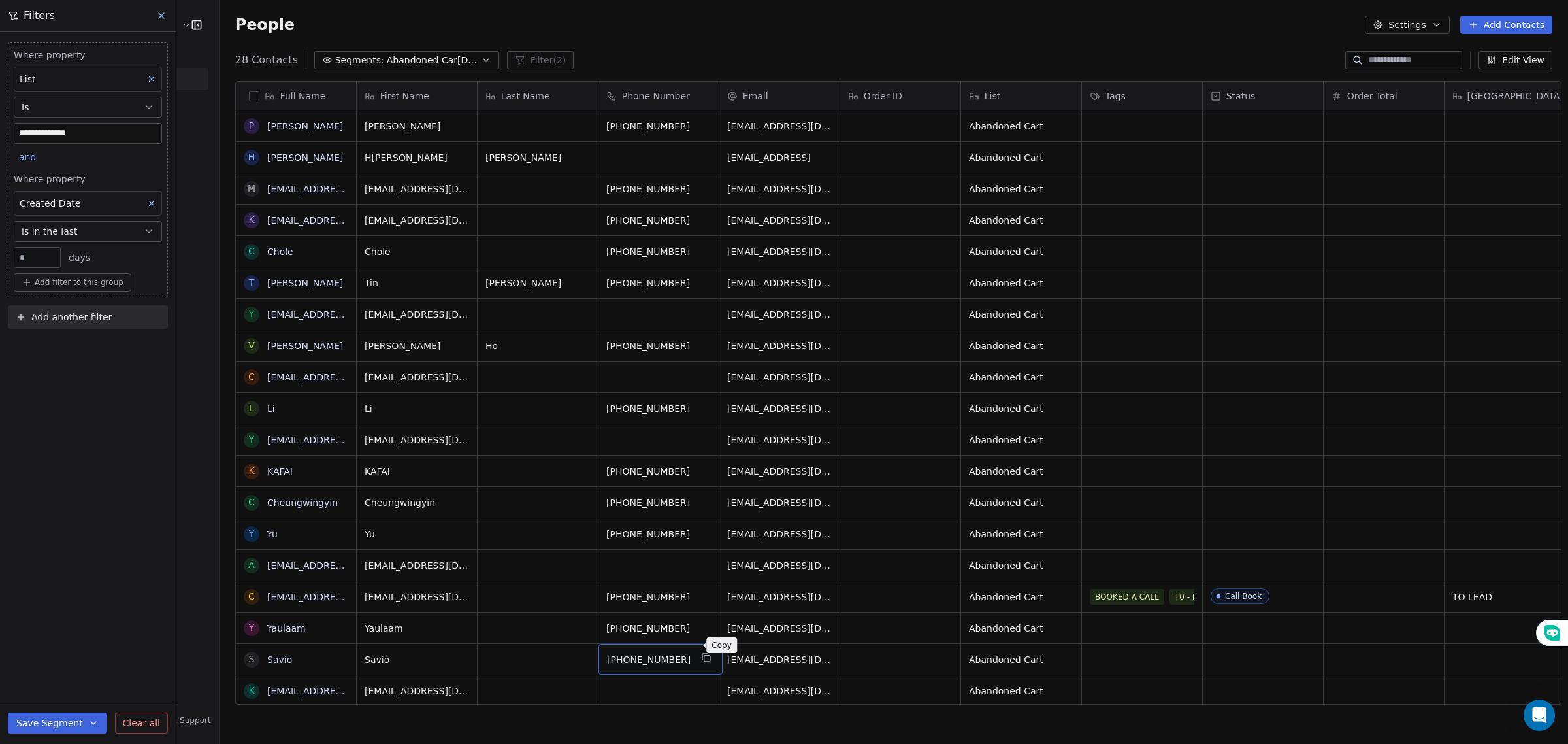
click at [701, 653] on icon "grid" at bounding box center [705, 657] width 10 height 10
click at [1109, 616] on div "grid" at bounding box center [1142, 628] width 121 height 31
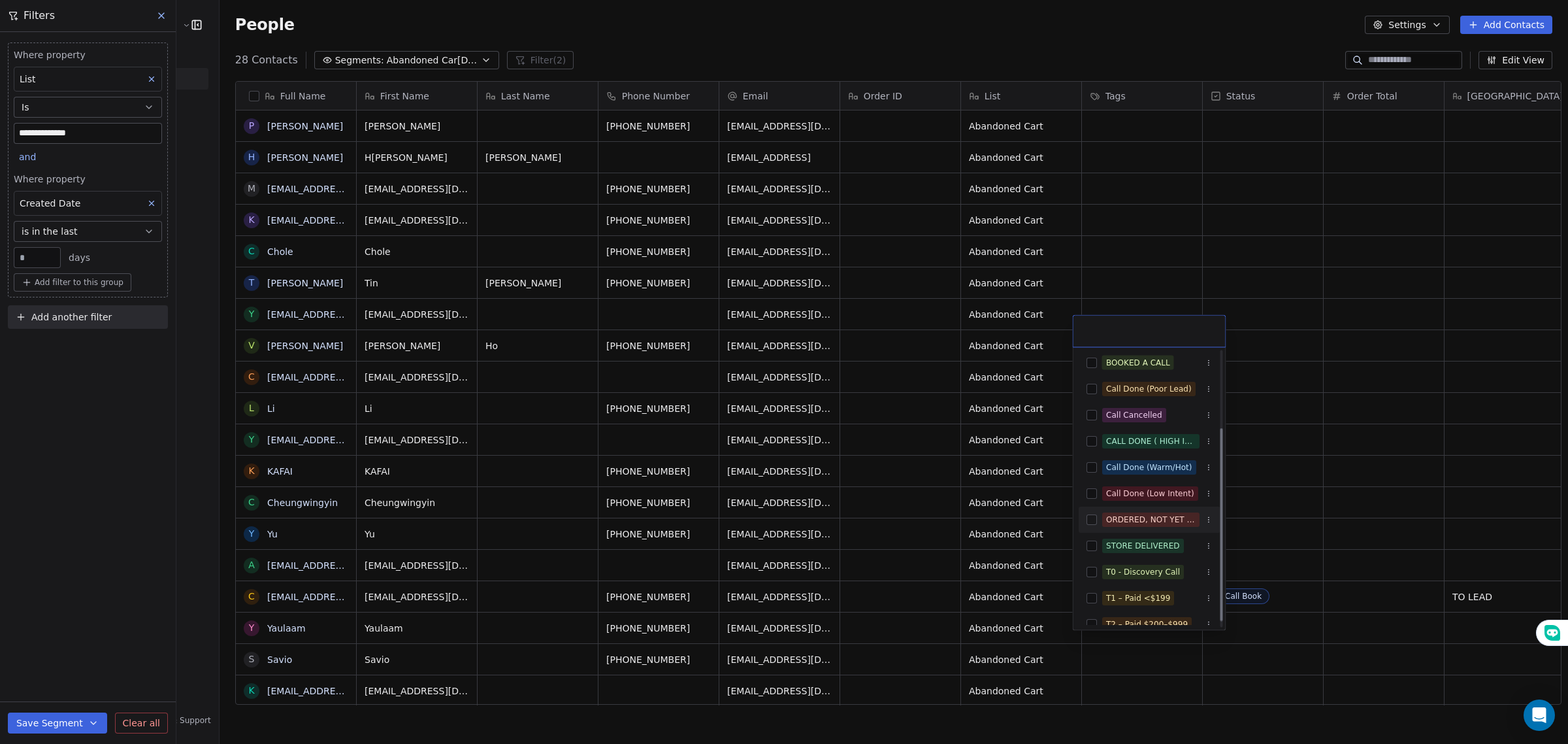
scroll to position [120, 0]
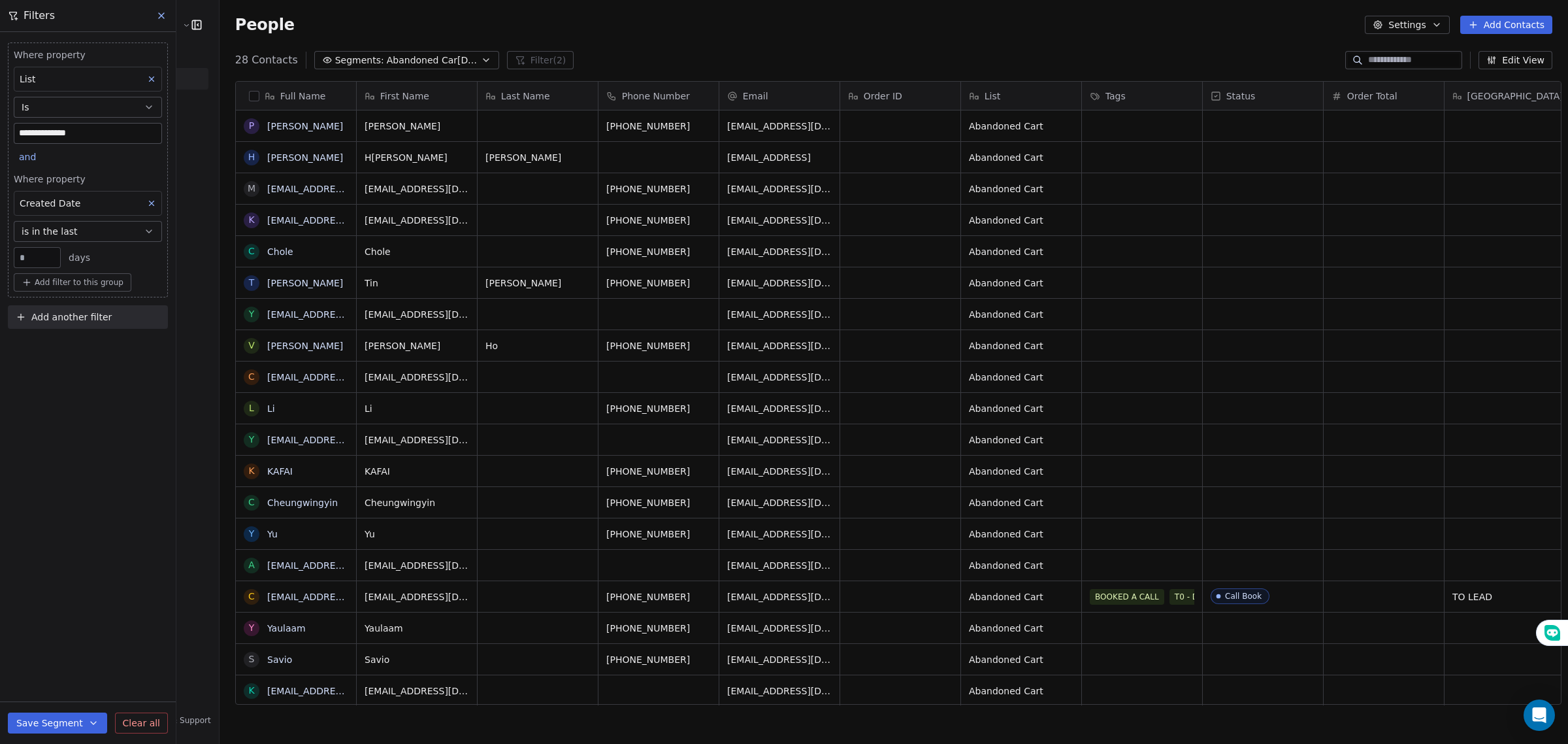
click at [1245, 610] on html "**********" at bounding box center [784, 372] width 1568 height 744
click at [1245, 612] on div "grid" at bounding box center [1263, 628] width 121 height 31
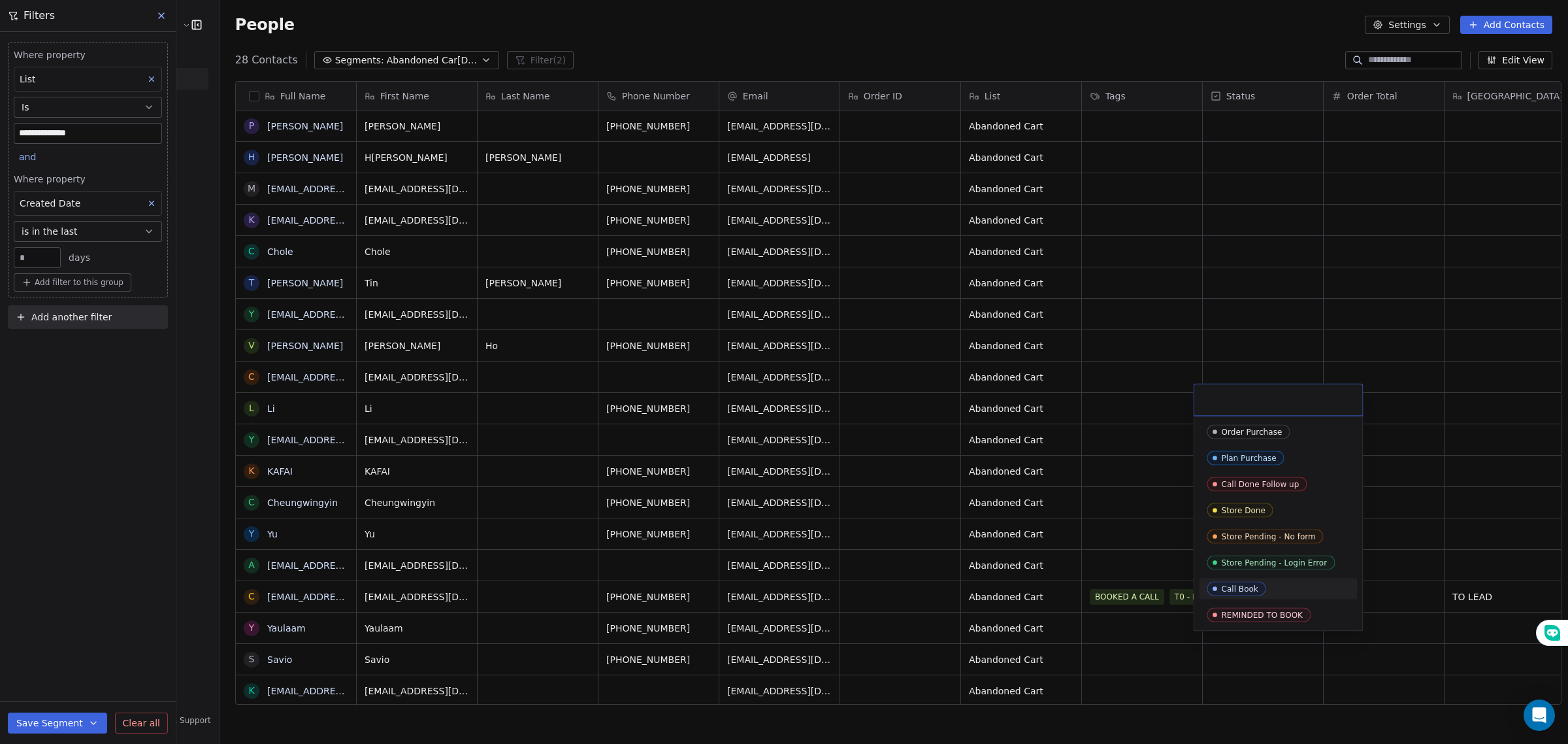
click at [1128, 637] on html "**********" at bounding box center [784, 372] width 1568 height 744
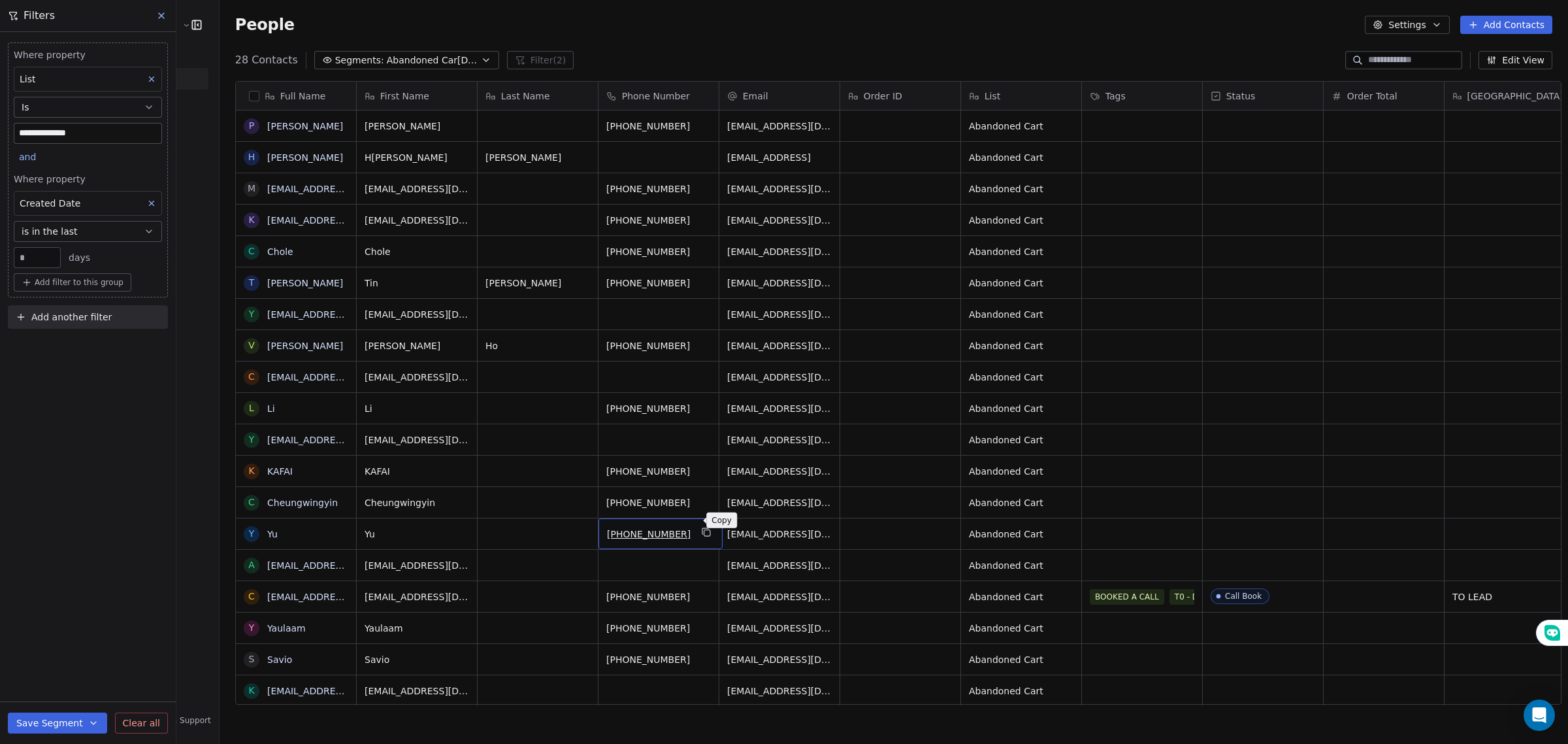
click at [698, 526] on button "grid" at bounding box center [705, 531] width 16 height 16
click at [455, 526] on icon "grid" at bounding box center [460, 531] width 10 height 10
click at [701, 495] on icon "grid" at bounding box center [705, 500] width 10 height 10
click at [455, 495] on icon "grid" at bounding box center [460, 500] width 10 height 10
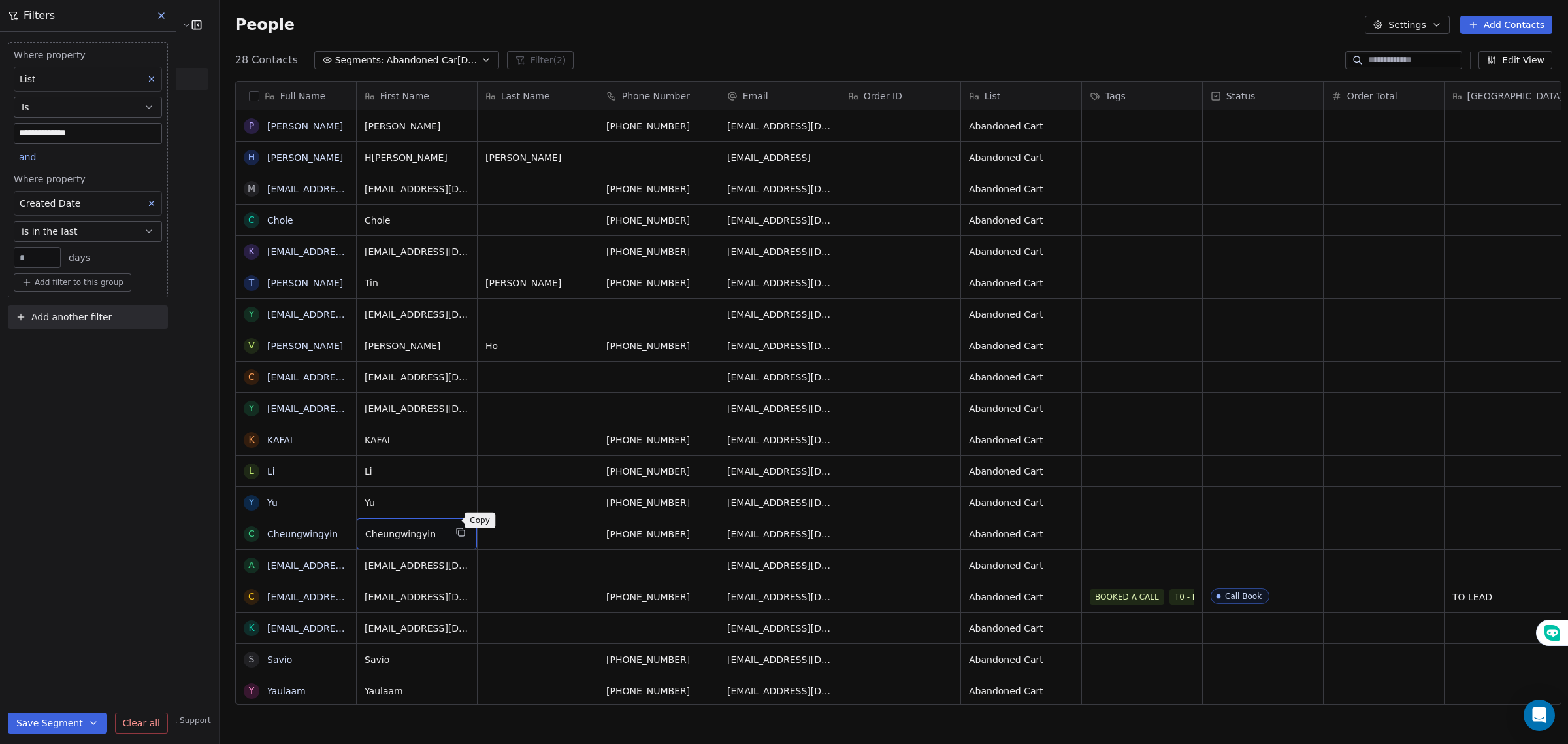
click at [455, 526] on icon "grid" at bounding box center [460, 531] width 10 height 10
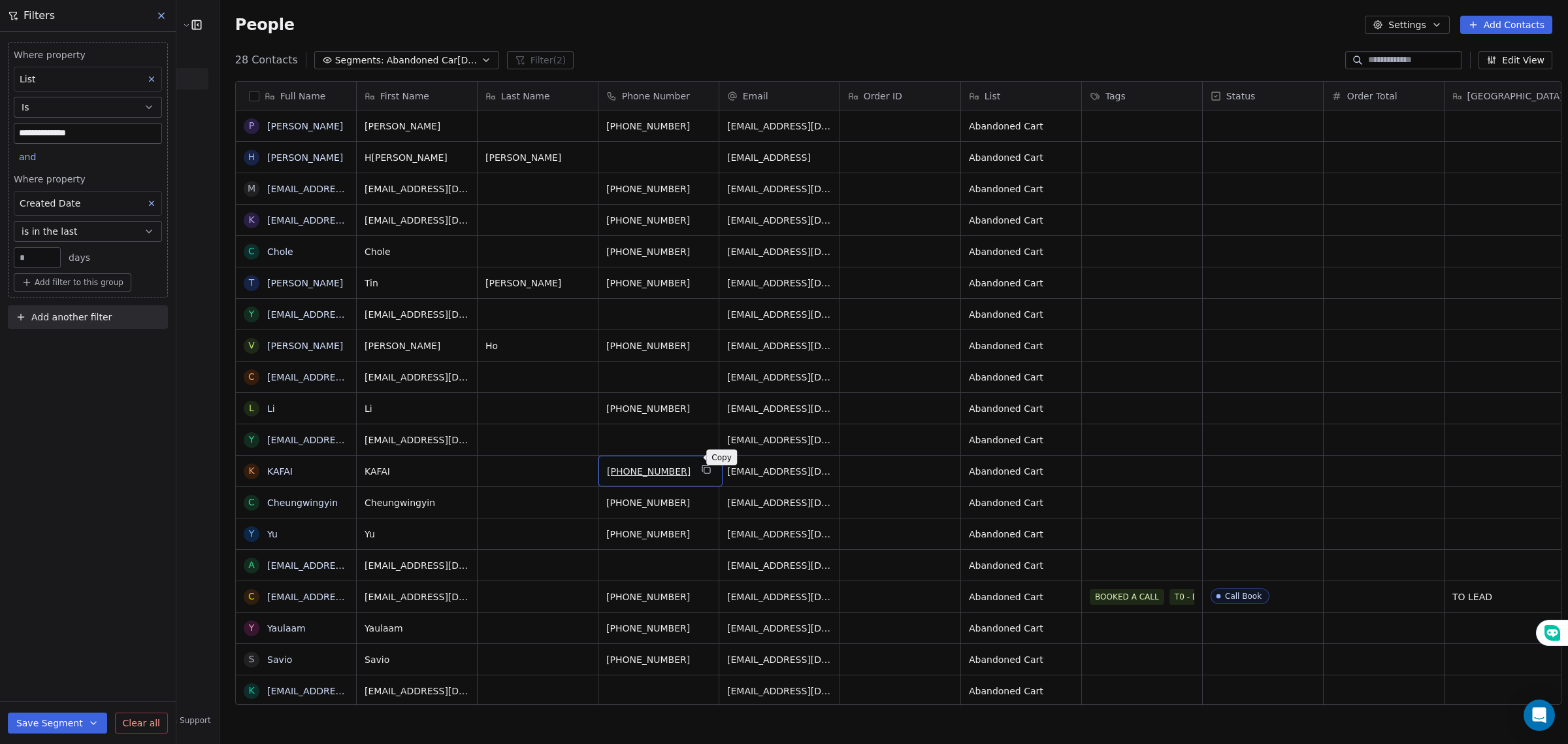
click at [698, 462] on button "grid" at bounding box center [705, 469] width 16 height 16
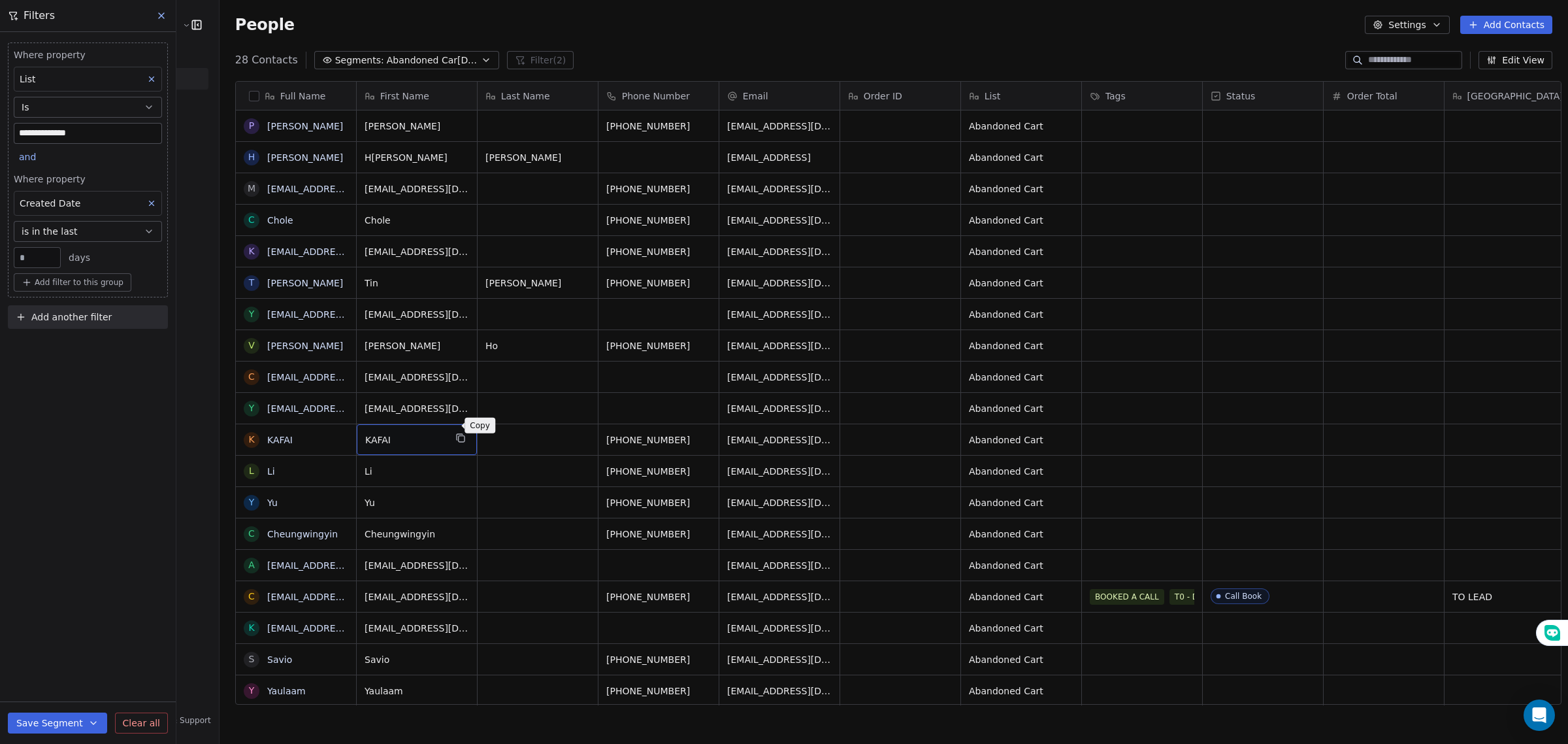
click at [452, 430] on button "grid" at bounding box center [460, 437] width 16 height 16
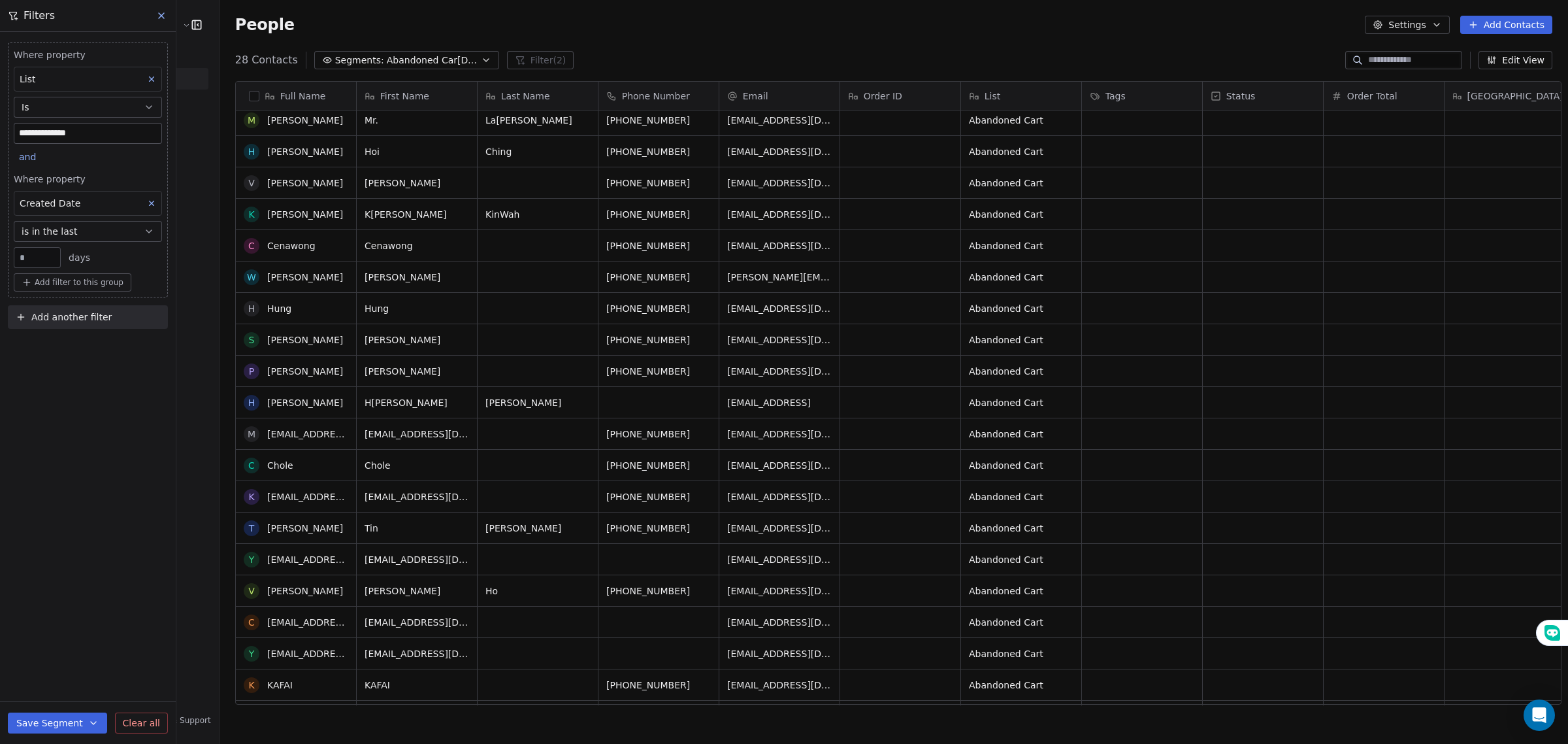
scroll to position [0, 0]
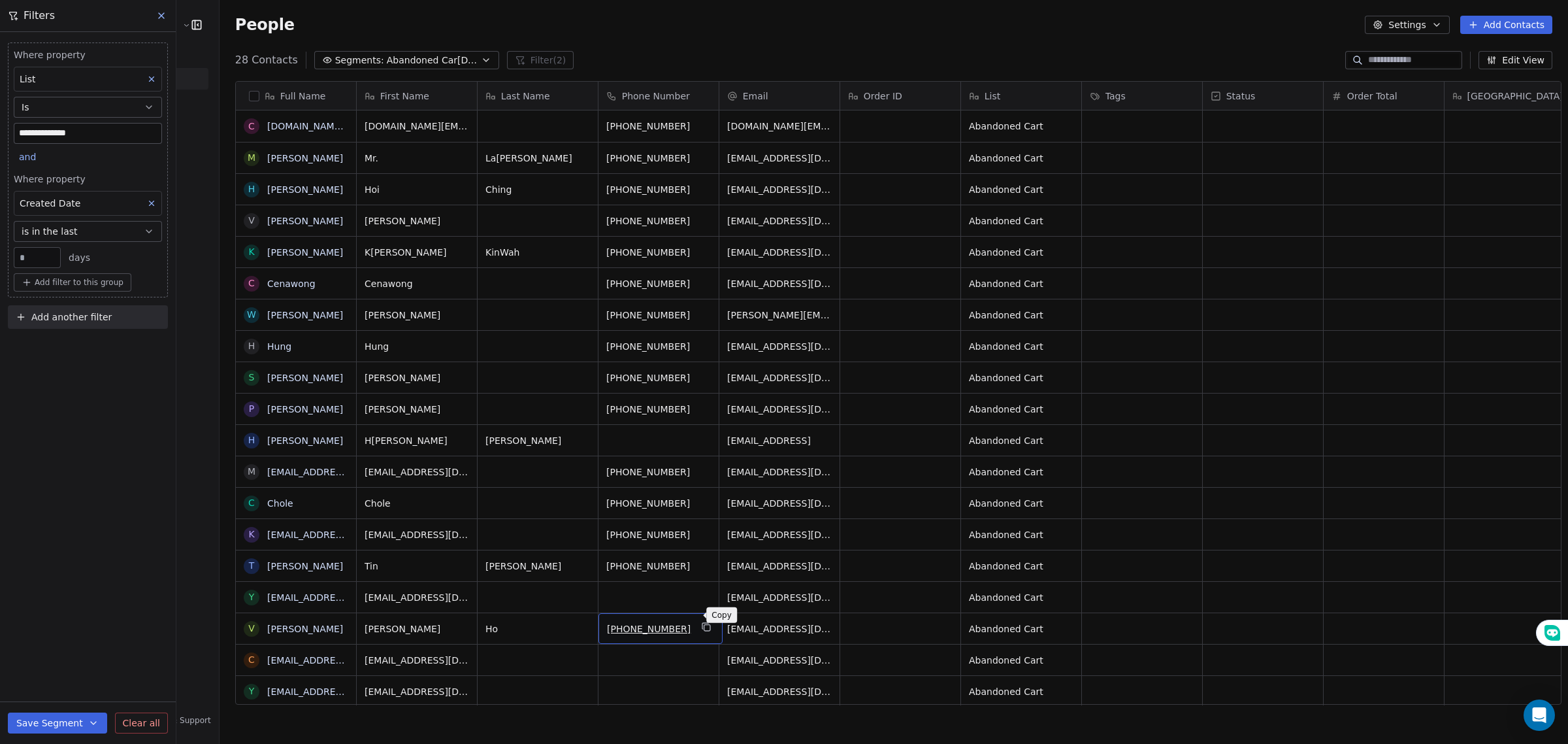
click at [701, 622] on icon "grid" at bounding box center [705, 626] width 10 height 10
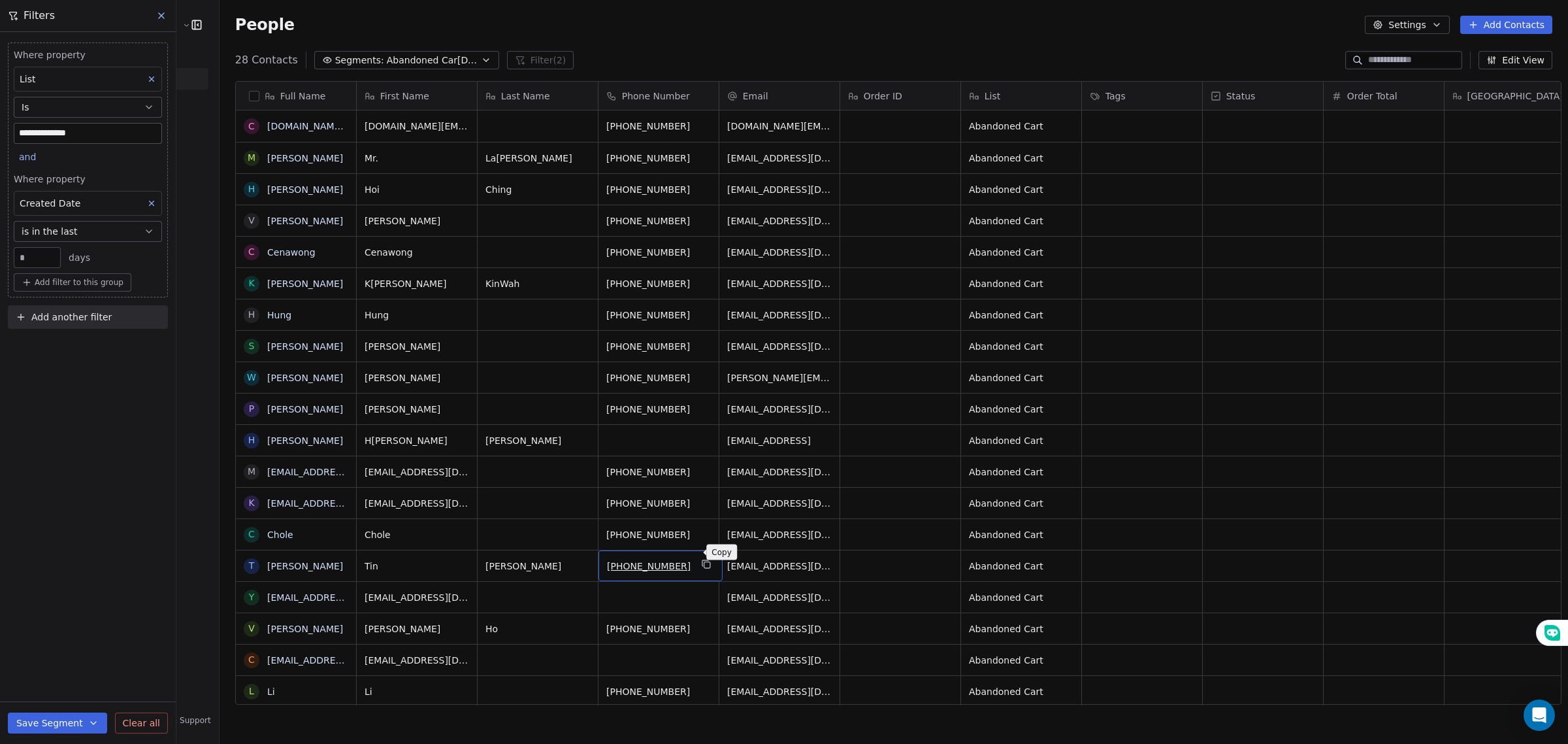
click at [698, 556] on button "grid" at bounding box center [705, 563] width 16 height 16
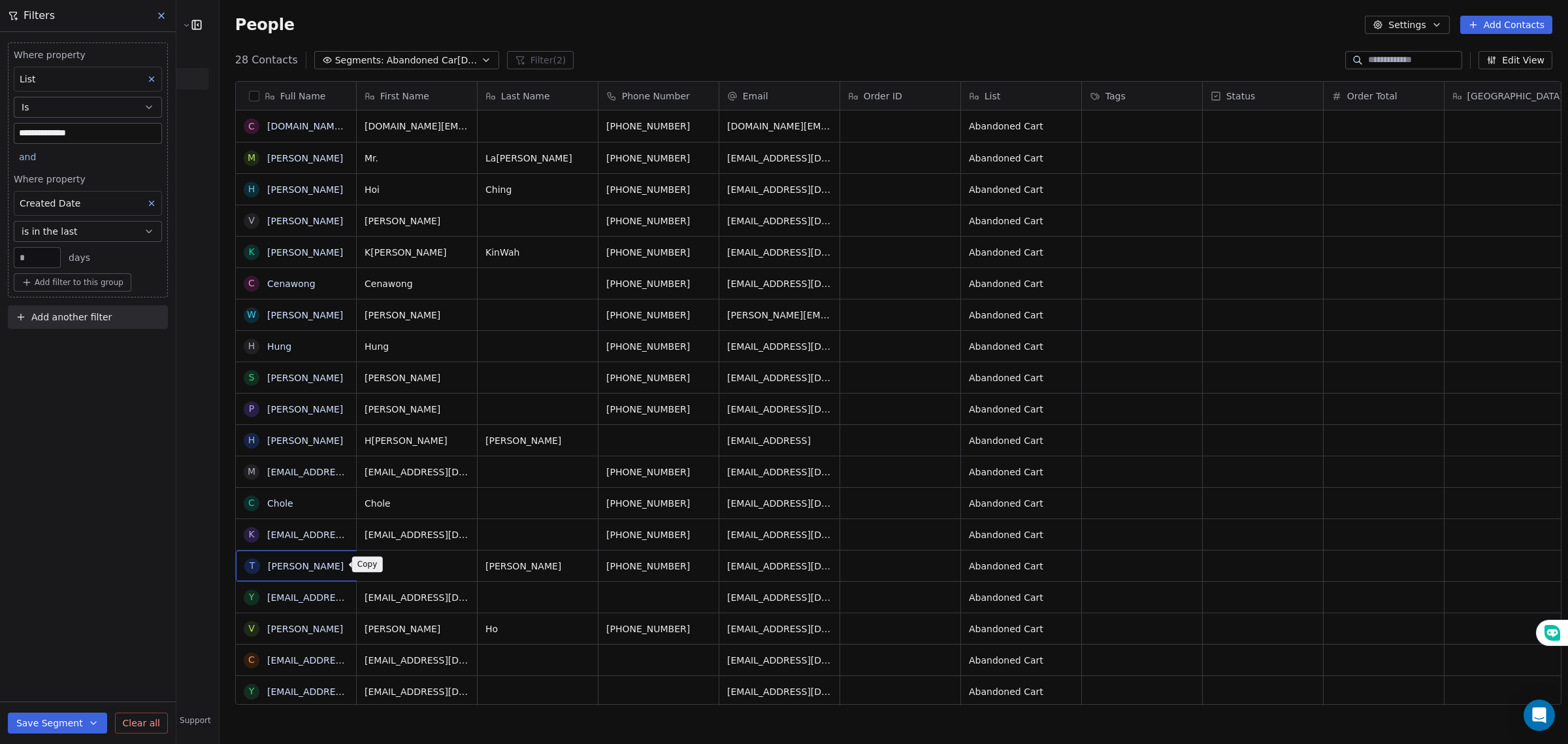
click at [355, 563] on icon "grid" at bounding box center [359, 563] width 10 height 10
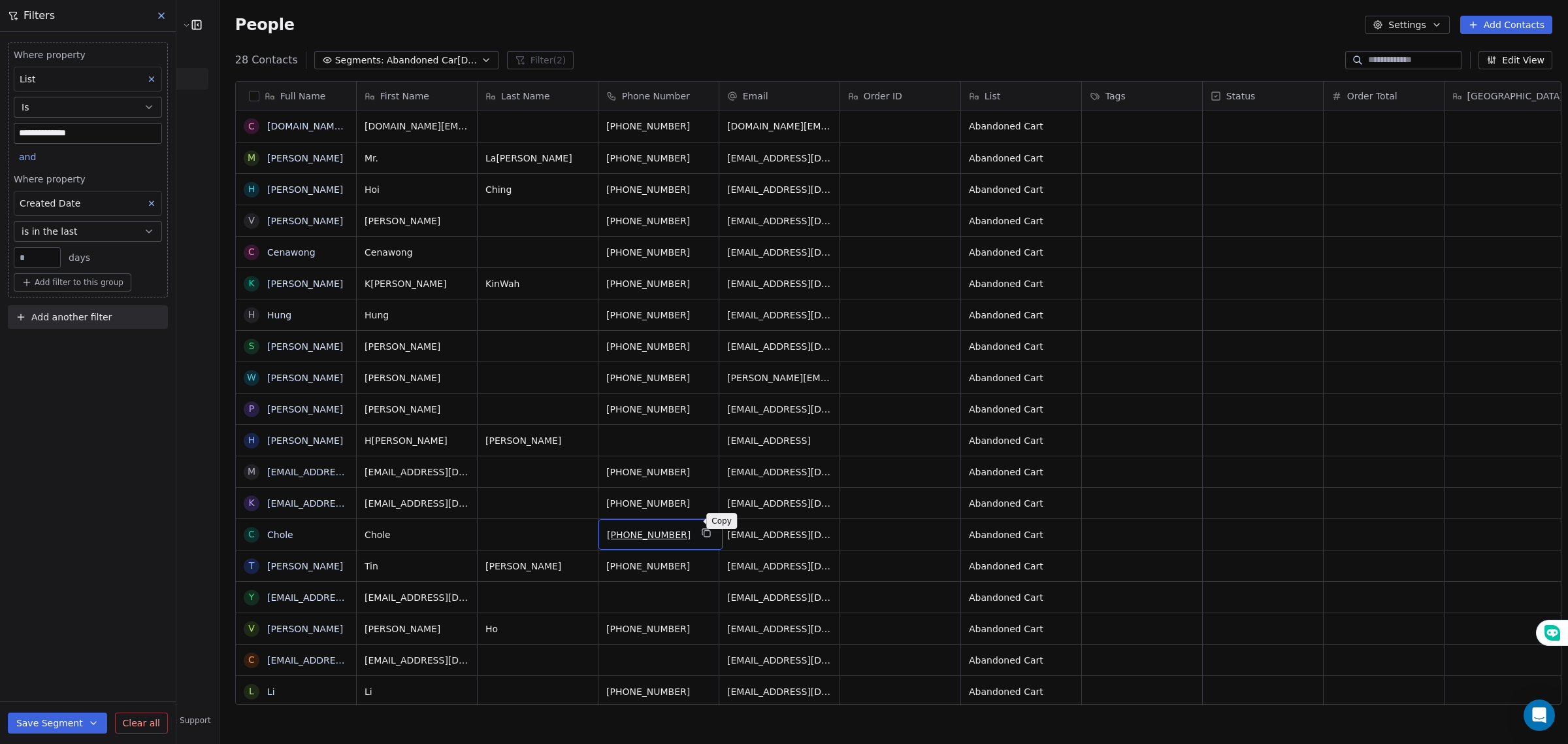
click at [701, 527] on icon "grid" at bounding box center [705, 532] width 10 height 10
click at [334, 531] on icon "grid" at bounding box center [339, 532] width 10 height 10
click at [701, 496] on icon "grid" at bounding box center [705, 501] width 10 height 10
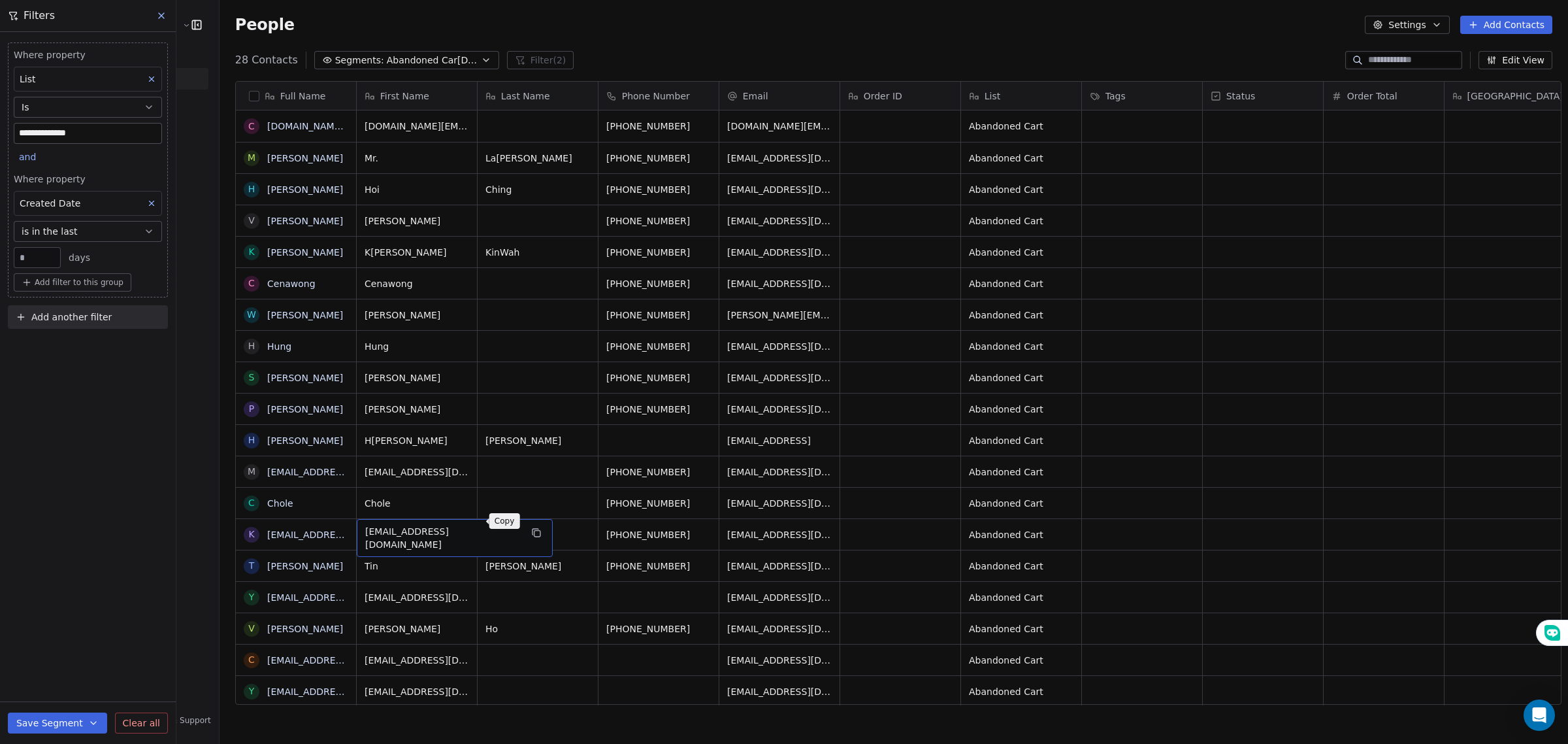
click at [534, 531] on icon "grid" at bounding box center [536, 534] width 5 height 5
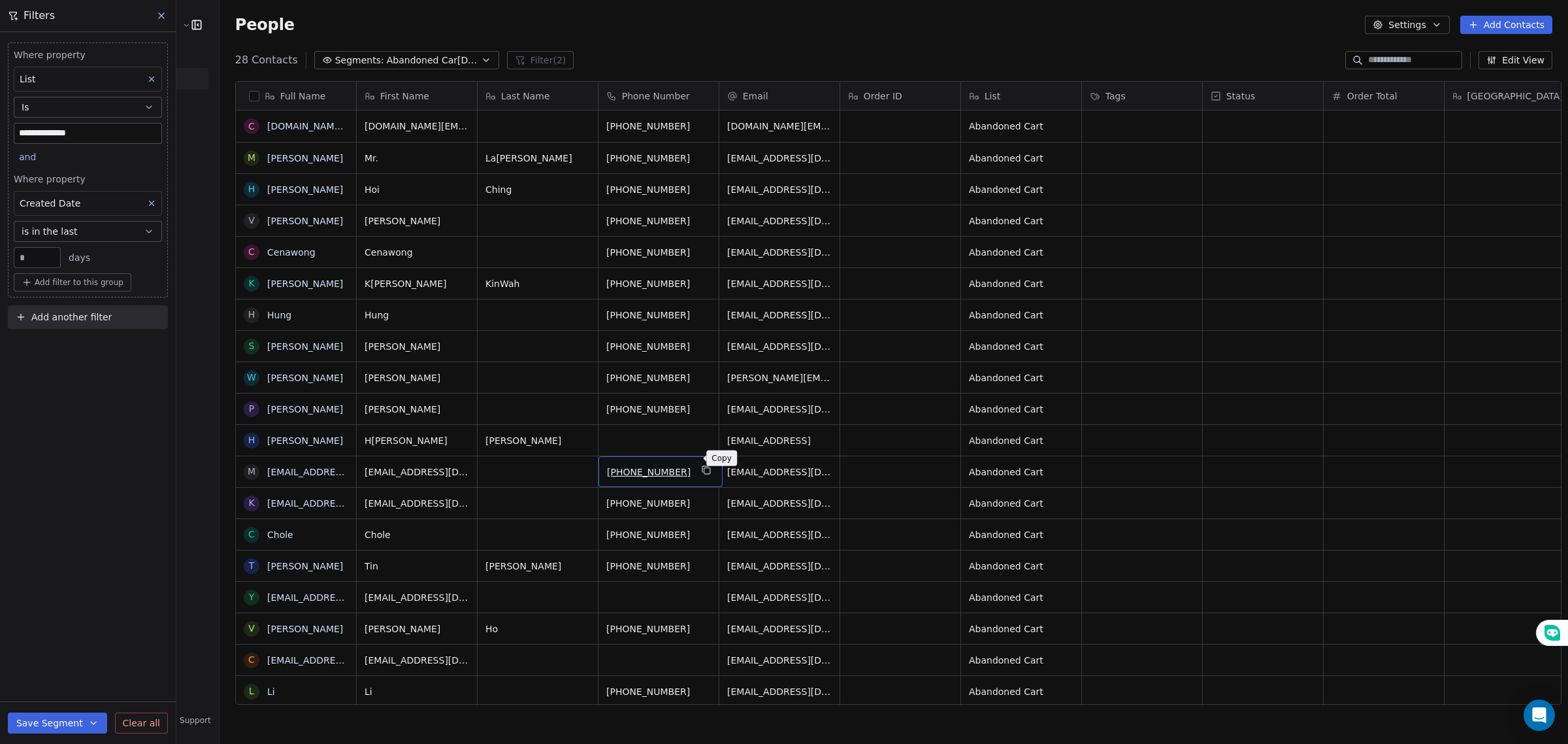
click at [701, 464] on icon "grid" at bounding box center [705, 469] width 10 height 10
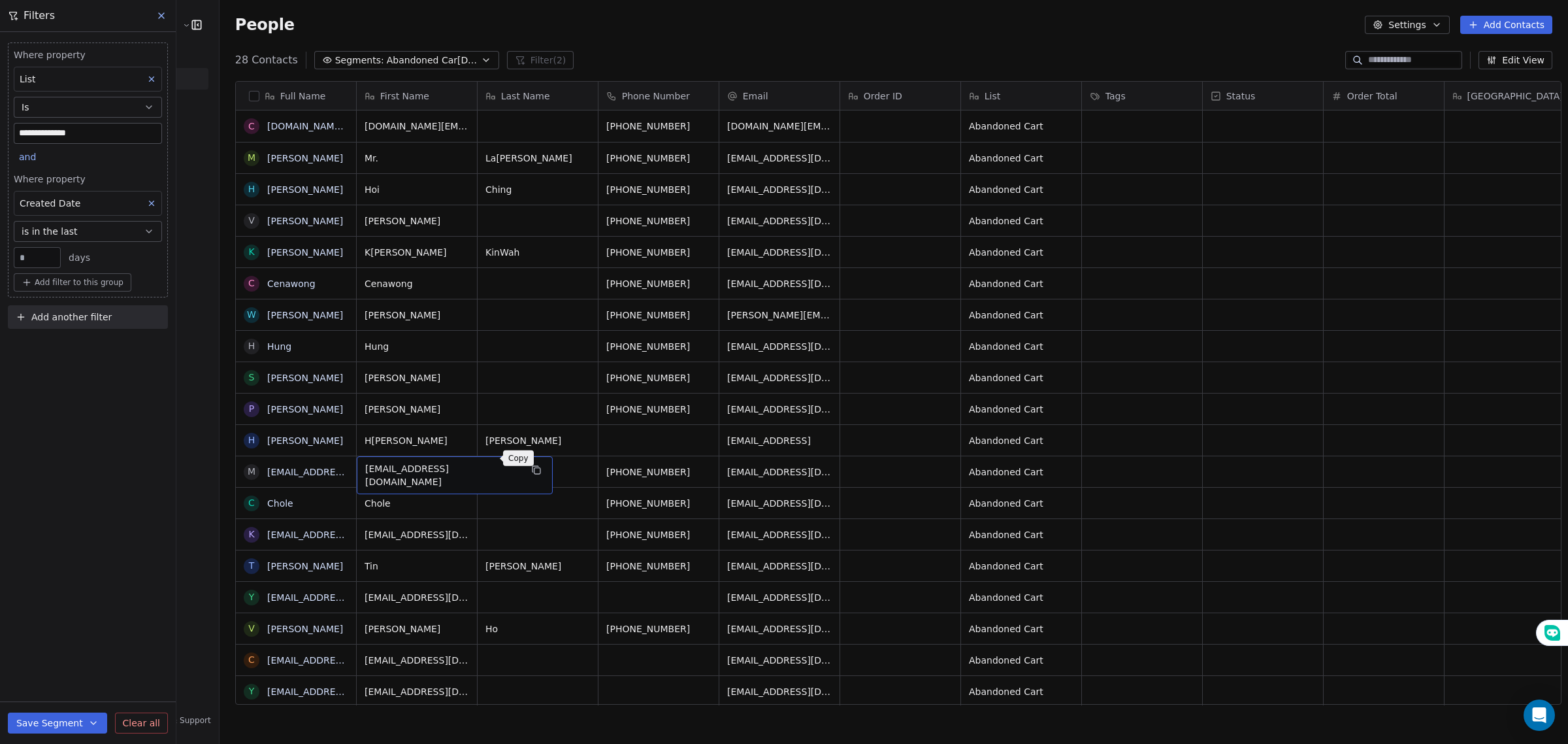
click at [534, 468] on icon "grid" at bounding box center [536, 471] width 5 height 5
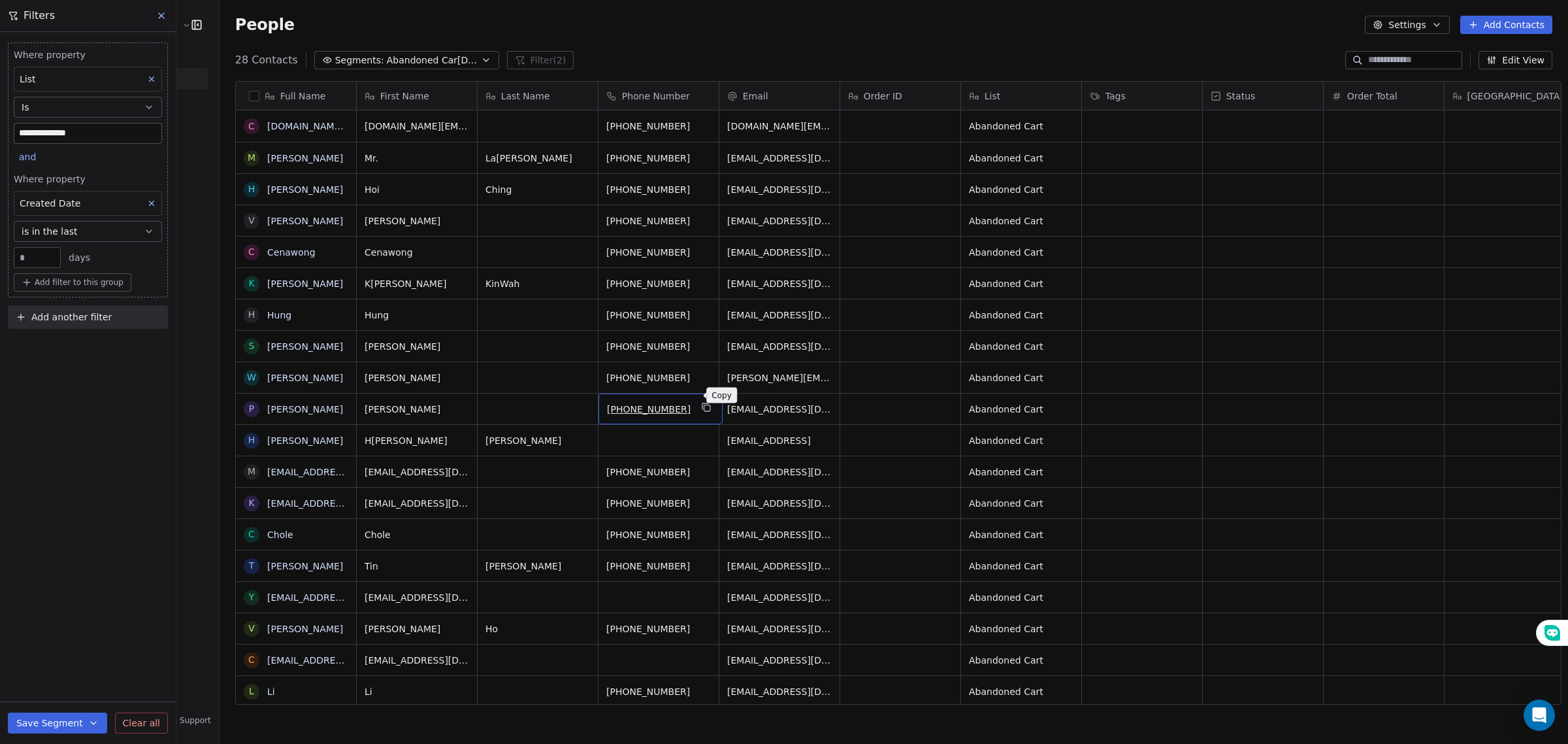
click at [701, 402] on icon "grid" at bounding box center [705, 407] width 10 height 10
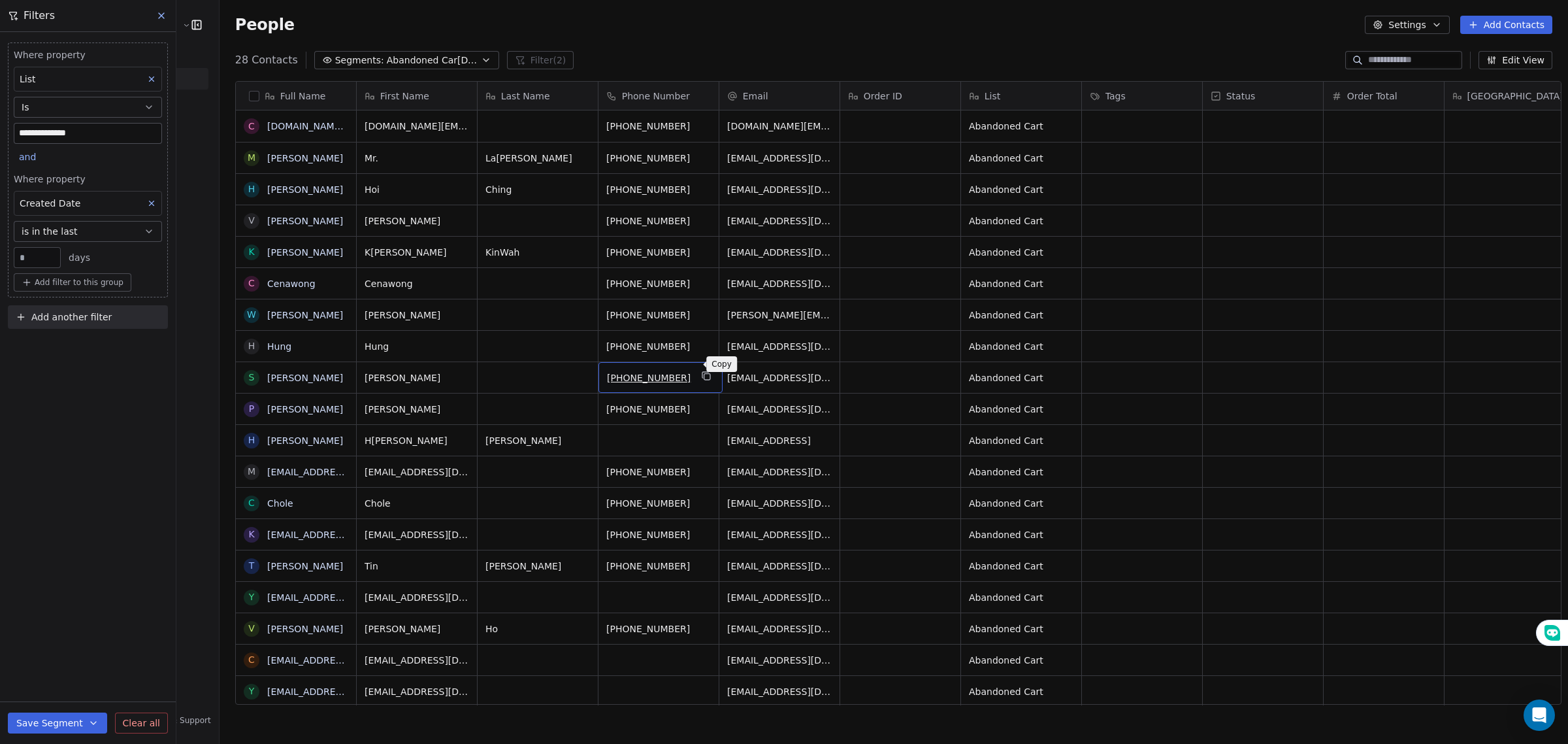
click at [701, 370] on icon "grid" at bounding box center [705, 375] width 10 height 10
click at [701, 339] on icon "grid" at bounding box center [705, 344] width 10 height 10
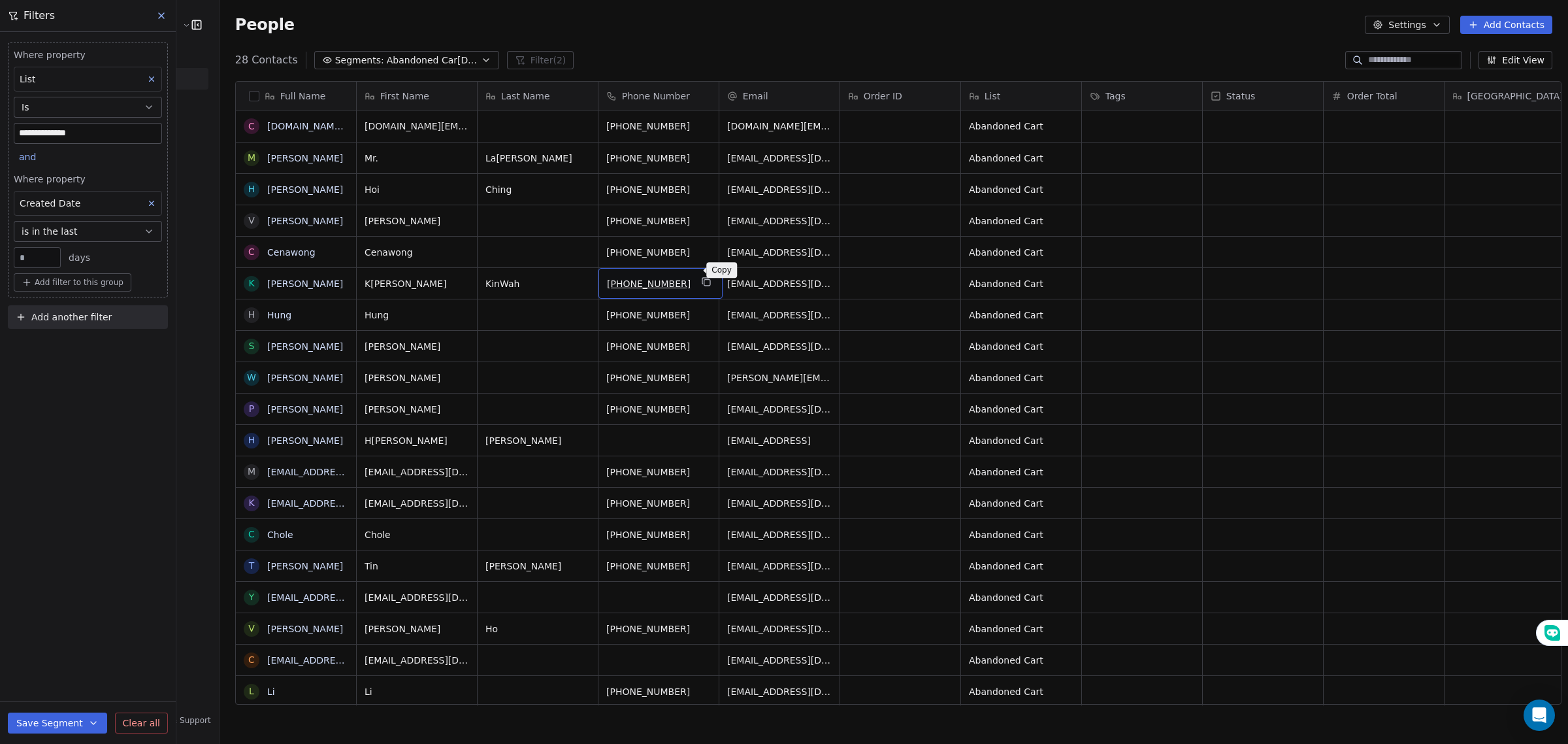
click at [701, 276] on icon "grid" at bounding box center [705, 281] width 10 height 10
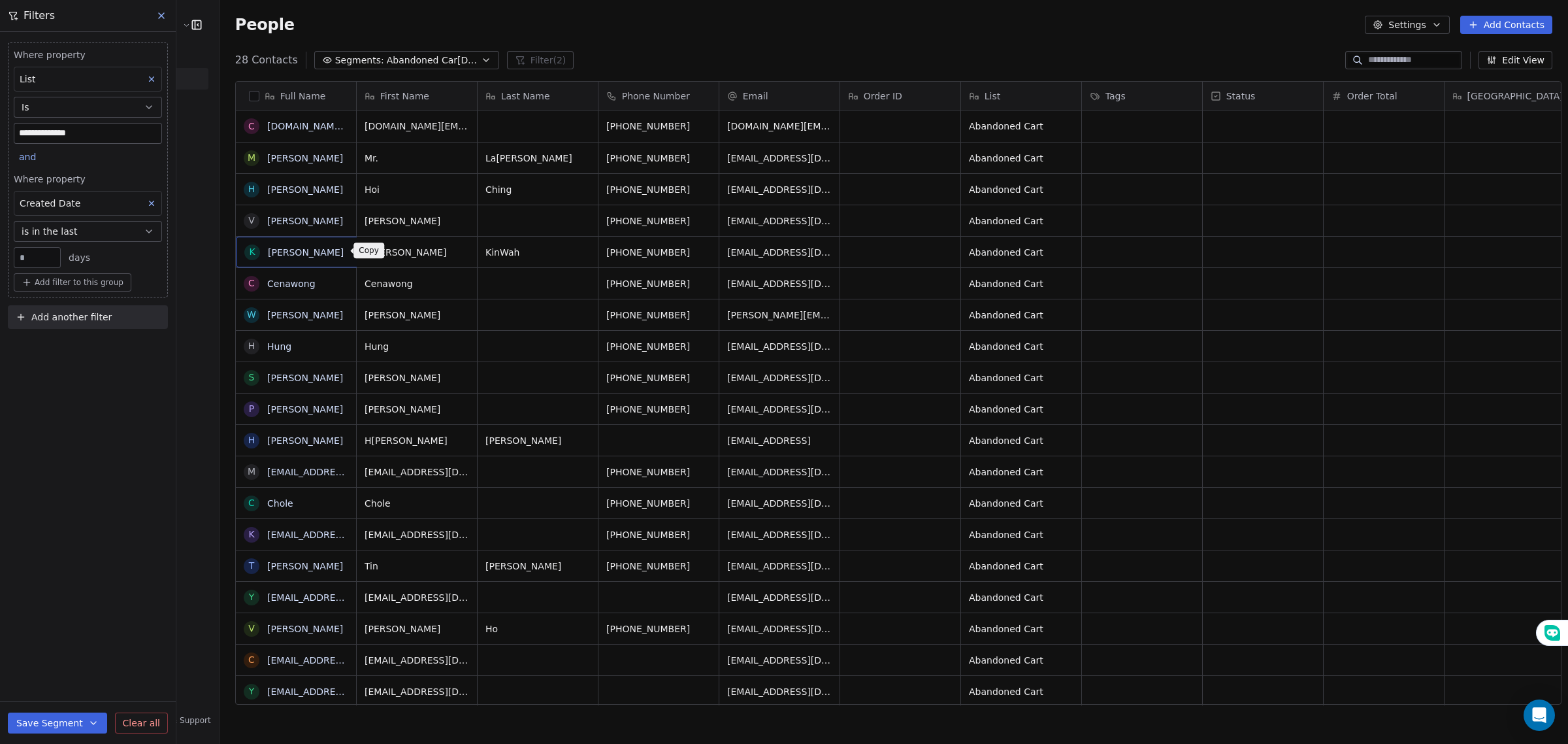
click at [355, 255] on icon "grid" at bounding box center [359, 250] width 10 height 10
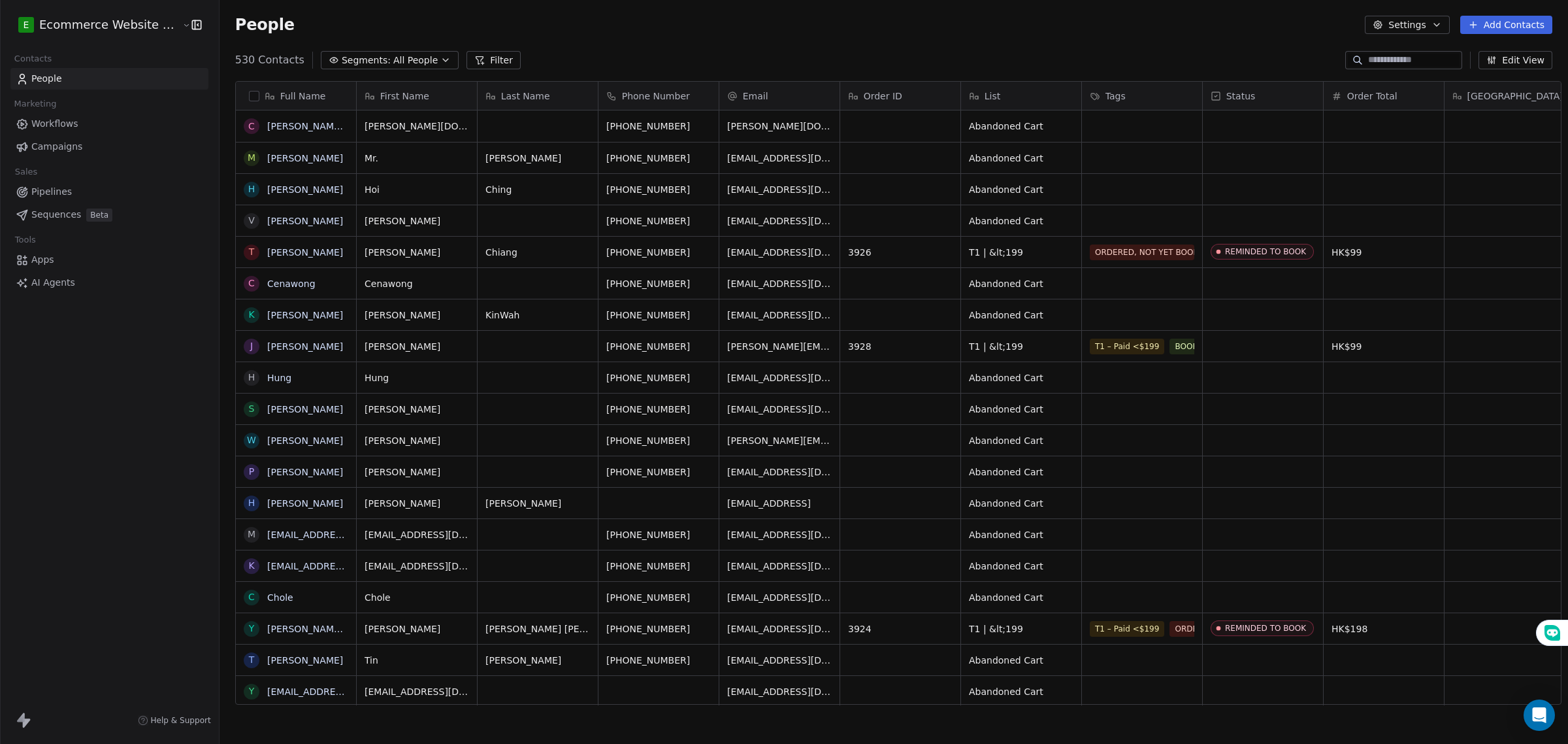
scroll to position [642, 1346]
click at [393, 59] on span "All People" at bounding box center [415, 60] width 45 height 14
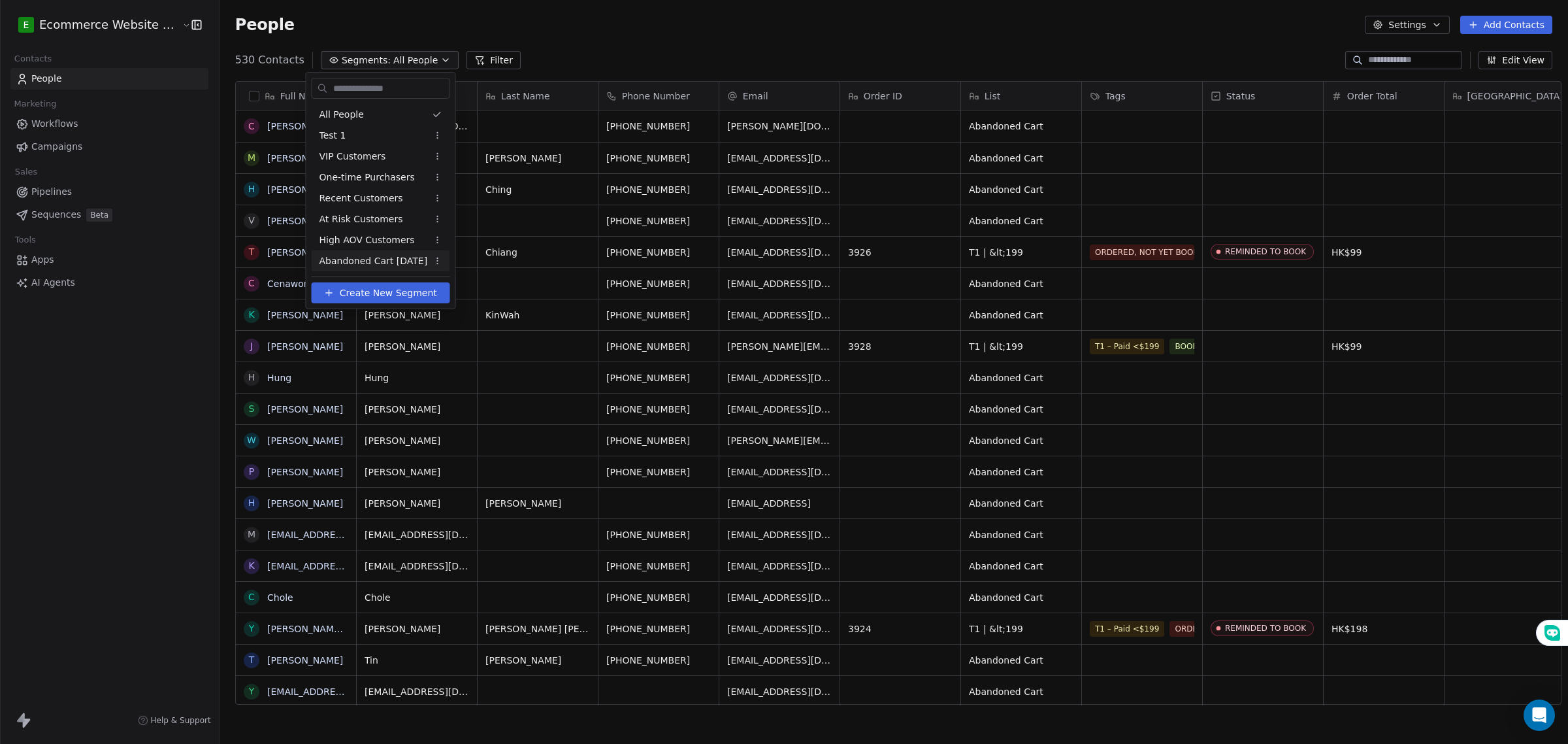
click at [381, 263] on span "Abandoned Cart 14 days ago" at bounding box center [374, 260] width 109 height 14
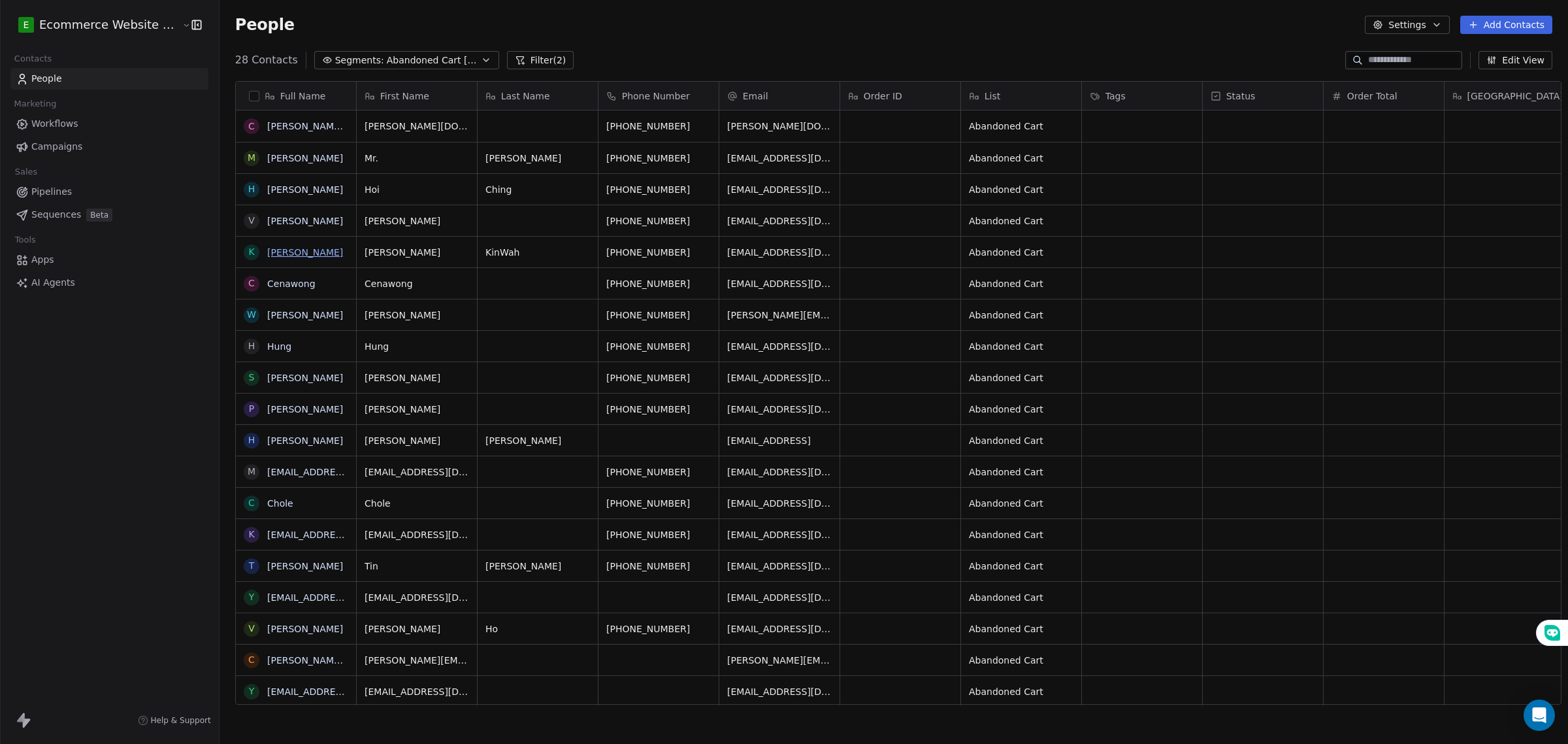
click at [305, 249] on link "Kwong KinWah" at bounding box center [304, 251] width 76 height 10
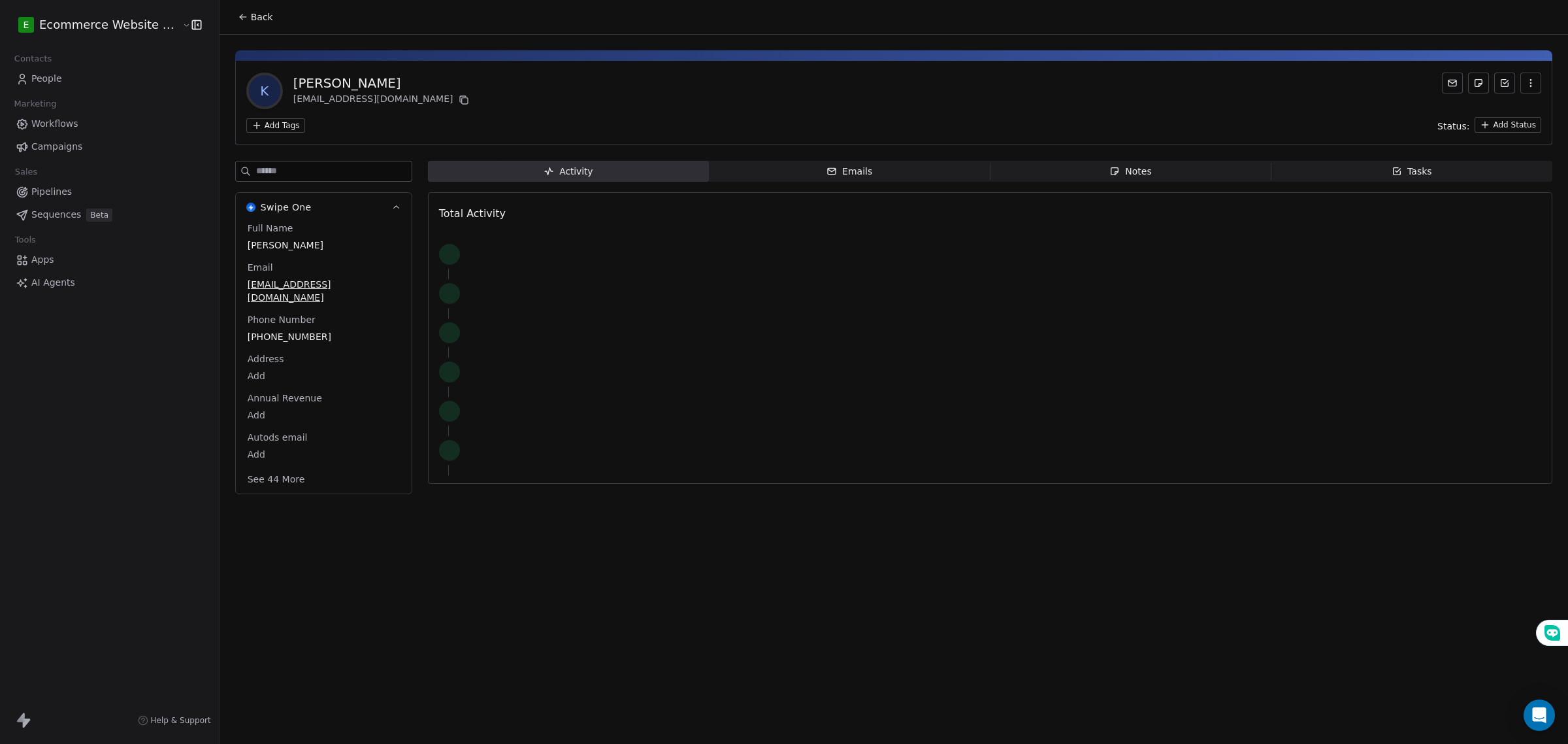
click at [238, 20] on icon at bounding box center [242, 16] width 10 height 10
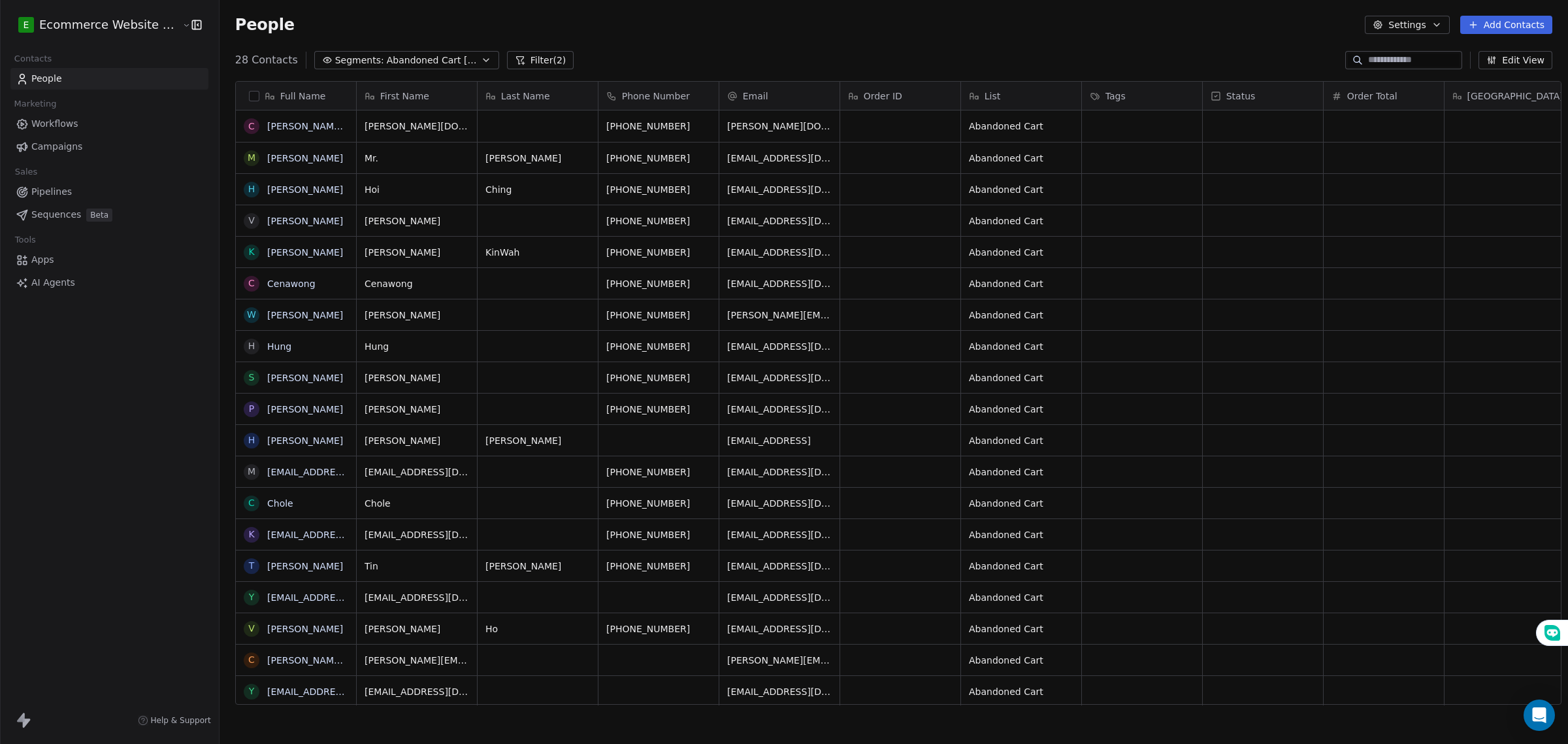
scroll to position [642, 1346]
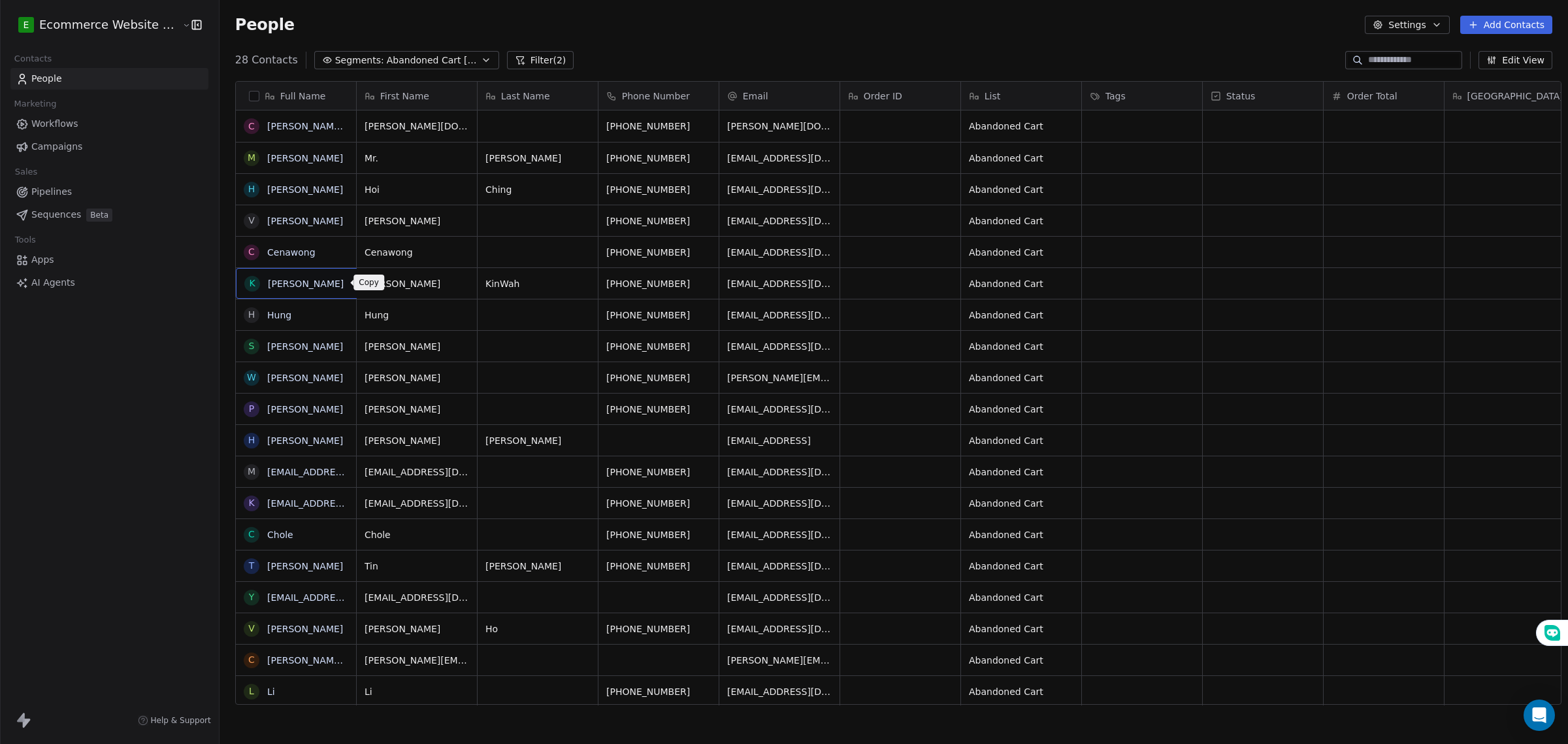
click at [355, 285] on icon "grid" at bounding box center [359, 281] width 10 height 10
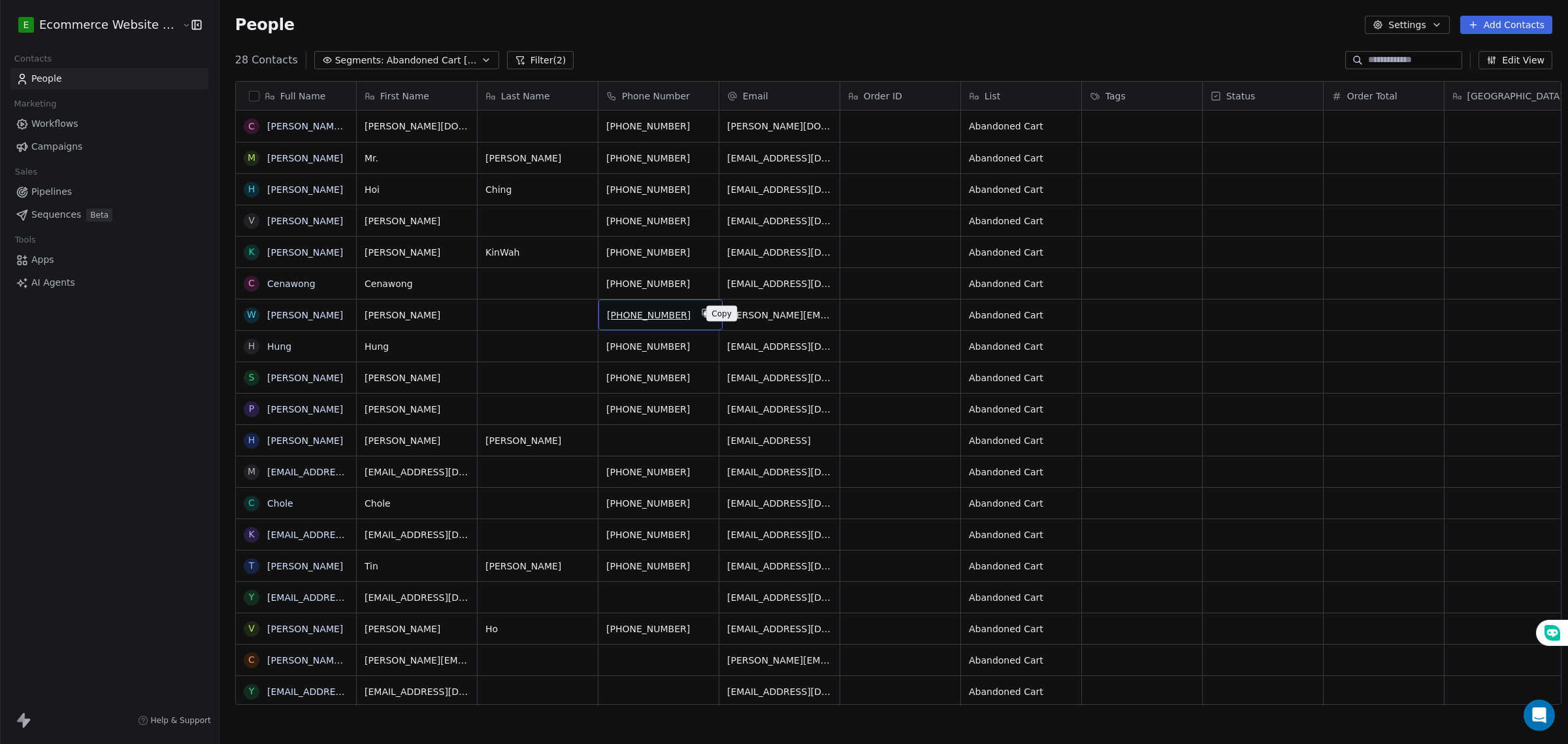
click at [701, 312] on icon "grid" at bounding box center [705, 313] width 10 height 10
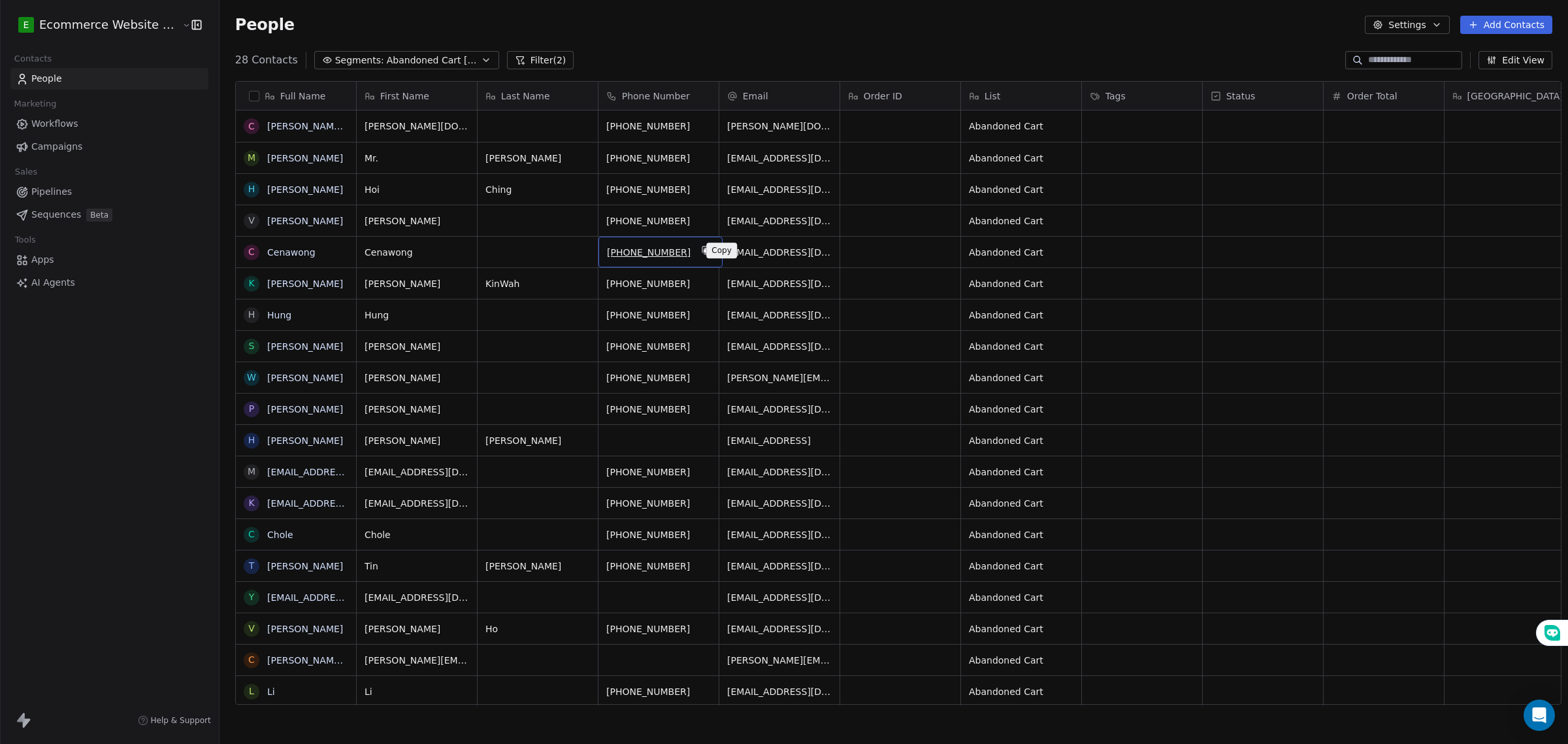
click at [701, 250] on icon "grid" at bounding box center [705, 250] width 10 height 10
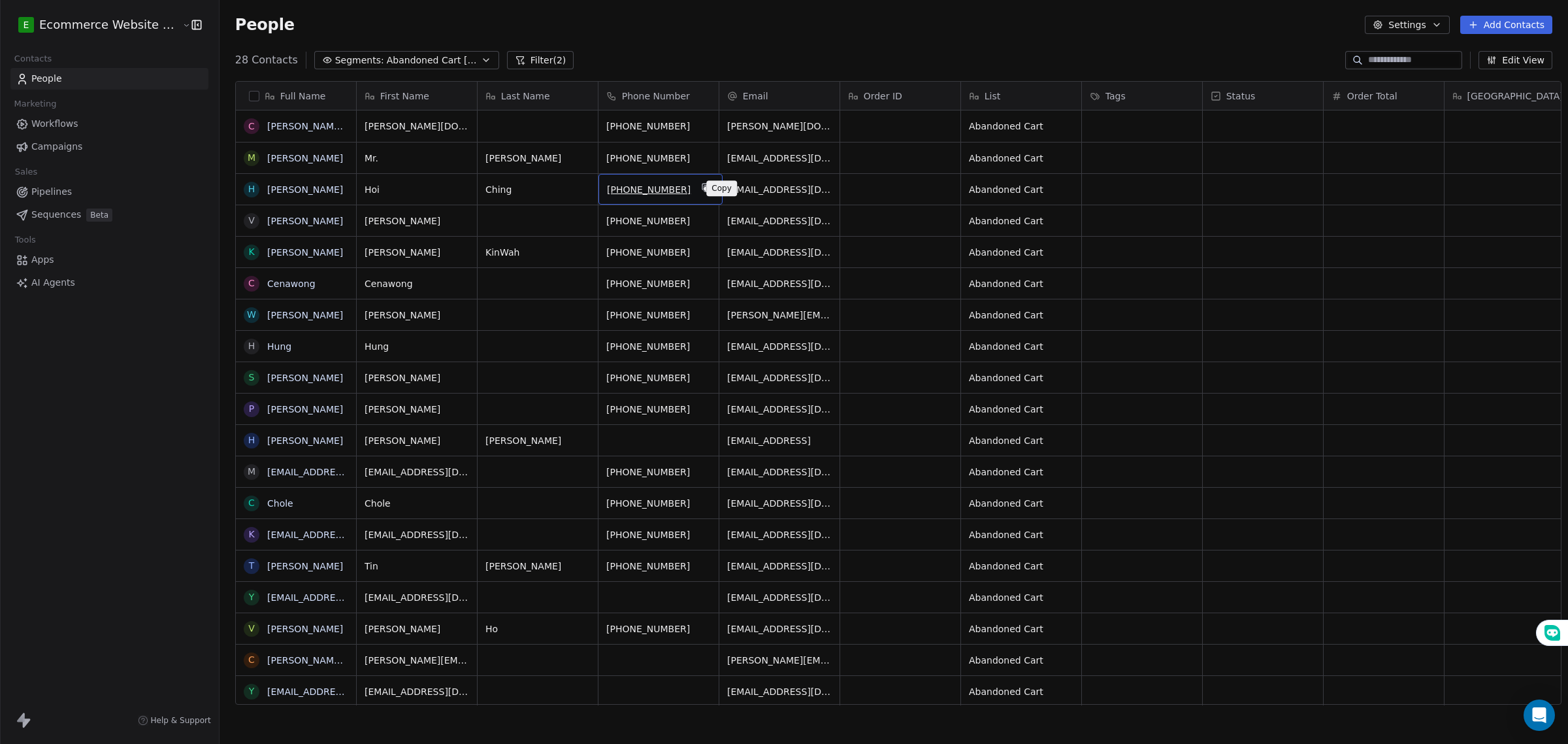
click at [701, 189] on icon "grid" at bounding box center [705, 186] width 10 height 10
click at [583, 154] on div "Lam" at bounding box center [538, 158] width 121 height 31
click at [700, 158] on button "grid" at bounding box center [705, 155] width 16 height 16
click at [701, 120] on icon "grid" at bounding box center [705, 123] width 10 height 10
click at [137, 341] on div "E Ecommerce Website Builder Contacts People Marketing Workflows Campaigns Sales…" at bounding box center [110, 372] width 219 height 744
